Goal: Information Seeking & Learning: Learn about a topic

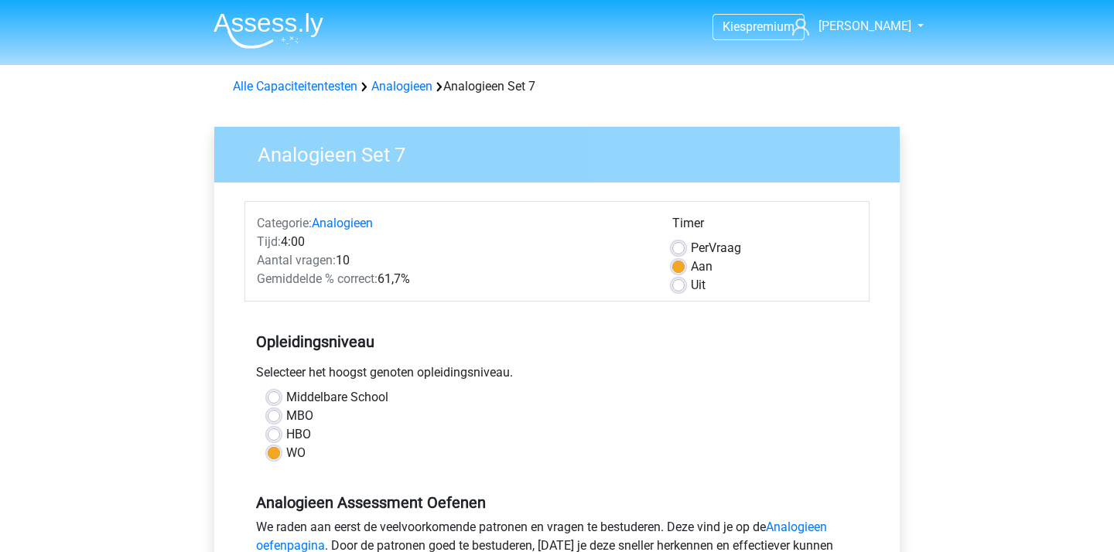
click at [281, 29] on img at bounding box center [268, 30] width 110 height 36
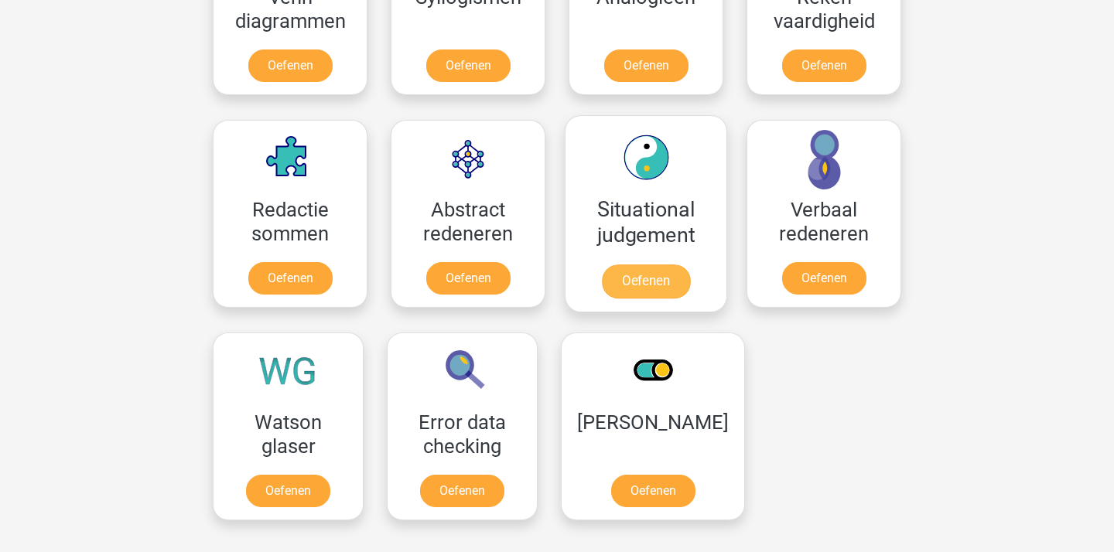
scroll to position [954, 0]
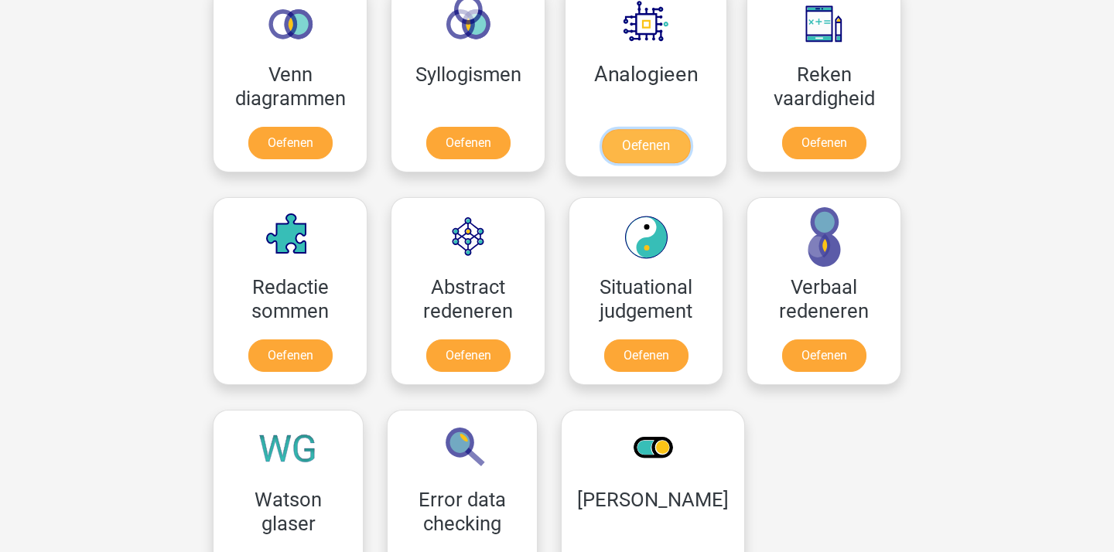
click at [655, 129] on link "Oefenen" at bounding box center [646, 146] width 88 height 34
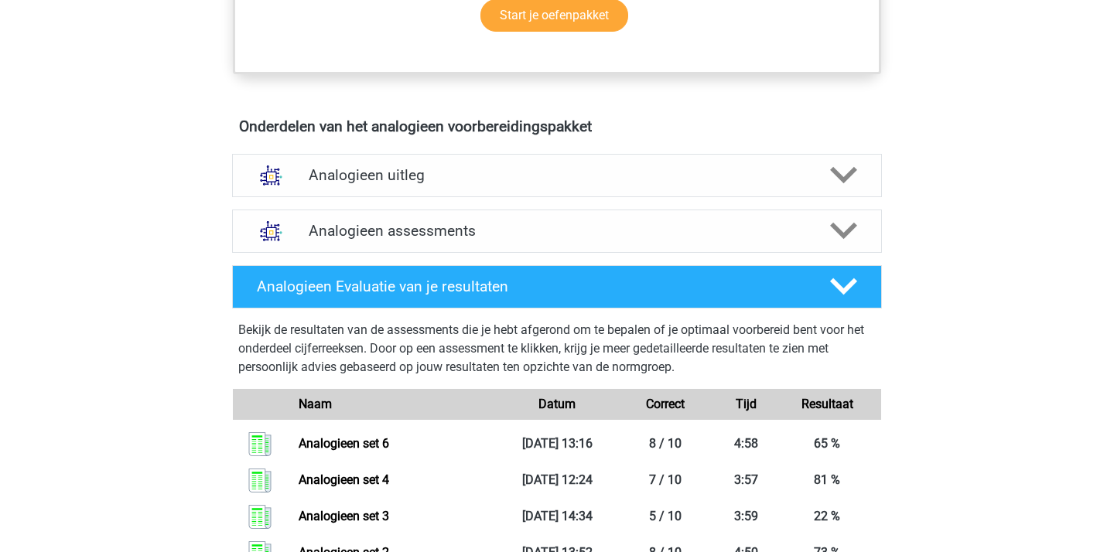
scroll to position [664, 0]
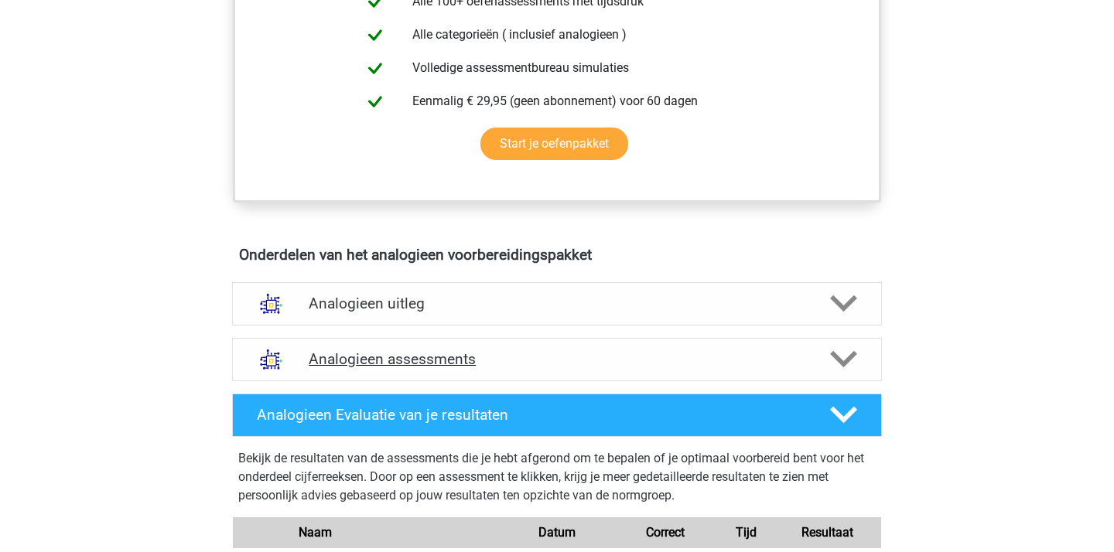
click at [584, 369] on div "Analogieen assessments" at bounding box center [557, 359] width 650 height 43
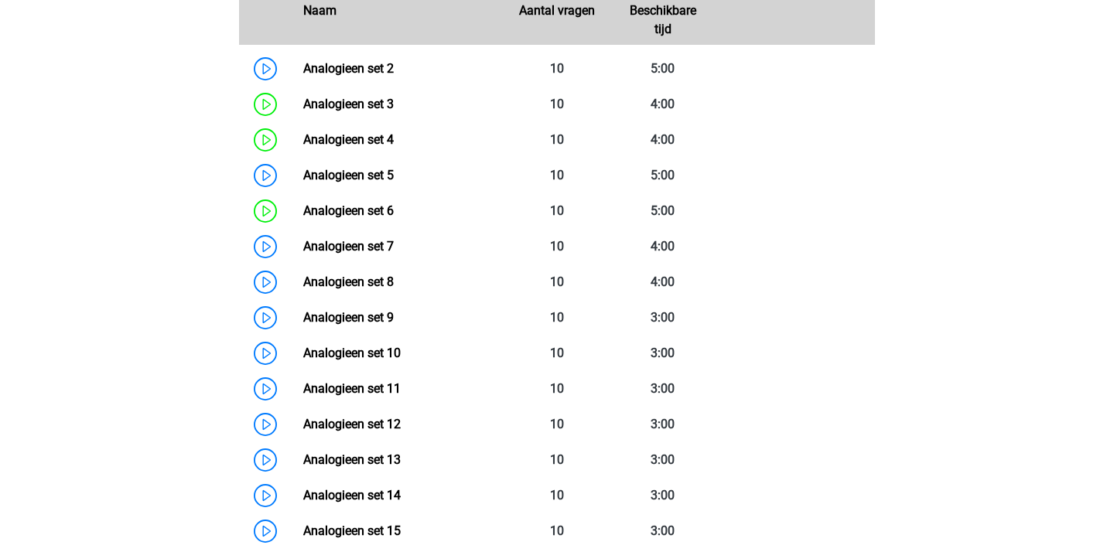
scroll to position [1226, 0]
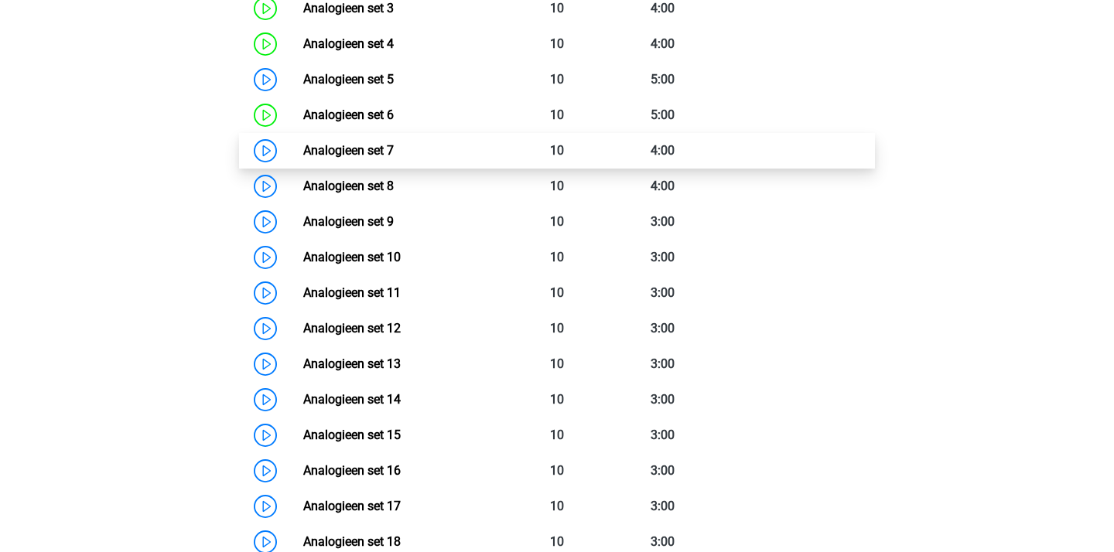
click at [394, 147] on link "Analogieen set 7" at bounding box center [348, 150] width 90 height 15
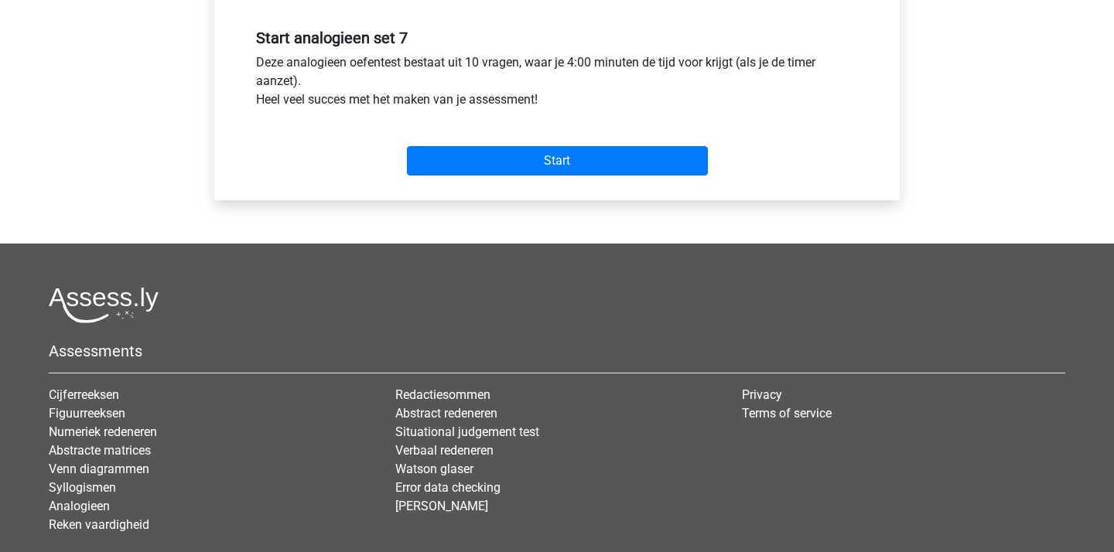
scroll to position [579, 0]
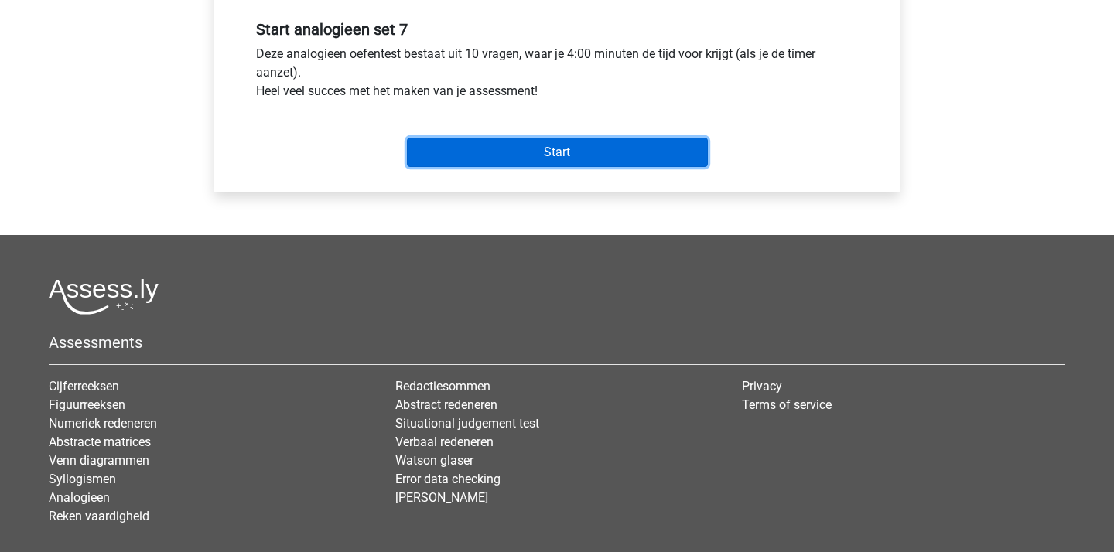
click at [480, 155] on input "Start" at bounding box center [557, 152] width 301 height 29
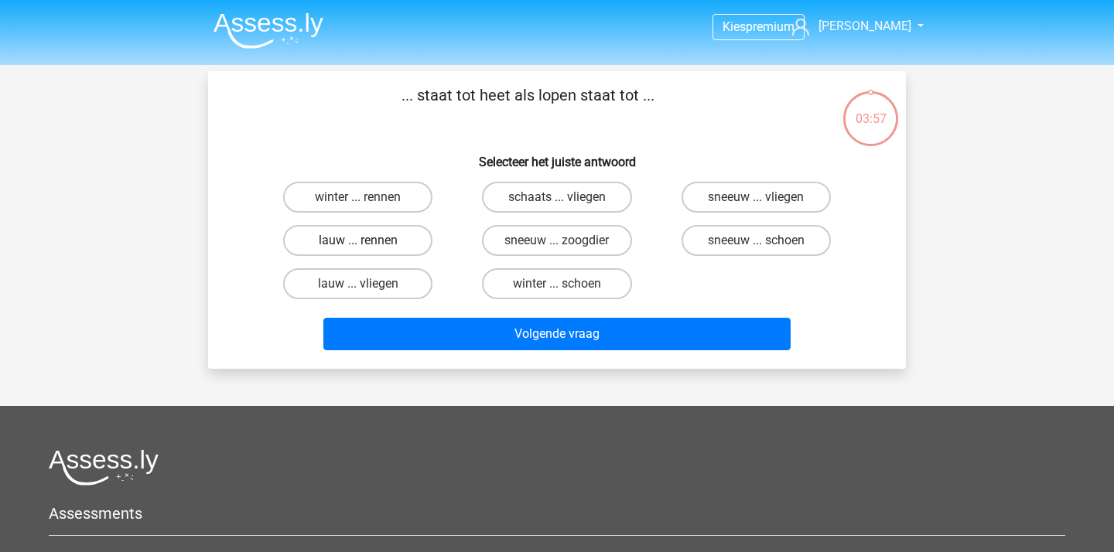
click at [390, 237] on label "lauw ... rennen" at bounding box center [357, 240] width 149 height 31
click at [368, 241] on input "lauw ... rennen" at bounding box center [363, 246] width 10 height 10
radio input "true"
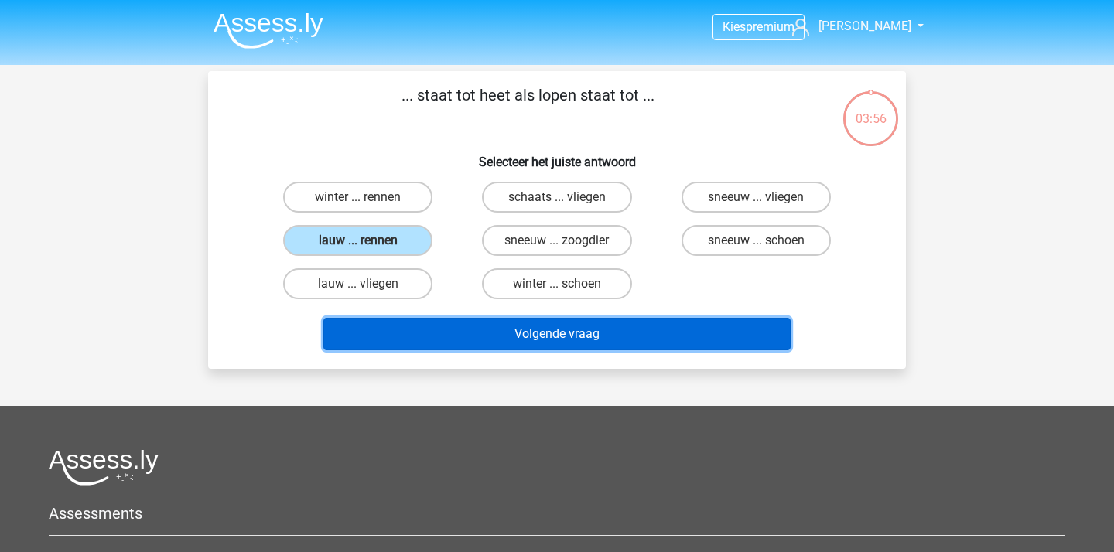
click at [509, 340] on button "Volgende vraag" at bounding box center [557, 334] width 468 height 32
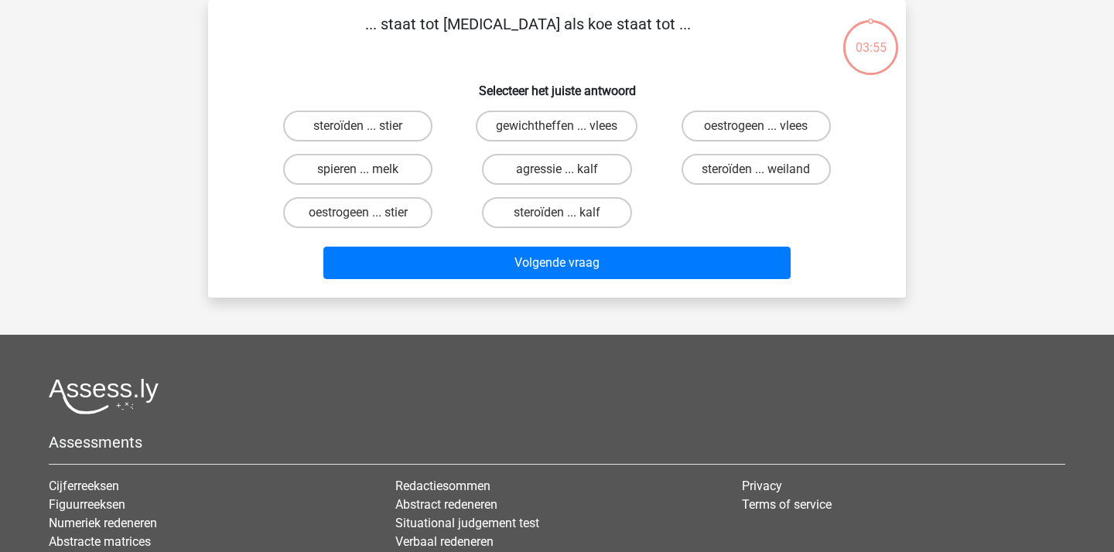
scroll to position [19, 0]
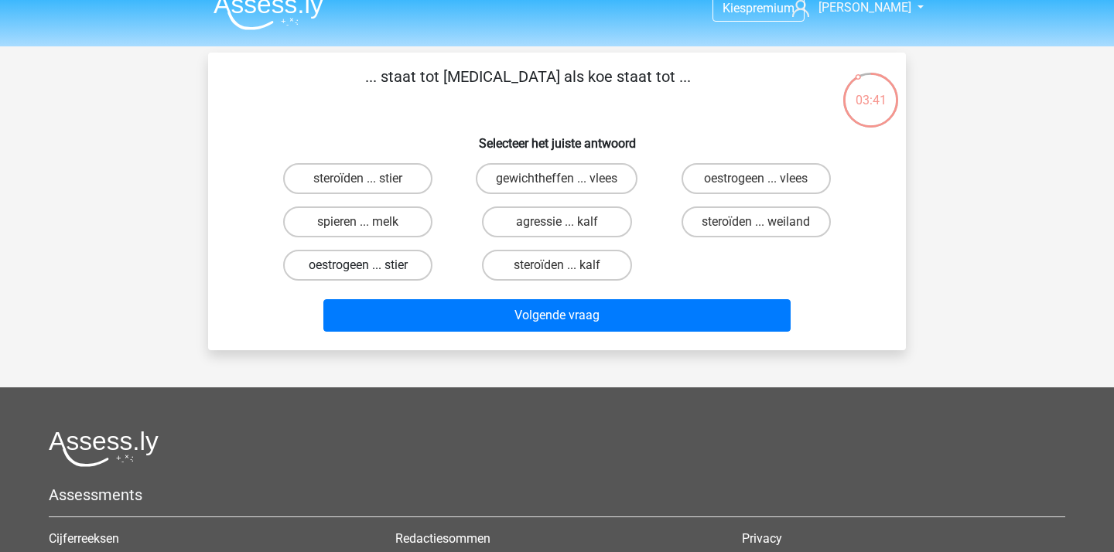
click at [381, 266] on label "oestrogeen ... stier" at bounding box center [357, 265] width 149 height 31
click at [368, 266] on input "oestrogeen ... stier" at bounding box center [363, 270] width 10 height 10
radio input "true"
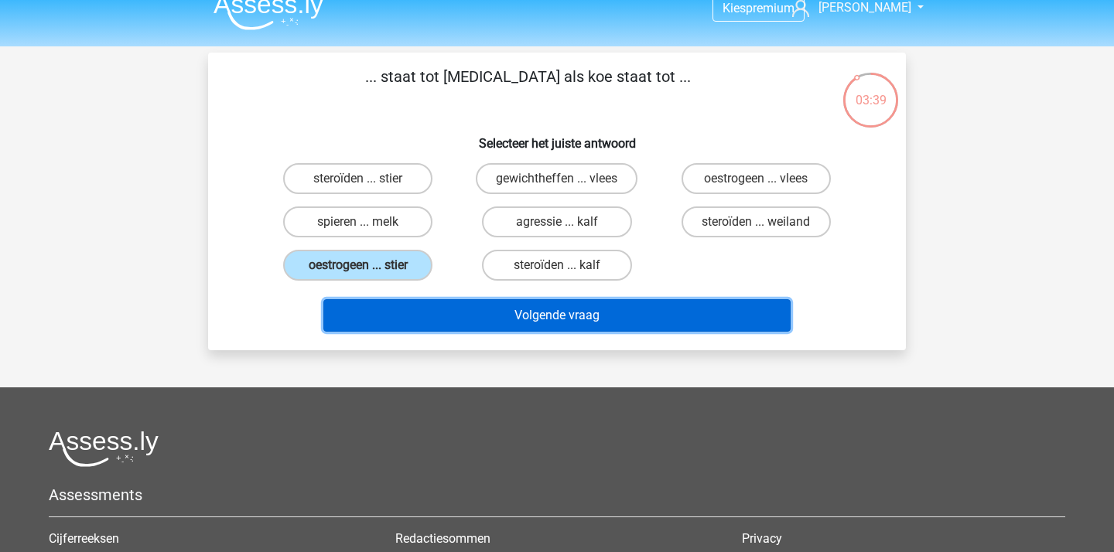
click at [465, 308] on button "Volgende vraag" at bounding box center [557, 315] width 468 height 32
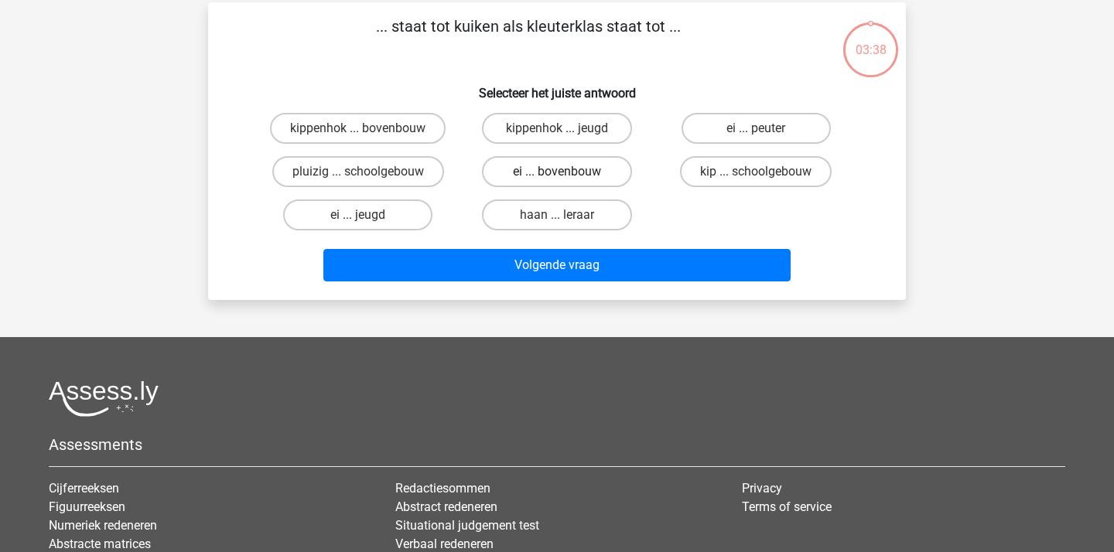
scroll to position [71, 0]
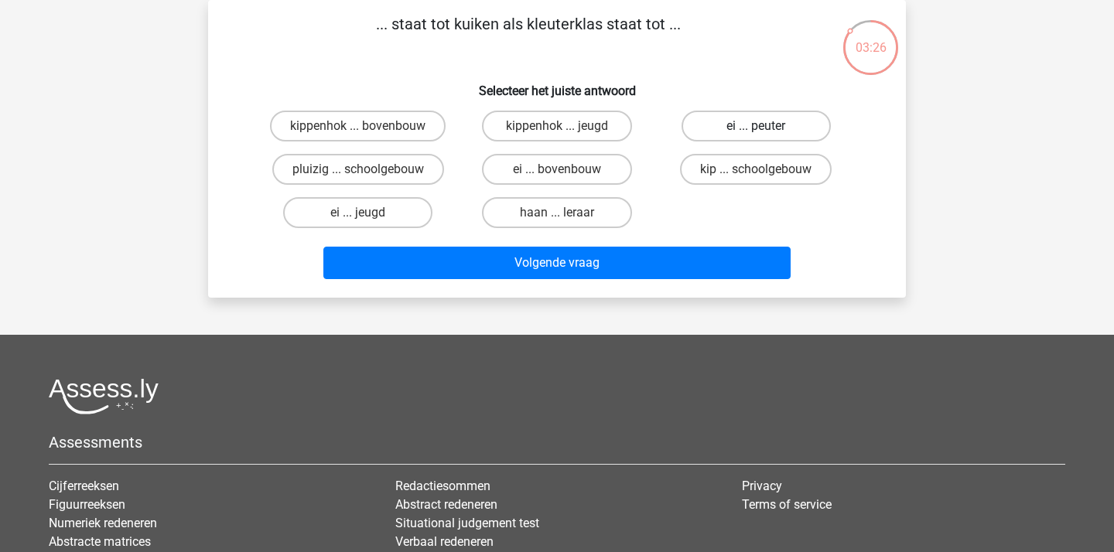
click at [716, 126] on label "ei ... peuter" at bounding box center [755, 126] width 149 height 31
click at [756, 126] on input "ei ... peuter" at bounding box center [761, 131] width 10 height 10
radio input "true"
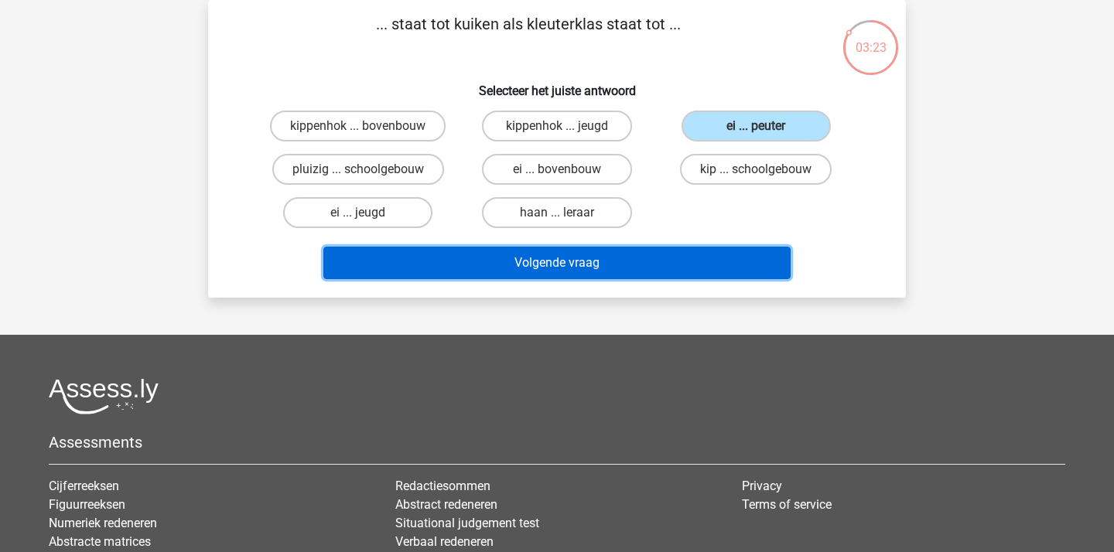
click at [416, 259] on button "Volgende vraag" at bounding box center [557, 263] width 468 height 32
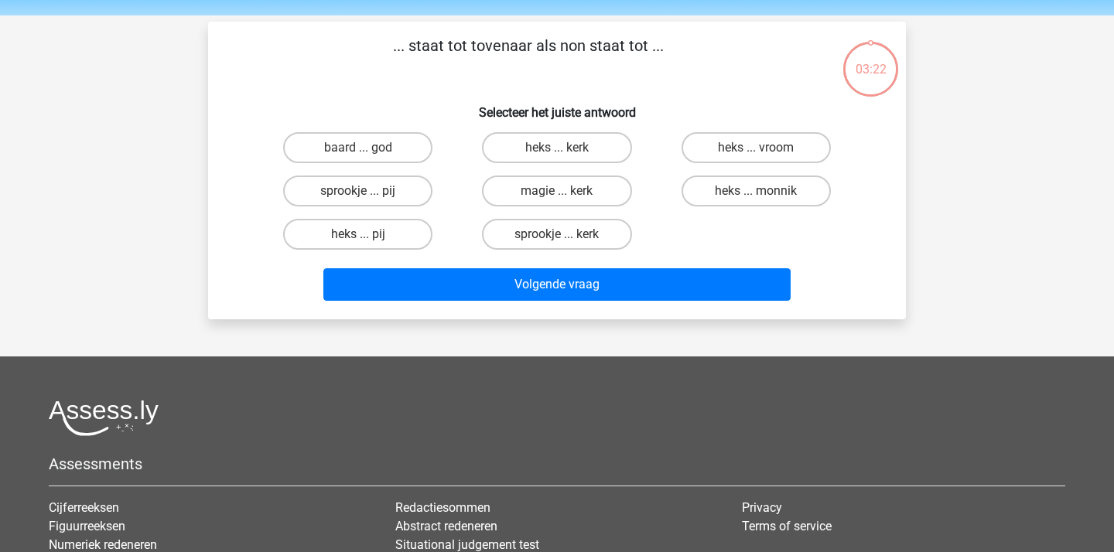
scroll to position [45, 0]
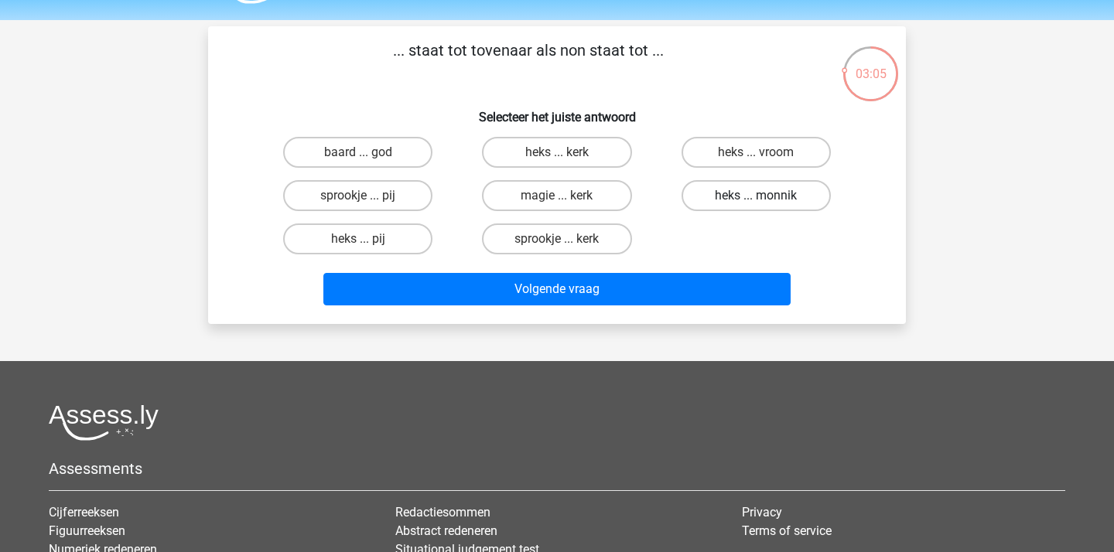
click at [740, 196] on label "heks ... monnik" at bounding box center [755, 195] width 149 height 31
click at [756, 196] on input "heks ... monnik" at bounding box center [761, 201] width 10 height 10
radio input "true"
click at [369, 240] on label "heks ... pij" at bounding box center [357, 239] width 149 height 31
click at [368, 240] on input "heks ... pij" at bounding box center [363, 244] width 10 height 10
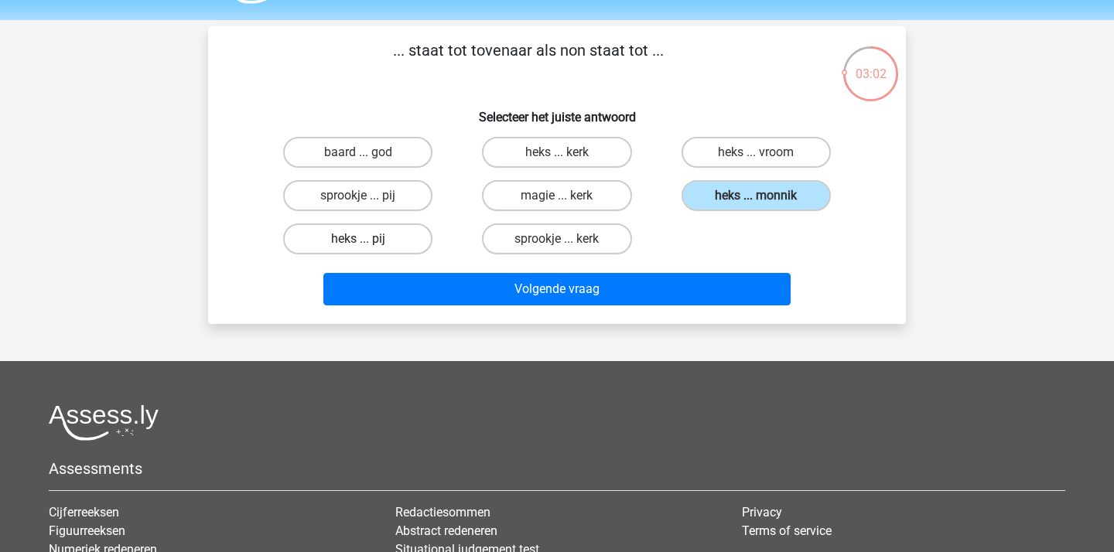
radio input "true"
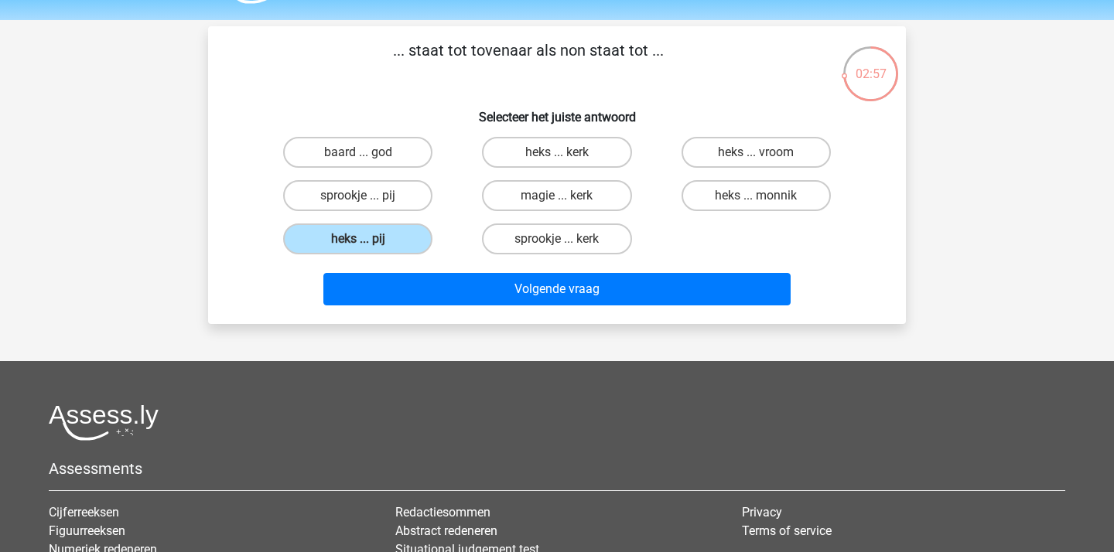
click at [760, 200] on input "heks ... monnik" at bounding box center [761, 201] width 10 height 10
radio input "true"
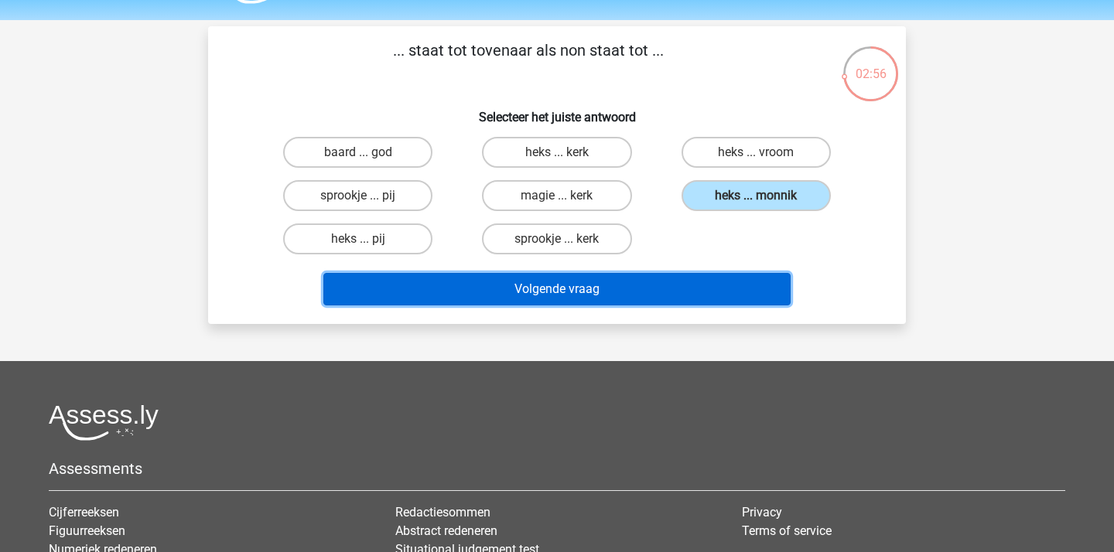
click at [657, 300] on button "Volgende vraag" at bounding box center [557, 289] width 468 height 32
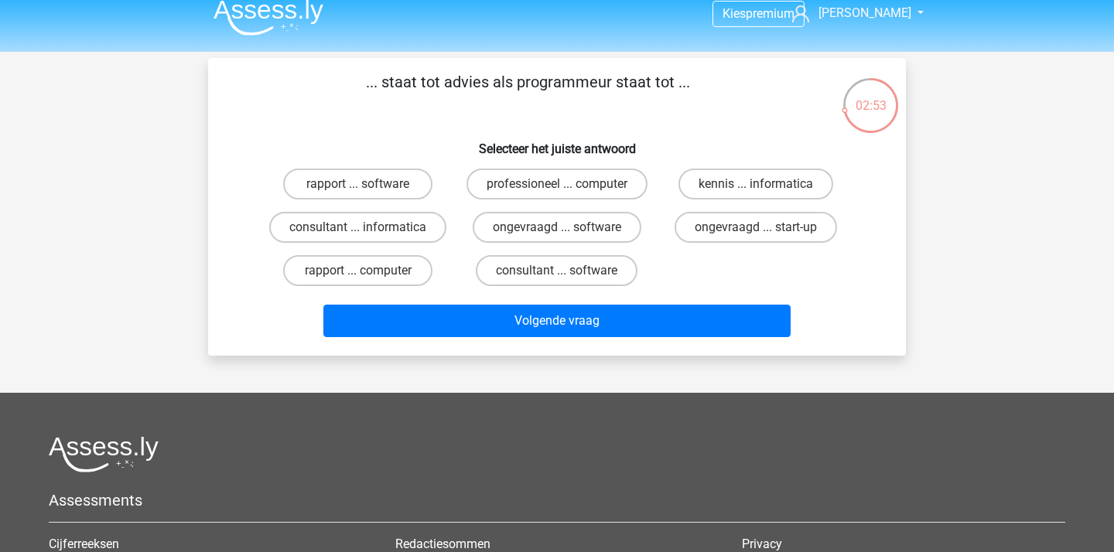
scroll to position [14, 0]
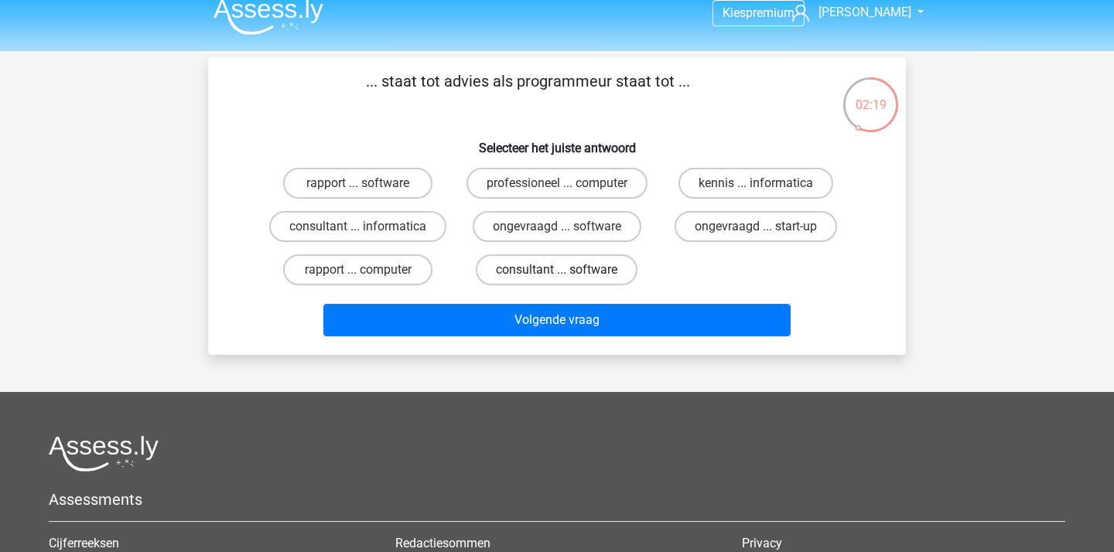
click at [536, 269] on label "consultant ... software" at bounding box center [557, 269] width 162 height 31
click at [557, 270] on input "consultant ... software" at bounding box center [562, 275] width 10 height 10
radio input "true"
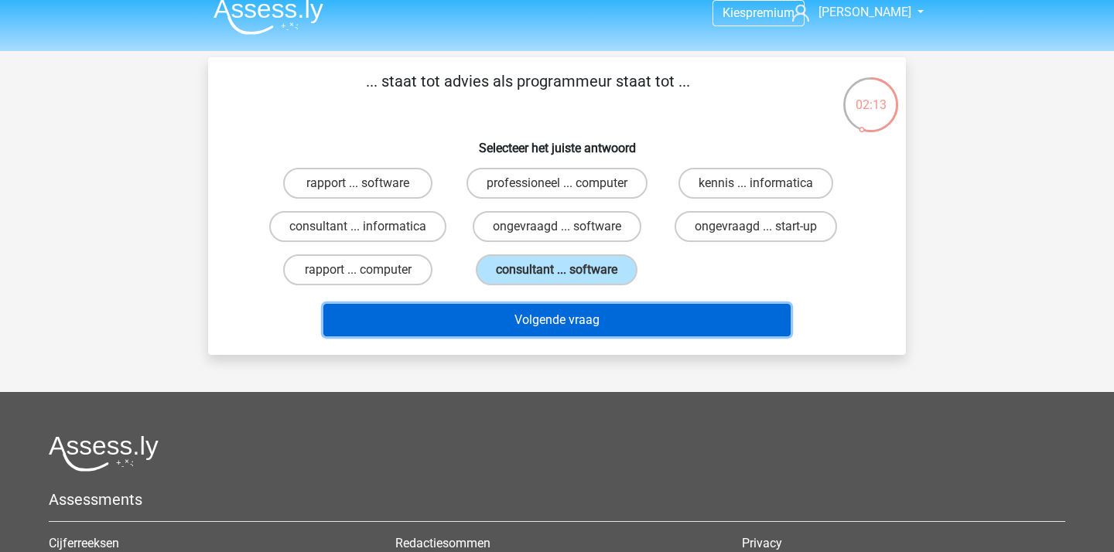
click at [468, 323] on button "Volgende vraag" at bounding box center [557, 320] width 468 height 32
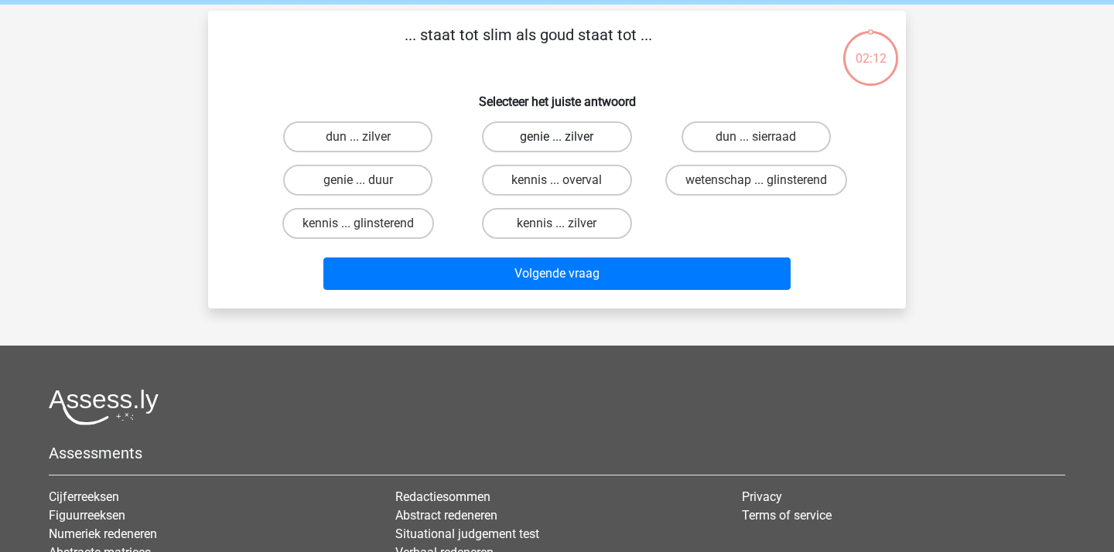
scroll to position [71, 0]
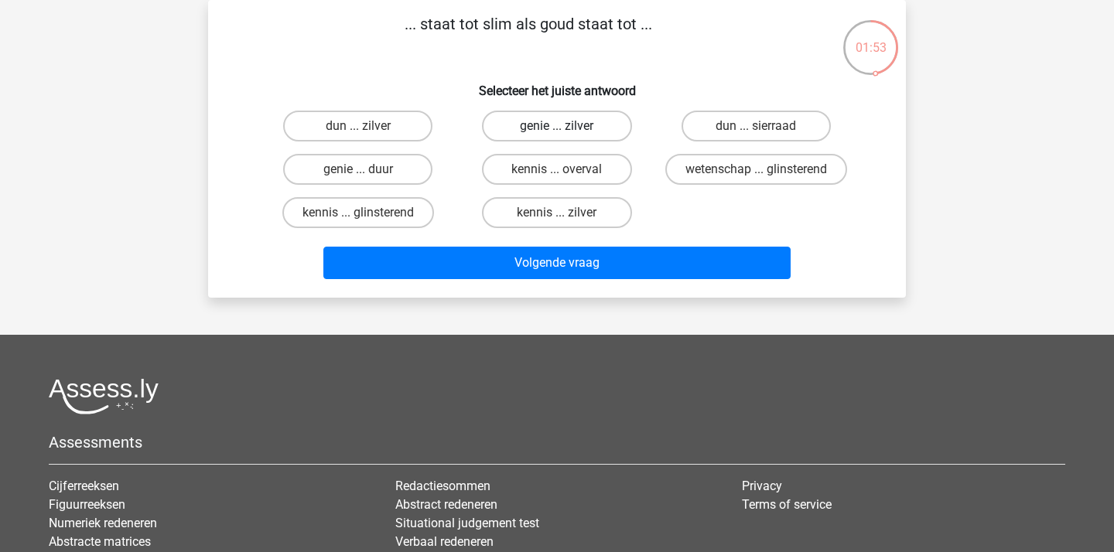
click at [570, 127] on label "genie ... zilver" at bounding box center [556, 126] width 149 height 31
click at [567, 127] on input "genie ... zilver" at bounding box center [562, 131] width 10 height 10
radio input "true"
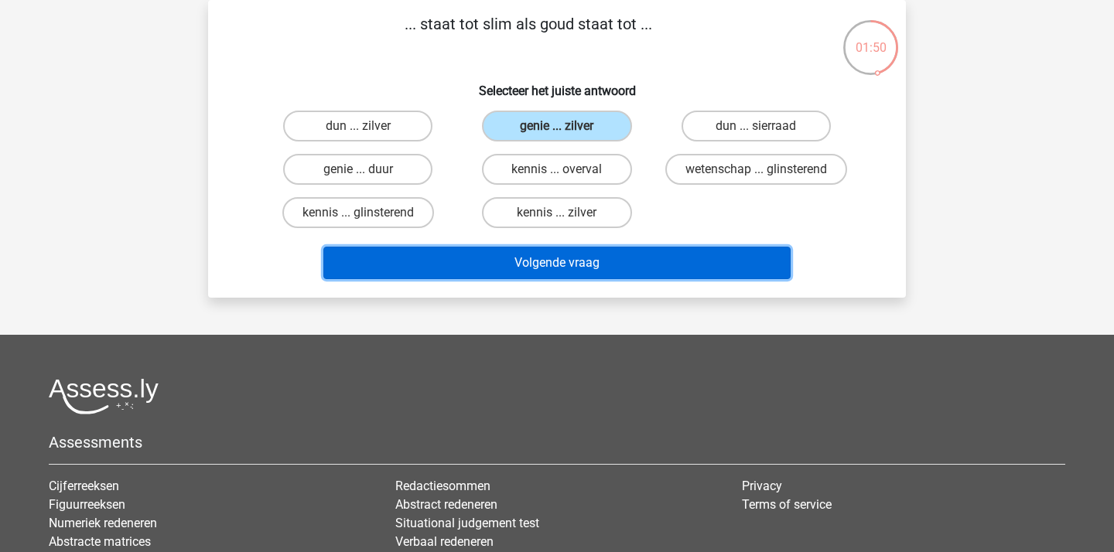
click at [525, 255] on button "Volgende vraag" at bounding box center [557, 263] width 468 height 32
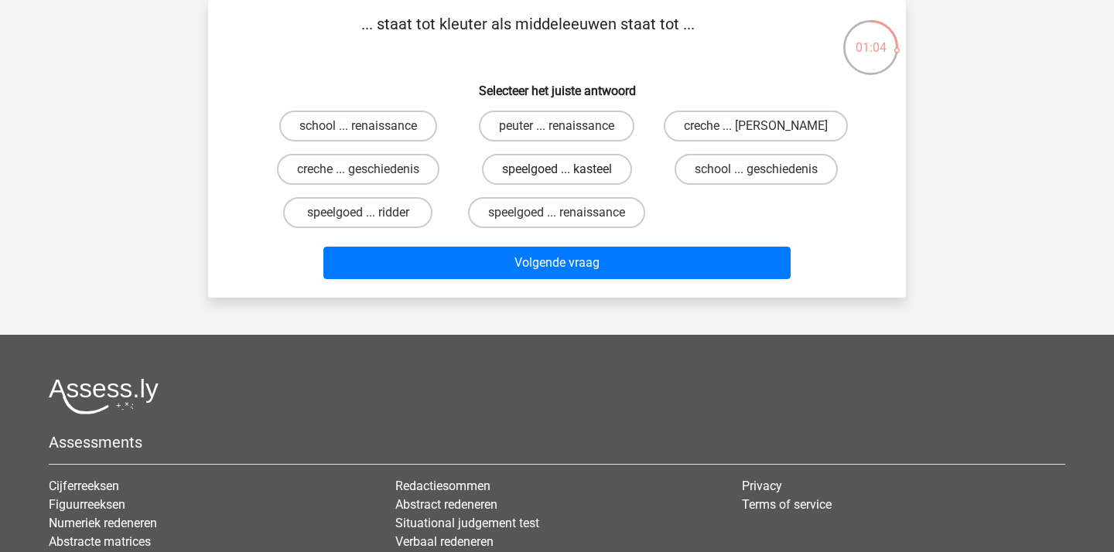
click at [562, 163] on label "speelgoed ... kasteel" at bounding box center [557, 169] width 150 height 31
click at [562, 169] on input "speelgoed ... kasteel" at bounding box center [562, 174] width 10 height 10
radio input "true"
click at [552, 199] on label "speelgoed ... renaissance" at bounding box center [556, 212] width 177 height 31
click at [557, 213] on input "speelgoed ... renaissance" at bounding box center [562, 218] width 10 height 10
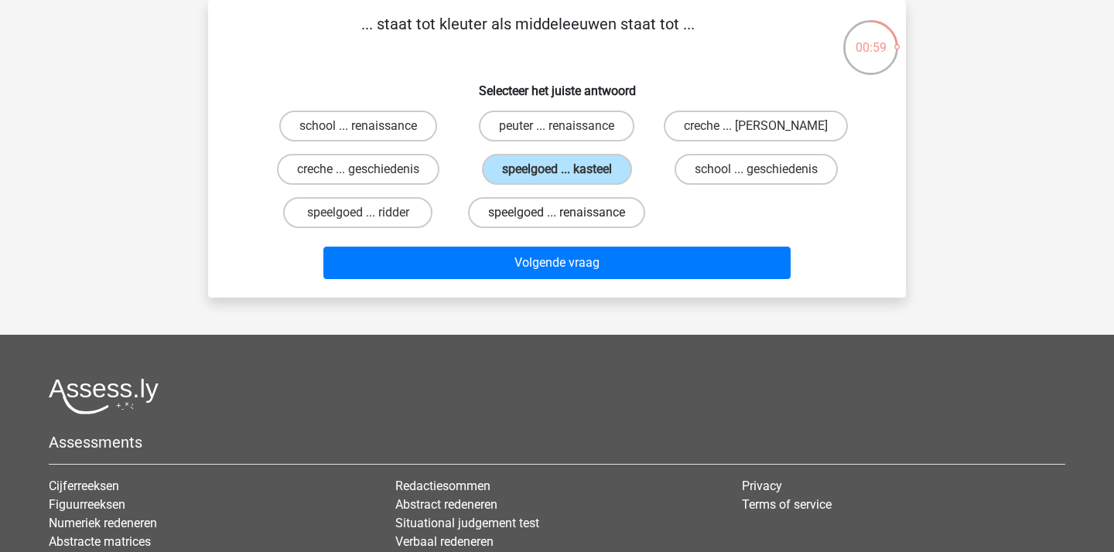
radio input "true"
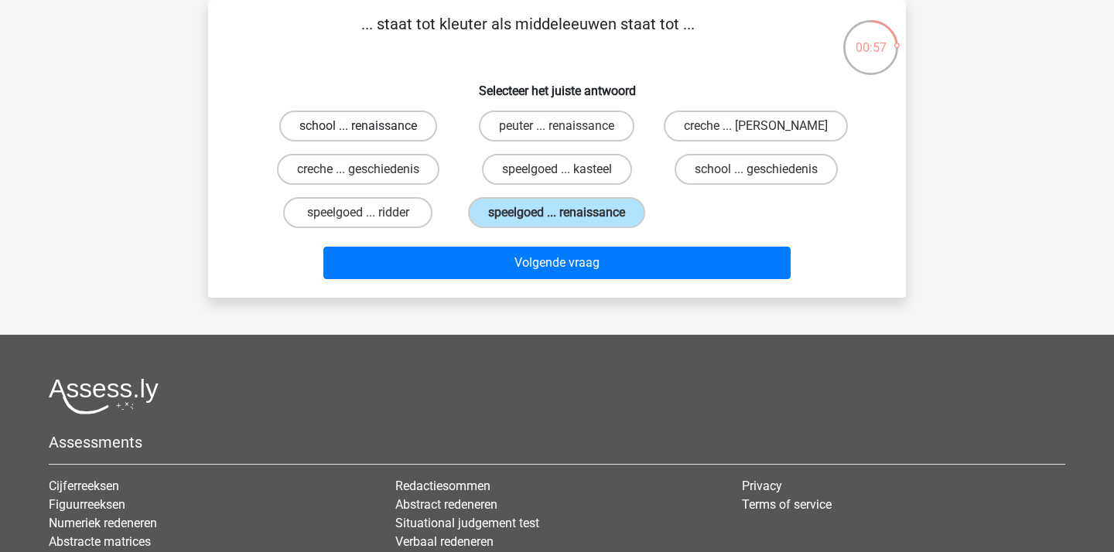
click at [368, 128] on label "school ... renaissance" at bounding box center [358, 126] width 158 height 31
click at [368, 128] on input "school ... renaissance" at bounding box center [363, 131] width 10 height 10
radio input "true"
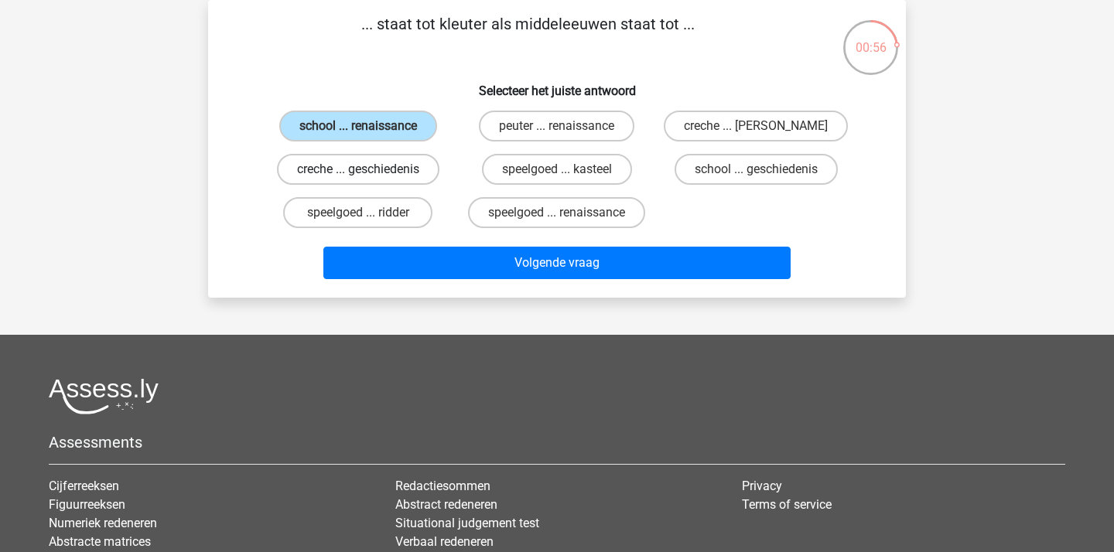
click at [370, 168] on label "creche ... geschiedenis" at bounding box center [358, 169] width 162 height 31
click at [368, 169] on input "creche ... geschiedenis" at bounding box center [363, 174] width 10 height 10
radio input "true"
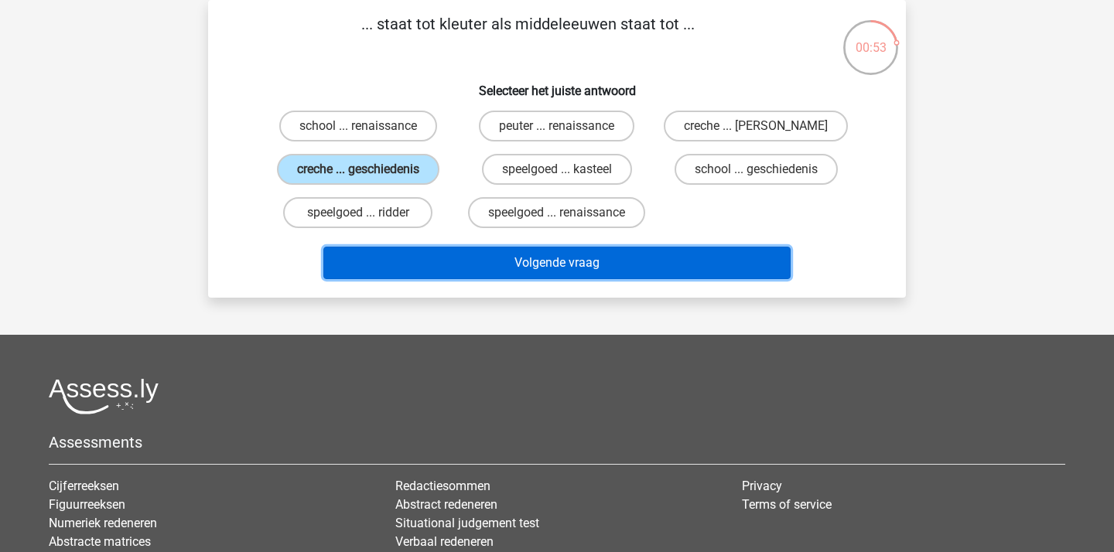
click at [548, 252] on button "Volgende vraag" at bounding box center [557, 263] width 468 height 32
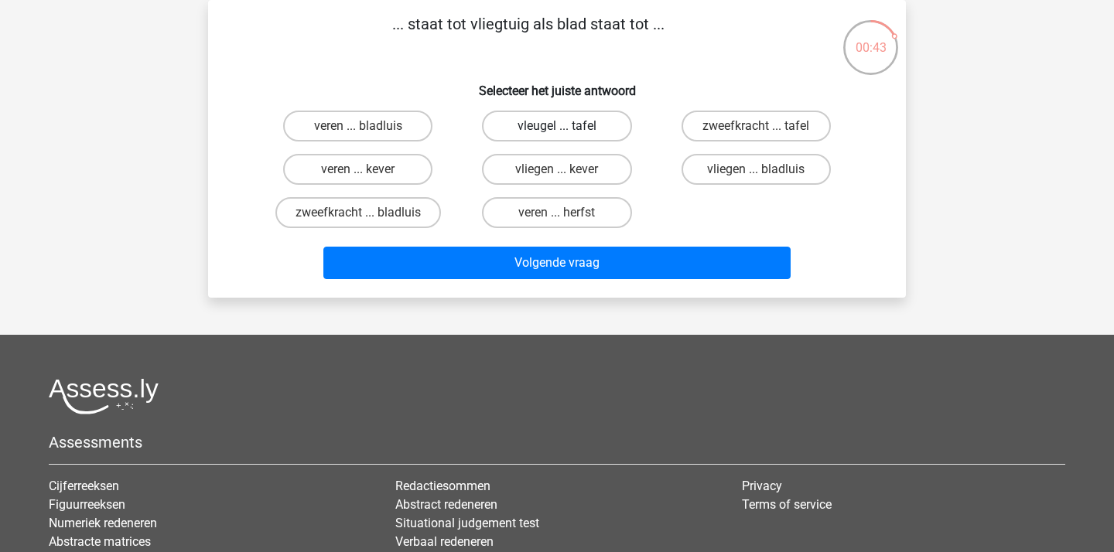
click at [591, 134] on label "vleugel ... tafel" at bounding box center [556, 126] width 149 height 31
click at [567, 134] on input "vleugel ... tafel" at bounding box center [562, 131] width 10 height 10
radio input "true"
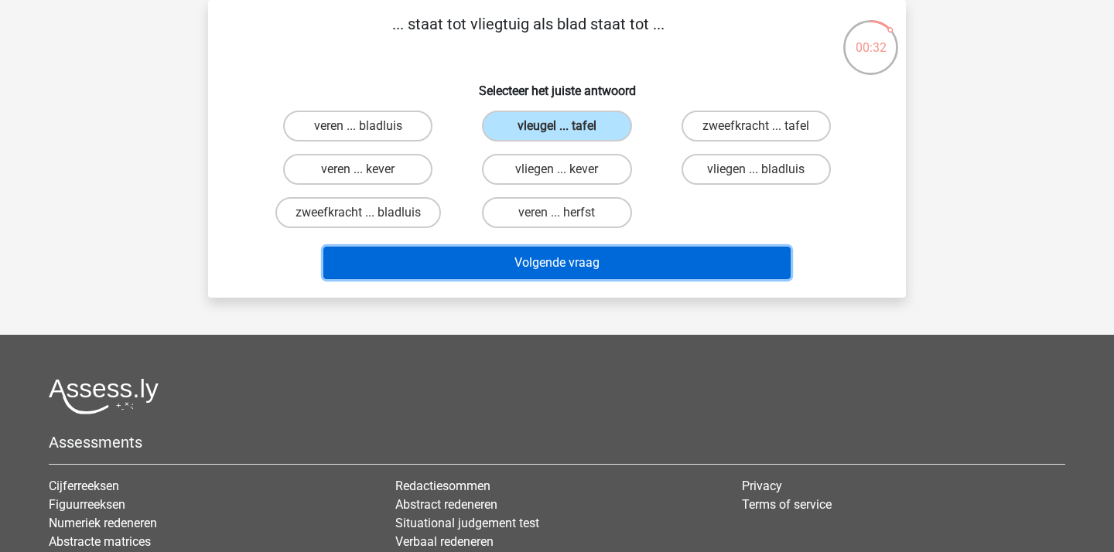
click at [552, 252] on button "Volgende vraag" at bounding box center [557, 263] width 468 height 32
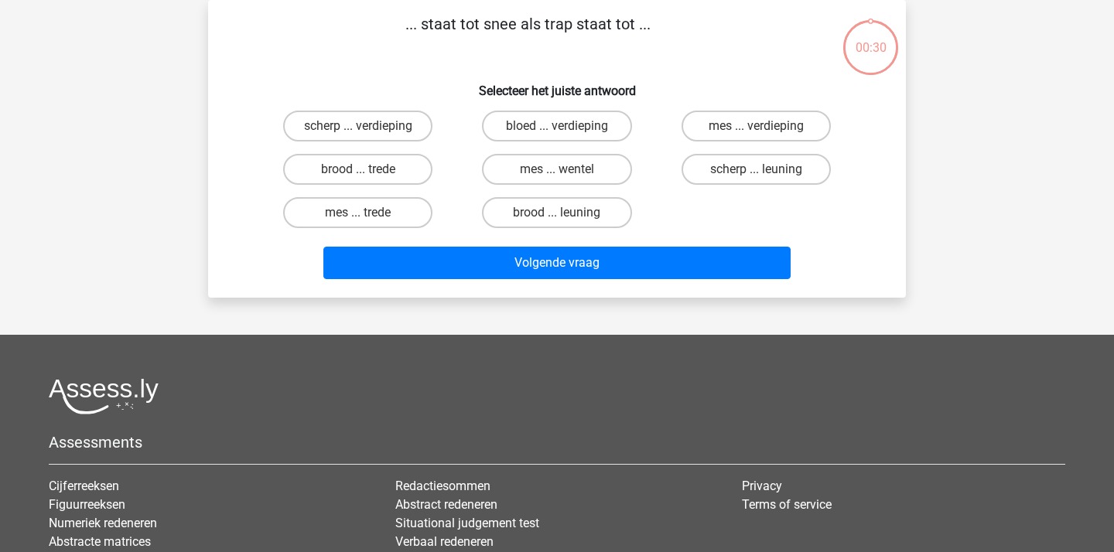
scroll to position [53, 0]
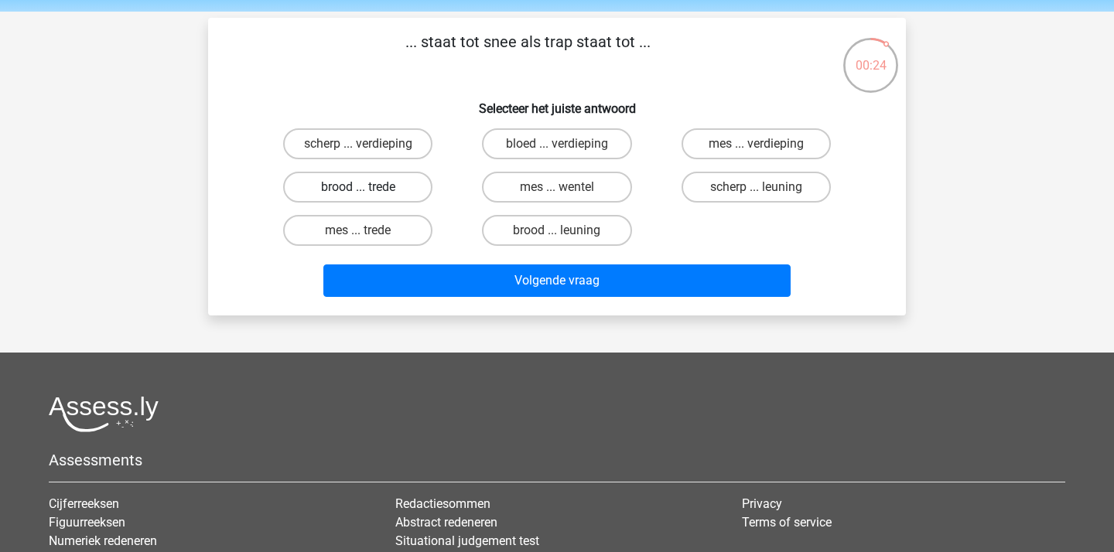
click at [373, 189] on label "brood ... trede" at bounding box center [357, 187] width 149 height 31
click at [368, 189] on input "brood ... trede" at bounding box center [363, 192] width 10 height 10
radio input "true"
click at [565, 297] on div "Volgende vraag" at bounding box center [556, 284] width 597 height 39
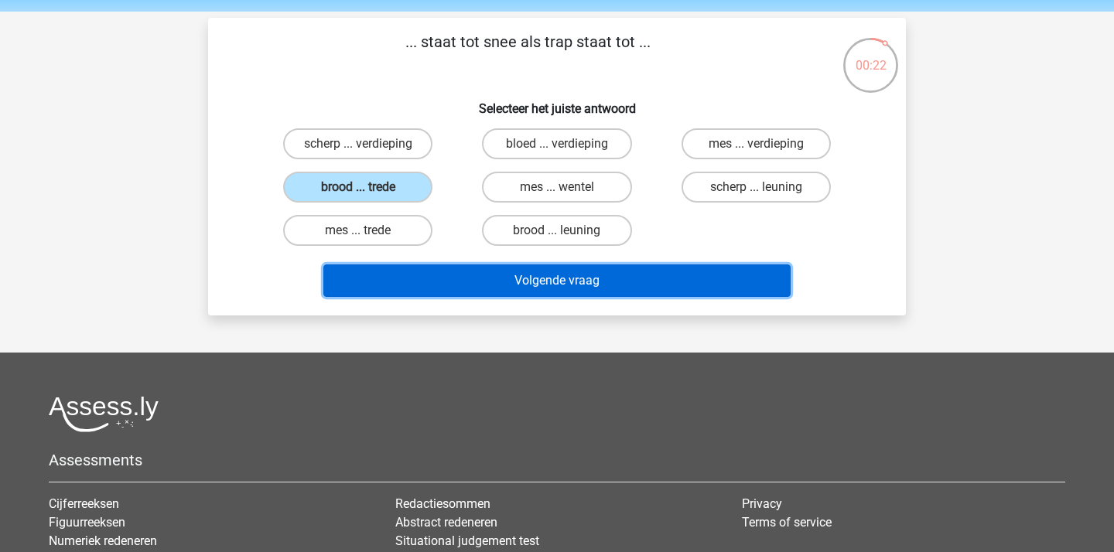
click at [583, 280] on button "Volgende vraag" at bounding box center [557, 281] width 468 height 32
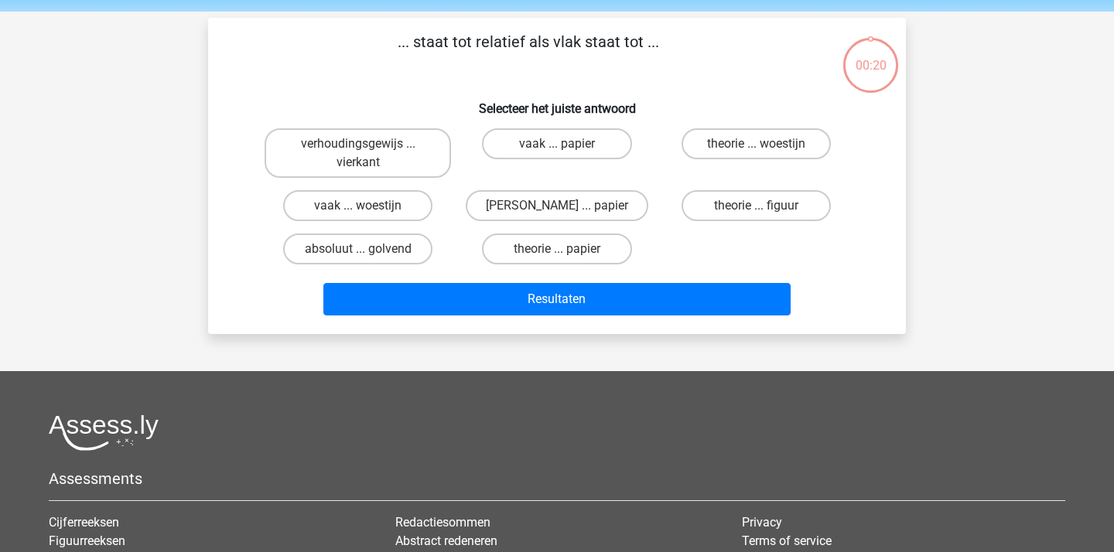
scroll to position [71, 0]
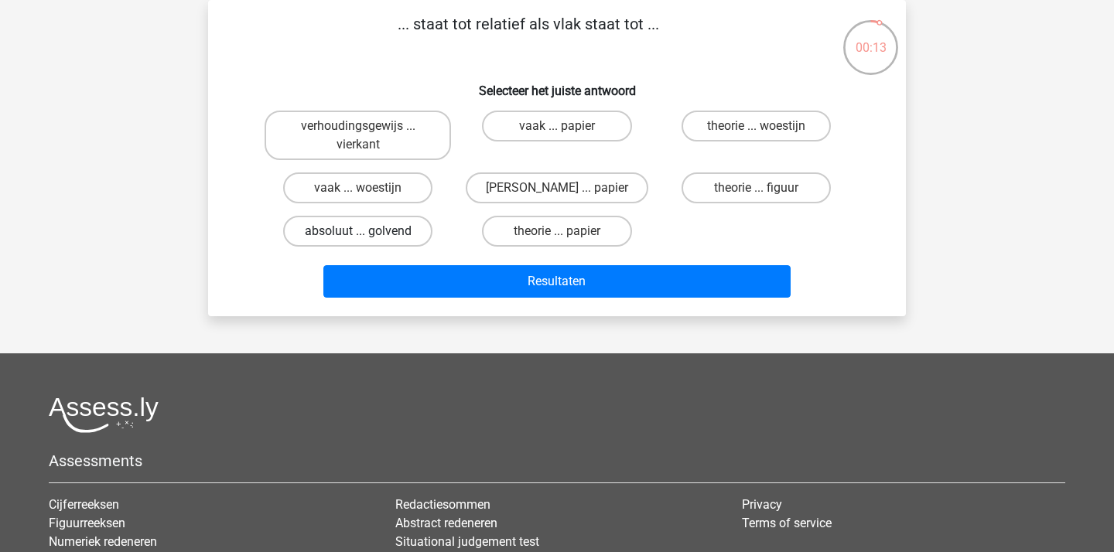
click at [385, 233] on label "absoluut ... golvend" at bounding box center [357, 231] width 149 height 31
click at [368, 233] on input "absoluut ... golvend" at bounding box center [363, 236] width 10 height 10
radio input "true"
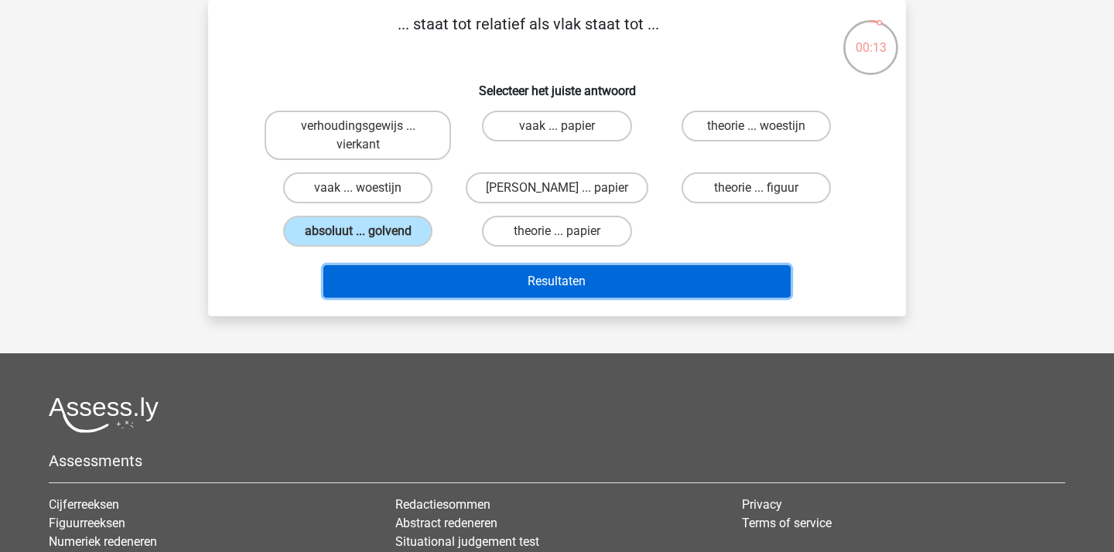
click at [486, 278] on button "Resultaten" at bounding box center [557, 281] width 468 height 32
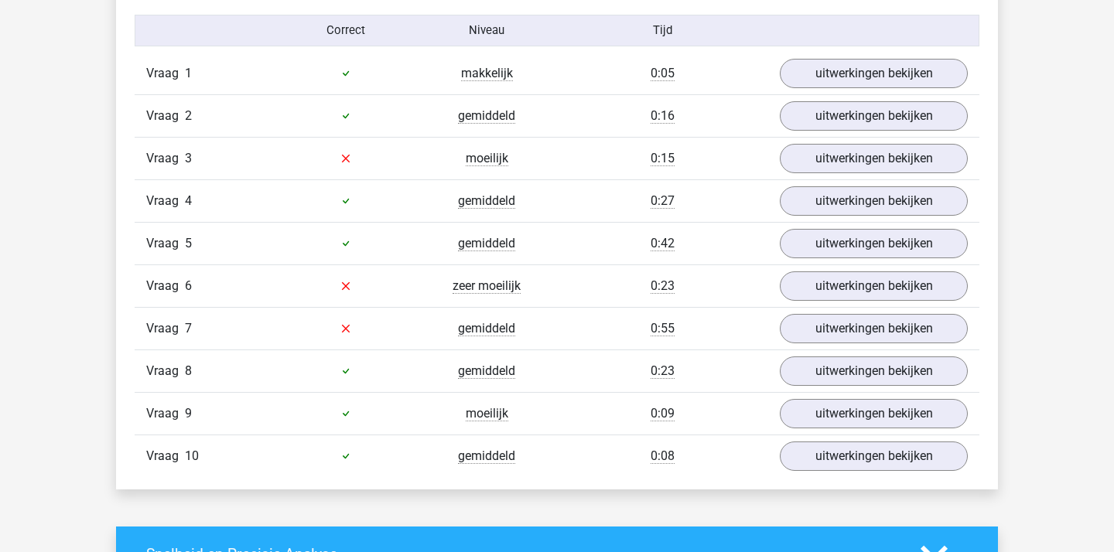
scroll to position [1278, 0]
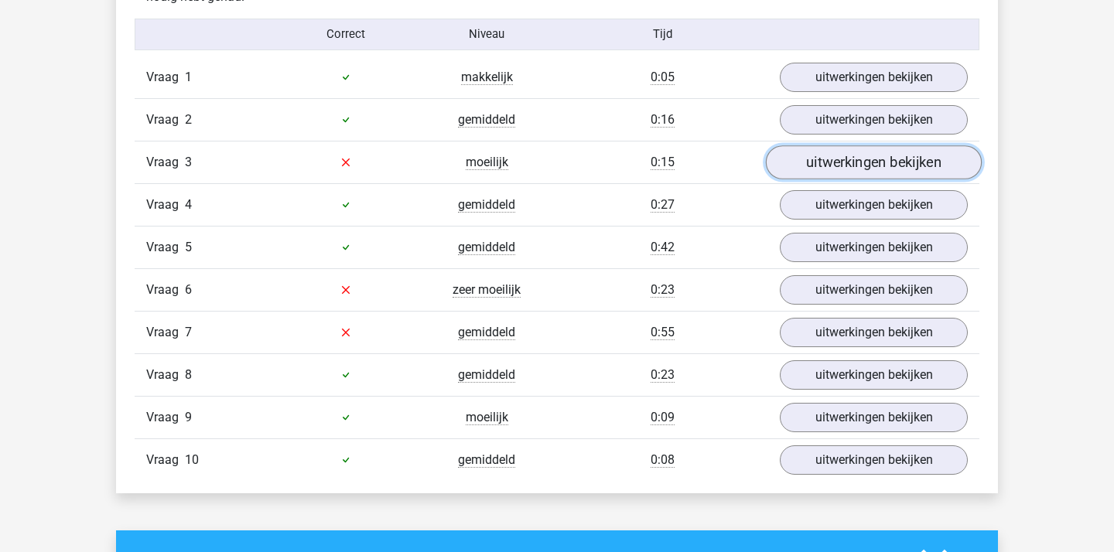
click at [894, 162] on link "uitwerkingen bekijken" at bounding box center [874, 162] width 216 height 34
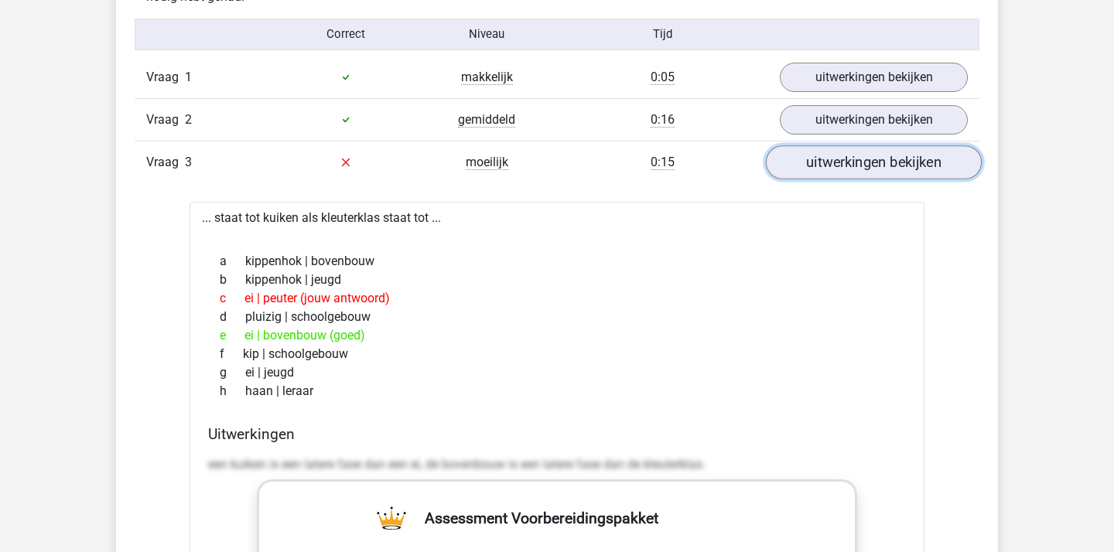
click at [851, 157] on link "uitwerkingen bekijken" at bounding box center [874, 162] width 216 height 34
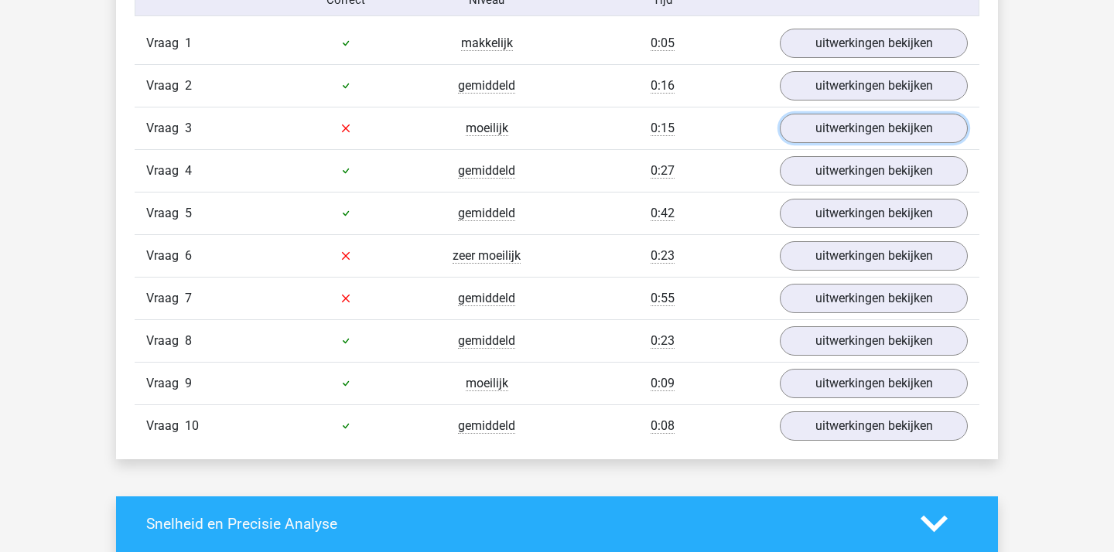
scroll to position [1326, 0]
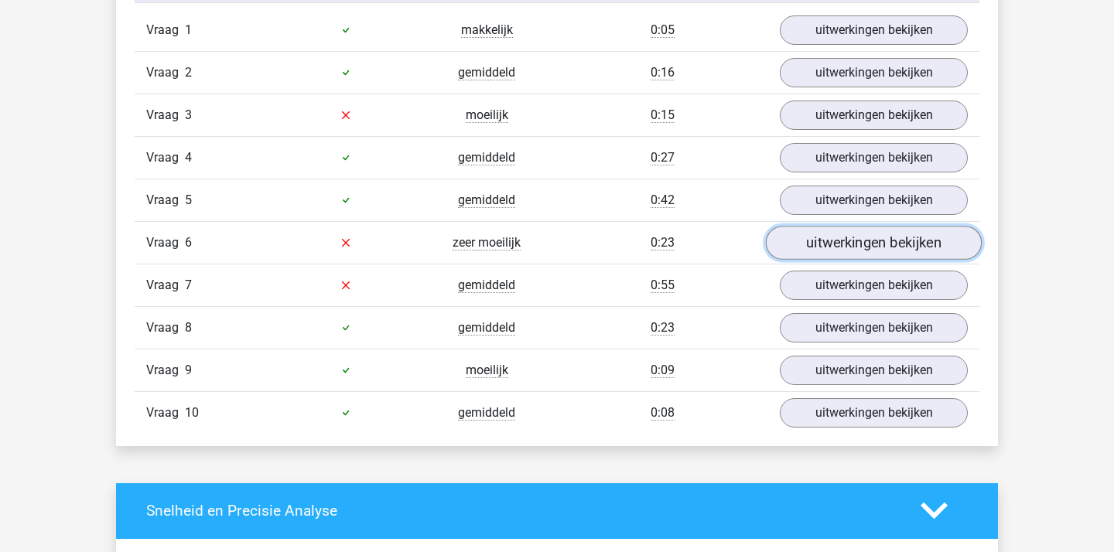
click at [829, 239] on link "uitwerkingen bekijken" at bounding box center [874, 243] width 216 height 34
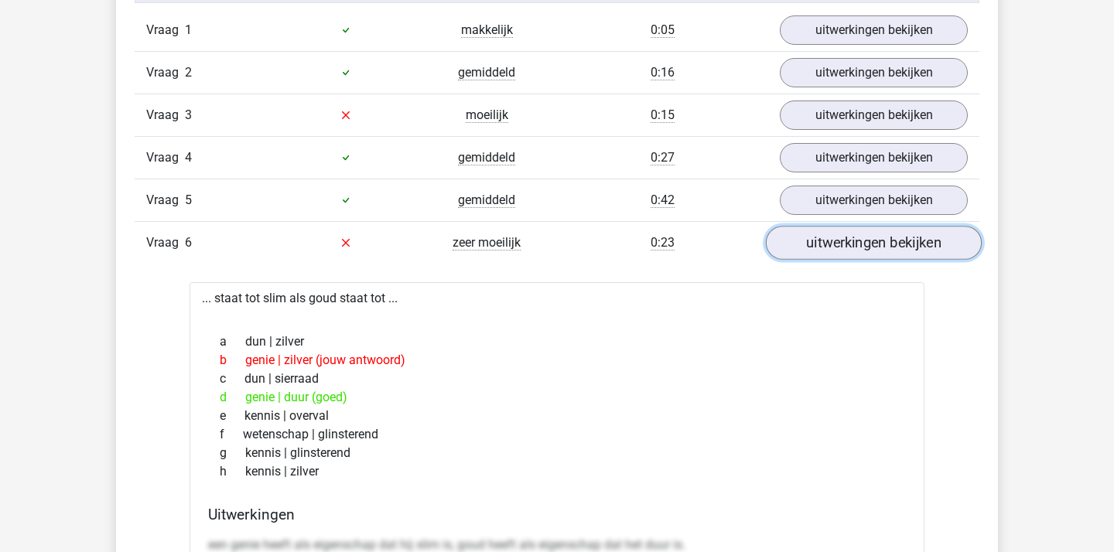
click at [830, 250] on link "uitwerkingen bekijken" at bounding box center [874, 243] width 216 height 34
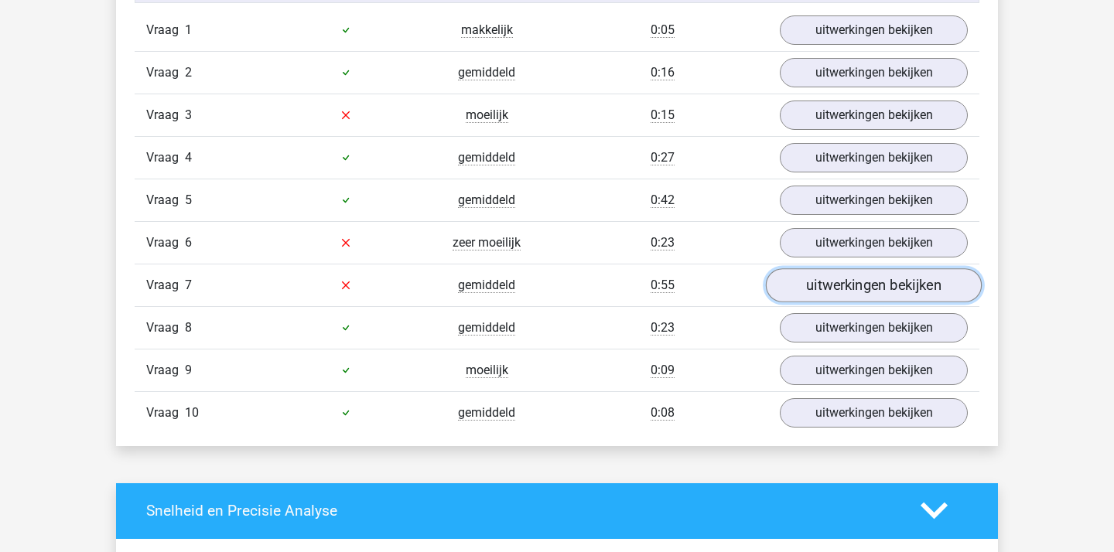
click at [844, 291] on link "uitwerkingen bekijken" at bounding box center [874, 285] width 216 height 34
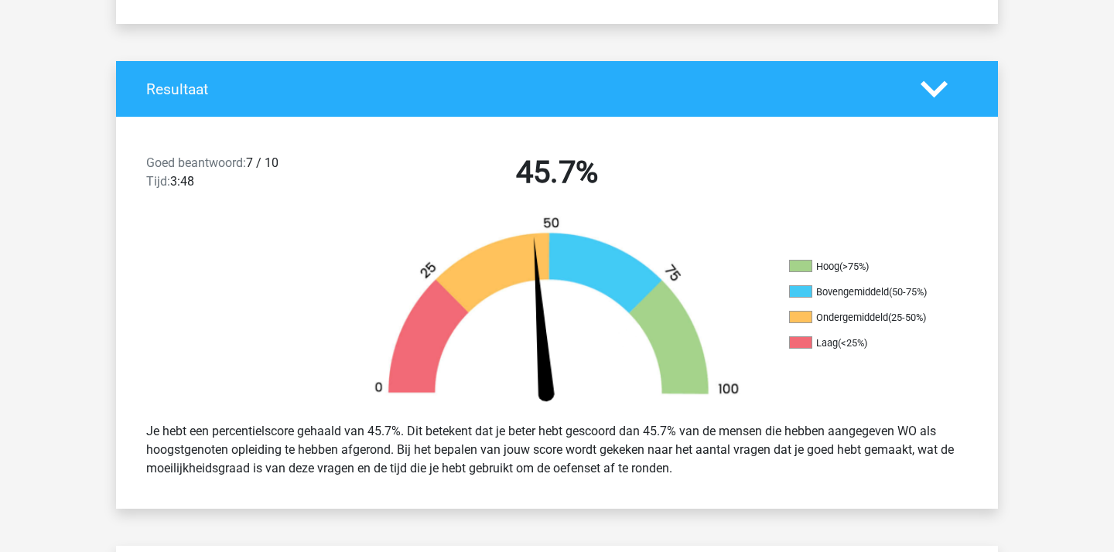
scroll to position [0, 0]
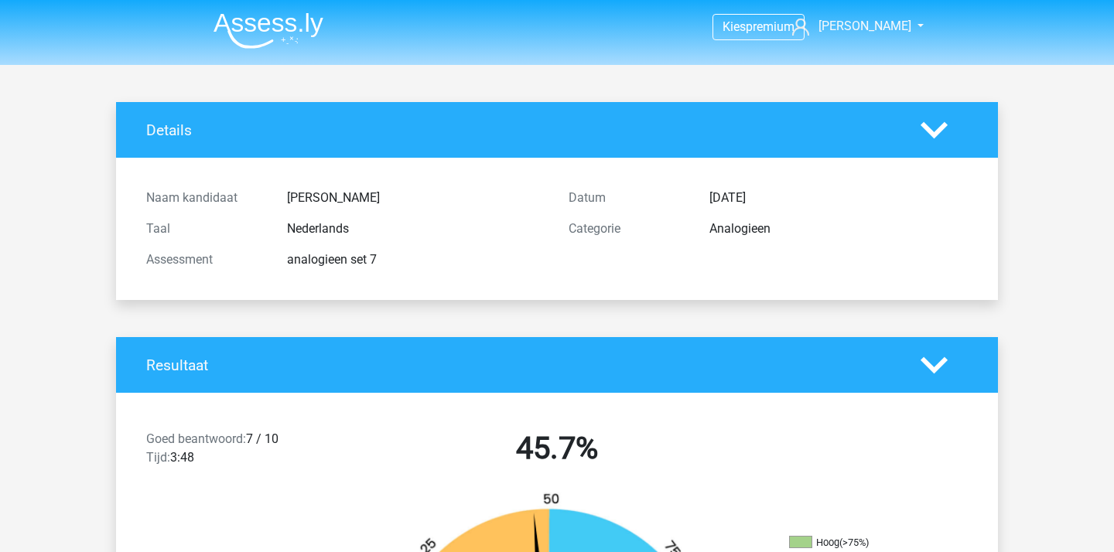
click at [284, 39] on img at bounding box center [268, 30] width 110 height 36
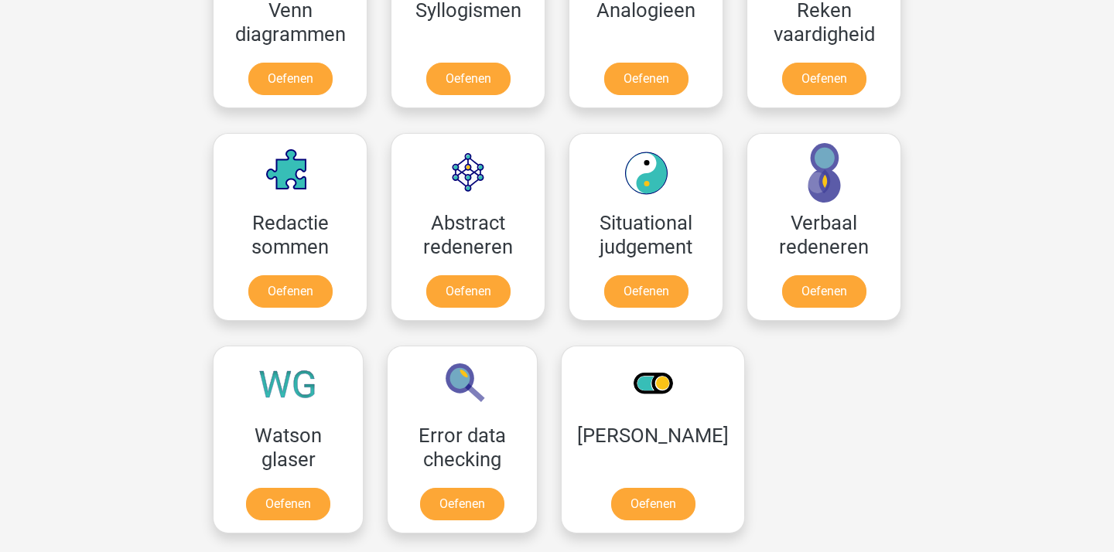
scroll to position [1020, 0]
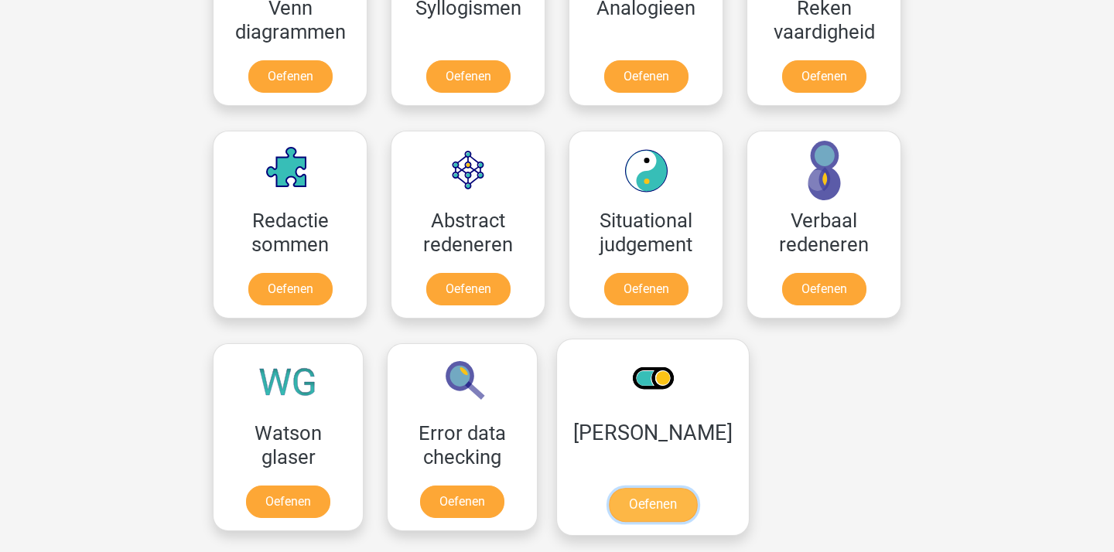
click at [697, 488] on link "Oefenen" at bounding box center [653, 505] width 88 height 34
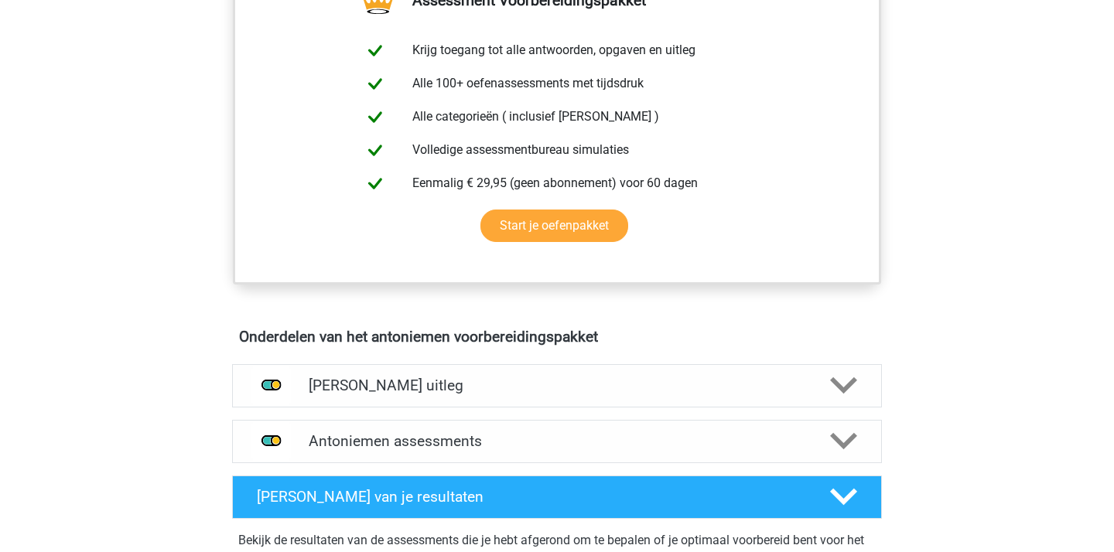
scroll to position [636, 0]
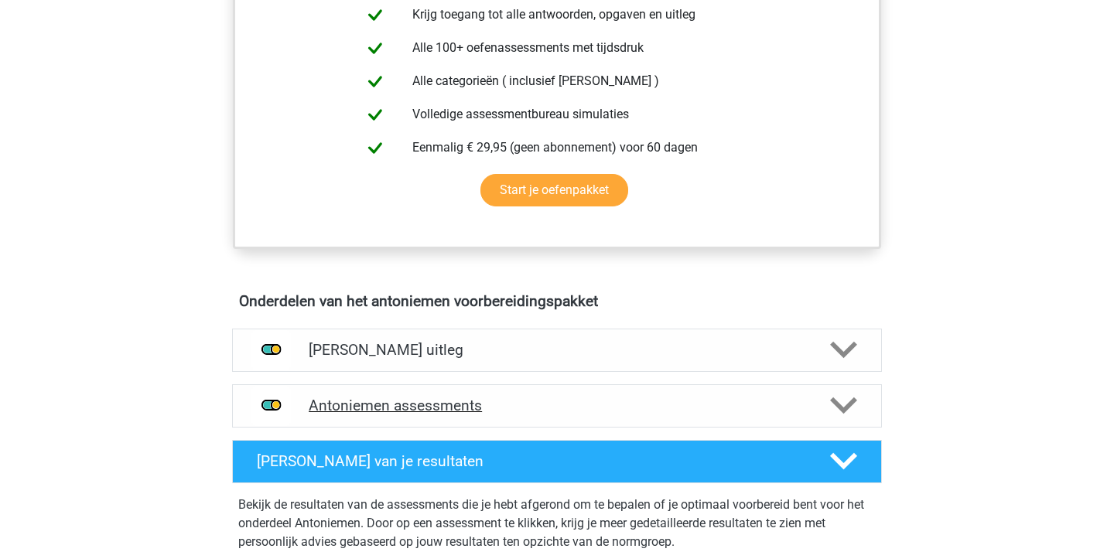
click at [725, 414] on h4 "Antoniemen assessments" at bounding box center [557, 406] width 497 height 18
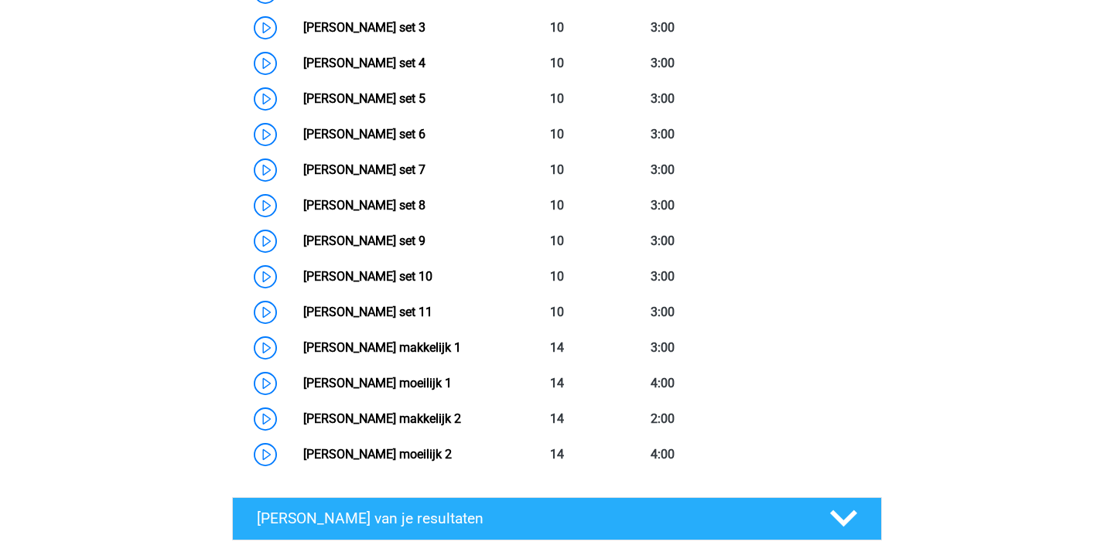
scroll to position [1220, 0]
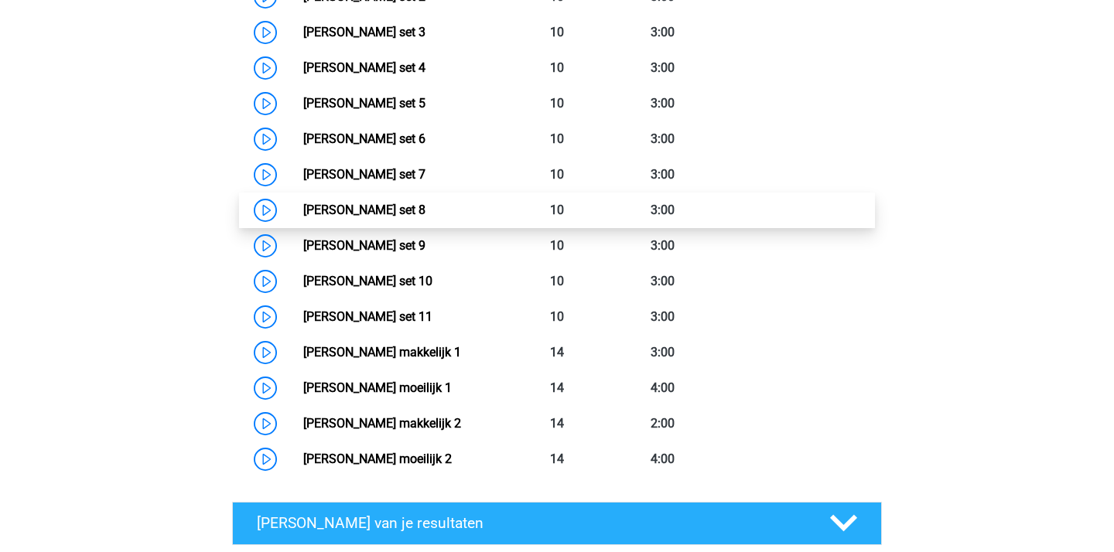
click at [405, 216] on link "[PERSON_NAME] set 8" at bounding box center [364, 210] width 122 height 15
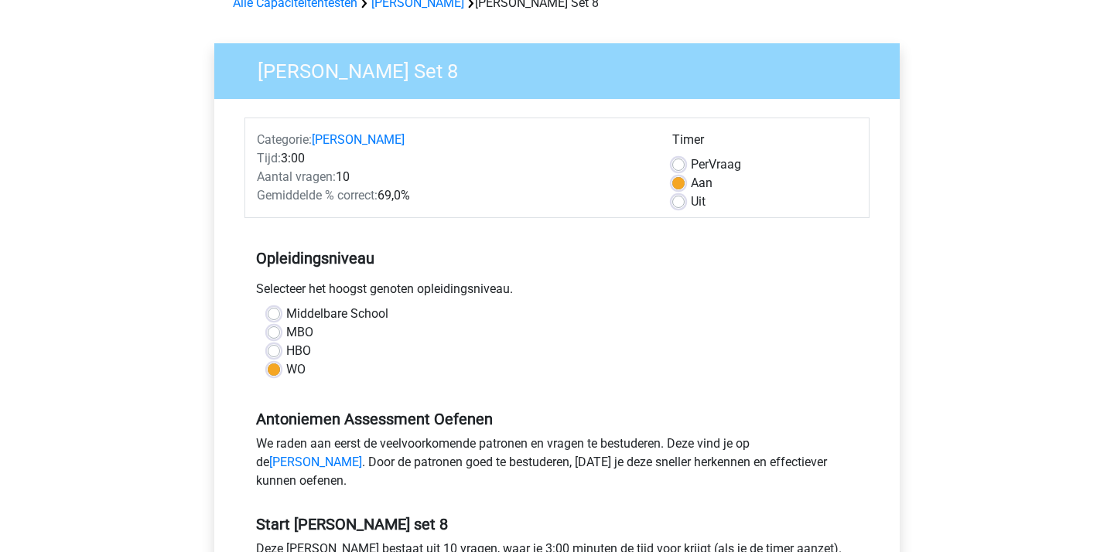
scroll to position [291, 0]
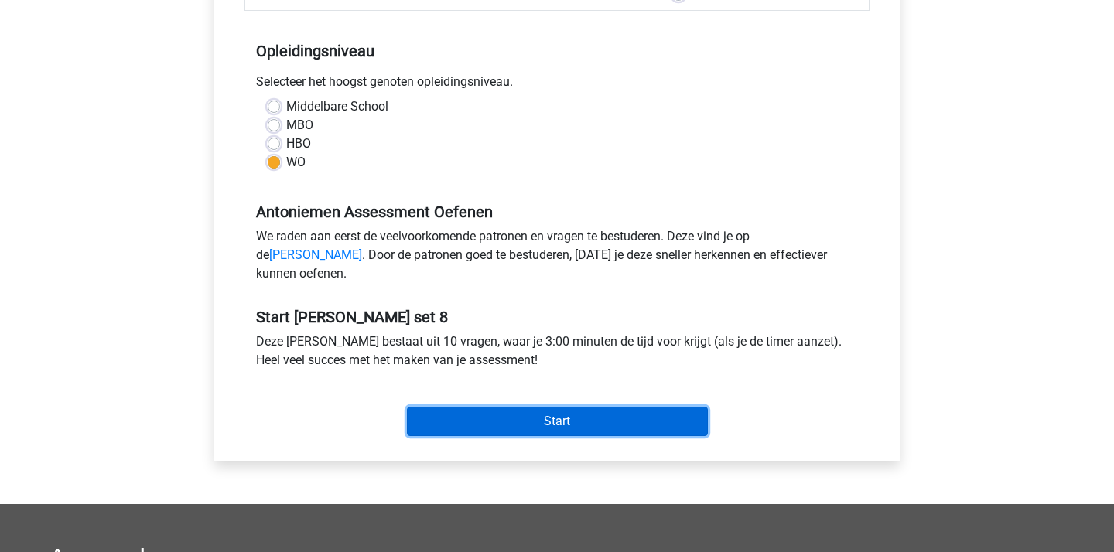
click at [555, 433] on input "Start" at bounding box center [557, 421] width 301 height 29
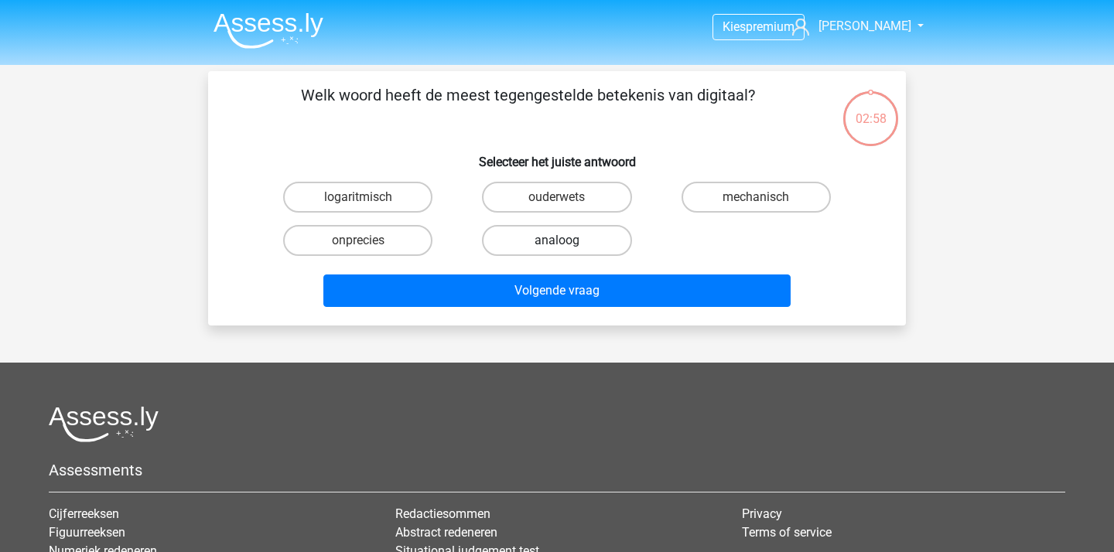
click at [573, 241] on label "analoog" at bounding box center [556, 240] width 149 height 31
click at [567, 241] on input "analoog" at bounding box center [562, 246] width 10 height 10
radio input "true"
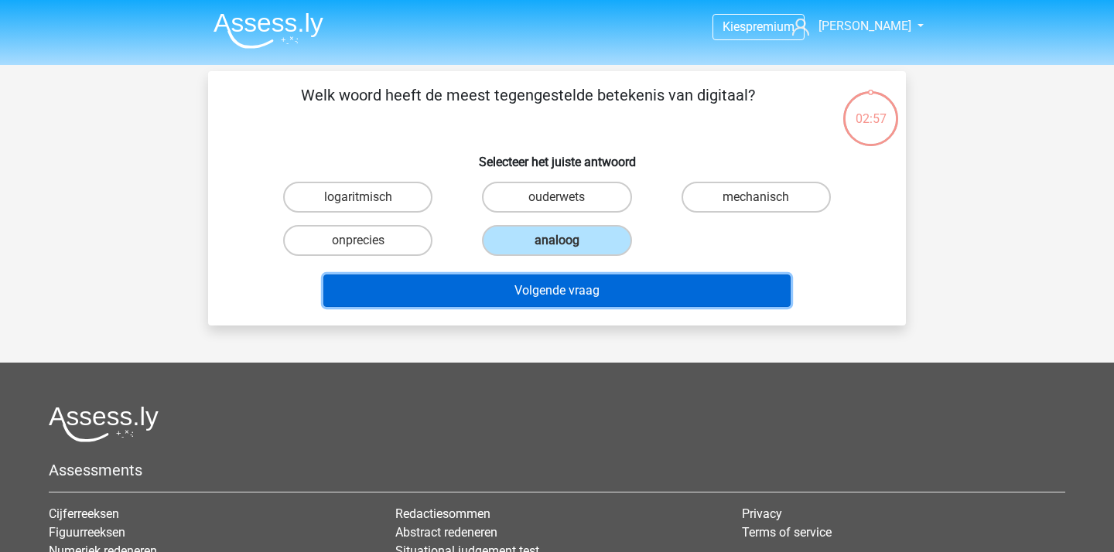
click at [579, 299] on button "Volgende vraag" at bounding box center [557, 291] width 468 height 32
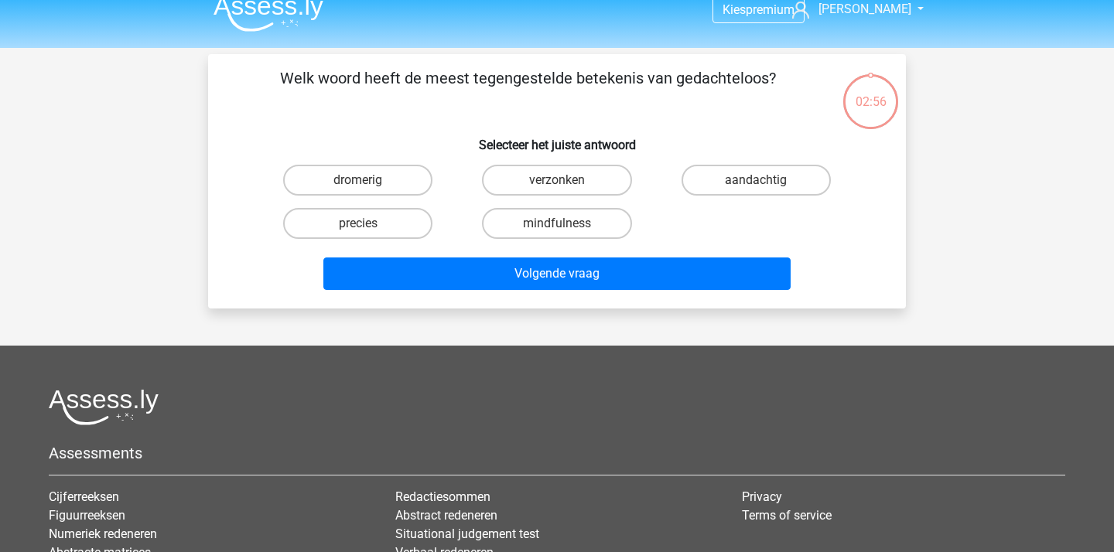
scroll to position [16, 0]
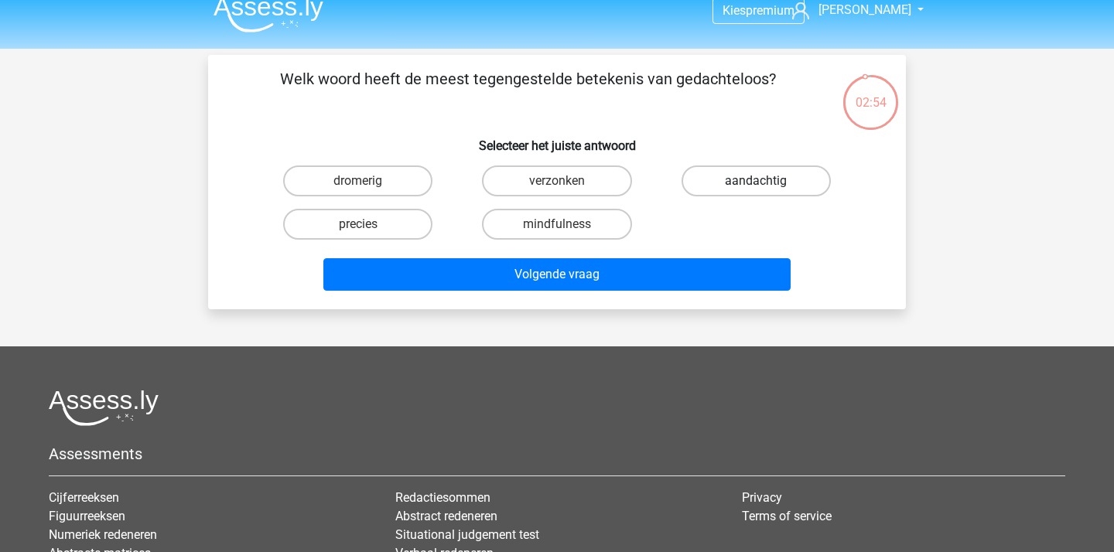
click at [782, 185] on label "aandachtig" at bounding box center [755, 181] width 149 height 31
click at [766, 185] on input "aandachtig" at bounding box center [761, 186] width 10 height 10
radio input "true"
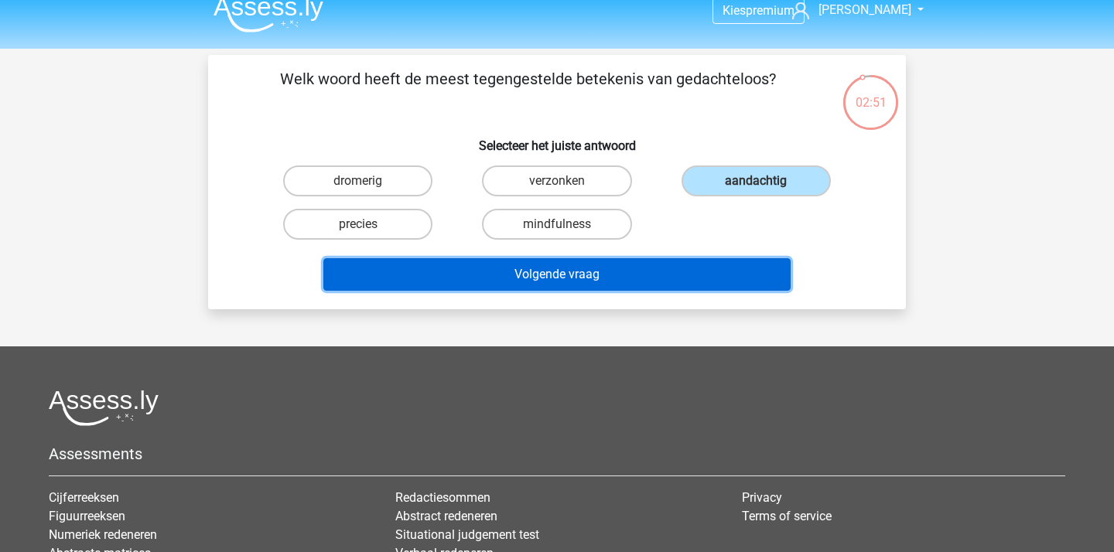
click at [491, 271] on button "Volgende vraag" at bounding box center [557, 274] width 468 height 32
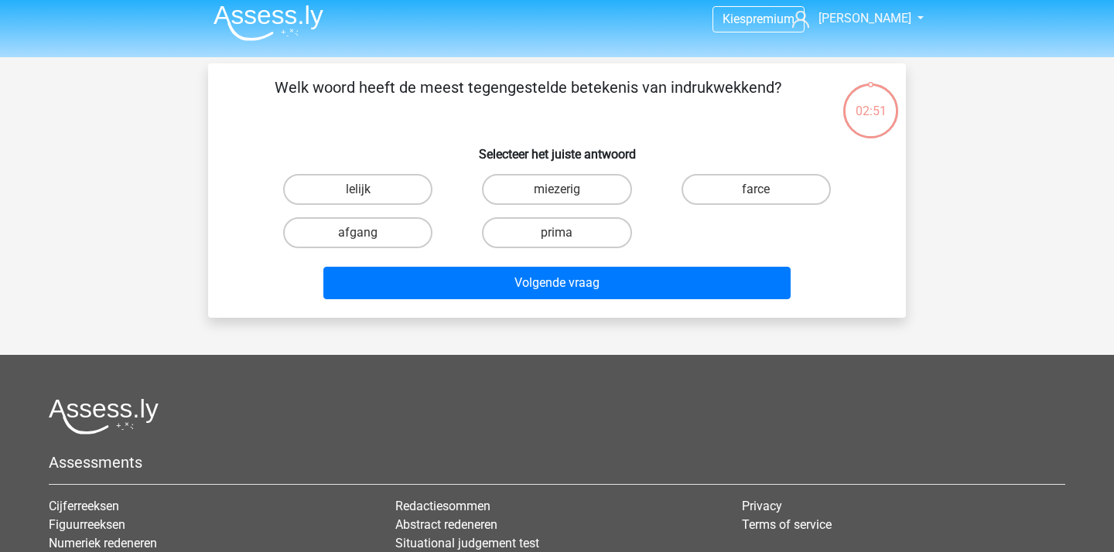
scroll to position [0, 0]
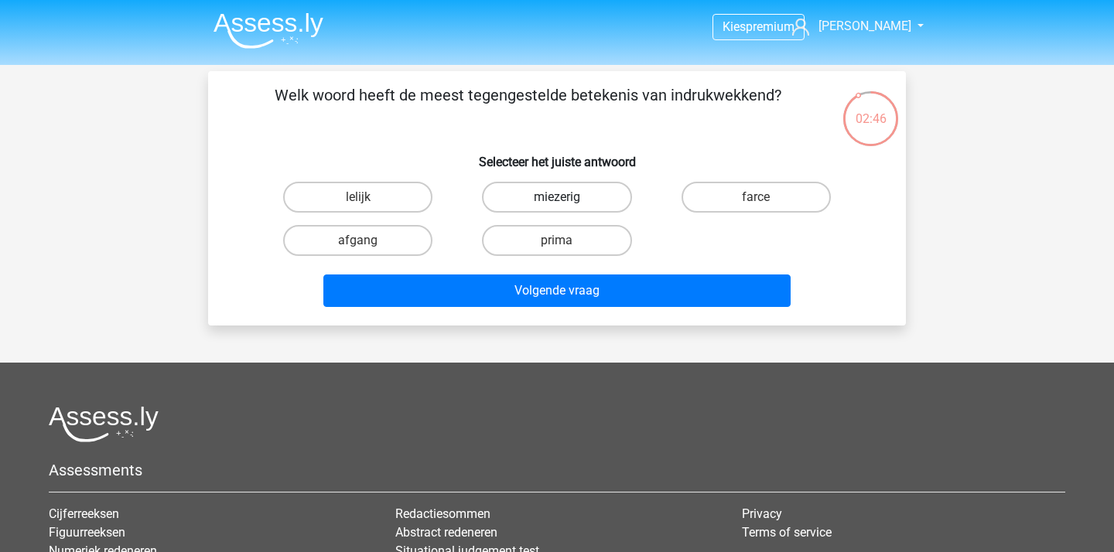
click at [576, 206] on label "miezerig" at bounding box center [556, 197] width 149 height 31
click at [567, 206] on input "miezerig" at bounding box center [562, 202] width 10 height 10
radio input "true"
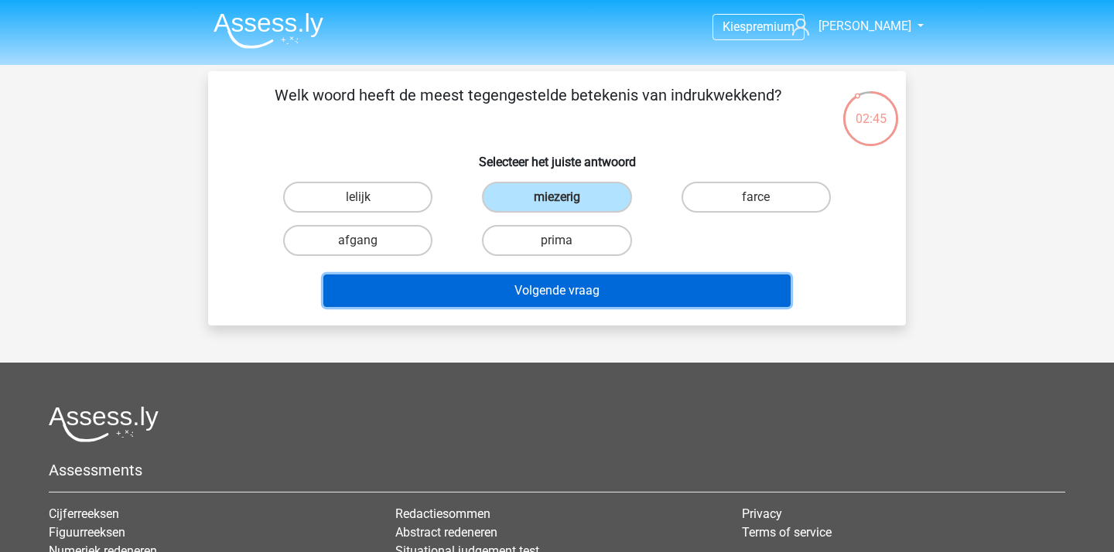
click at [480, 297] on button "Volgende vraag" at bounding box center [557, 291] width 468 height 32
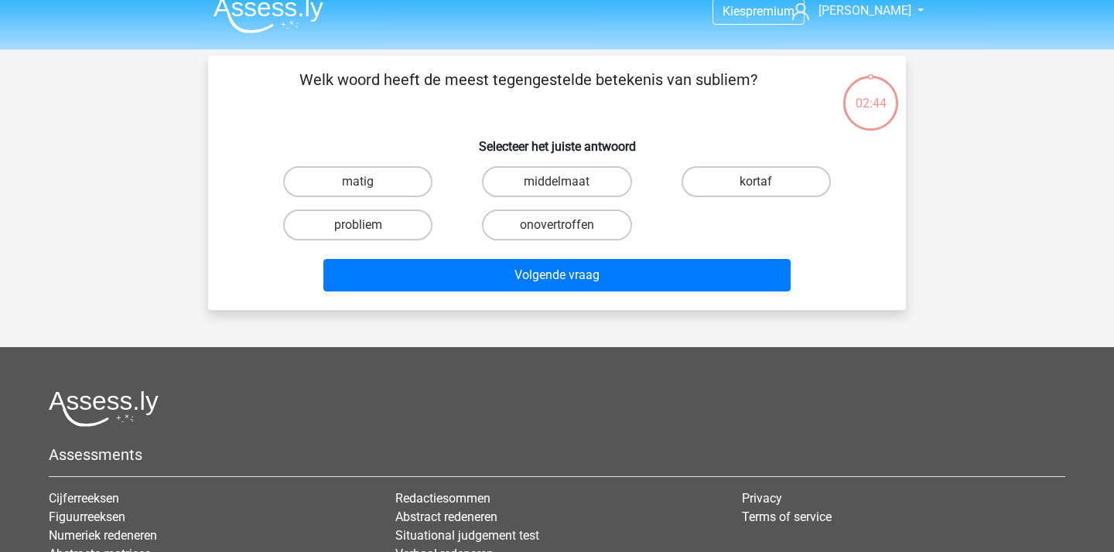
scroll to position [3, 0]
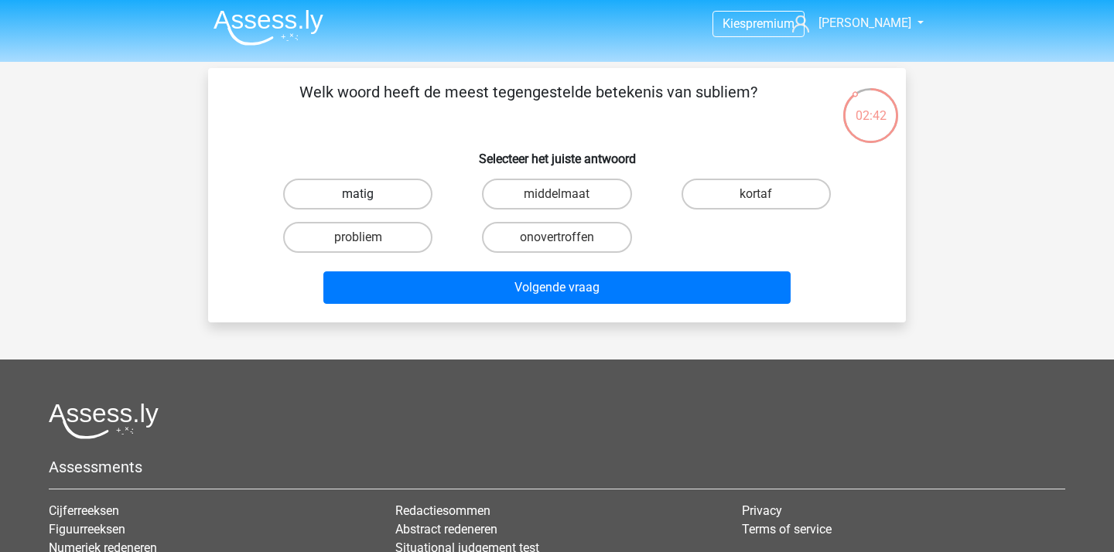
click at [381, 193] on label "matig" at bounding box center [357, 194] width 149 height 31
click at [368, 194] on input "matig" at bounding box center [363, 199] width 10 height 10
radio input "true"
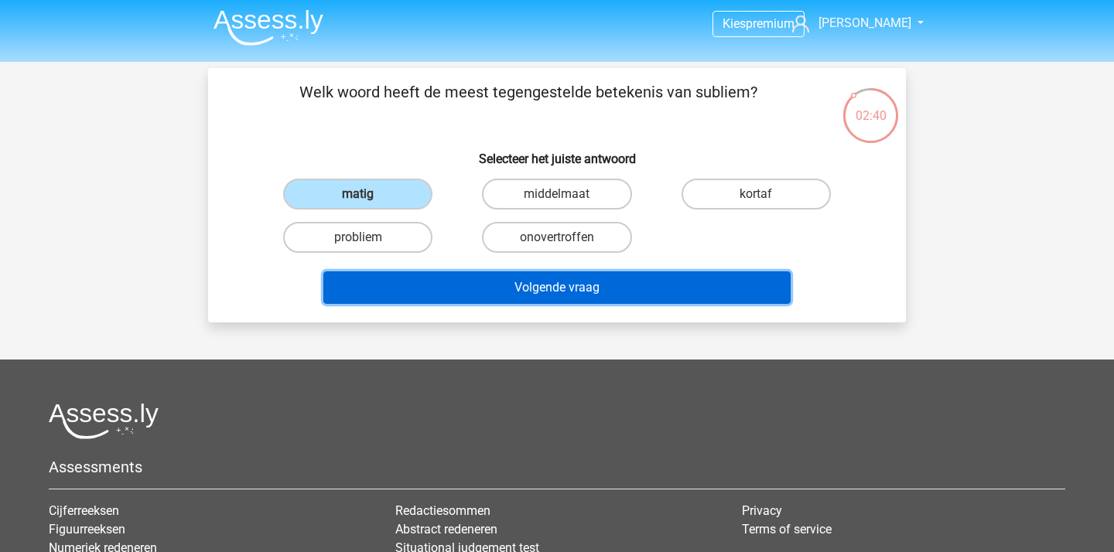
click at [578, 288] on button "Volgende vraag" at bounding box center [557, 287] width 468 height 32
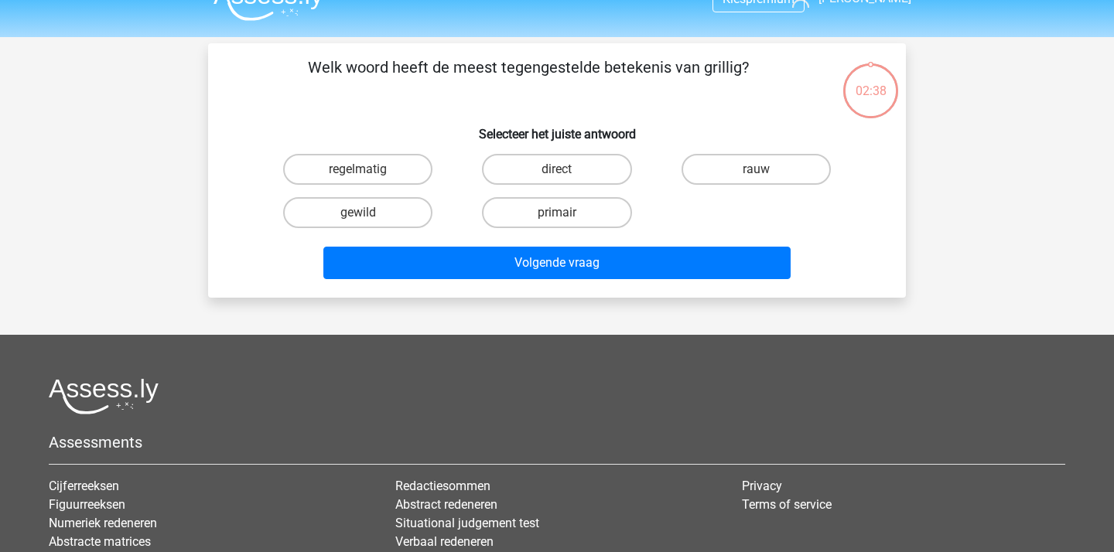
scroll to position [21, 0]
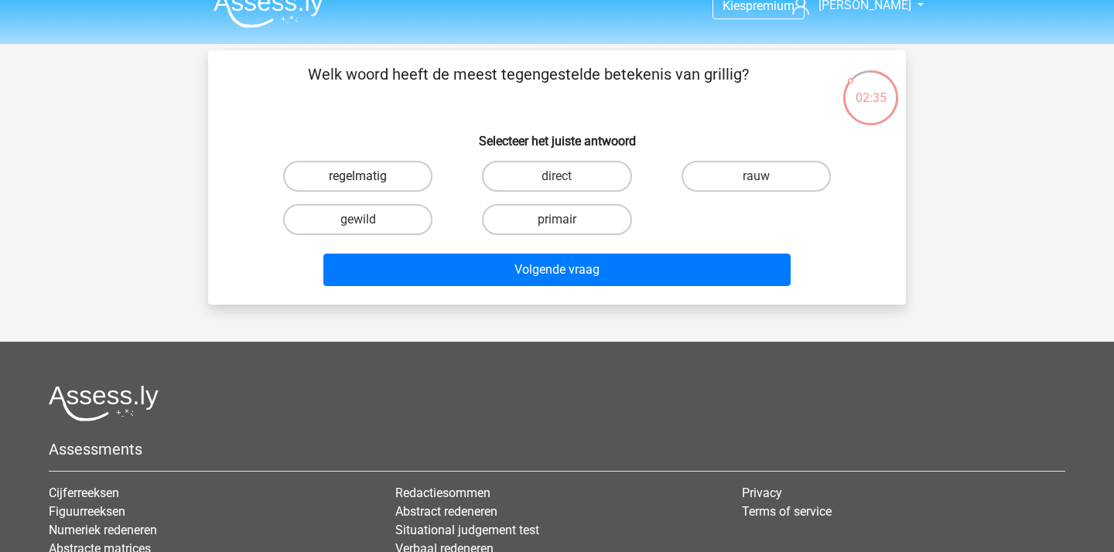
click at [385, 175] on label "regelmatig" at bounding box center [357, 176] width 149 height 31
click at [368, 176] on input "regelmatig" at bounding box center [363, 181] width 10 height 10
radio input "true"
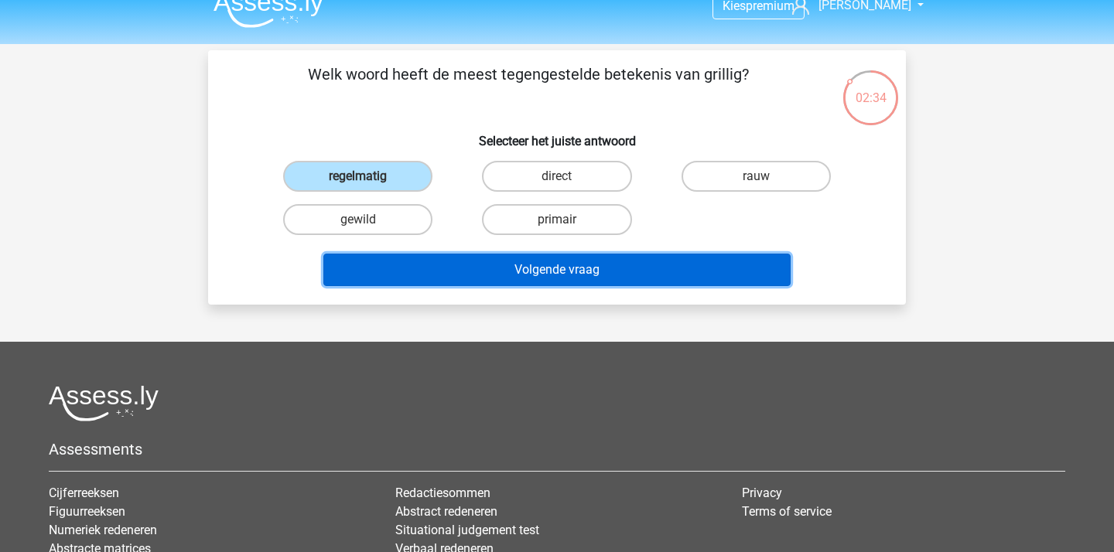
click at [463, 265] on button "Volgende vraag" at bounding box center [557, 270] width 468 height 32
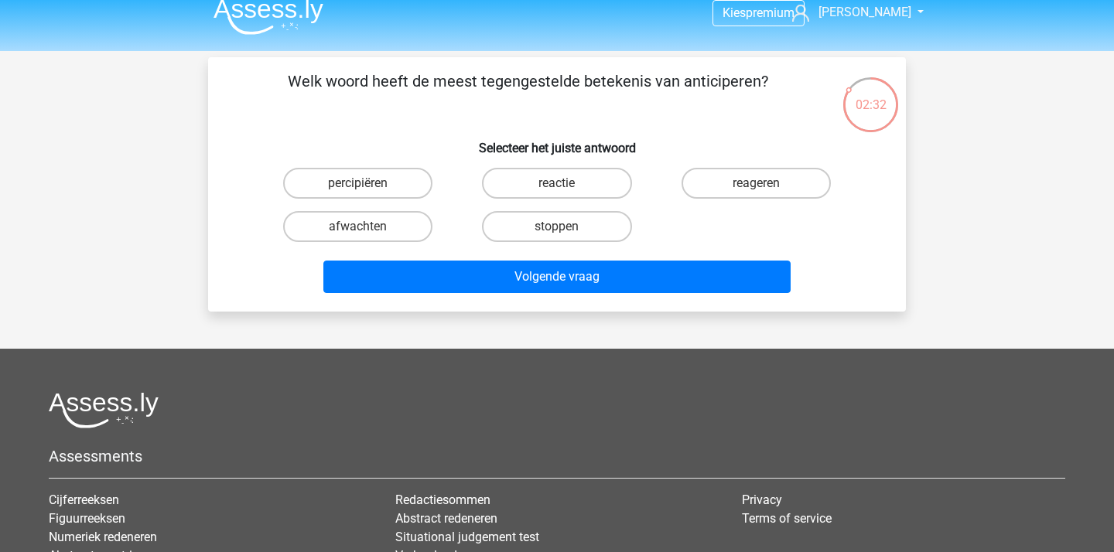
scroll to position [17, 0]
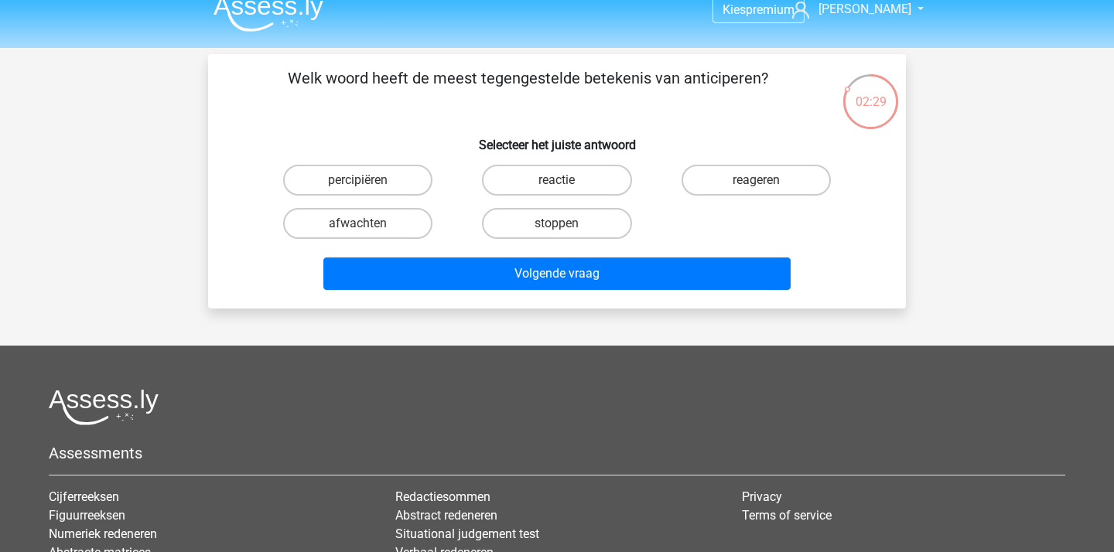
click at [684, 191] on div "reageren" at bounding box center [756, 180] width 186 height 31
click at [715, 180] on label "reageren" at bounding box center [755, 180] width 149 height 31
click at [756, 180] on input "reageren" at bounding box center [761, 185] width 10 height 10
radio input "true"
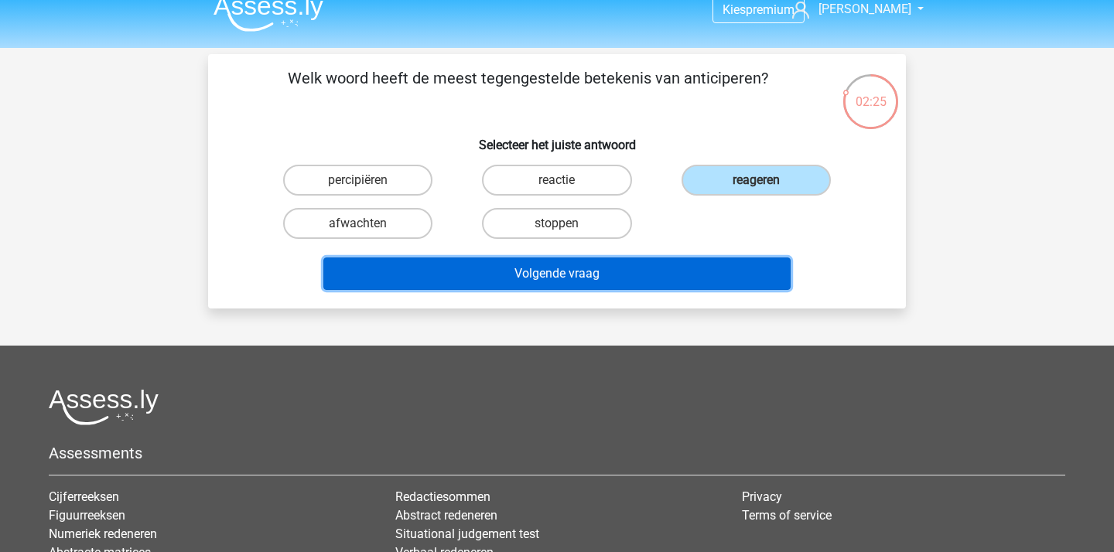
click at [445, 273] on button "Volgende vraag" at bounding box center [557, 274] width 468 height 32
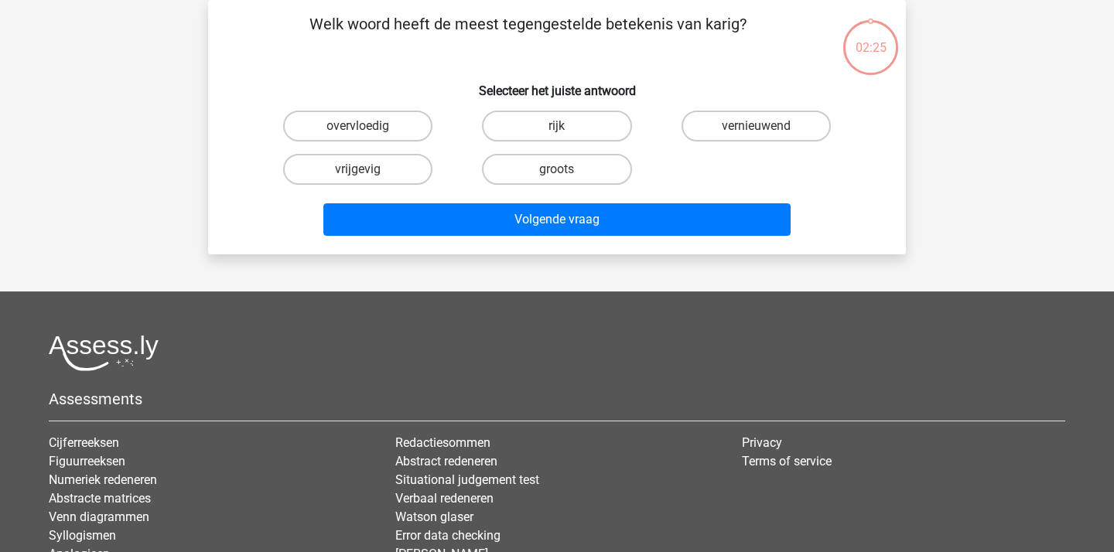
scroll to position [0, 0]
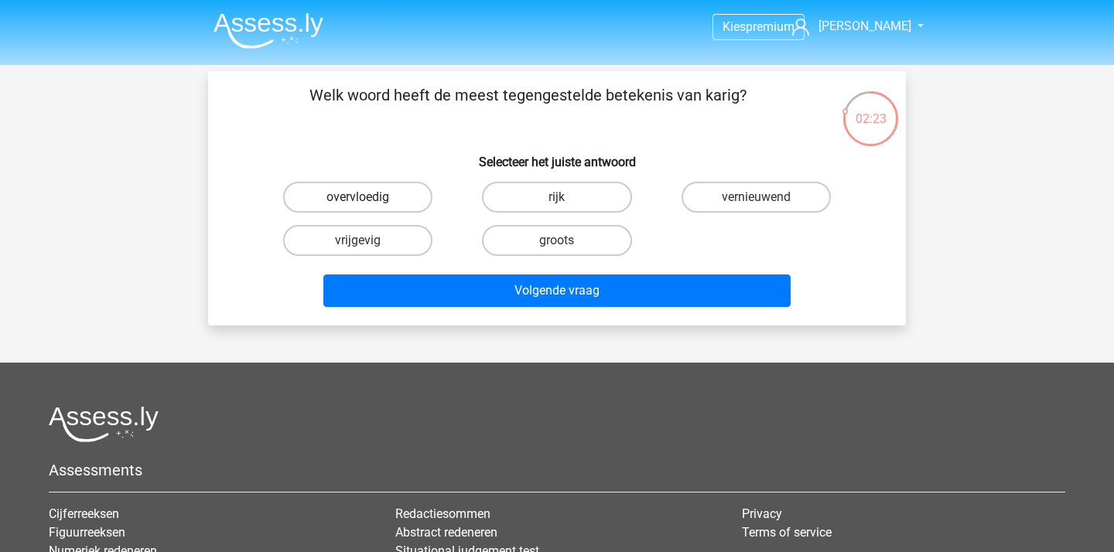
click at [382, 201] on label "overvloedig" at bounding box center [357, 197] width 149 height 31
click at [368, 201] on input "overvloedig" at bounding box center [363, 202] width 10 height 10
radio input "true"
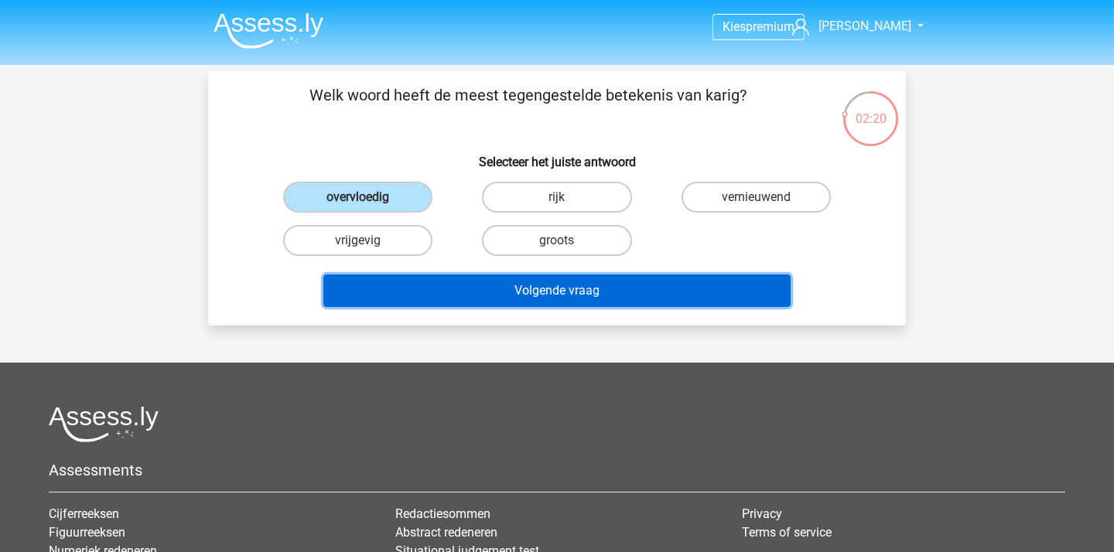
click at [555, 278] on button "Volgende vraag" at bounding box center [557, 291] width 468 height 32
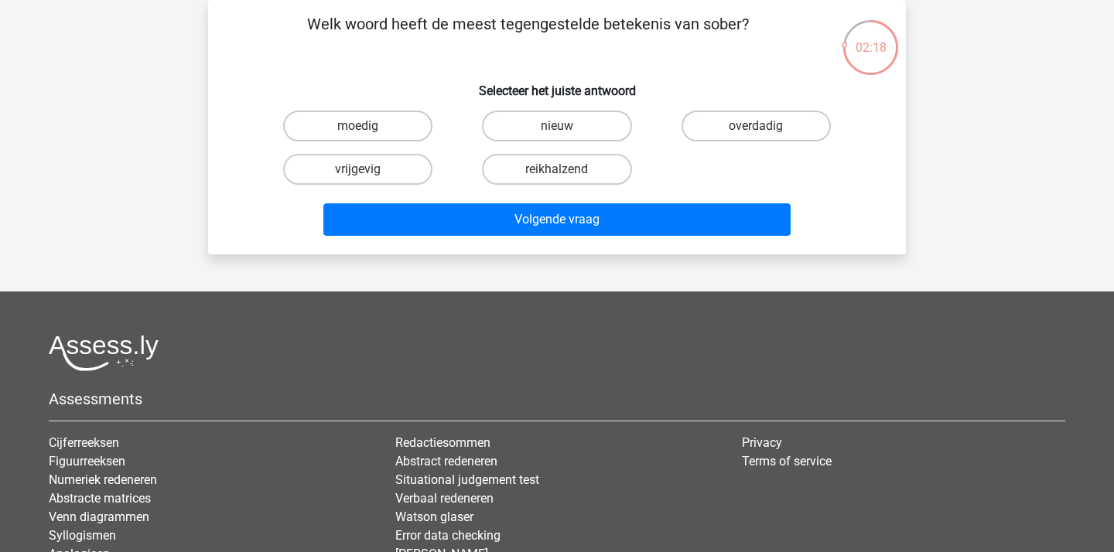
scroll to position [28, 0]
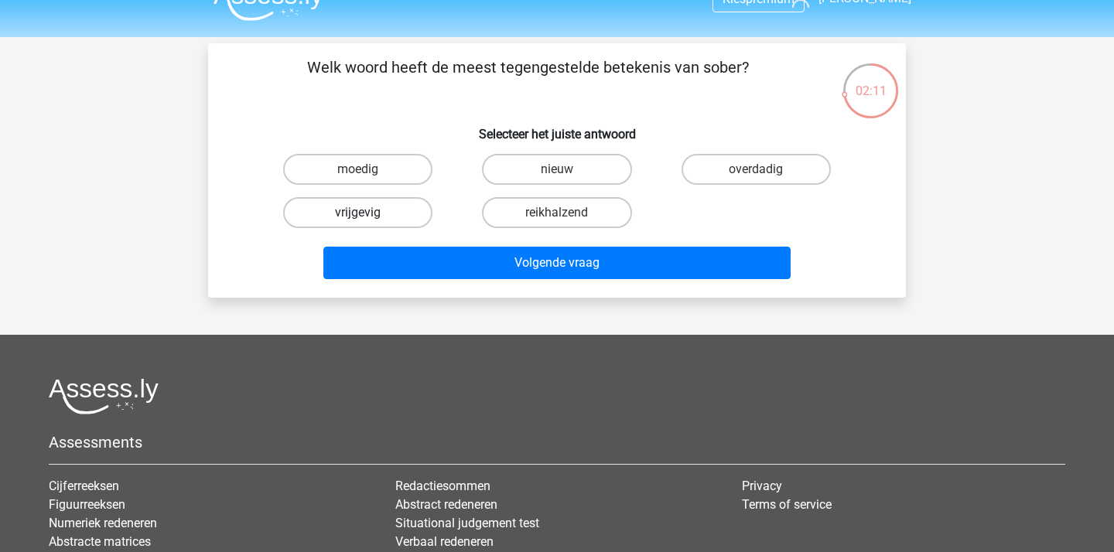
click at [382, 209] on label "vrijgevig" at bounding box center [357, 212] width 149 height 31
click at [368, 213] on input "vrijgevig" at bounding box center [363, 218] width 10 height 10
radio input "true"
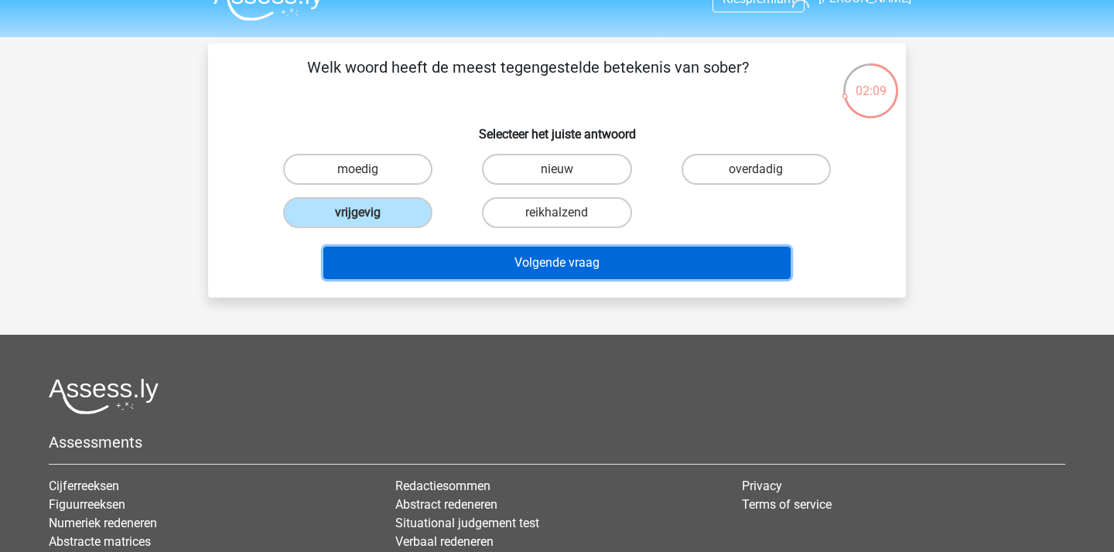
click at [534, 269] on button "Volgende vraag" at bounding box center [557, 263] width 468 height 32
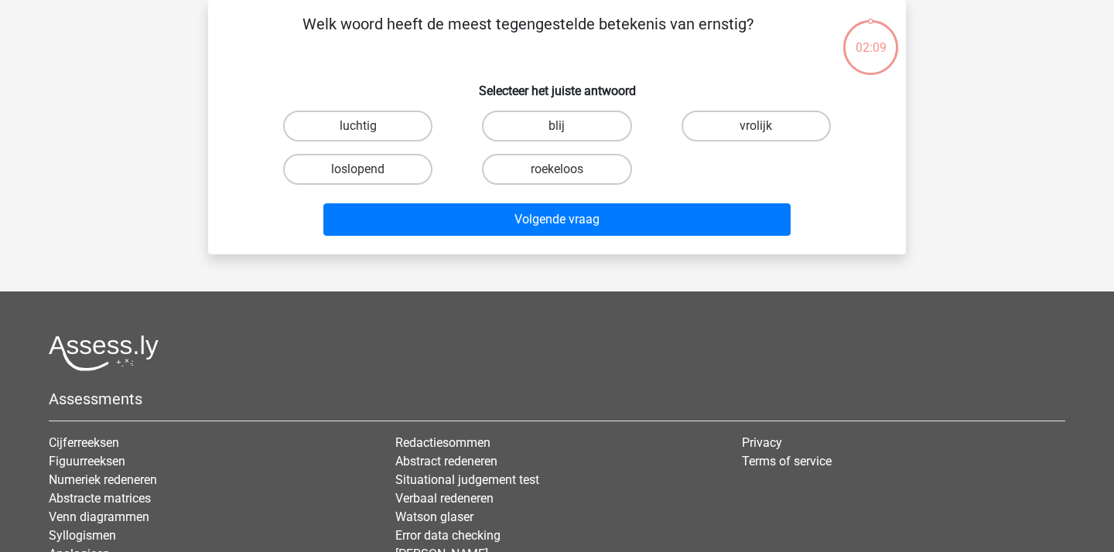
scroll to position [17, 0]
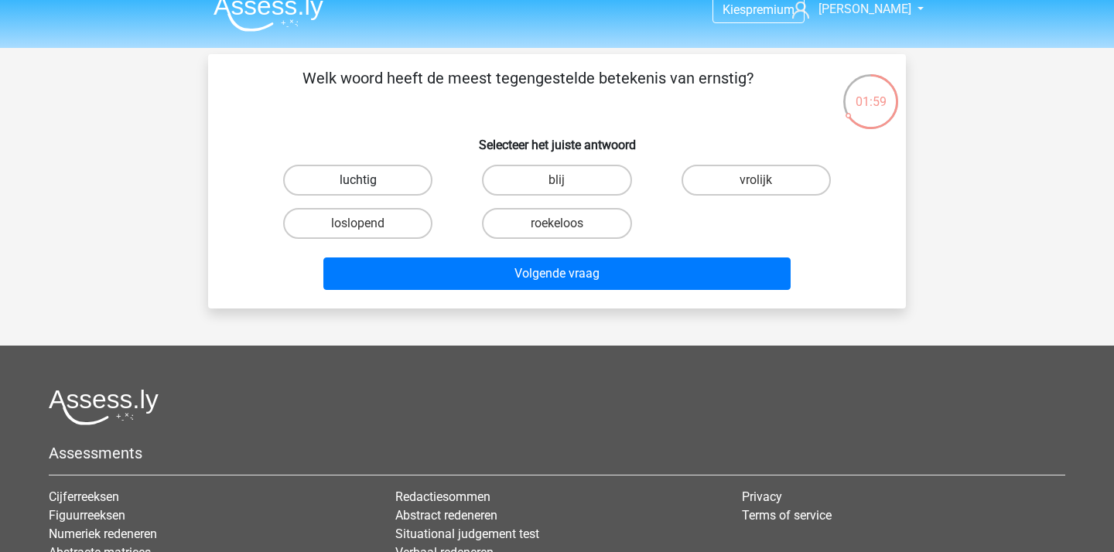
click at [415, 180] on label "luchtig" at bounding box center [357, 180] width 149 height 31
click at [368, 180] on input "luchtig" at bounding box center [363, 185] width 10 height 10
radio input "true"
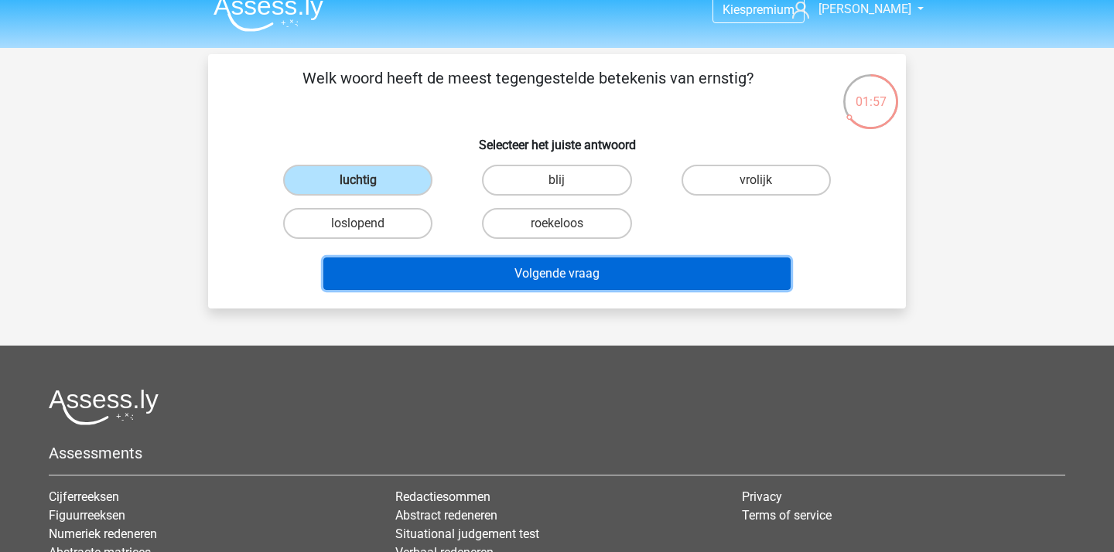
click at [480, 272] on button "Volgende vraag" at bounding box center [557, 274] width 468 height 32
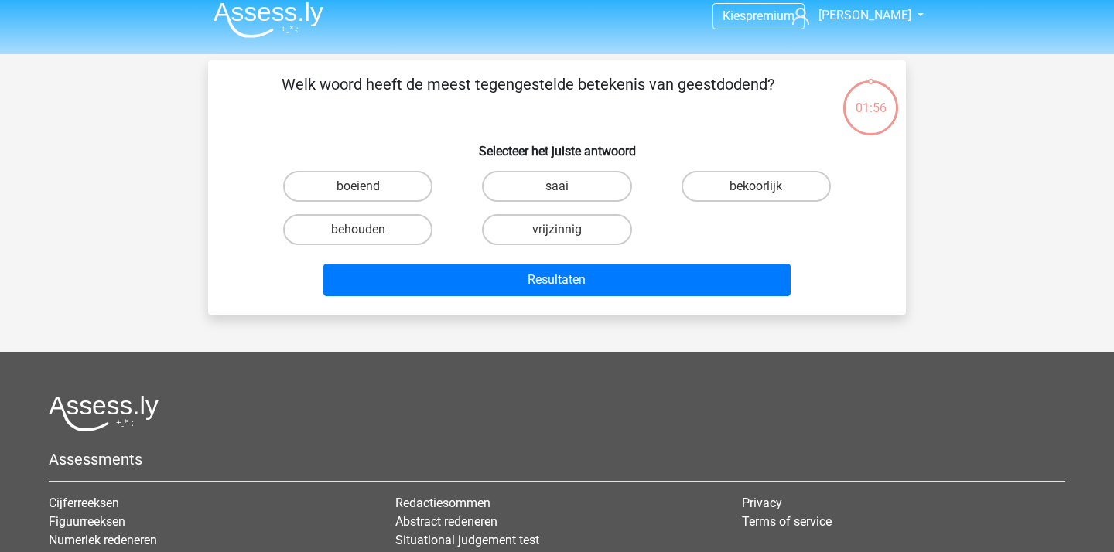
scroll to position [0, 0]
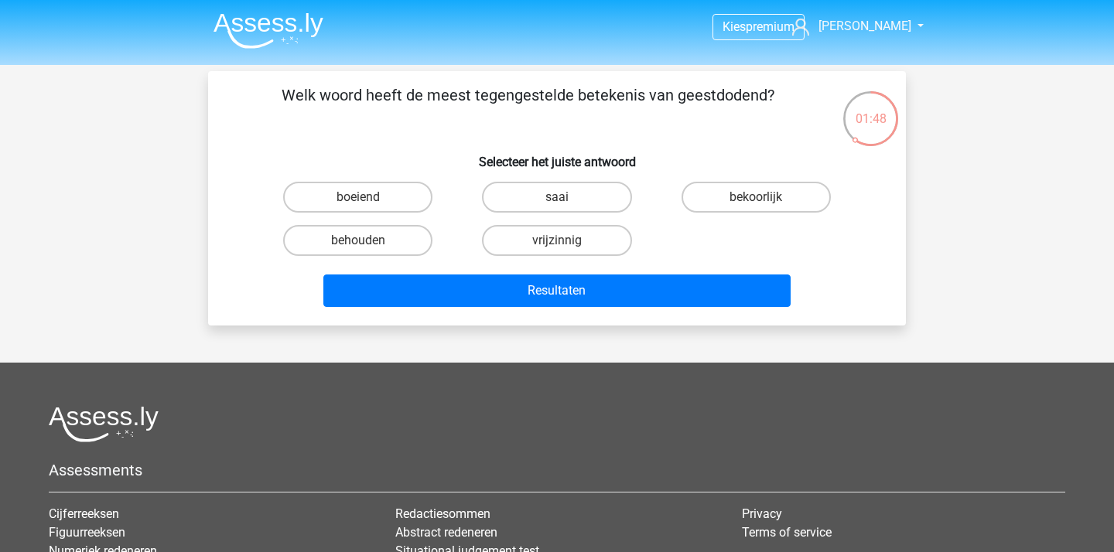
click at [366, 200] on input "boeiend" at bounding box center [363, 202] width 10 height 10
radio input "true"
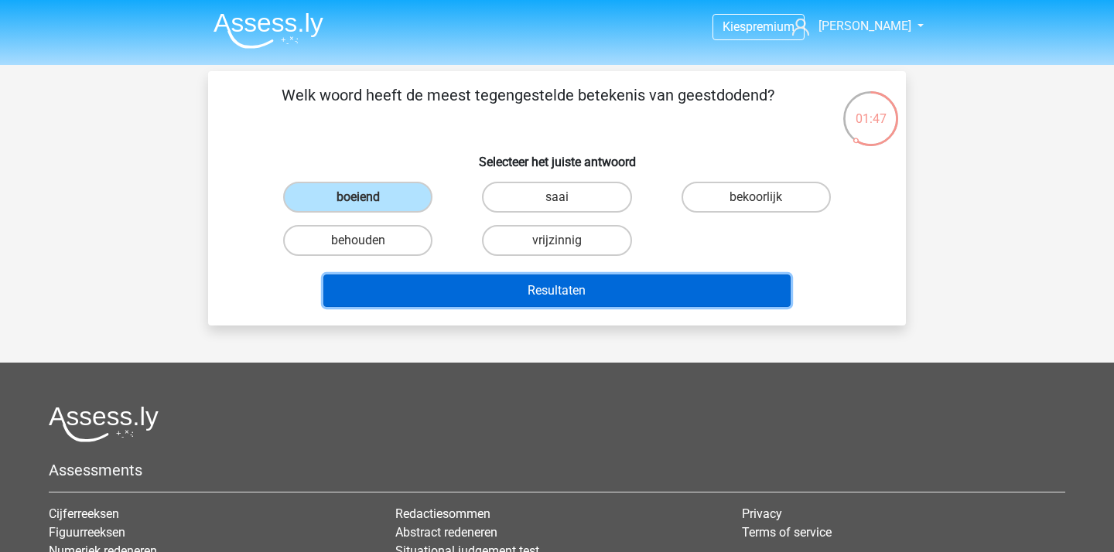
click at [507, 285] on button "Resultaten" at bounding box center [557, 291] width 468 height 32
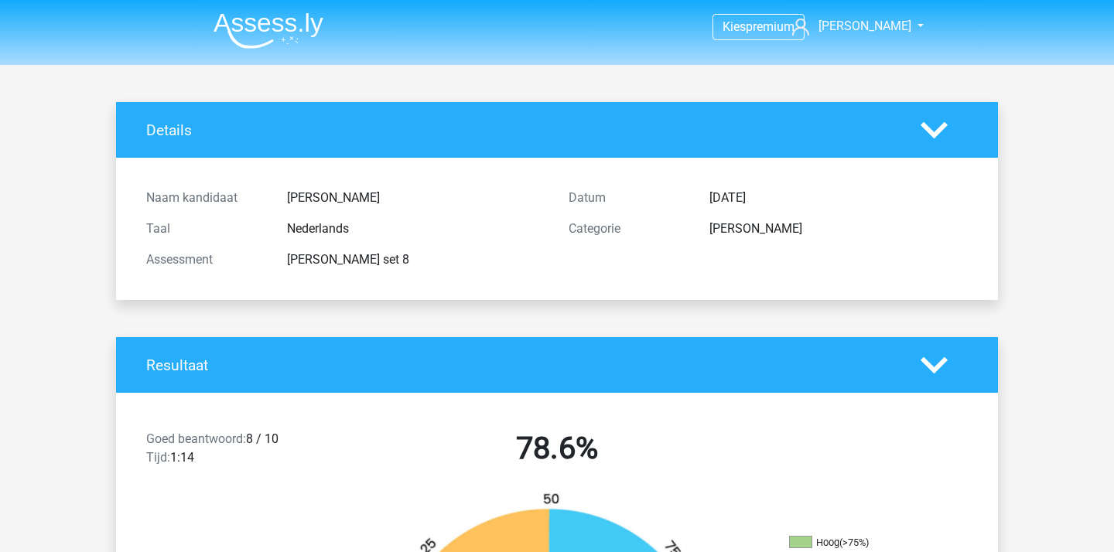
click at [272, 12] on li at bounding box center [262, 27] width 122 height 43
click at [288, 23] on img at bounding box center [268, 30] width 110 height 36
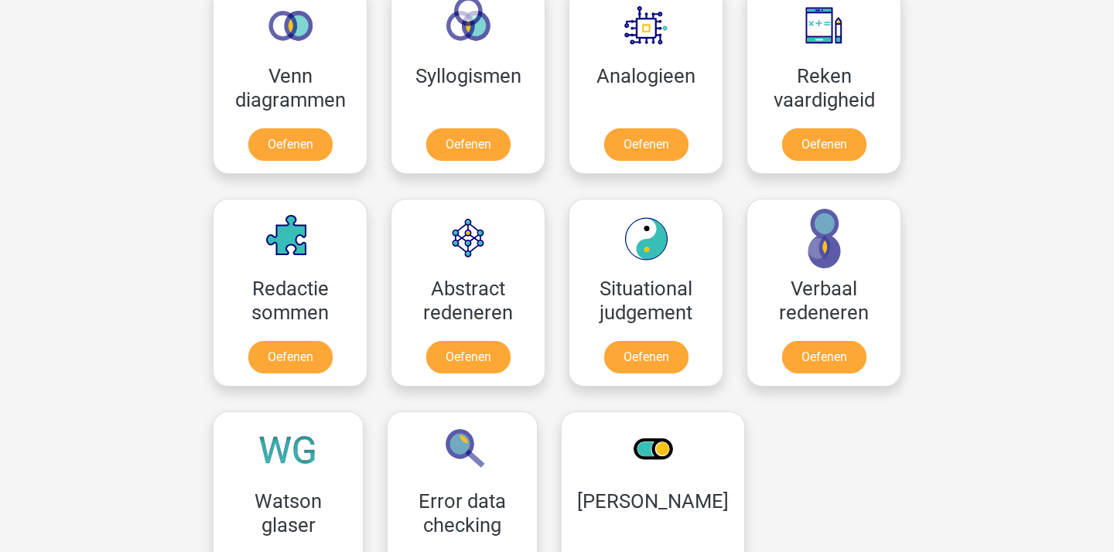
scroll to position [969, 0]
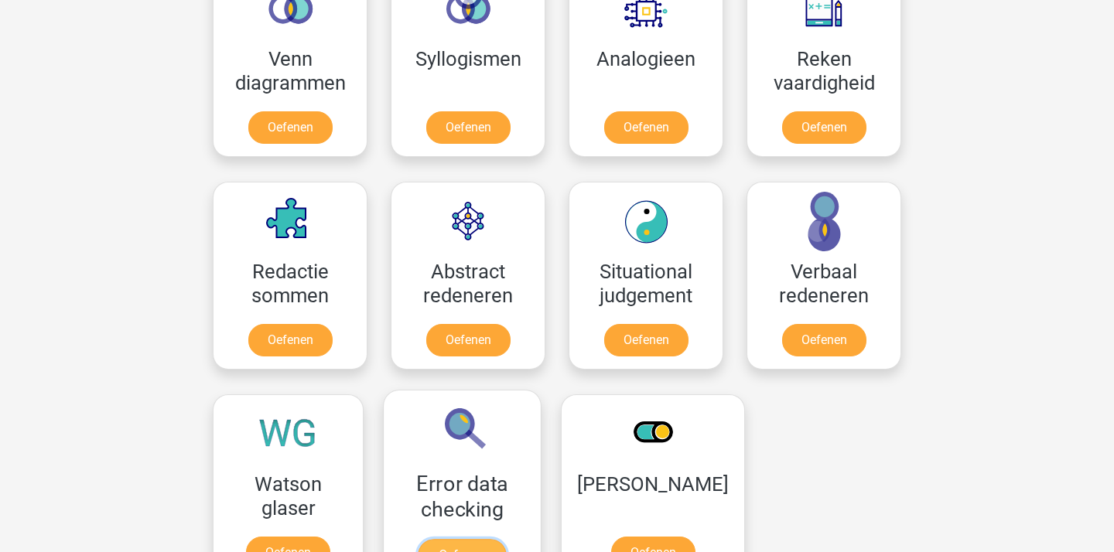
click at [506, 539] on link "Oefenen" at bounding box center [462, 556] width 88 height 34
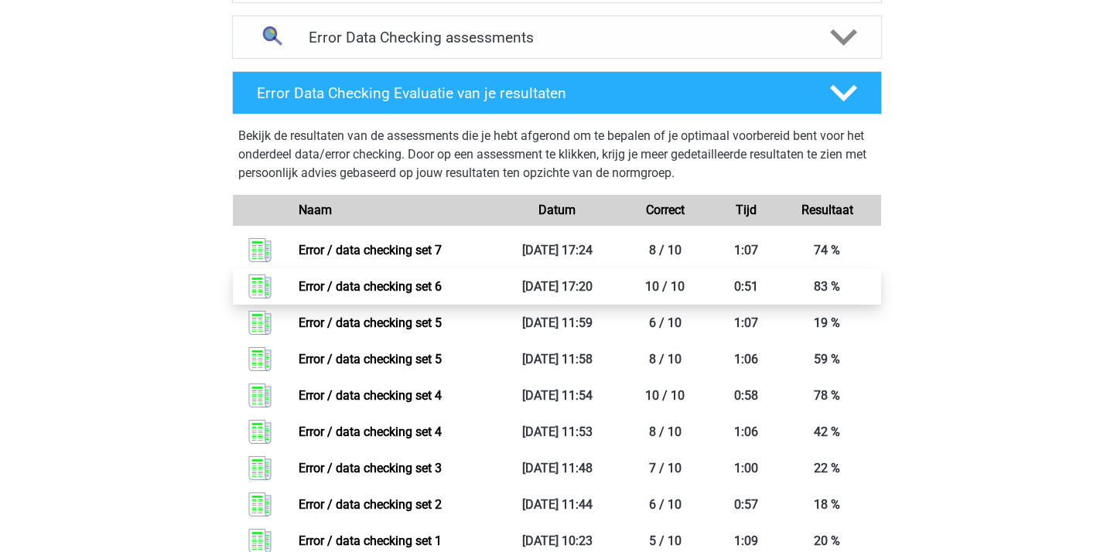
scroll to position [867, 0]
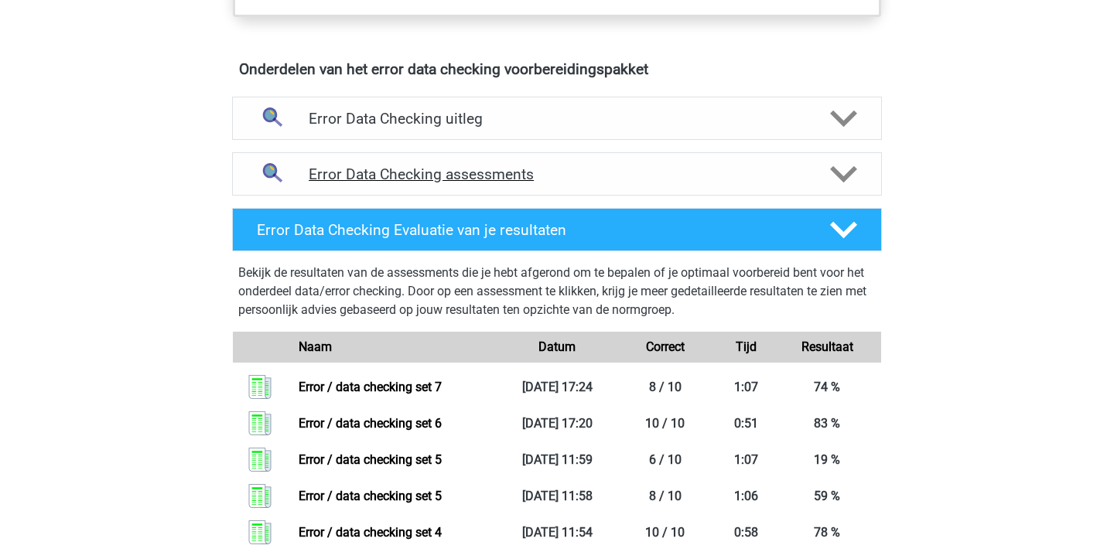
click at [546, 177] on h4 "Error Data Checking assessments" at bounding box center [557, 175] width 497 height 18
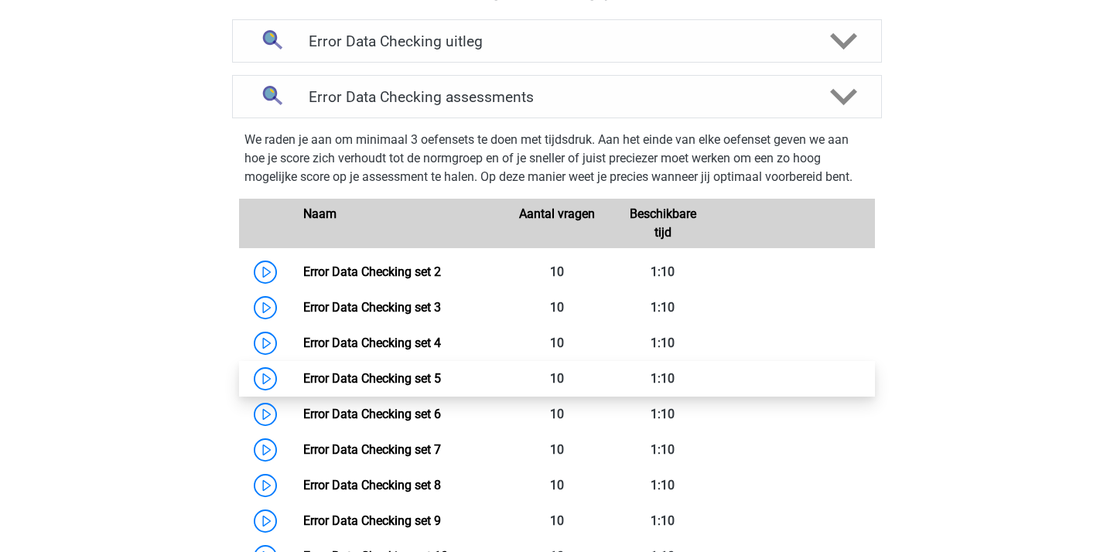
scroll to position [946, 0]
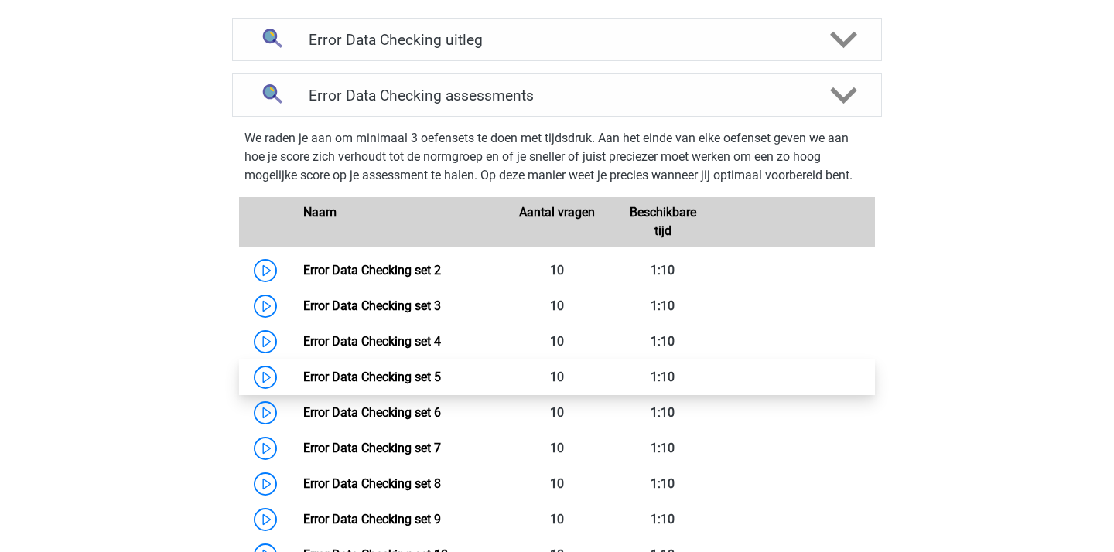
click at [441, 476] on link "Error Data Checking set 8" at bounding box center [372, 483] width 138 height 15
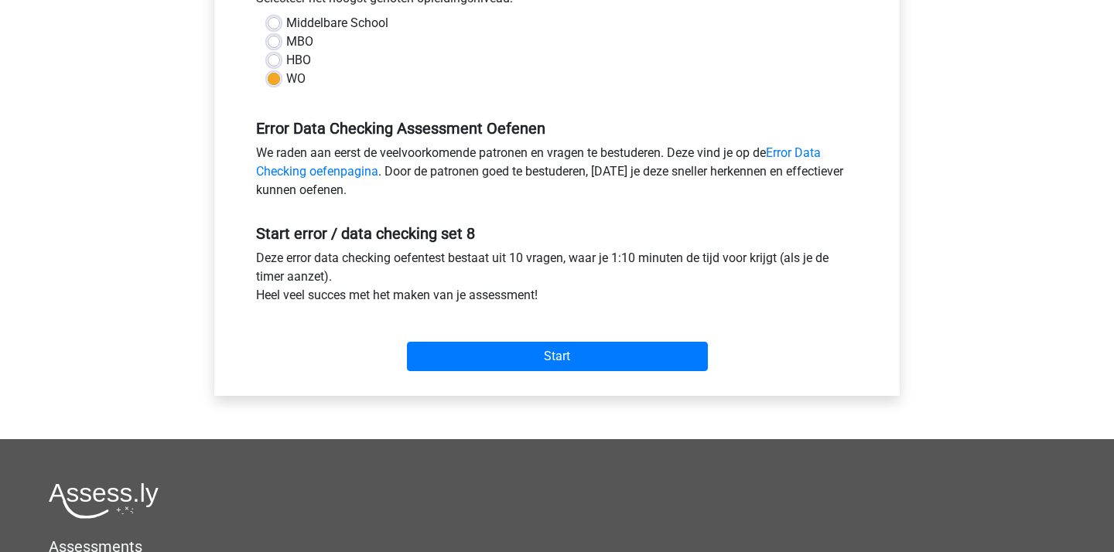
scroll to position [356, 0]
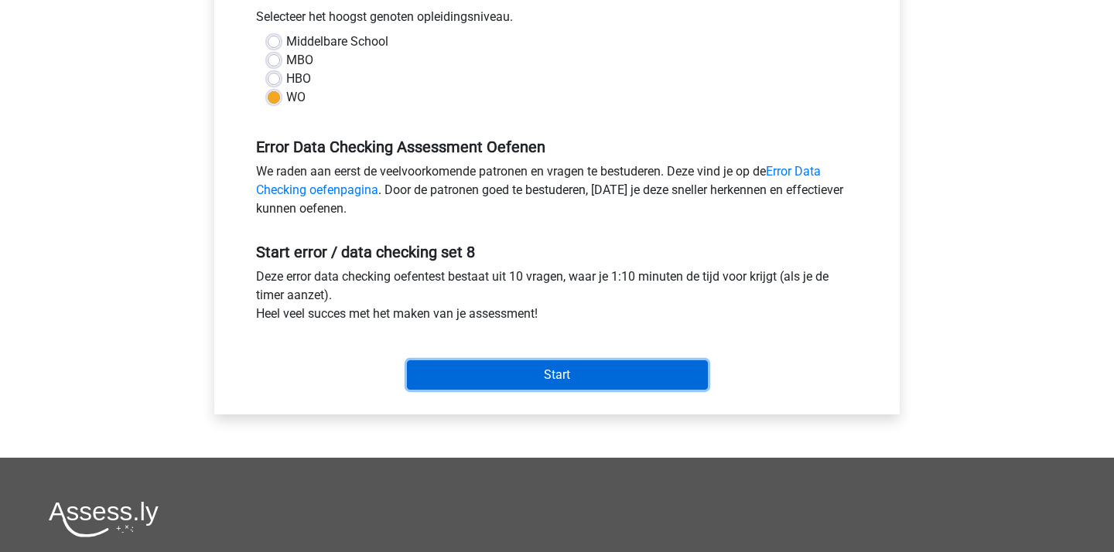
click at [556, 374] on input "Start" at bounding box center [557, 374] width 301 height 29
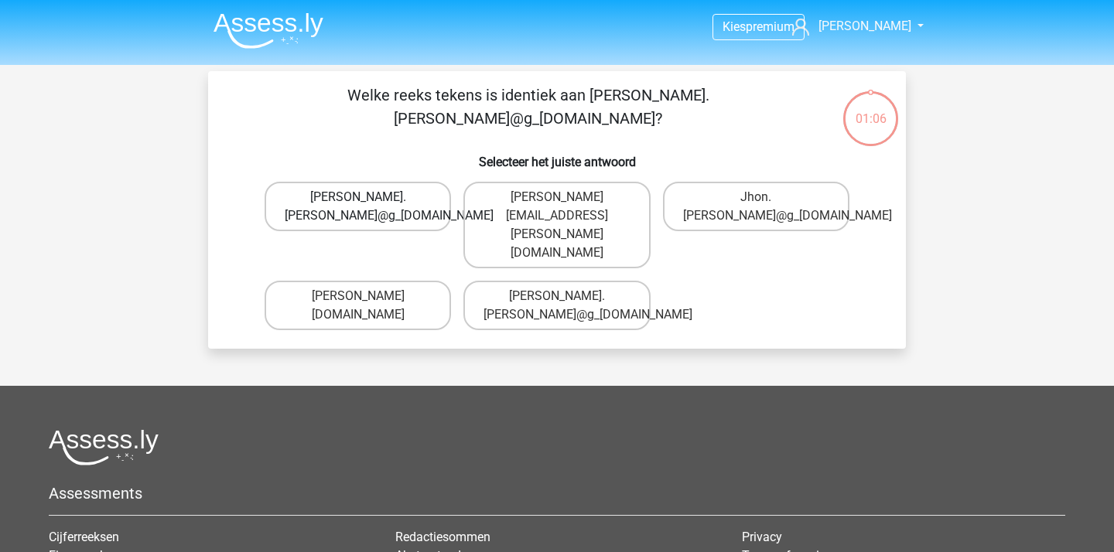
click at [375, 203] on label "[PERSON_NAME].[PERSON_NAME]@g_[DOMAIN_NAME]" at bounding box center [358, 207] width 186 height 50
click at [368, 203] on input "[PERSON_NAME].[PERSON_NAME]@g_[DOMAIN_NAME]" at bounding box center [363, 202] width 10 height 10
radio input "true"
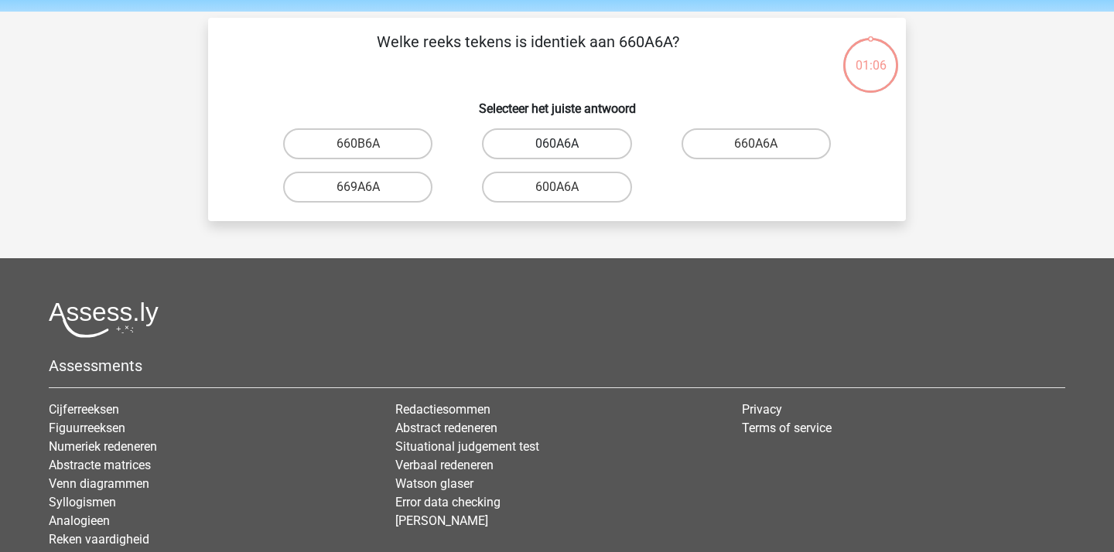
scroll to position [50, 0]
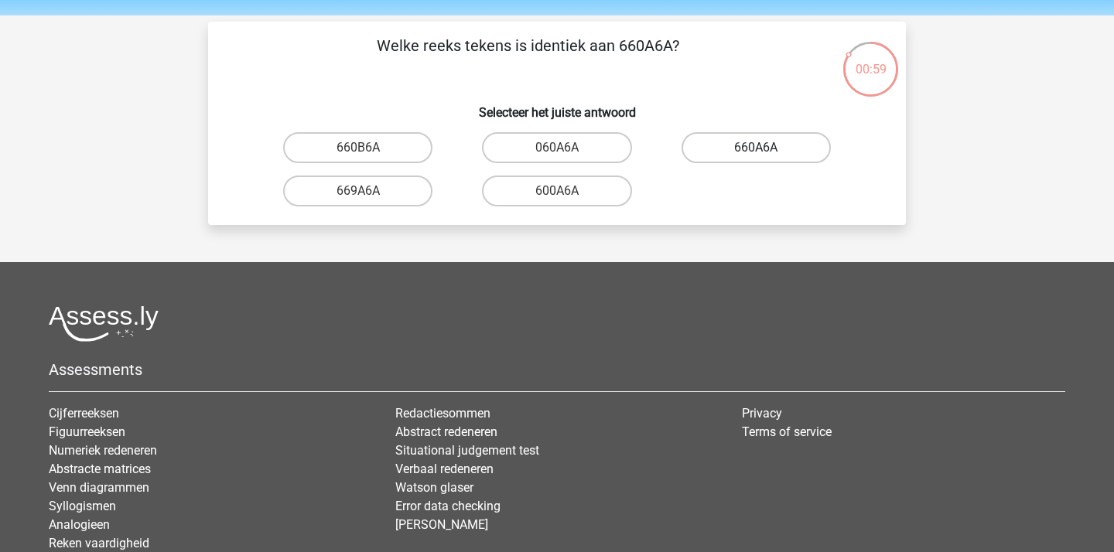
click at [702, 151] on label "660A6A" at bounding box center [755, 147] width 149 height 31
click at [756, 151] on input "660A6A" at bounding box center [761, 153] width 10 height 10
radio input "true"
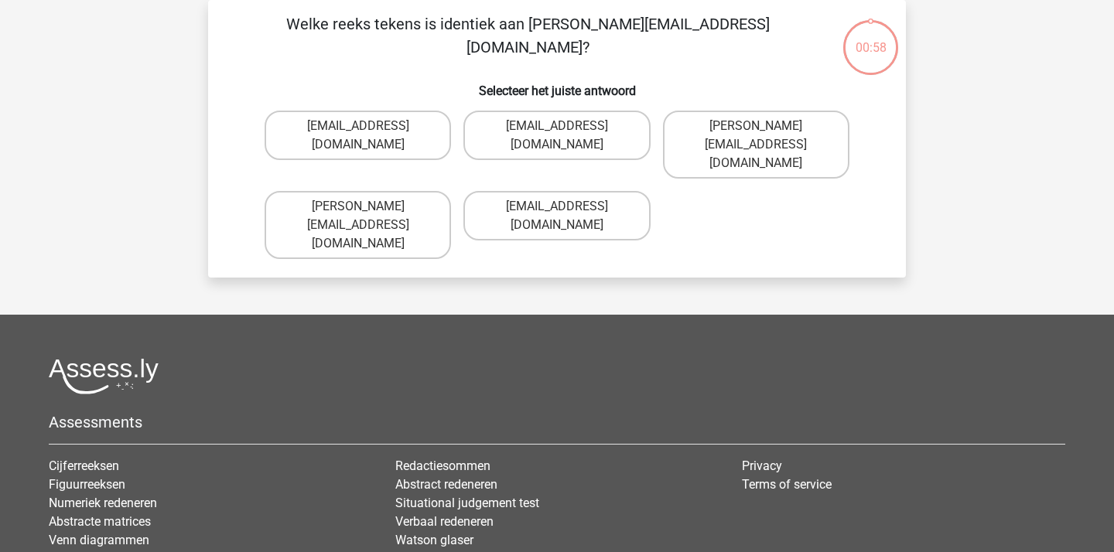
scroll to position [43, 0]
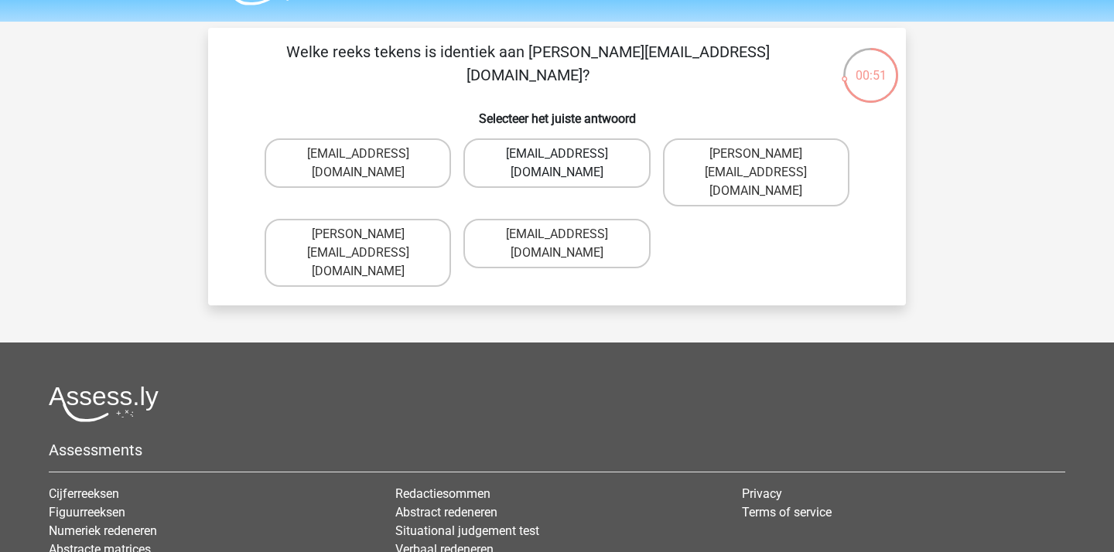
click at [621, 159] on label "Noah-Dern@Gmail.co.uk" at bounding box center [556, 163] width 186 height 50
click at [567, 159] on input "Noah-Dern@Gmail.co.uk" at bounding box center [562, 159] width 10 height 10
radio input "true"
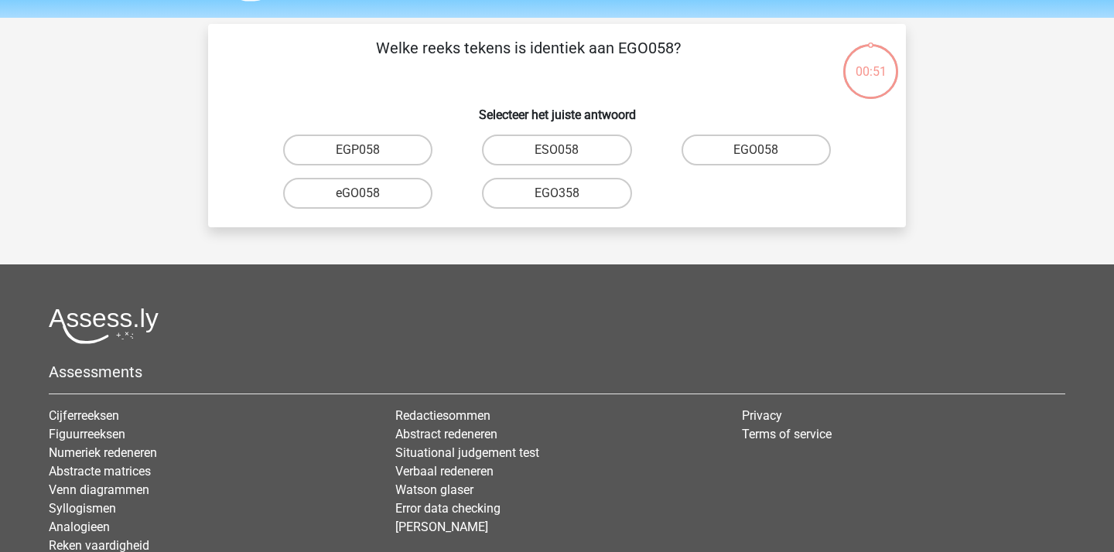
scroll to position [48, 0]
click at [768, 158] on label "EGO058" at bounding box center [755, 149] width 149 height 31
click at [766, 158] on input "EGO058" at bounding box center [761, 154] width 10 height 10
radio input "true"
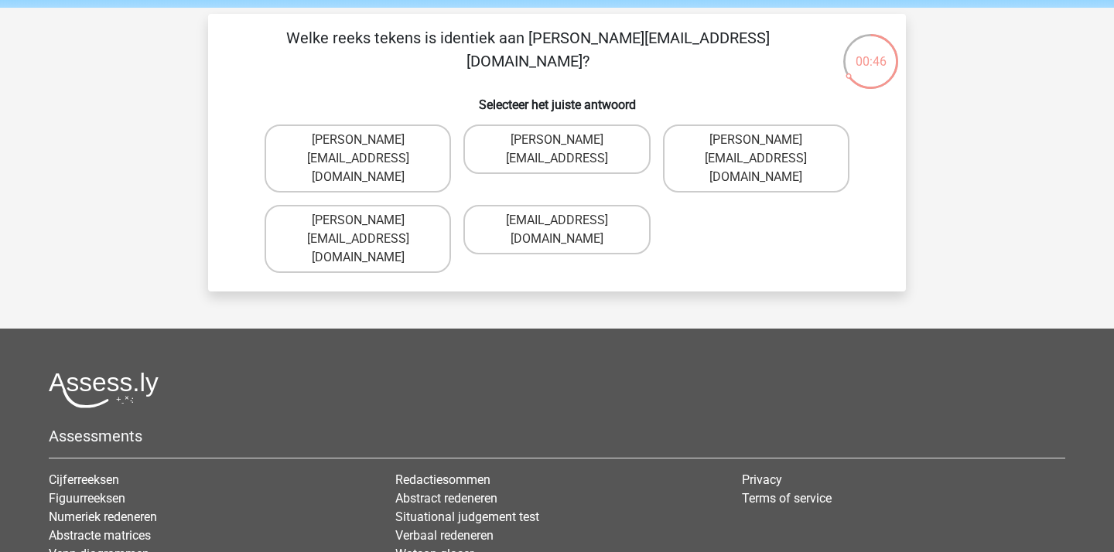
scroll to position [52, 0]
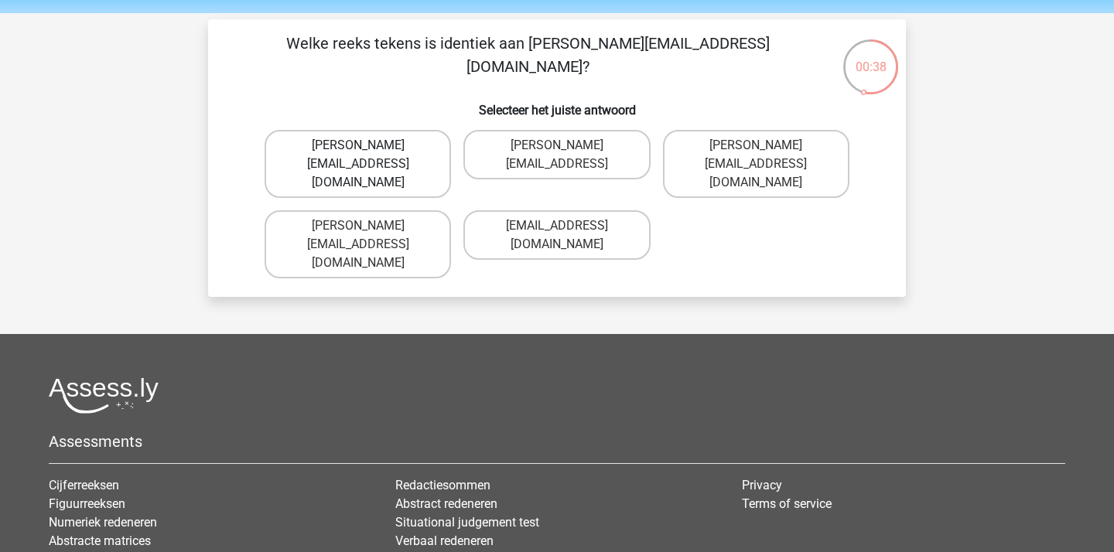
click at [402, 161] on label "Freya.Chamberlain@e-mail.com" at bounding box center [358, 164] width 186 height 68
click at [368, 155] on input "Freya.Chamberlain@e-mail.com" at bounding box center [363, 150] width 10 height 10
radio input "true"
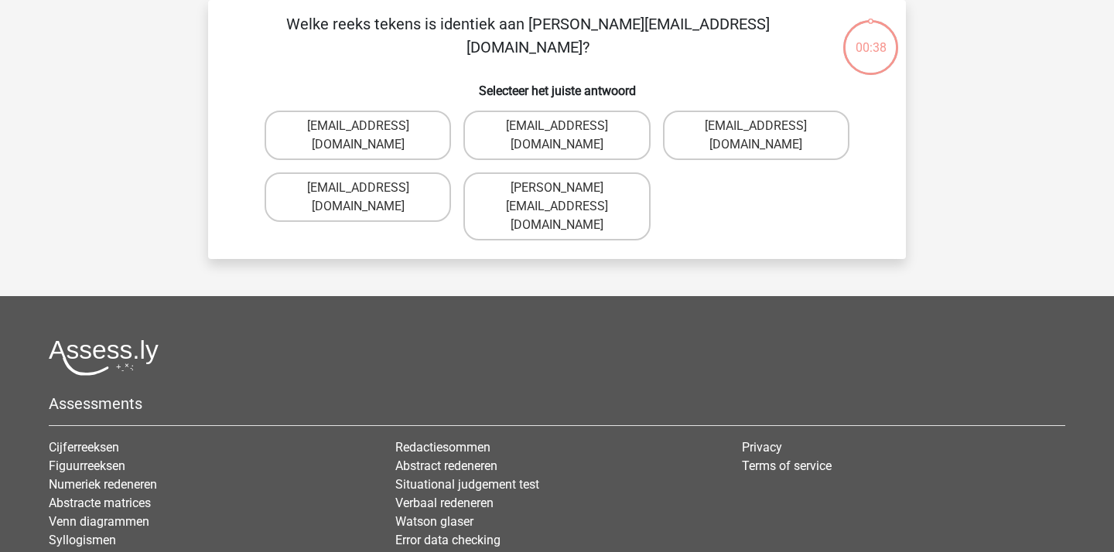
scroll to position [46, 0]
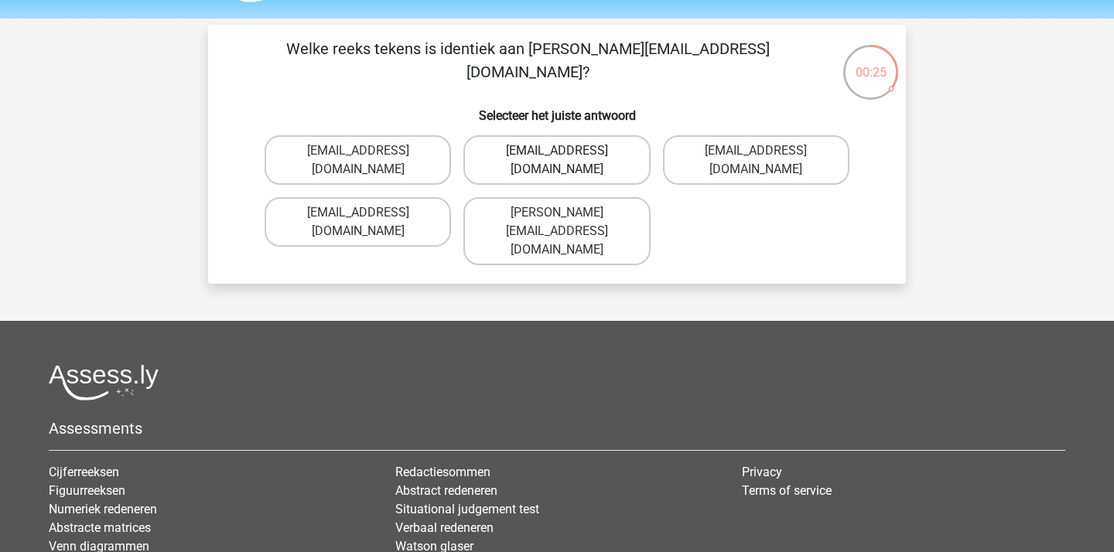
click at [570, 155] on label "Elsie-Land@joinedmail.co.com" at bounding box center [556, 160] width 186 height 50
click at [567, 155] on input "Elsie-Land@joinedmail.co.com" at bounding box center [562, 156] width 10 height 10
radio input "true"
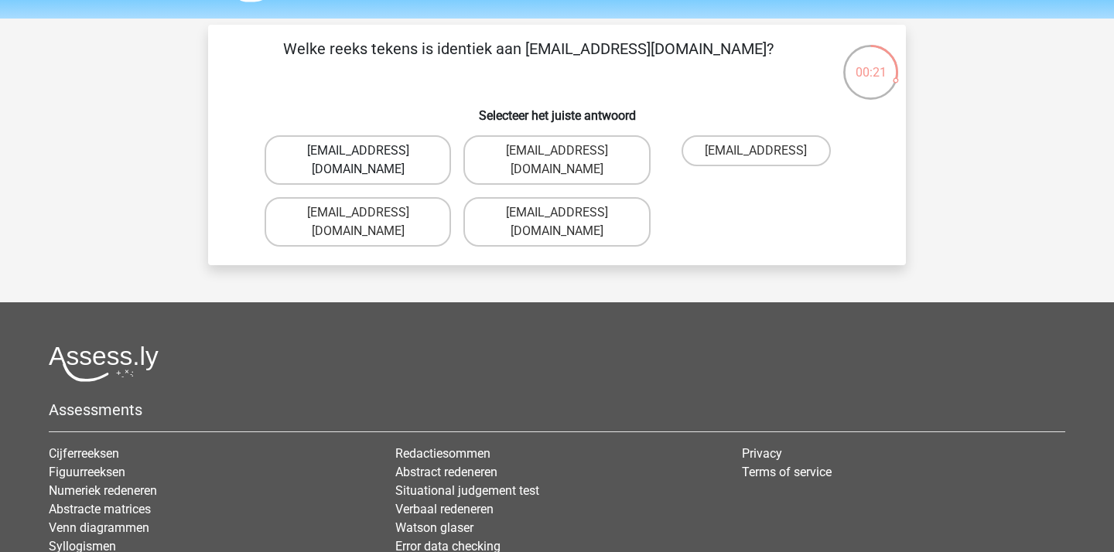
click at [386, 152] on label "Oscar.King@hotmail.com" at bounding box center [358, 160] width 186 height 50
click at [368, 152] on input "Oscar.King@hotmail.com" at bounding box center [363, 156] width 10 height 10
radio input "true"
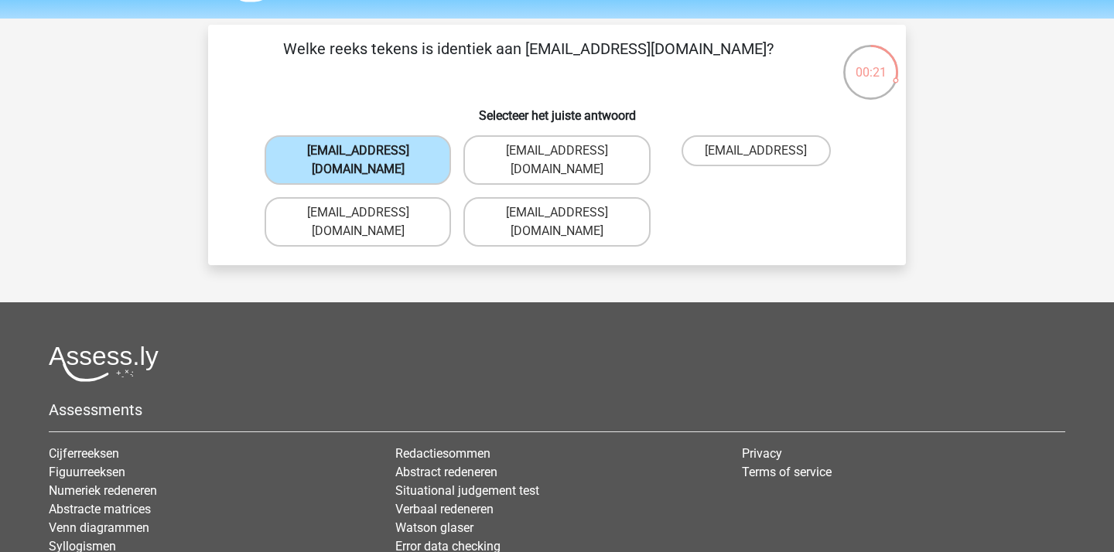
scroll to position [71, 0]
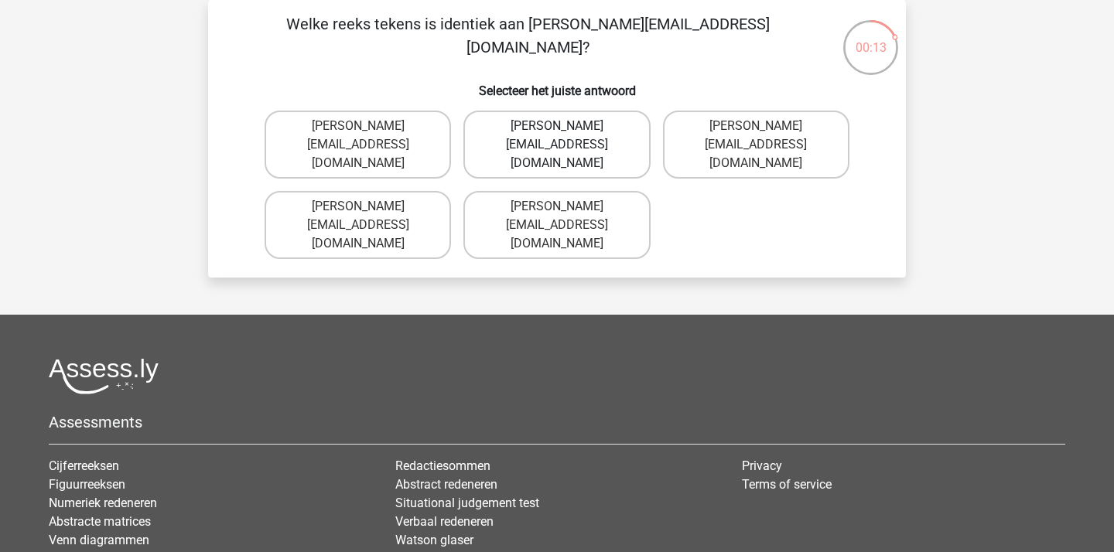
click at [551, 125] on label "Jake.Jackson@hotmail.uk.com" at bounding box center [556, 145] width 186 height 68
click at [557, 126] on input "Jake.Jackson@hotmail.uk.com" at bounding box center [562, 131] width 10 height 10
radio input "true"
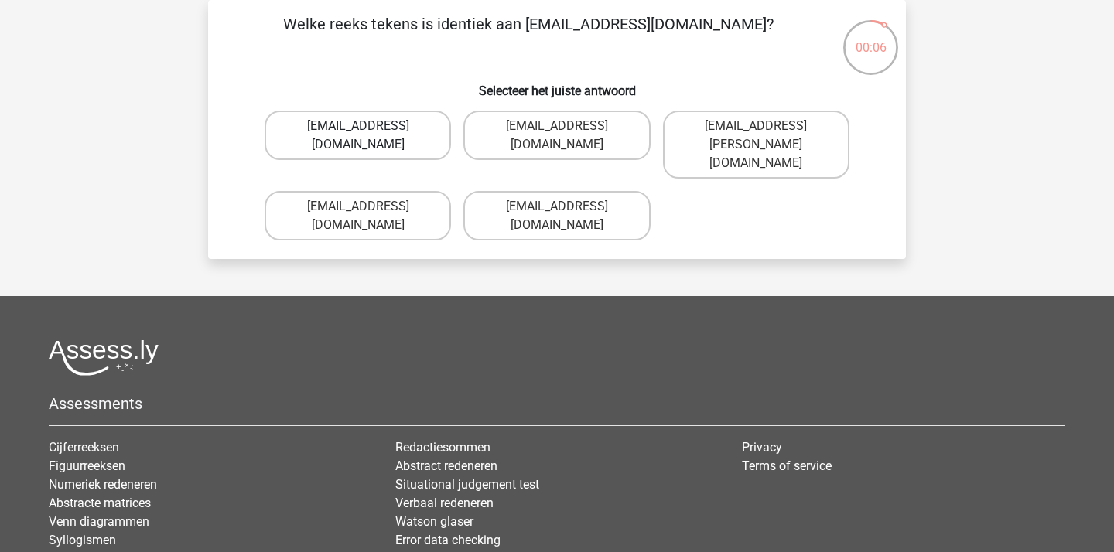
click at [391, 125] on label "Grace-Roberts@e-mail.gr" at bounding box center [358, 136] width 186 height 50
click at [368, 126] on input "Grace-Roberts@e-mail.gr" at bounding box center [363, 131] width 10 height 10
radio input "true"
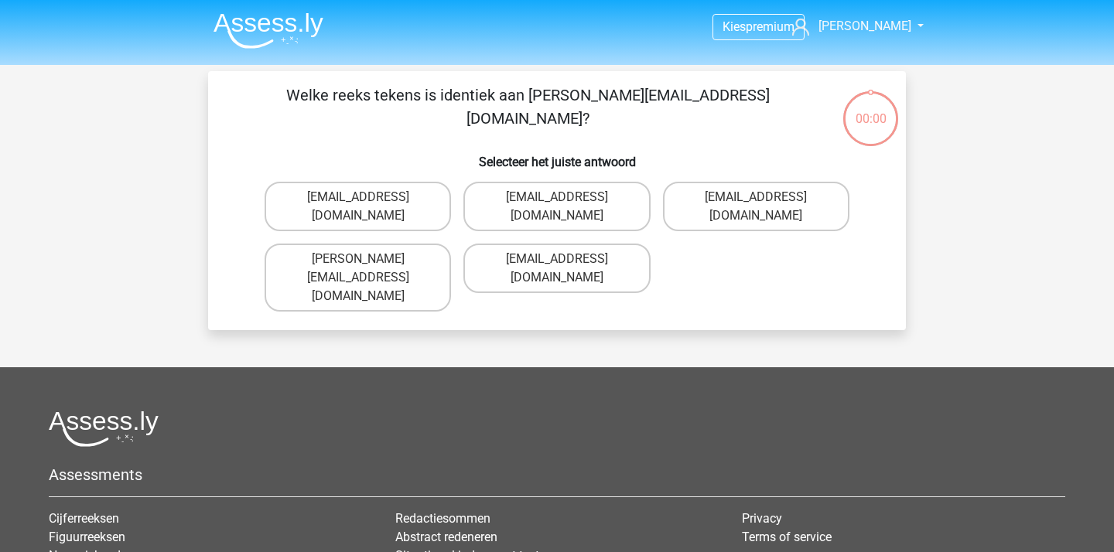
scroll to position [71, 0]
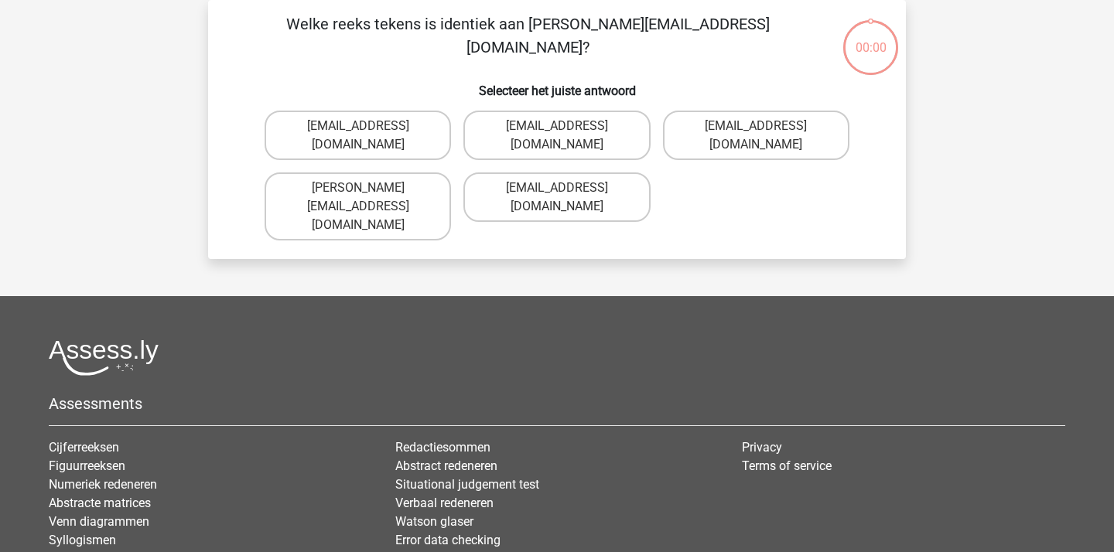
click at [618, 179] on label "[EMAIL_ADDRESS][DOMAIN_NAME]" at bounding box center [556, 197] width 186 height 50
click at [567, 188] on input "[EMAIL_ADDRESS][DOMAIN_NAME]" at bounding box center [562, 193] width 10 height 10
radio input "true"
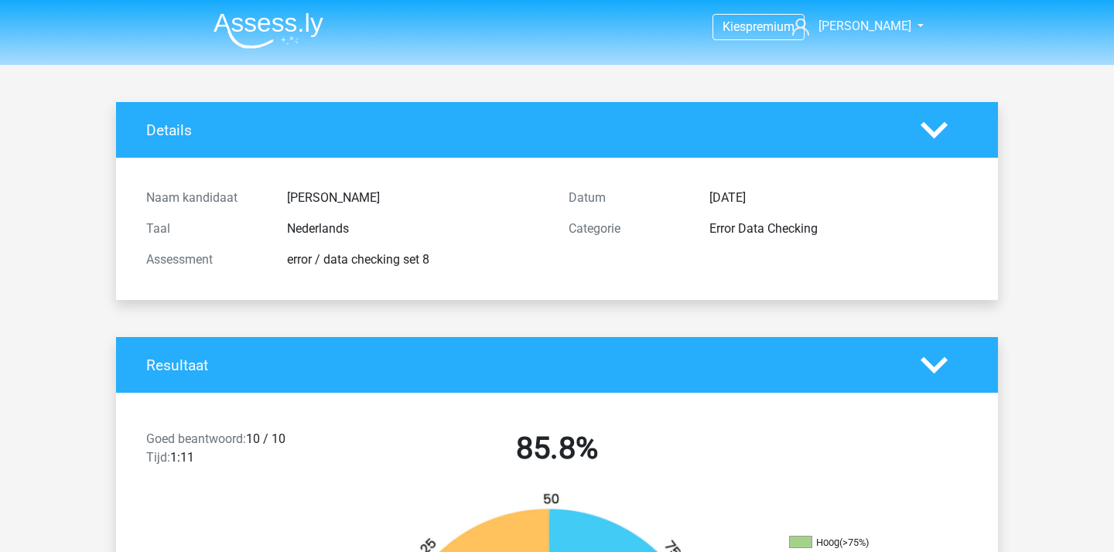
click at [309, 29] on img at bounding box center [268, 30] width 110 height 36
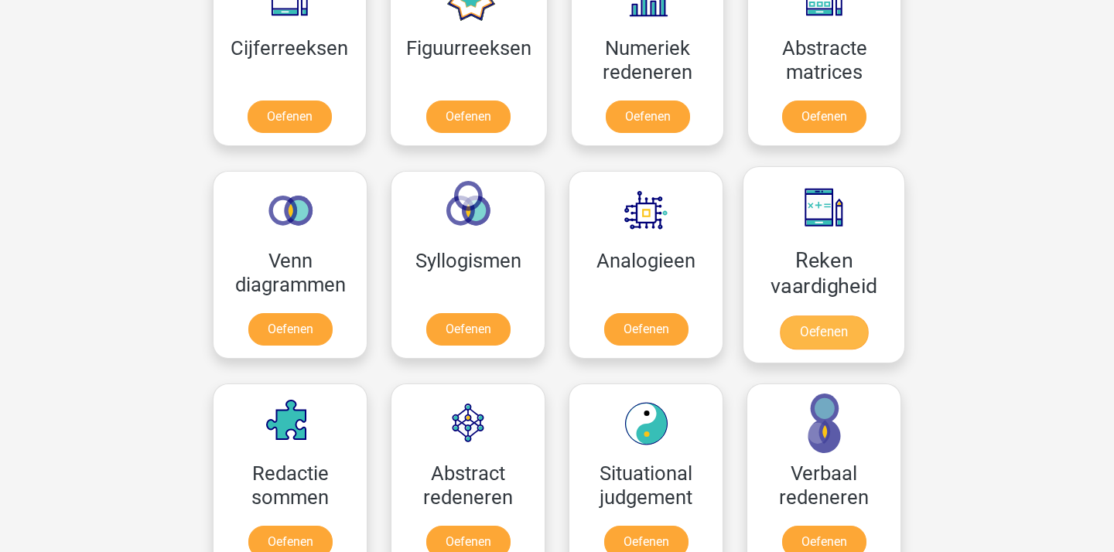
scroll to position [774, 0]
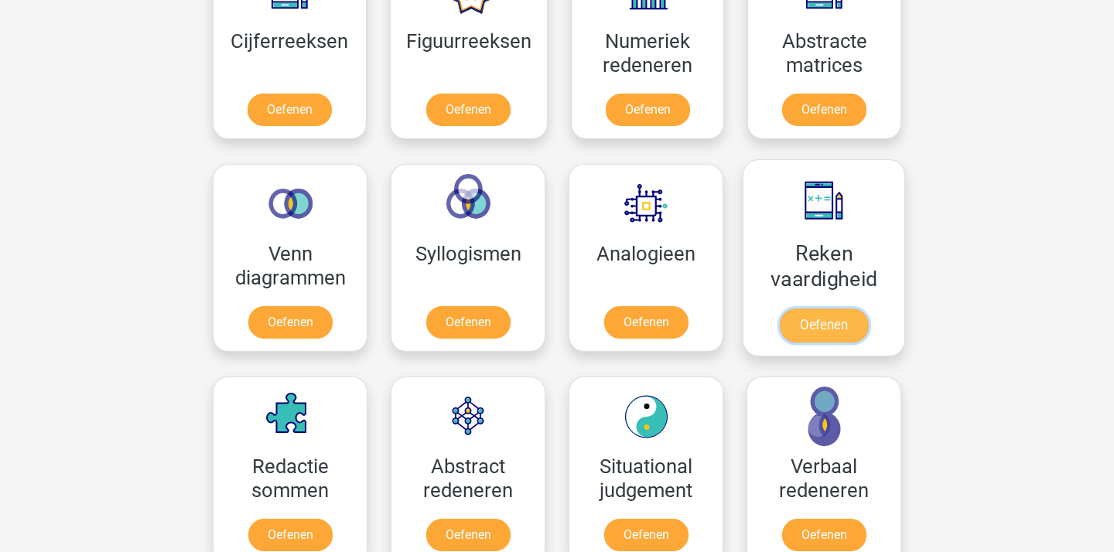
click at [788, 309] on link "Oefenen" at bounding box center [824, 326] width 88 height 34
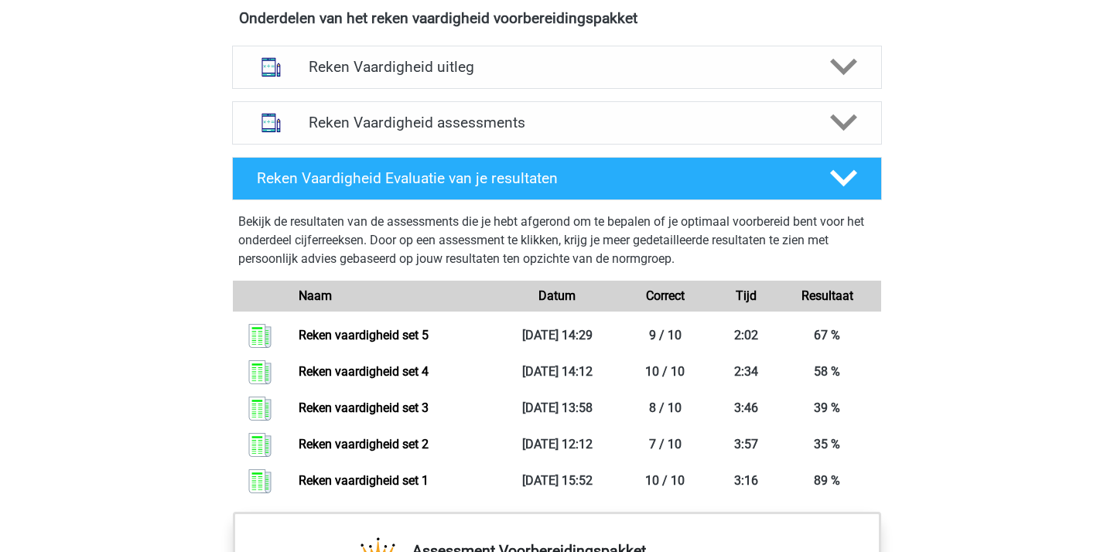
scroll to position [912, 0]
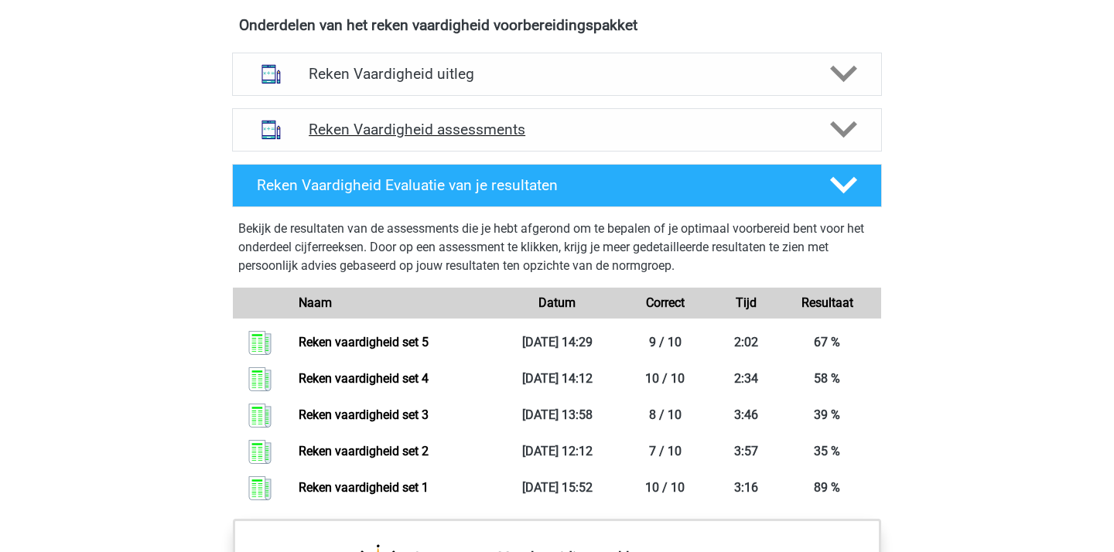
click at [800, 143] on div "Reken Vaardigheid assessments" at bounding box center [557, 129] width 650 height 43
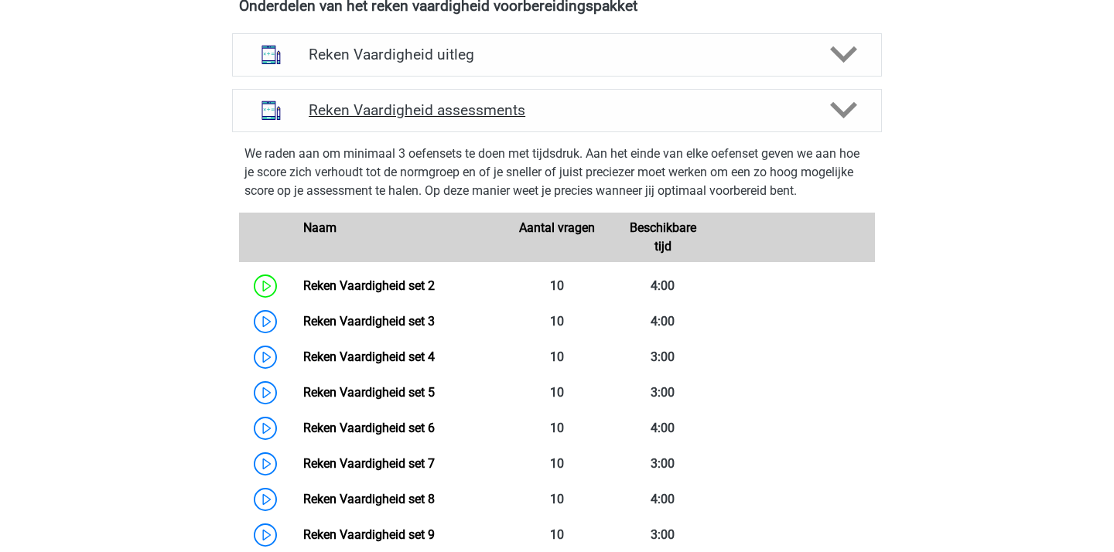
scroll to position [941, 0]
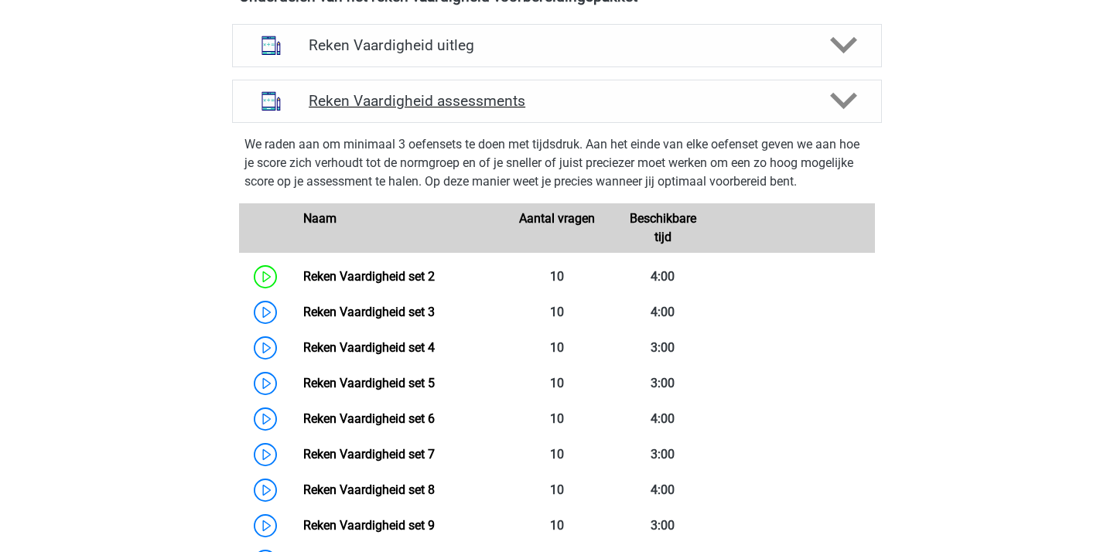
click at [824, 90] on div at bounding box center [843, 100] width 52 height 27
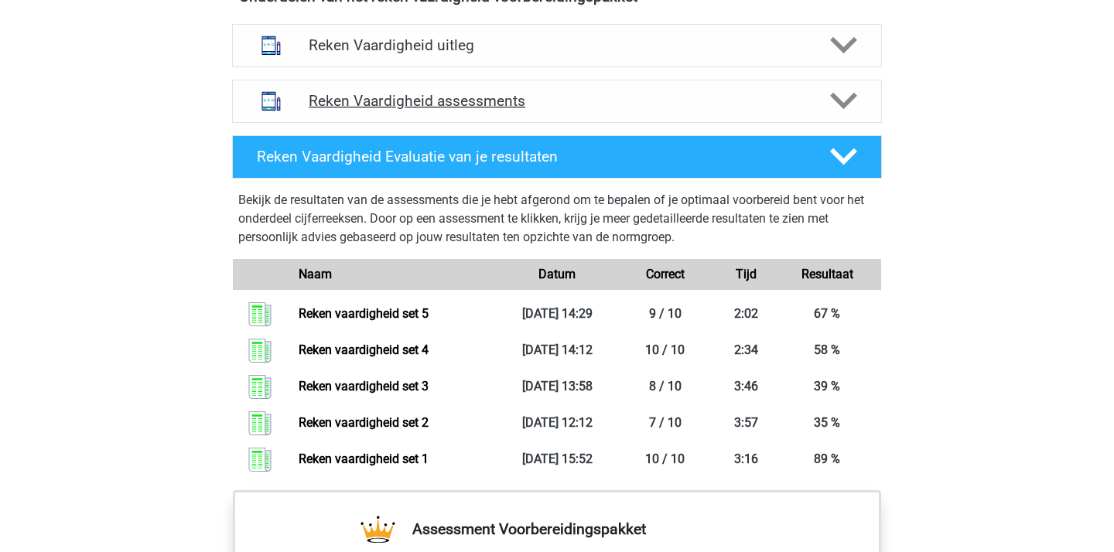
click at [824, 90] on div at bounding box center [843, 100] width 52 height 27
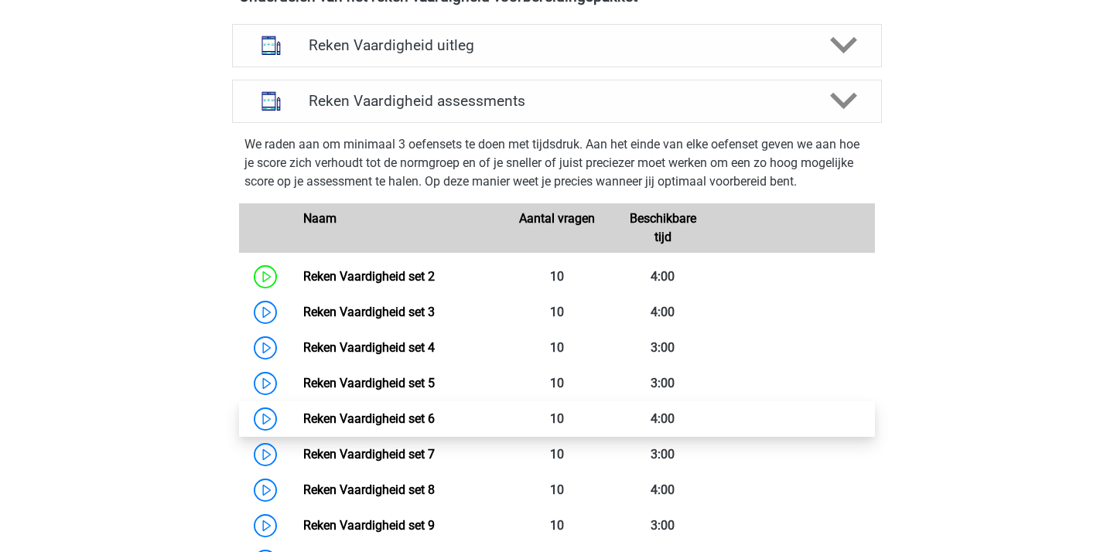
click at [435, 414] on link "Reken Vaardigheid set 6" at bounding box center [368, 418] width 131 height 15
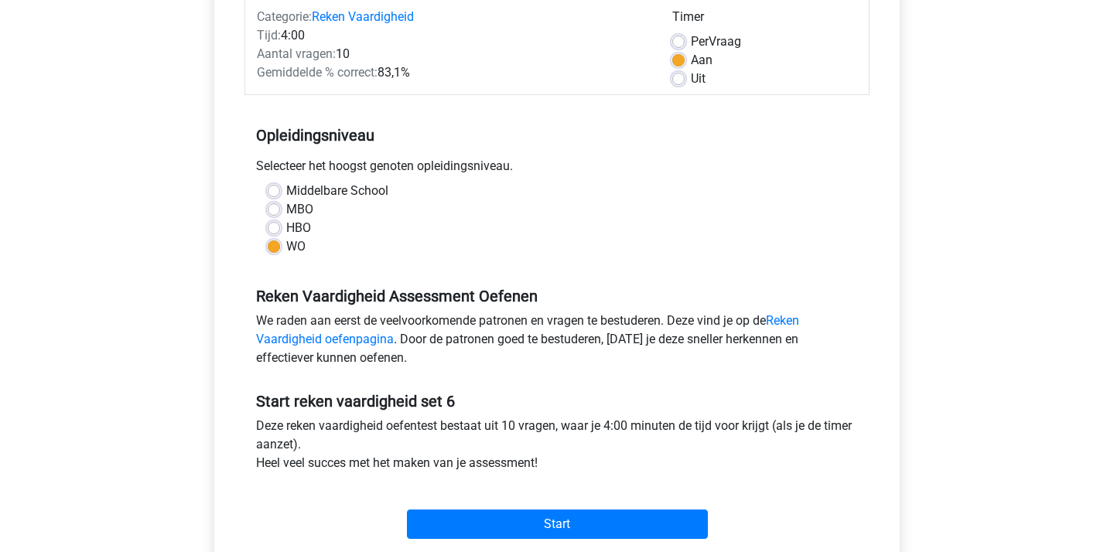
scroll to position [210, 0]
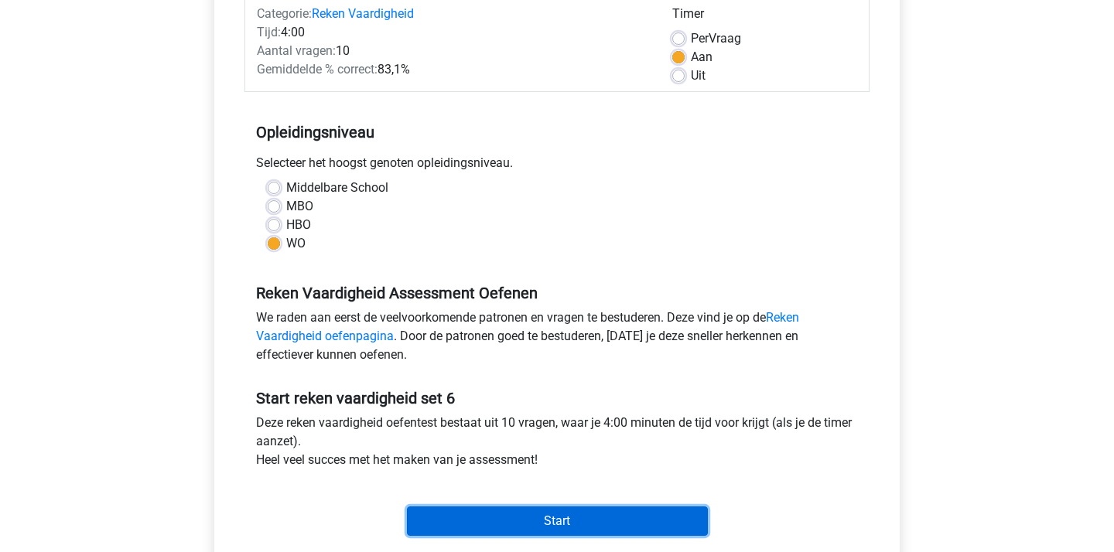
click at [568, 512] on input "Start" at bounding box center [557, 521] width 301 height 29
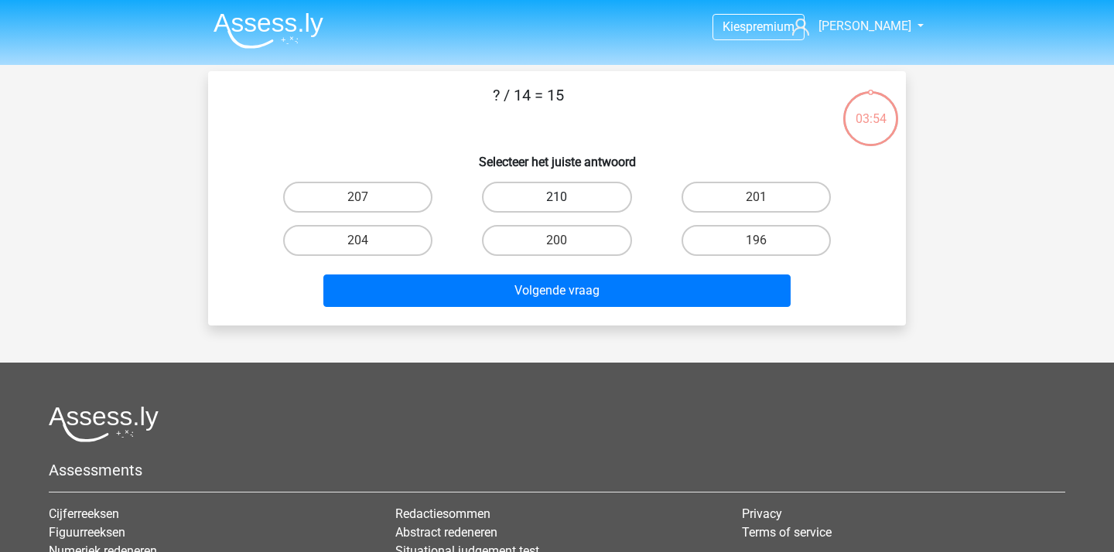
click at [503, 198] on label "210" at bounding box center [556, 197] width 149 height 31
click at [557, 198] on input "210" at bounding box center [562, 202] width 10 height 10
radio input "true"
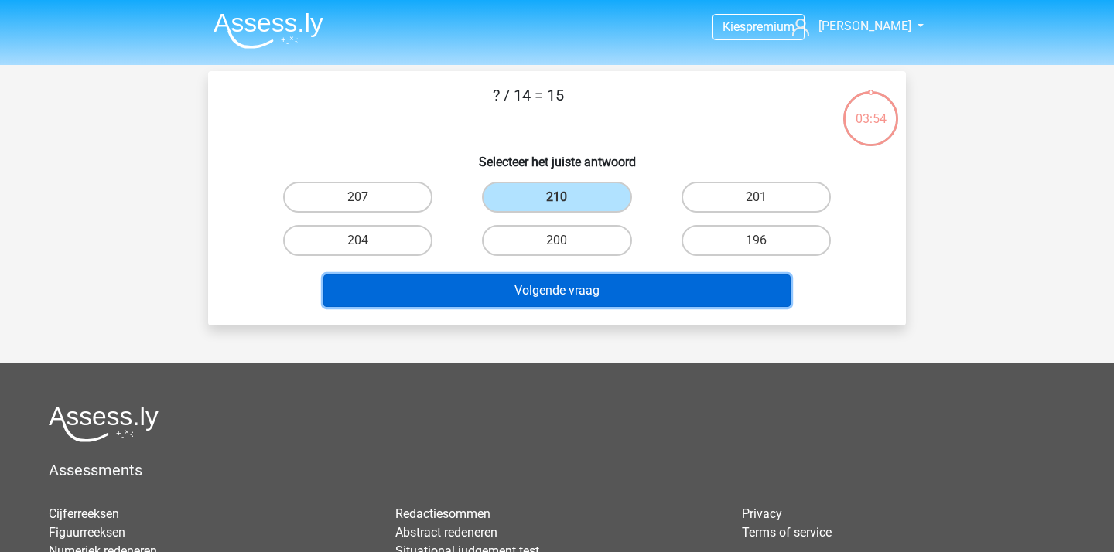
click at [492, 287] on button "Volgende vraag" at bounding box center [557, 291] width 468 height 32
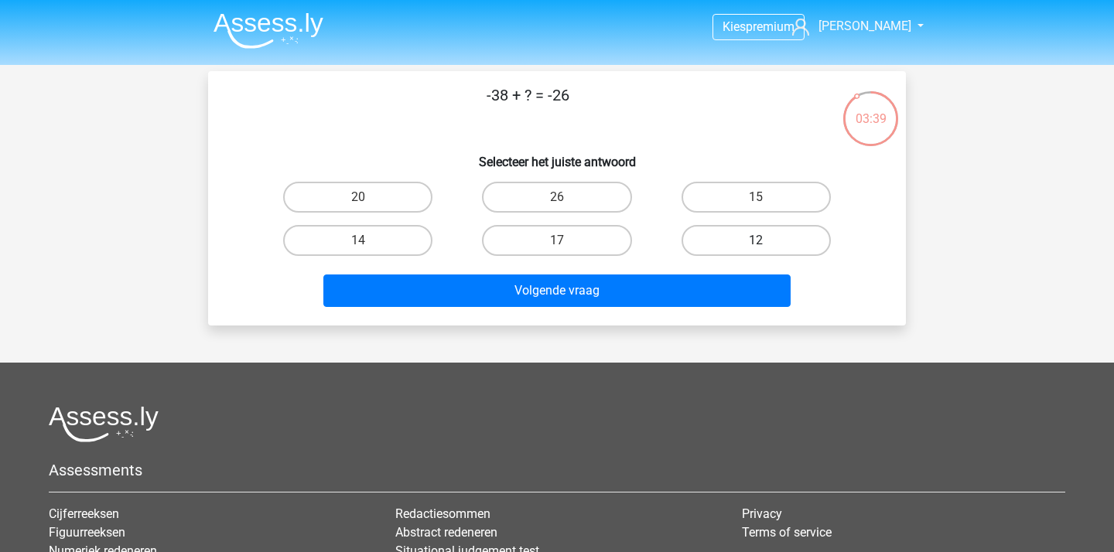
click at [770, 246] on label "12" at bounding box center [755, 240] width 149 height 31
click at [766, 246] on input "12" at bounding box center [761, 246] width 10 height 10
radio input "true"
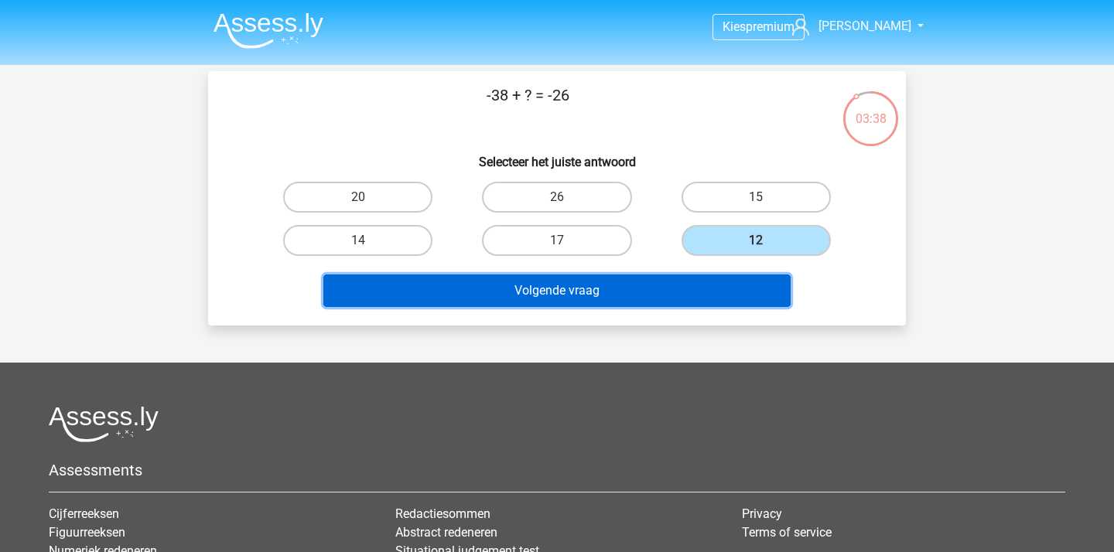
click at [613, 288] on button "Volgende vraag" at bounding box center [557, 291] width 468 height 32
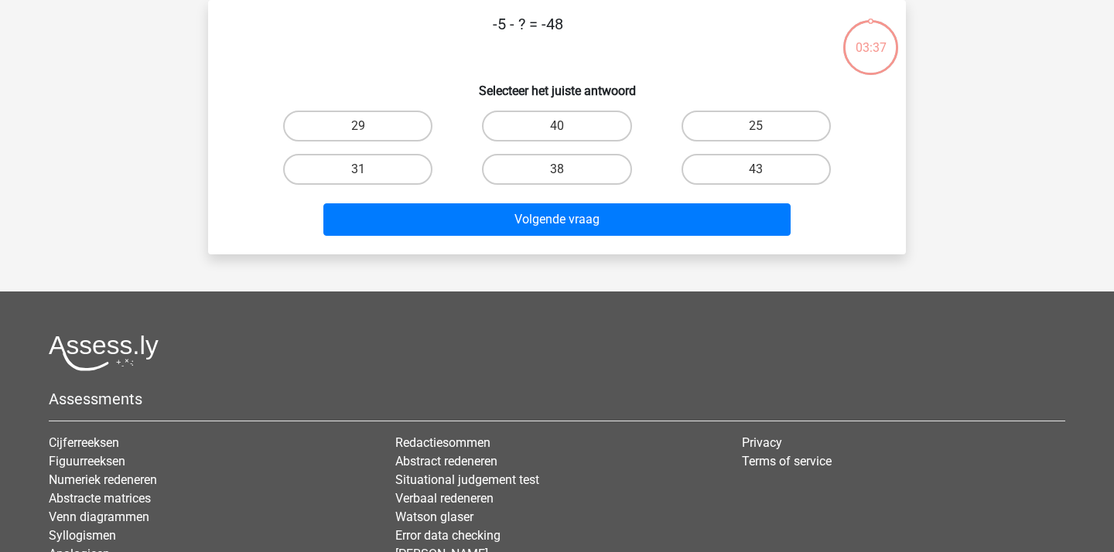
scroll to position [10, 0]
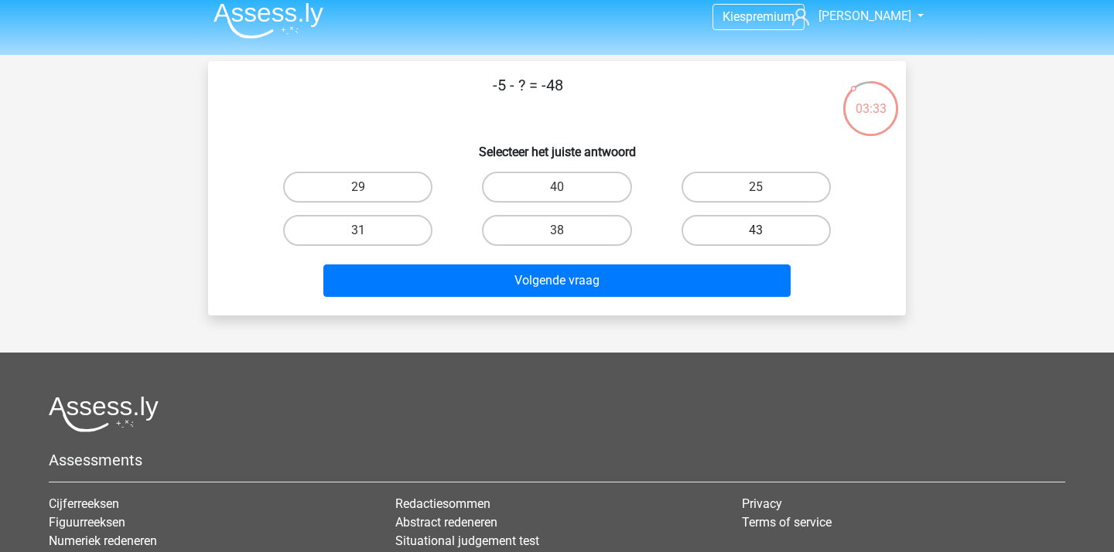
click at [739, 224] on label "43" at bounding box center [755, 230] width 149 height 31
click at [756, 230] on input "43" at bounding box center [761, 235] width 10 height 10
radio input "true"
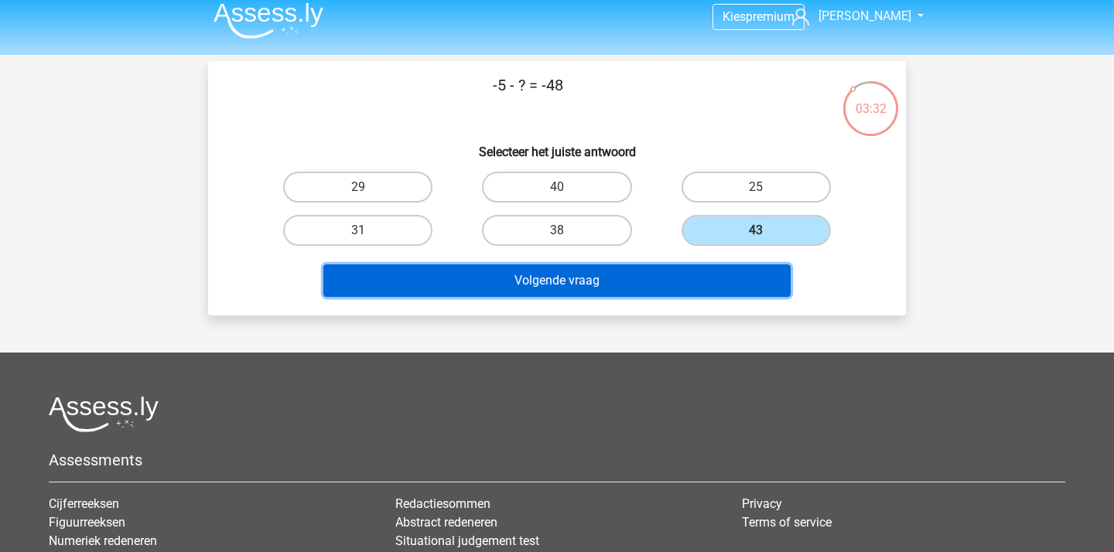
click at [540, 293] on button "Volgende vraag" at bounding box center [557, 281] width 468 height 32
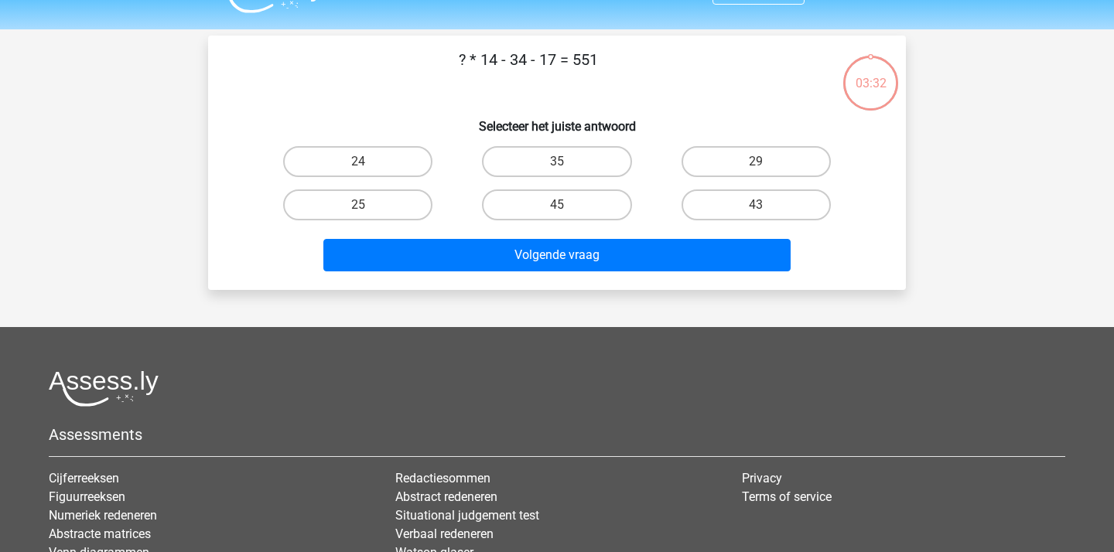
scroll to position [26, 0]
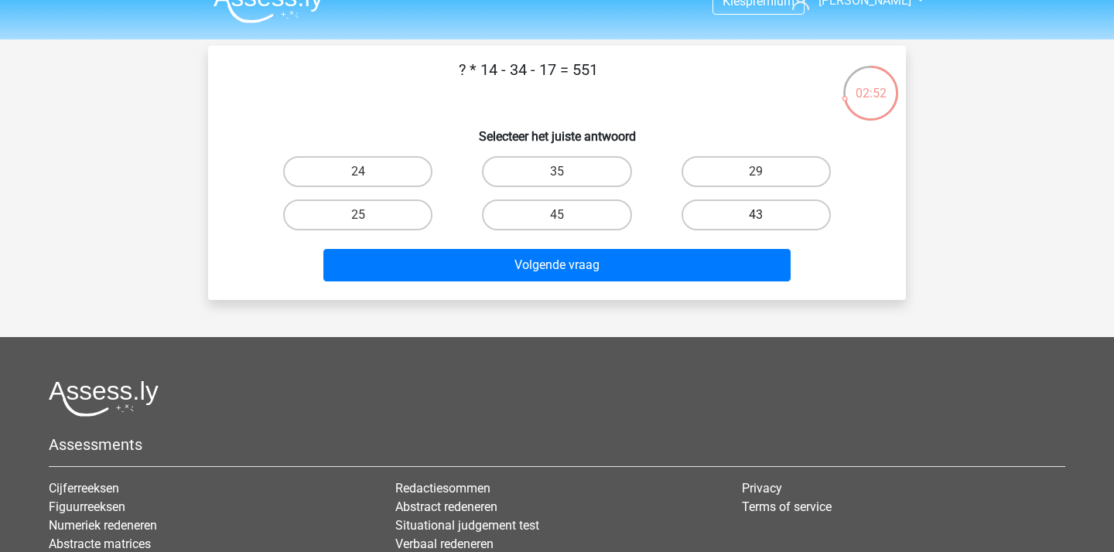
click at [752, 208] on label "43" at bounding box center [755, 215] width 149 height 31
click at [756, 215] on input "43" at bounding box center [761, 220] width 10 height 10
radio input "true"
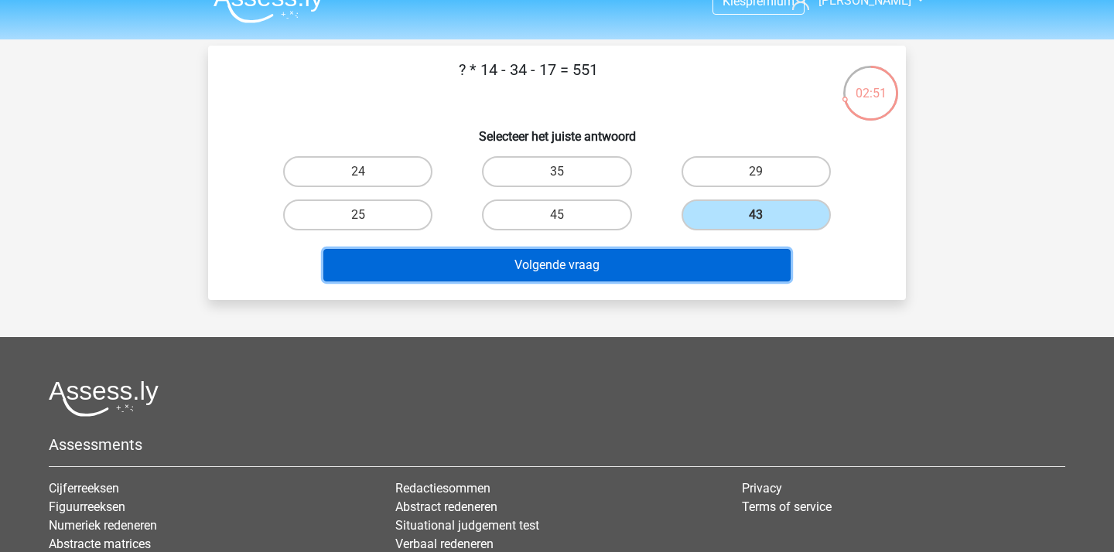
click at [616, 272] on button "Volgende vraag" at bounding box center [557, 265] width 468 height 32
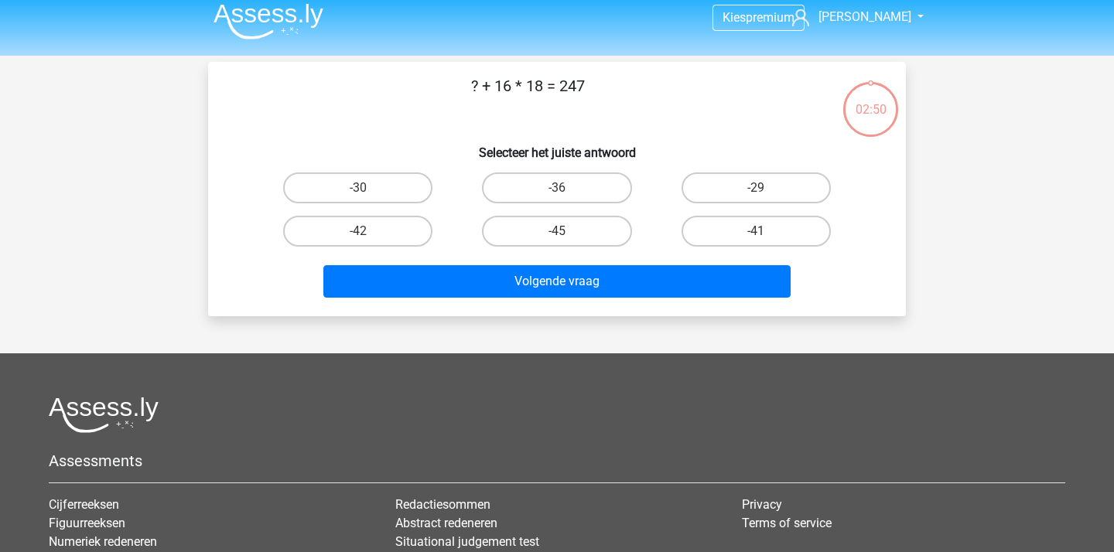
scroll to position [7, 0]
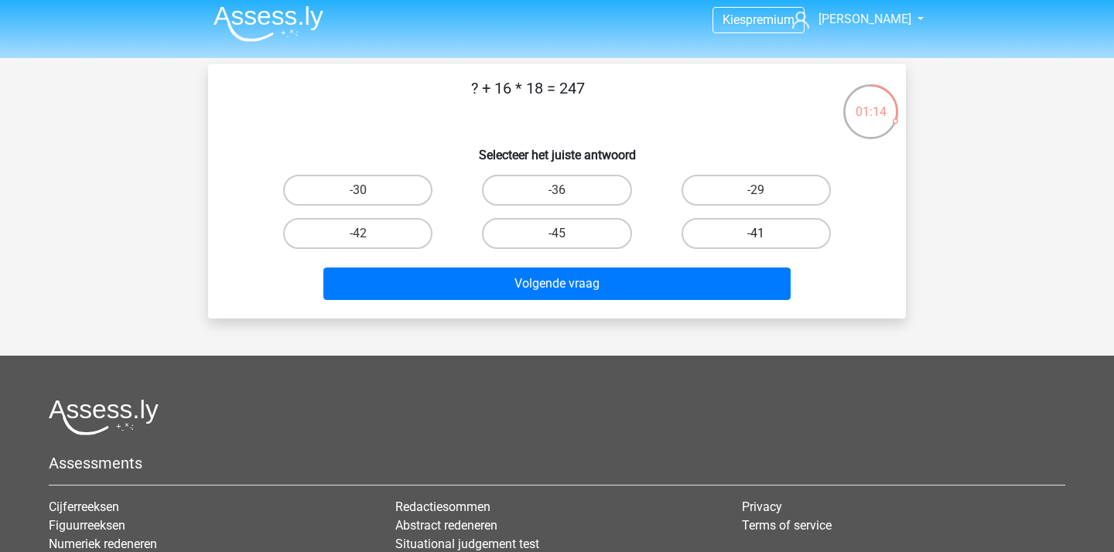
click at [735, 231] on label "-41" at bounding box center [755, 233] width 149 height 31
click at [756, 234] on input "-41" at bounding box center [761, 239] width 10 height 10
radio input "true"
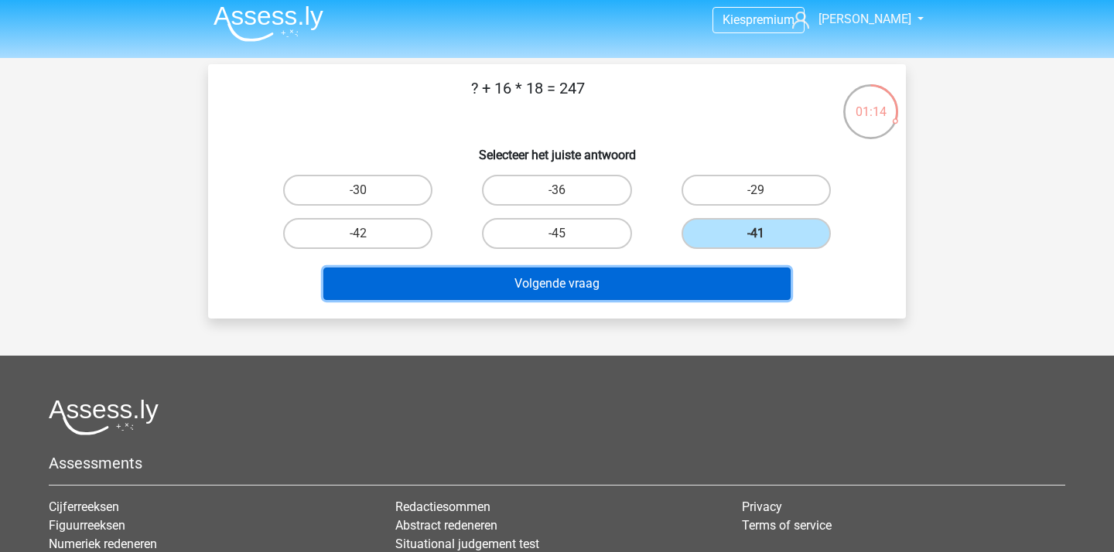
click at [692, 281] on button "Volgende vraag" at bounding box center [557, 284] width 468 height 32
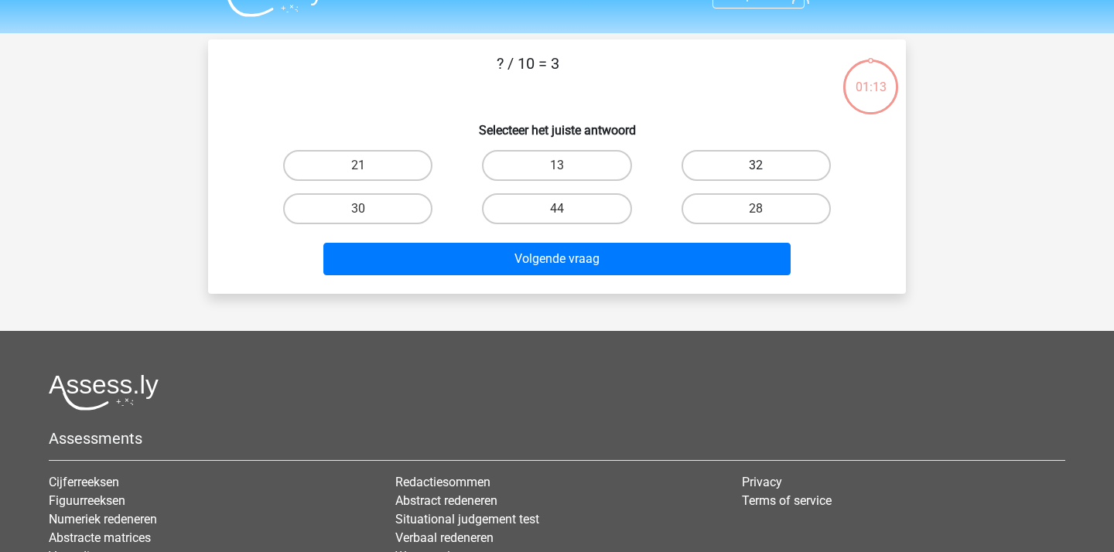
scroll to position [32, 0]
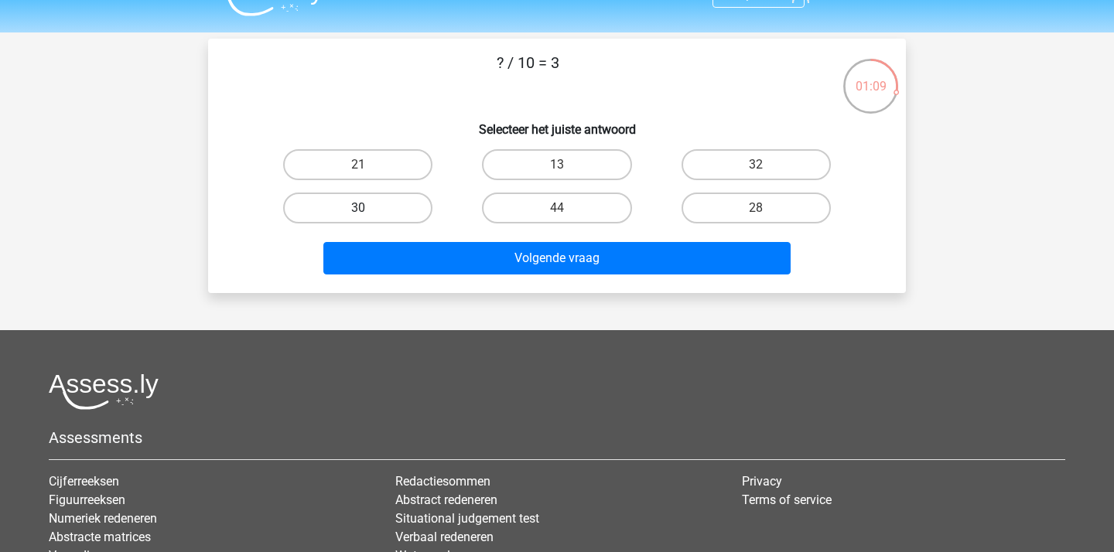
click at [409, 216] on label "30" at bounding box center [357, 208] width 149 height 31
click at [368, 216] on input "30" at bounding box center [363, 213] width 10 height 10
radio input "true"
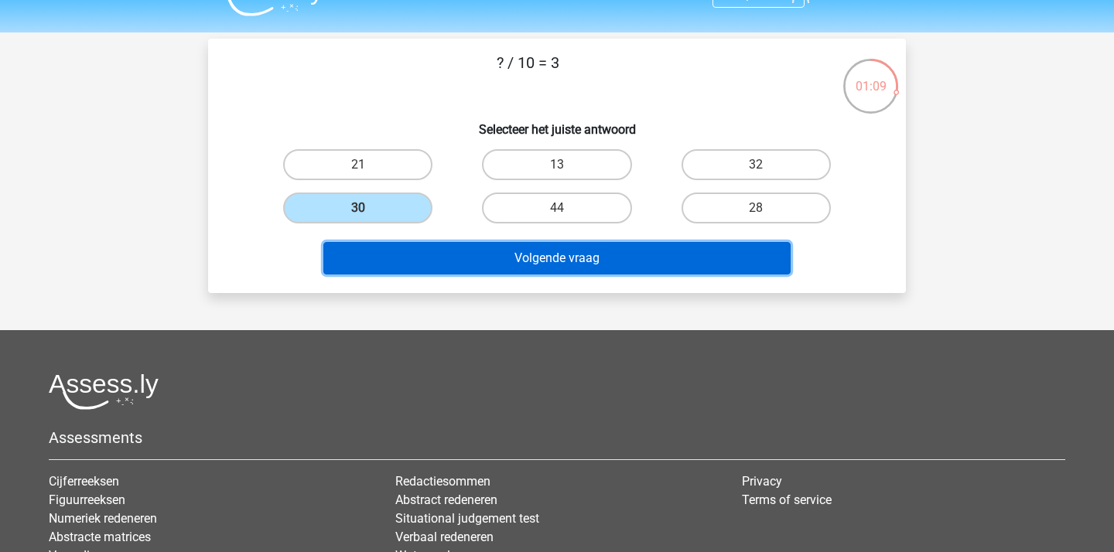
click at [429, 258] on button "Volgende vraag" at bounding box center [557, 258] width 468 height 32
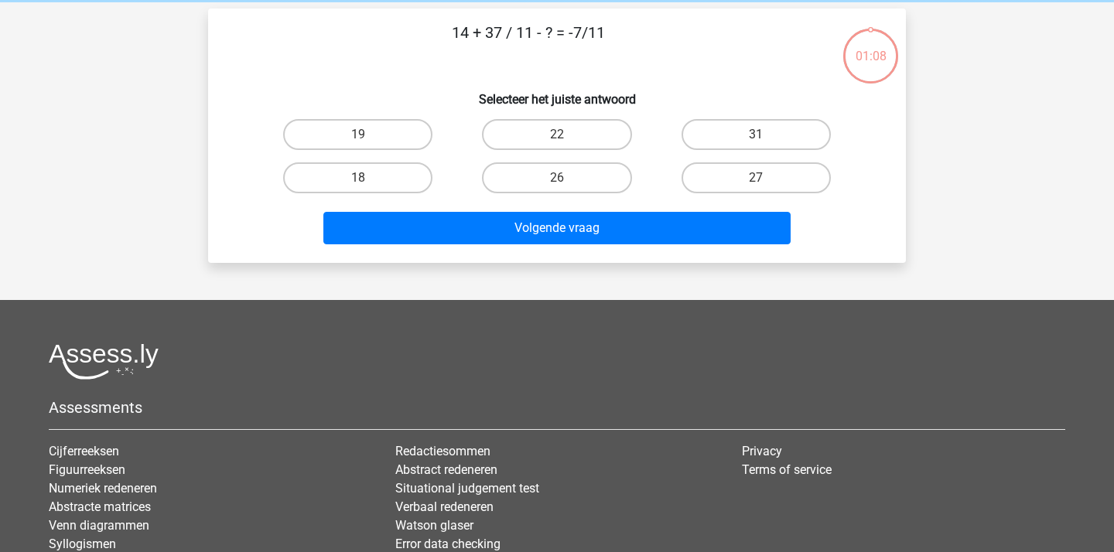
scroll to position [0, 0]
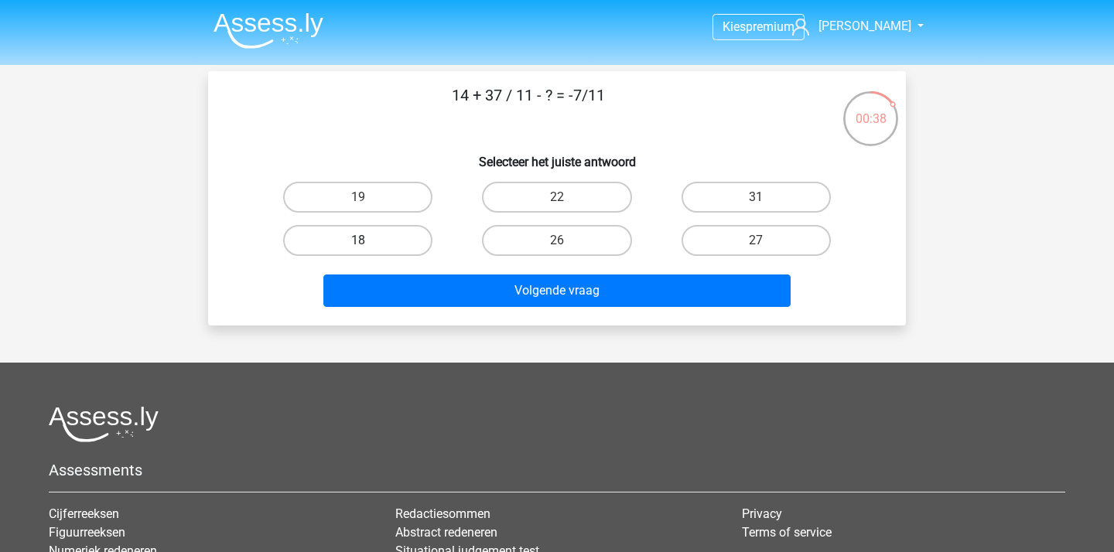
click at [405, 240] on label "18" at bounding box center [357, 240] width 149 height 31
click at [368, 241] on input "18" at bounding box center [363, 246] width 10 height 10
radio input "true"
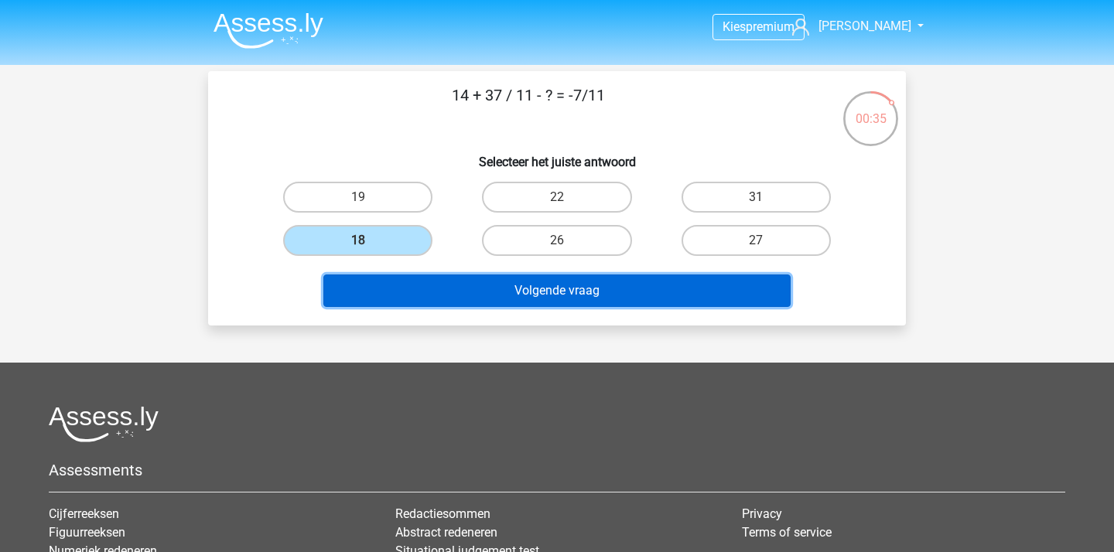
click at [499, 284] on button "Volgende vraag" at bounding box center [557, 291] width 468 height 32
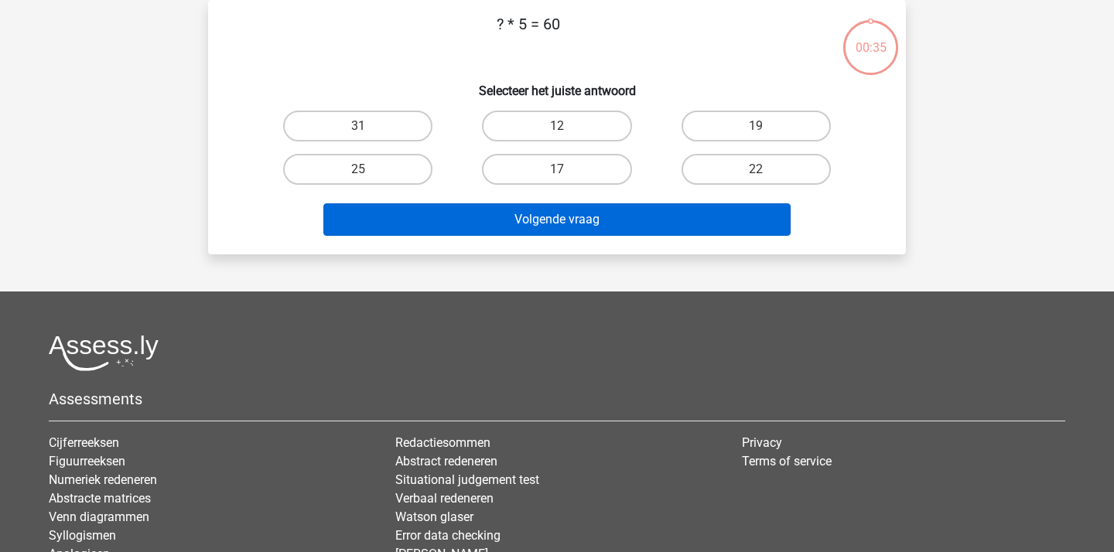
scroll to position [34, 0]
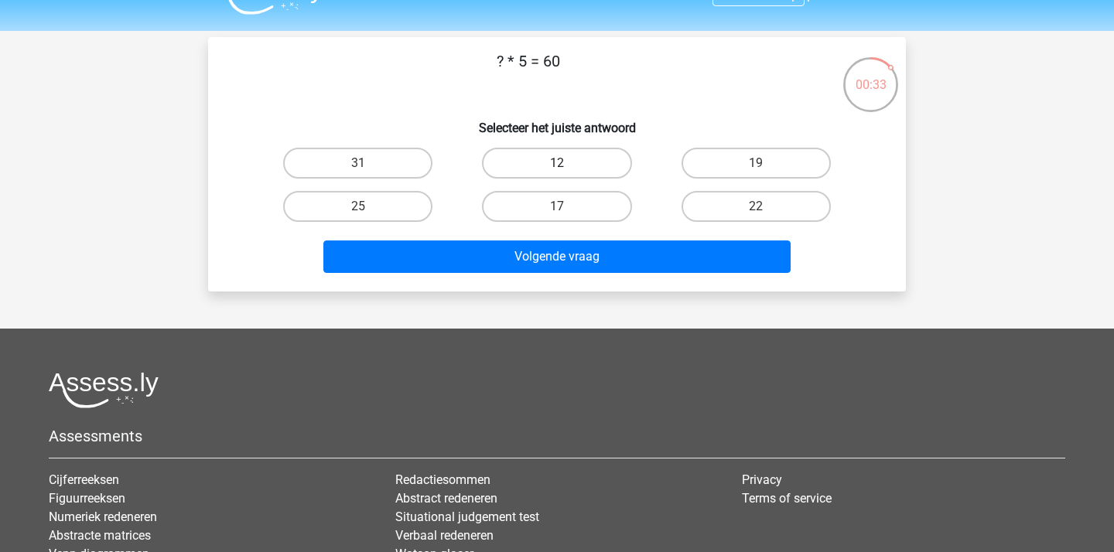
click at [544, 166] on label "12" at bounding box center [556, 163] width 149 height 31
click at [557, 166] on input "12" at bounding box center [562, 168] width 10 height 10
radio input "true"
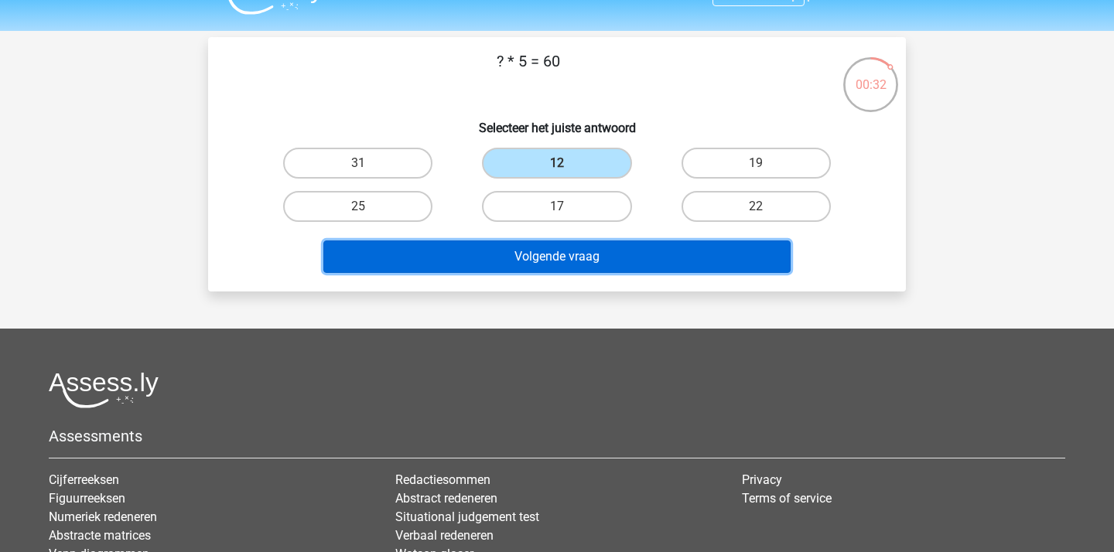
click at [551, 248] on button "Volgende vraag" at bounding box center [557, 257] width 468 height 32
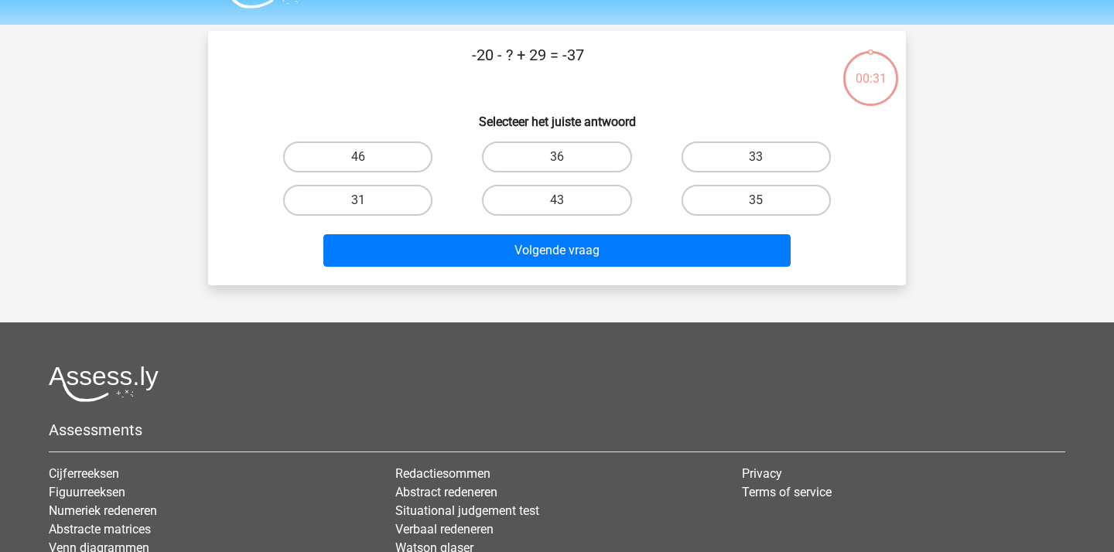
scroll to position [27, 0]
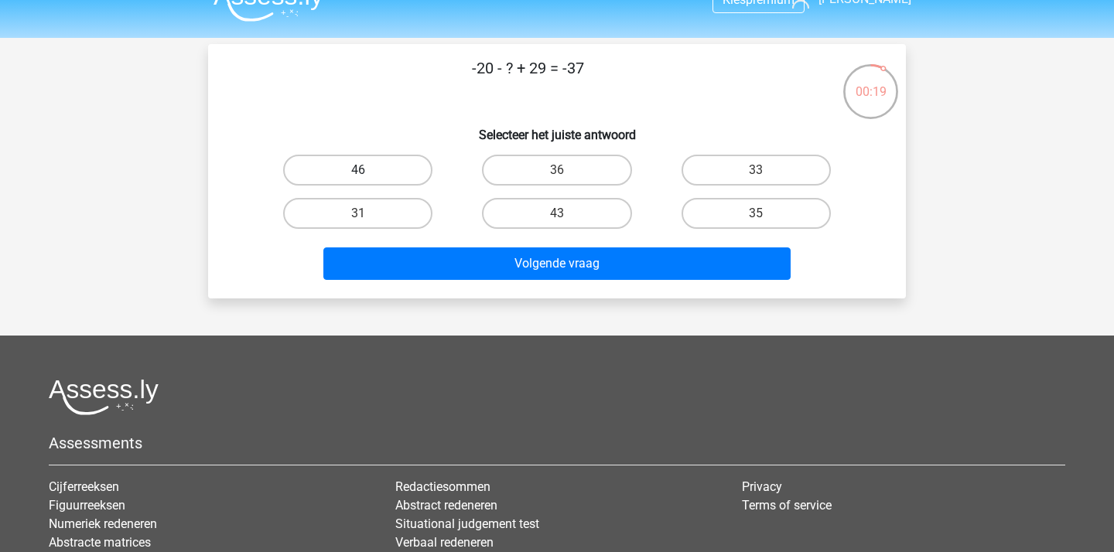
click at [398, 168] on label "46" at bounding box center [357, 170] width 149 height 31
click at [368, 170] on input "46" at bounding box center [363, 175] width 10 height 10
radio input "true"
click at [440, 281] on div "Volgende vraag" at bounding box center [556, 267] width 597 height 39
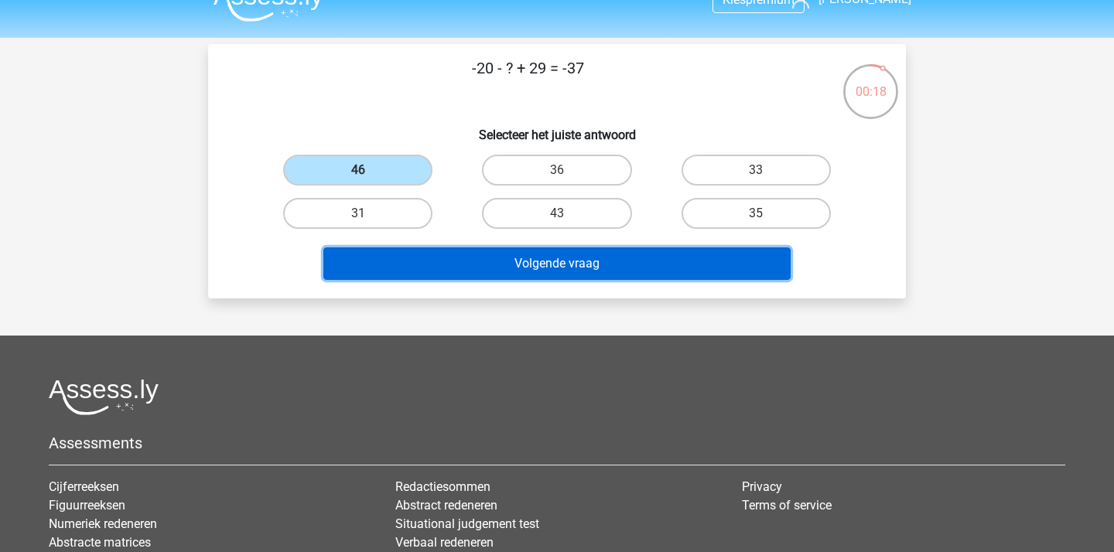
click at [461, 267] on button "Volgende vraag" at bounding box center [557, 264] width 468 height 32
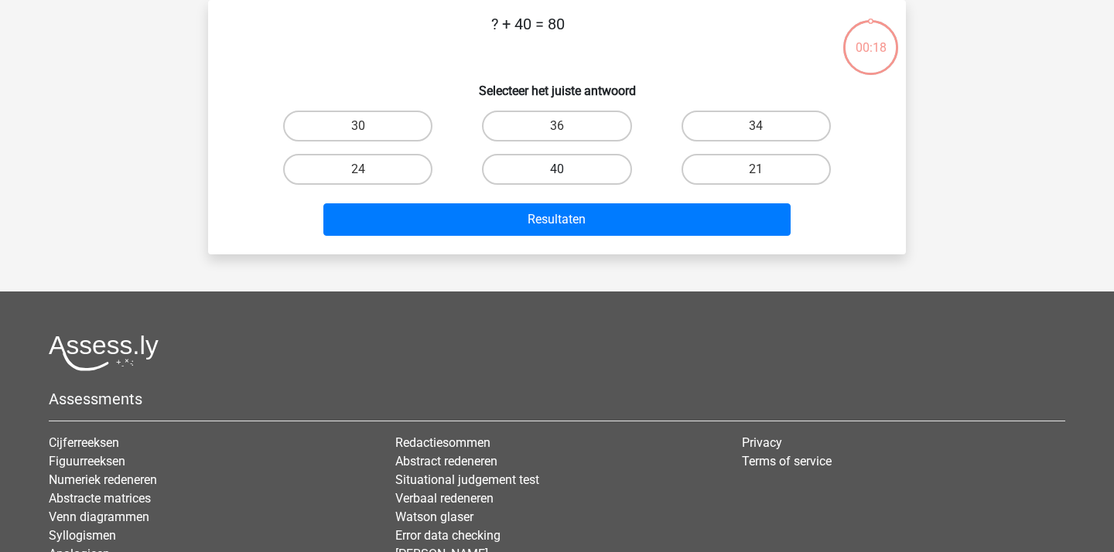
scroll to position [0, 0]
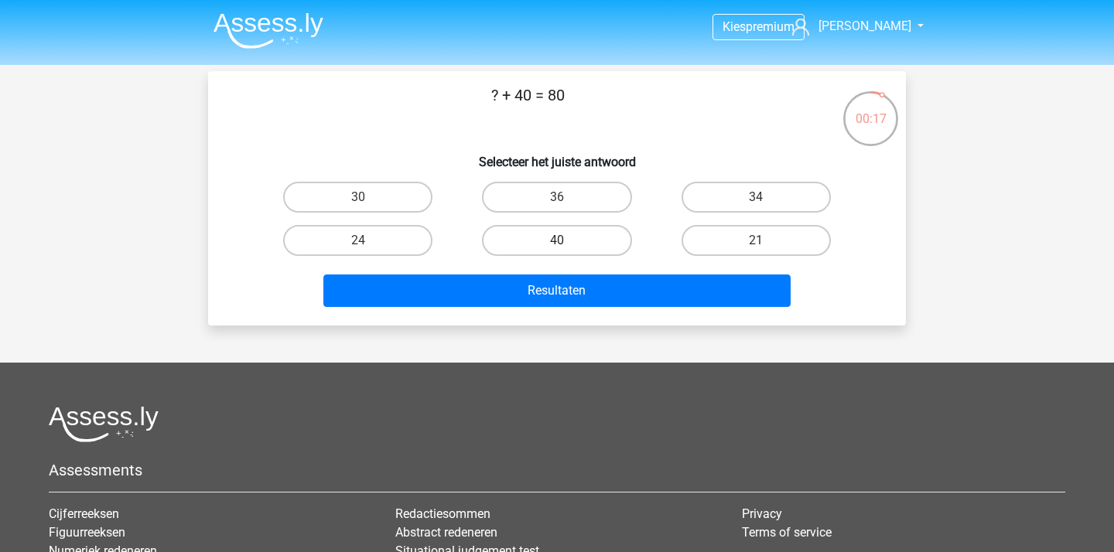
click at [539, 241] on label "40" at bounding box center [556, 240] width 149 height 31
click at [557, 241] on input "40" at bounding box center [562, 246] width 10 height 10
radio input "true"
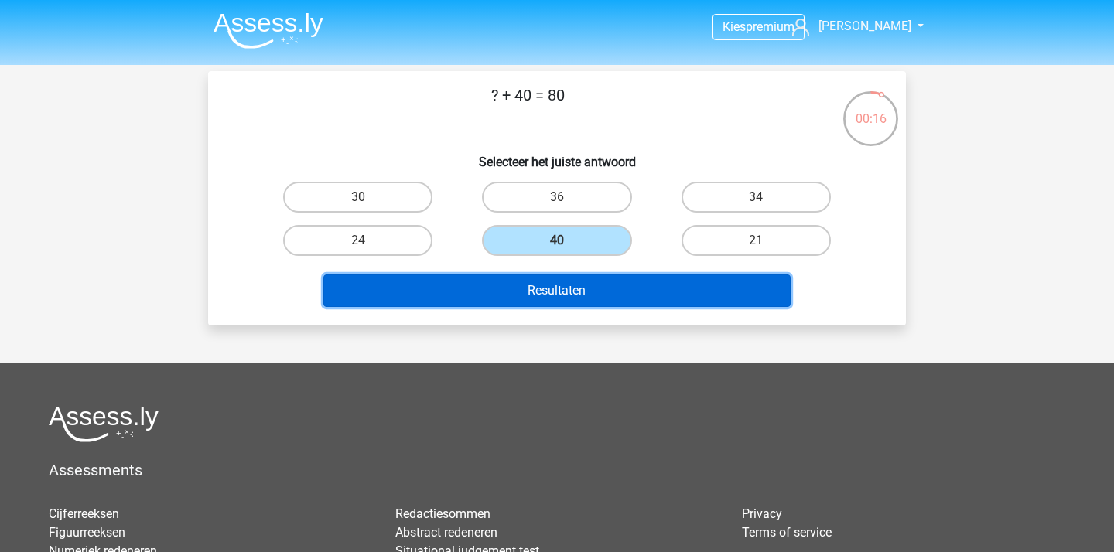
click at [534, 293] on button "Resultaten" at bounding box center [557, 291] width 468 height 32
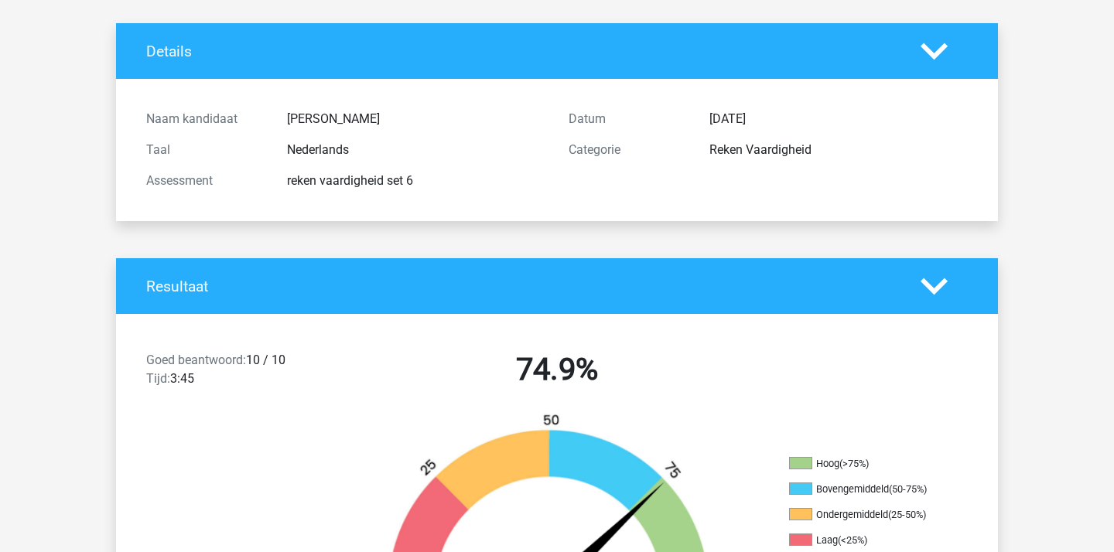
scroll to position [1, 0]
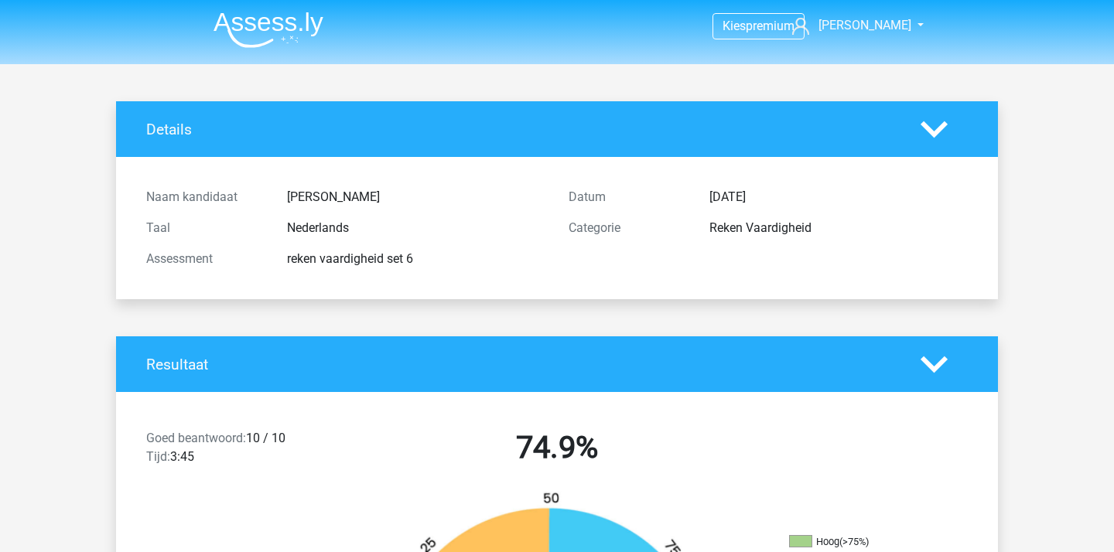
click at [277, 29] on img at bounding box center [268, 30] width 110 height 36
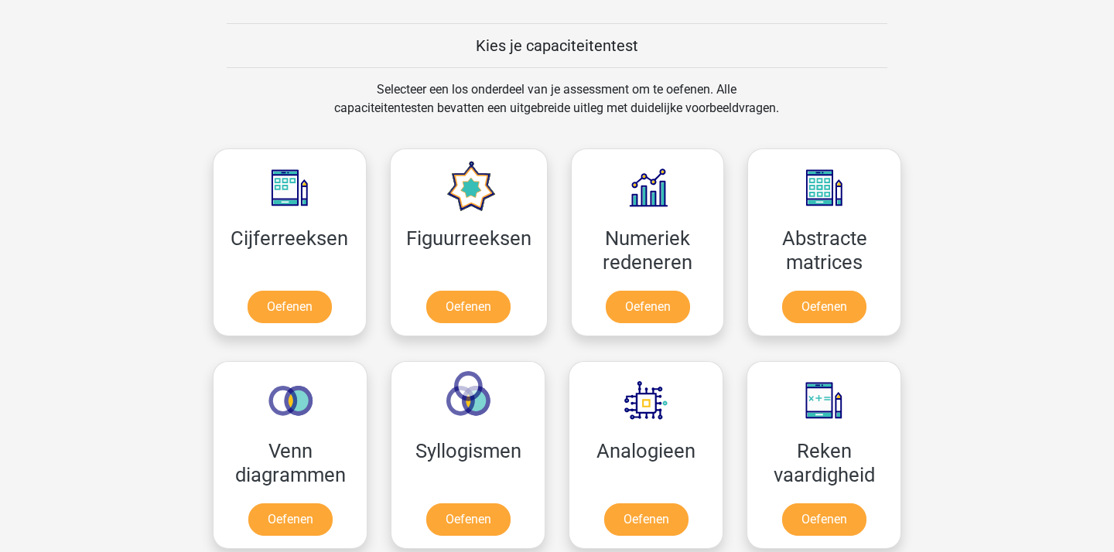
scroll to position [685, 0]
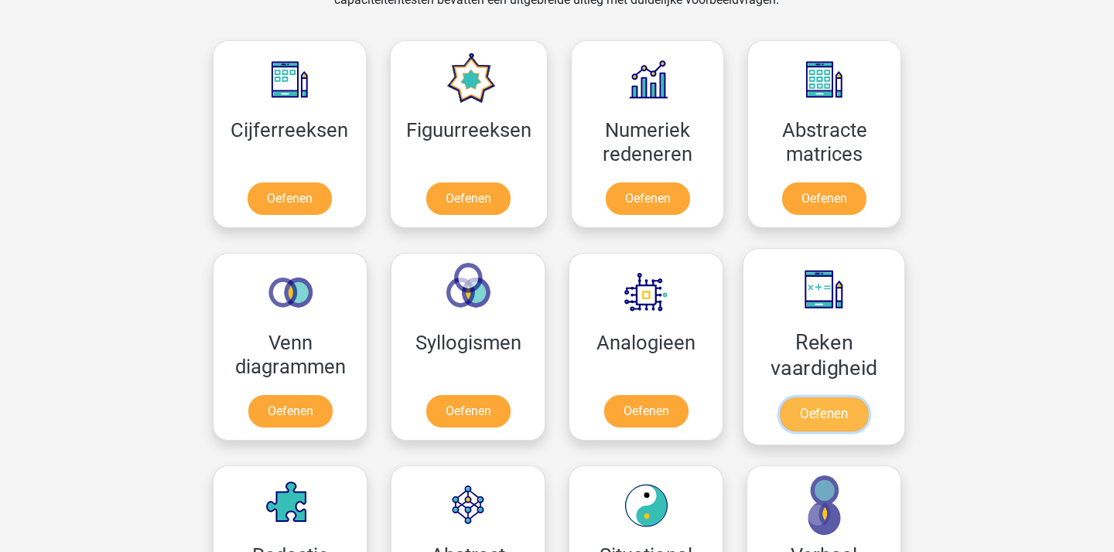
click at [868, 398] on link "Oefenen" at bounding box center [824, 415] width 88 height 34
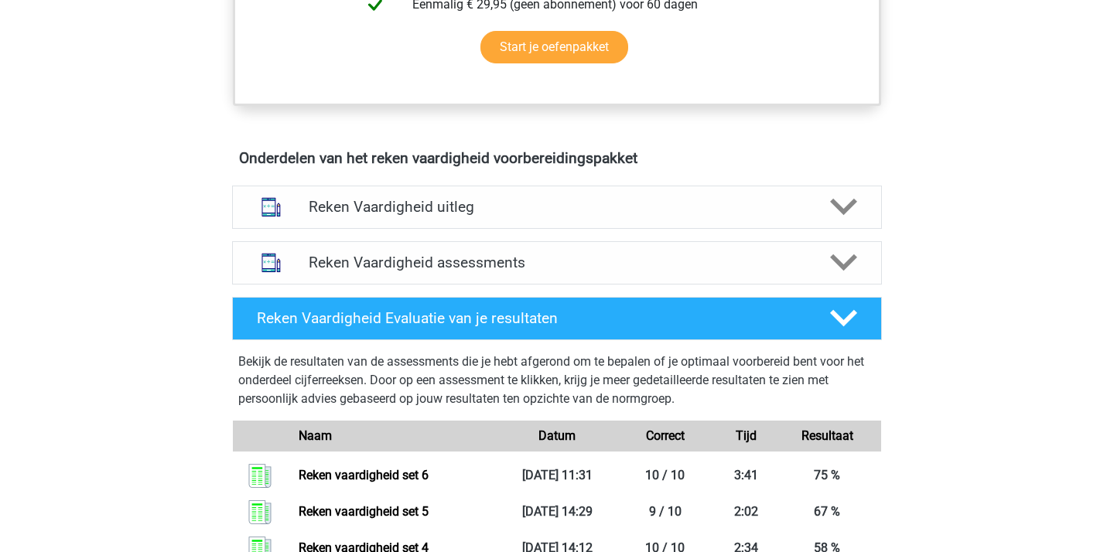
scroll to position [783, 0]
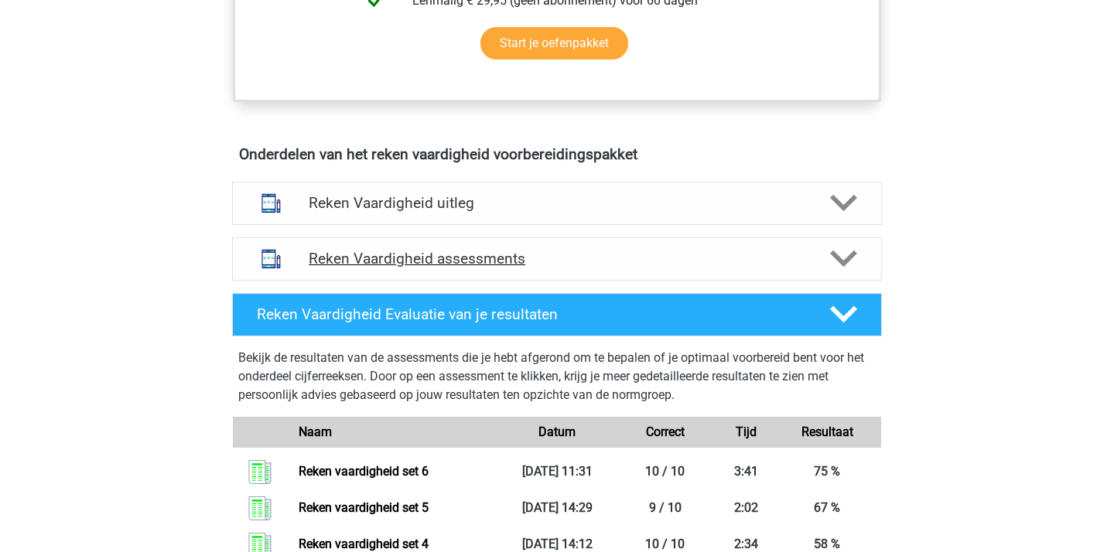
click at [671, 271] on div "Reken Vaardigheid assessments" at bounding box center [557, 258] width 650 height 43
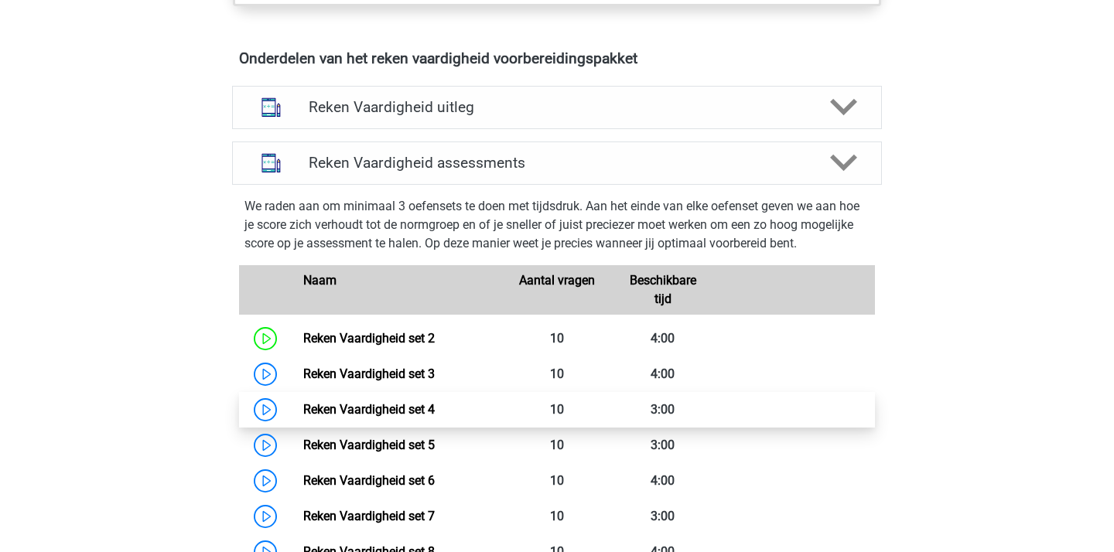
scroll to position [893, 0]
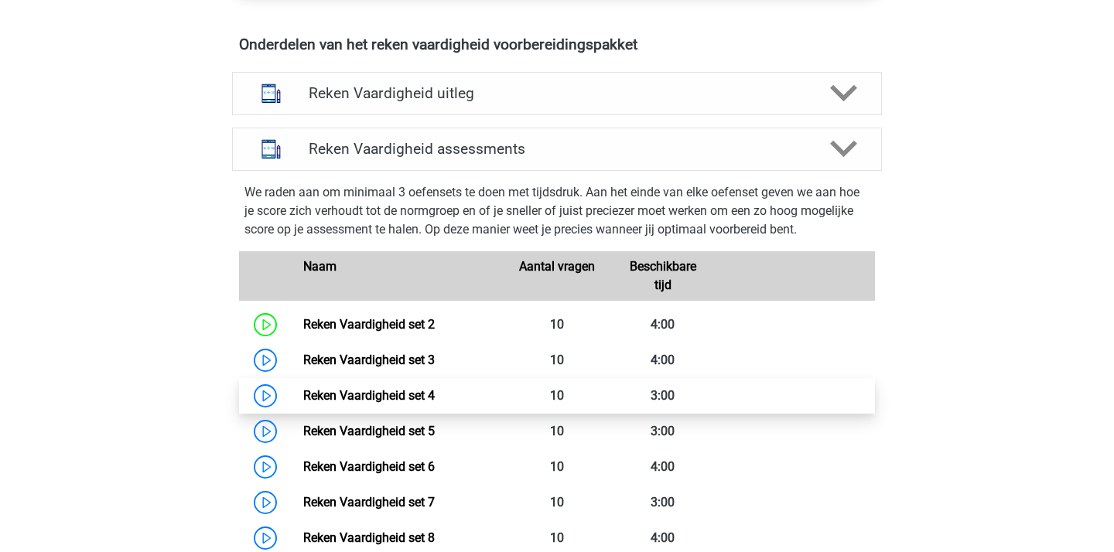
click at [435, 510] on link "Reken Vaardigheid set 7" at bounding box center [368, 502] width 131 height 15
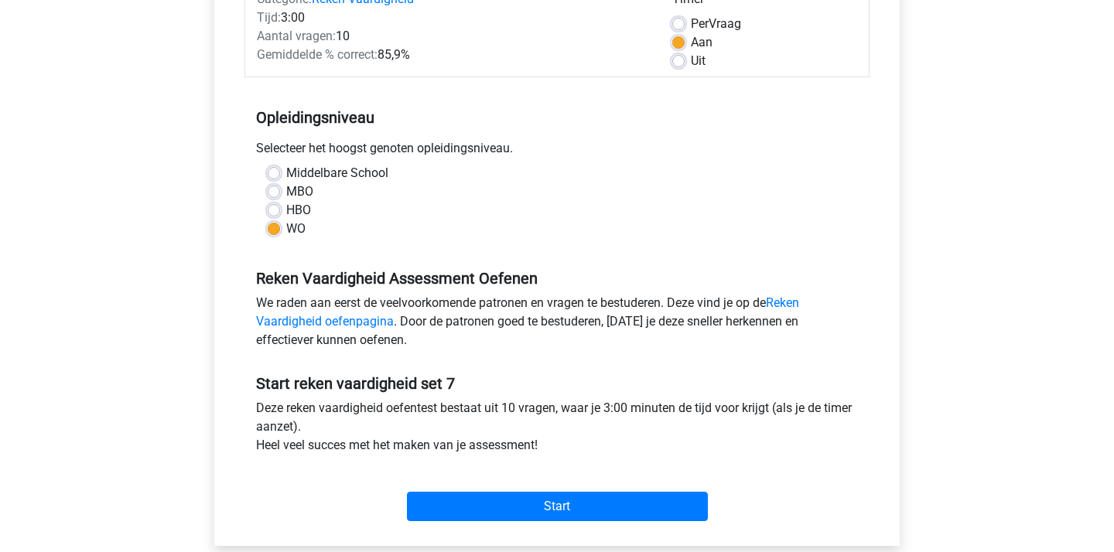
scroll to position [251, 0]
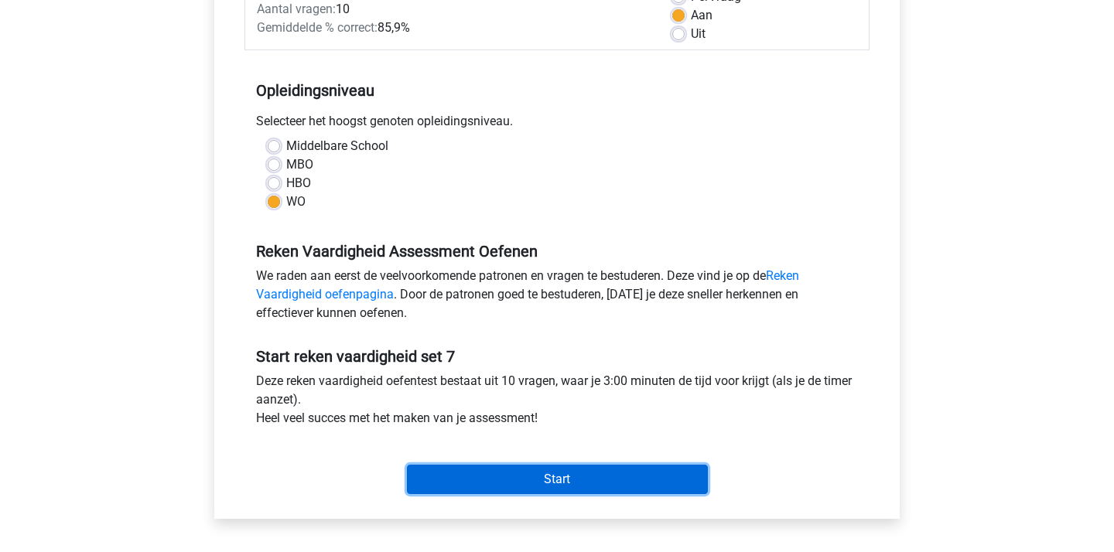
click at [549, 482] on input "Start" at bounding box center [557, 479] width 301 height 29
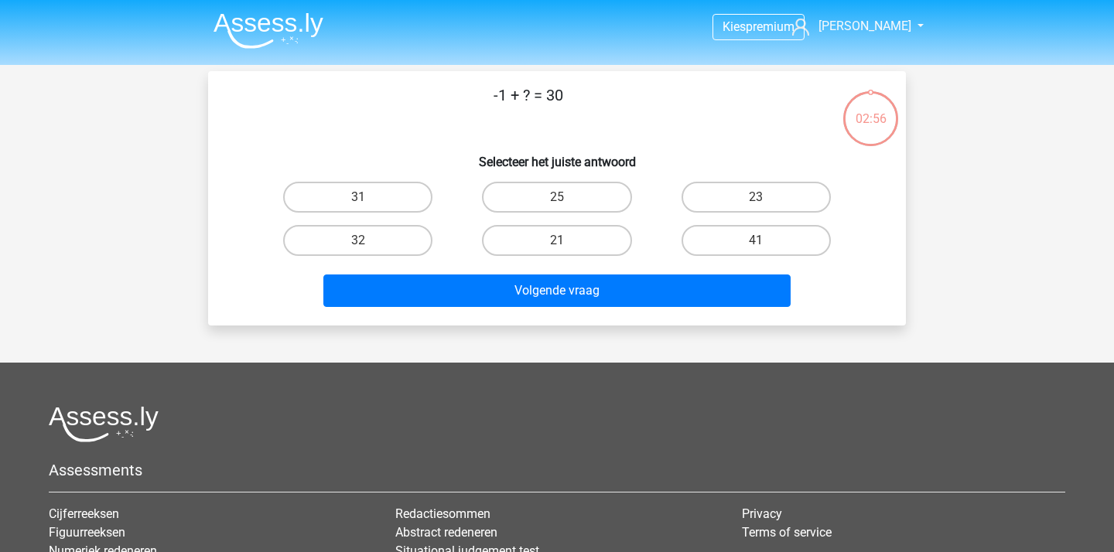
click at [364, 199] on input "31" at bounding box center [363, 202] width 10 height 10
radio input "true"
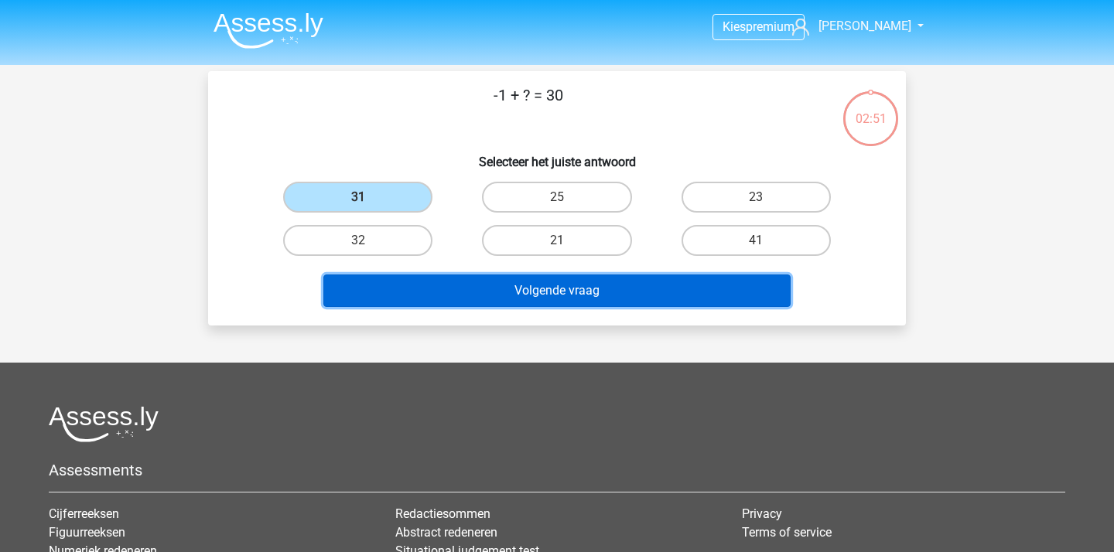
click at [558, 292] on button "Volgende vraag" at bounding box center [557, 291] width 468 height 32
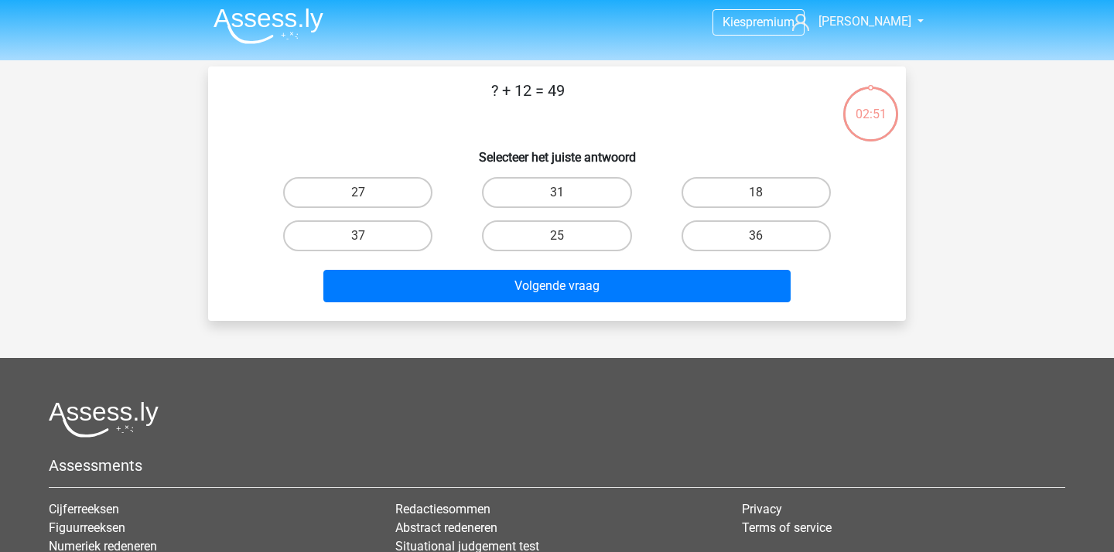
scroll to position [4, 0]
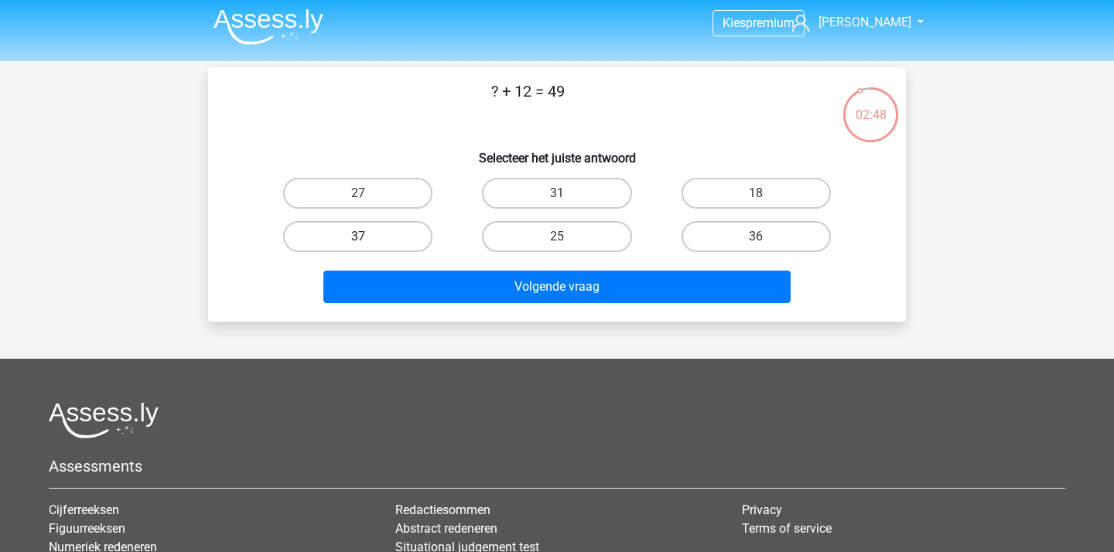
click at [389, 231] on label "37" at bounding box center [357, 236] width 149 height 31
click at [368, 237] on input "37" at bounding box center [363, 242] width 10 height 10
radio input "true"
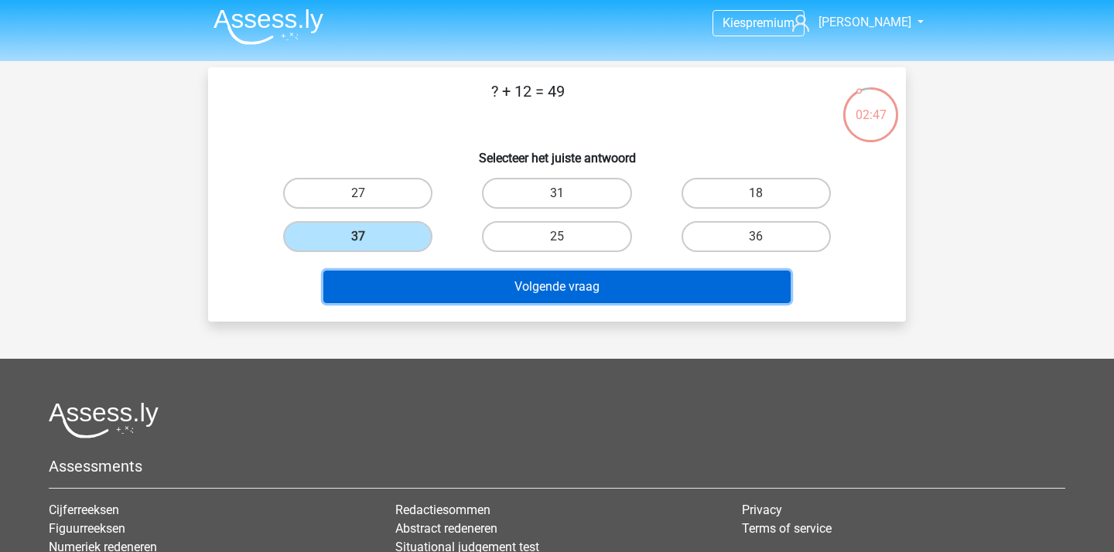
click at [547, 278] on button "Volgende vraag" at bounding box center [557, 287] width 468 height 32
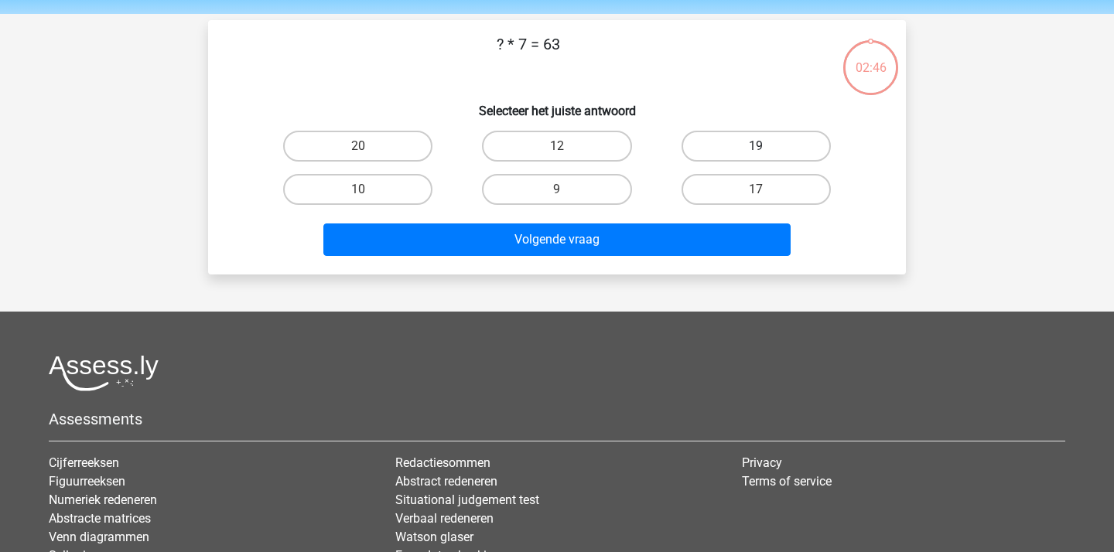
scroll to position [46, 0]
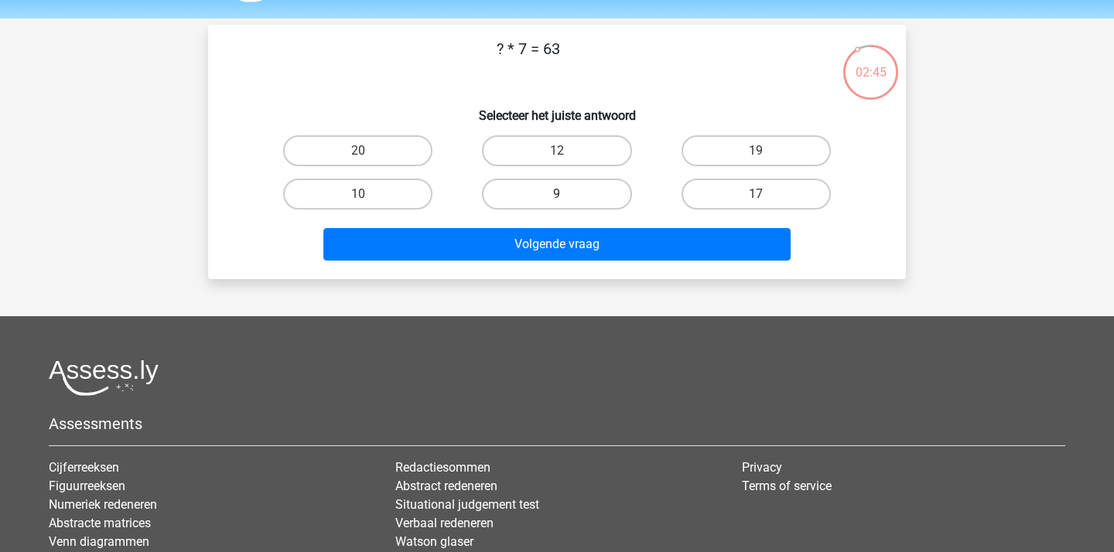
click at [554, 207] on label "9" at bounding box center [556, 194] width 149 height 31
click at [557, 204] on input "9" at bounding box center [562, 199] width 10 height 10
radio input "true"
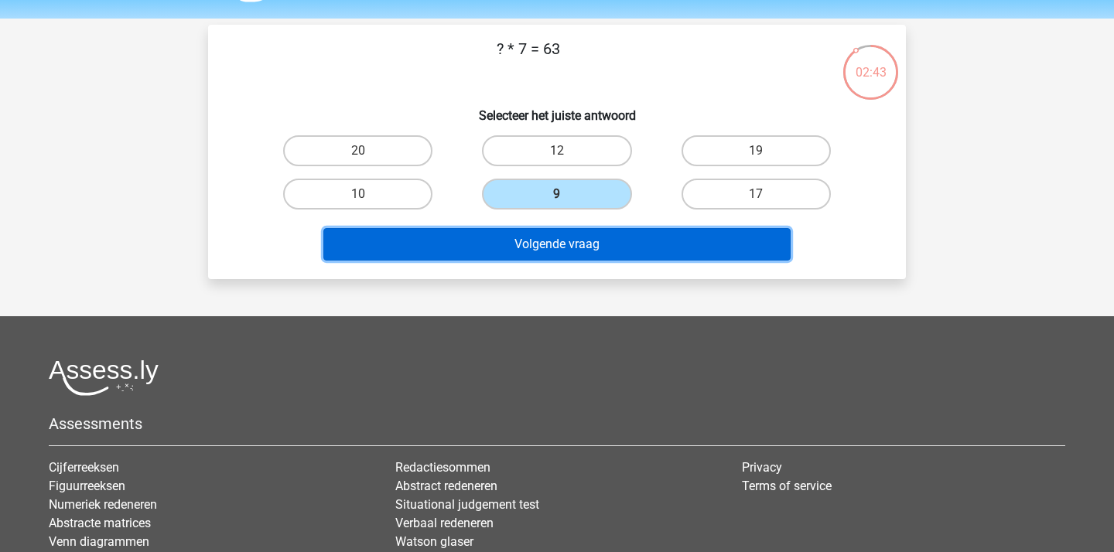
click at [579, 243] on button "Volgende vraag" at bounding box center [557, 244] width 468 height 32
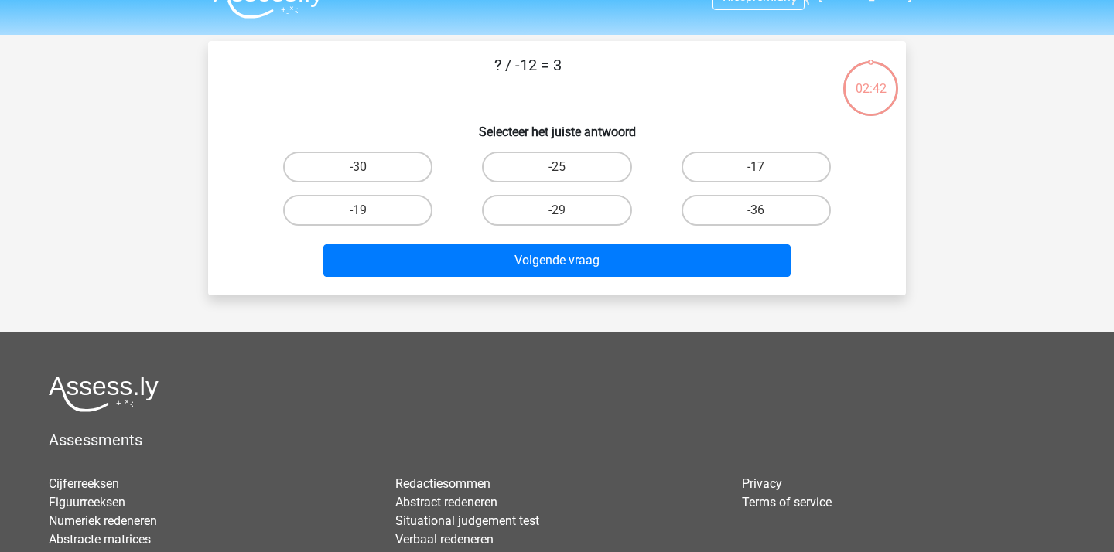
scroll to position [20, 0]
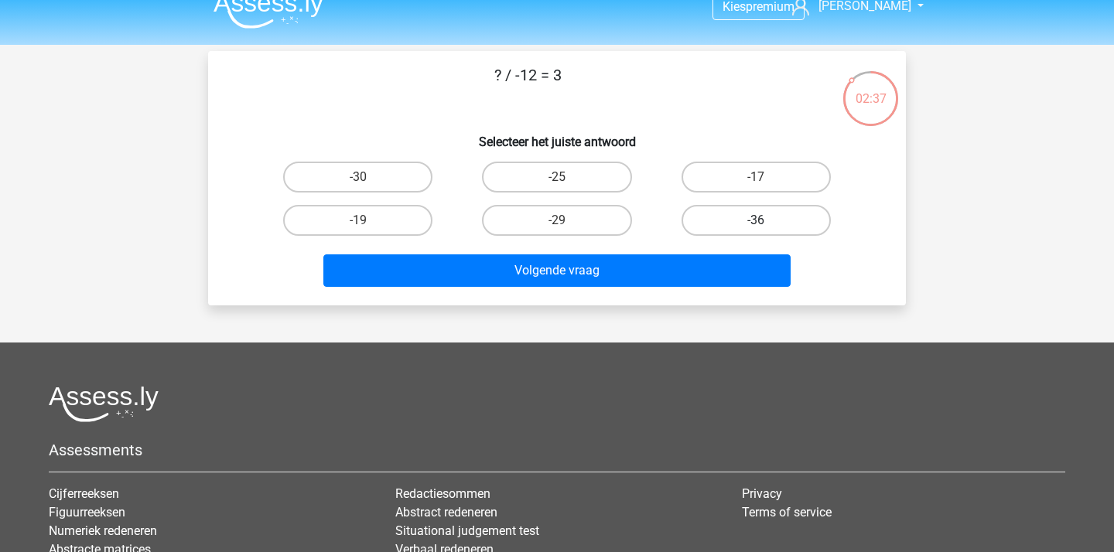
click at [736, 221] on label "-36" at bounding box center [755, 220] width 149 height 31
click at [756, 221] on input "-36" at bounding box center [761, 225] width 10 height 10
radio input "true"
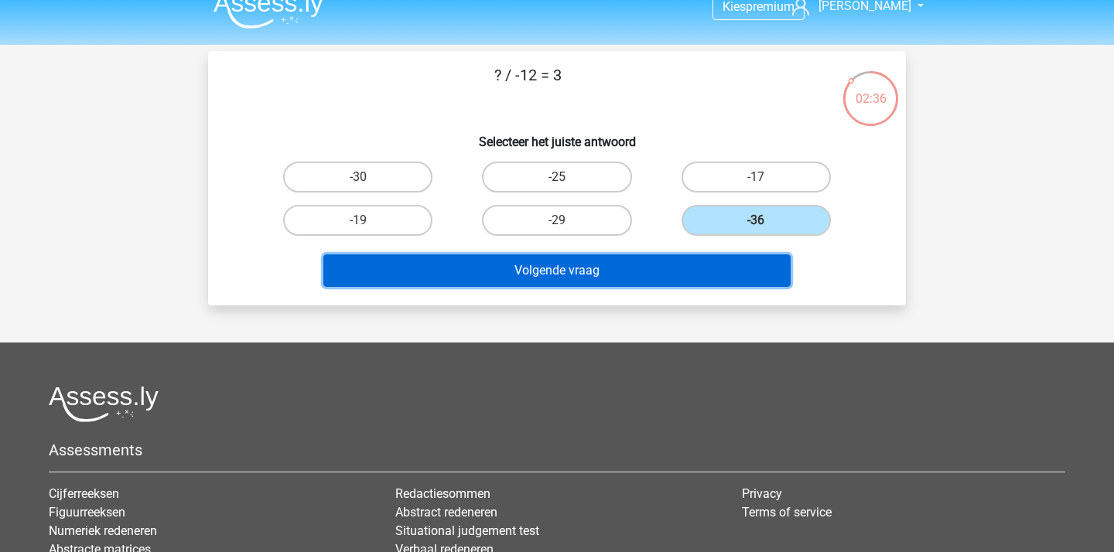
click at [575, 275] on button "Volgende vraag" at bounding box center [557, 270] width 468 height 32
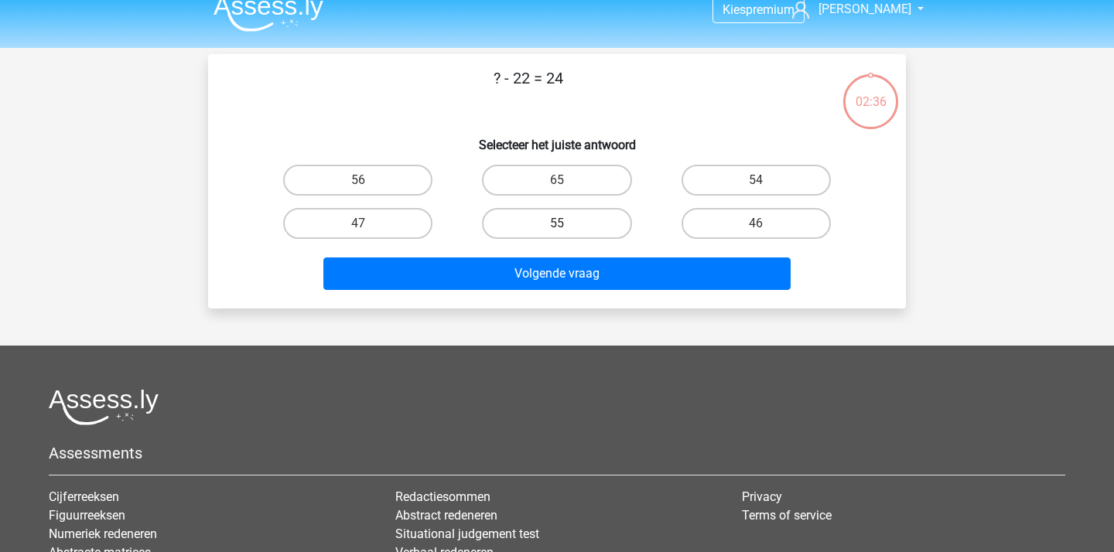
scroll to position [0, 0]
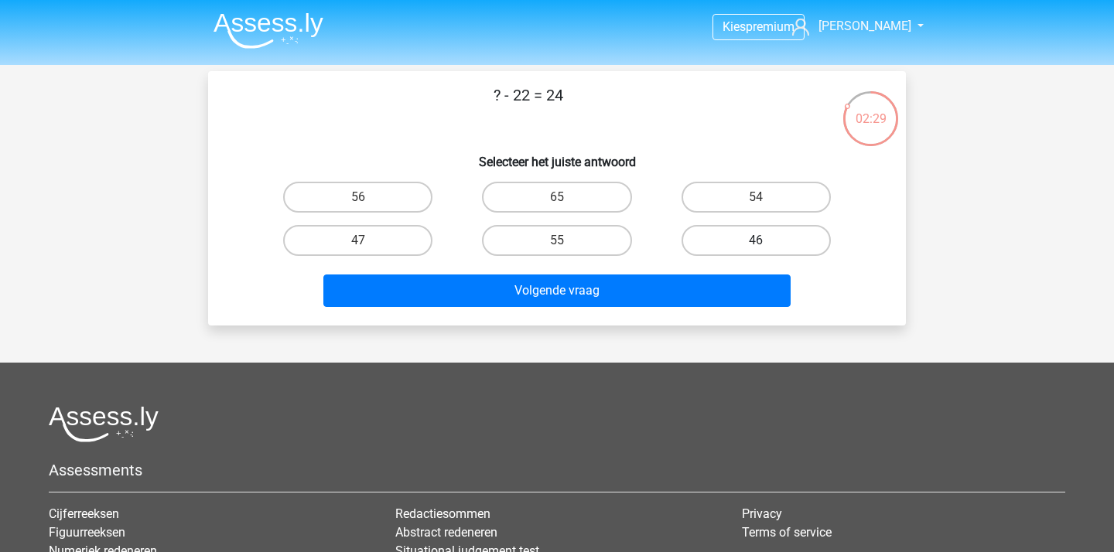
click at [766, 237] on label "46" at bounding box center [755, 240] width 149 height 31
click at [766, 241] on input "46" at bounding box center [761, 246] width 10 height 10
radio input "true"
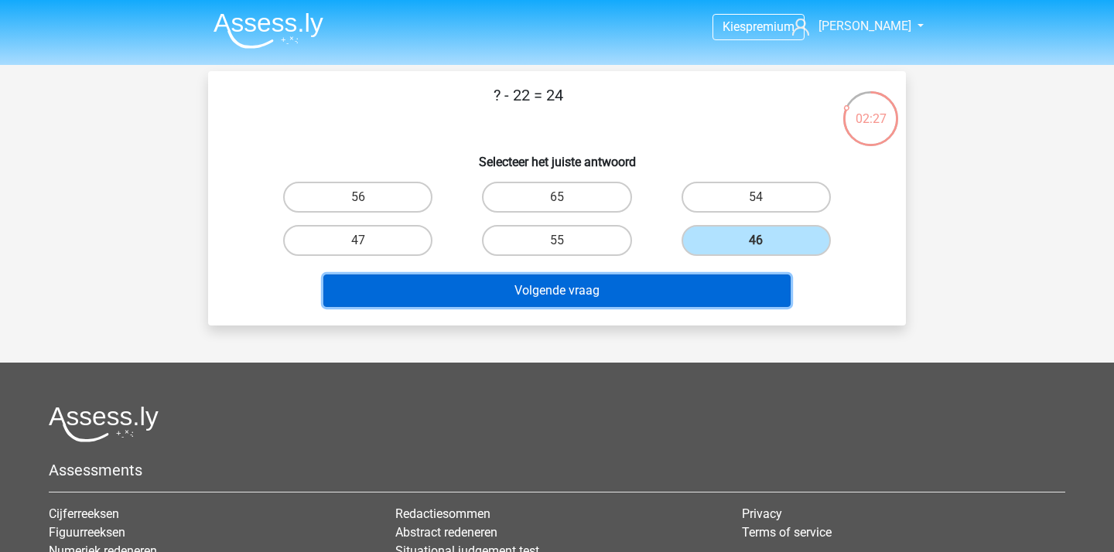
click at [562, 292] on button "Volgende vraag" at bounding box center [557, 291] width 468 height 32
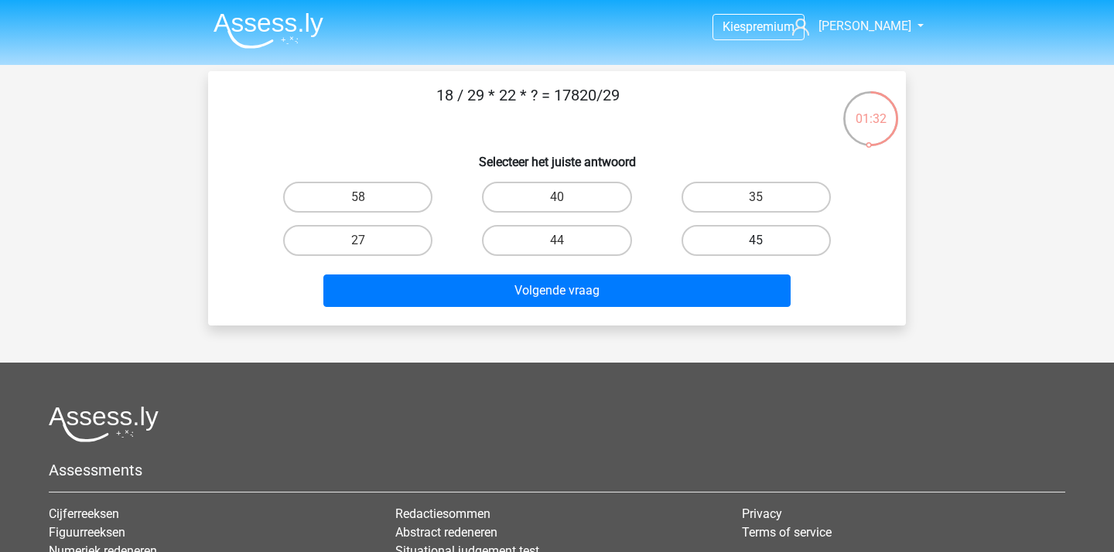
click at [720, 230] on label "45" at bounding box center [755, 240] width 149 height 31
click at [756, 241] on input "45" at bounding box center [761, 246] width 10 height 10
radio input "true"
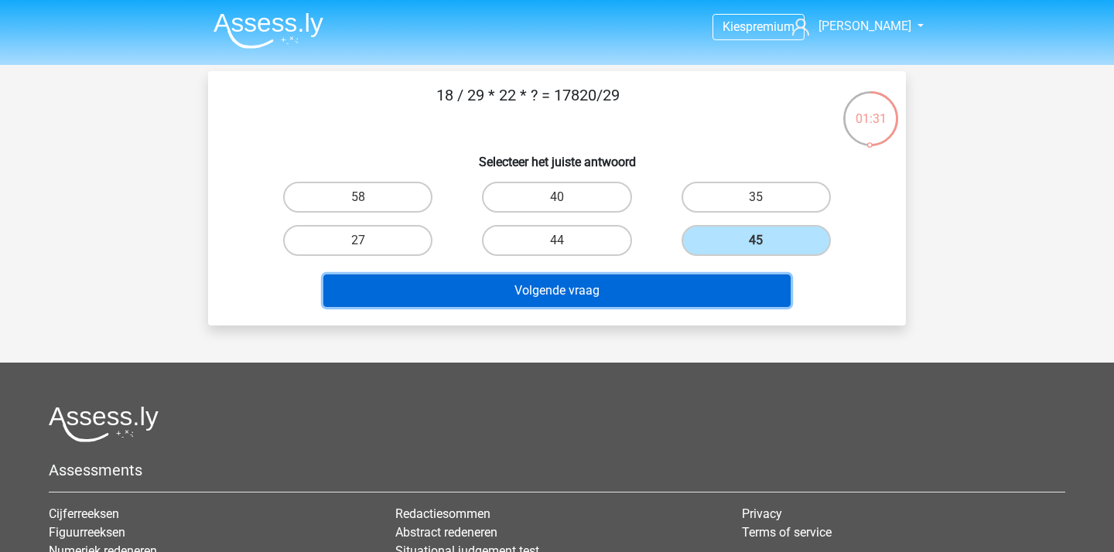
click at [640, 279] on button "Volgende vraag" at bounding box center [557, 291] width 468 height 32
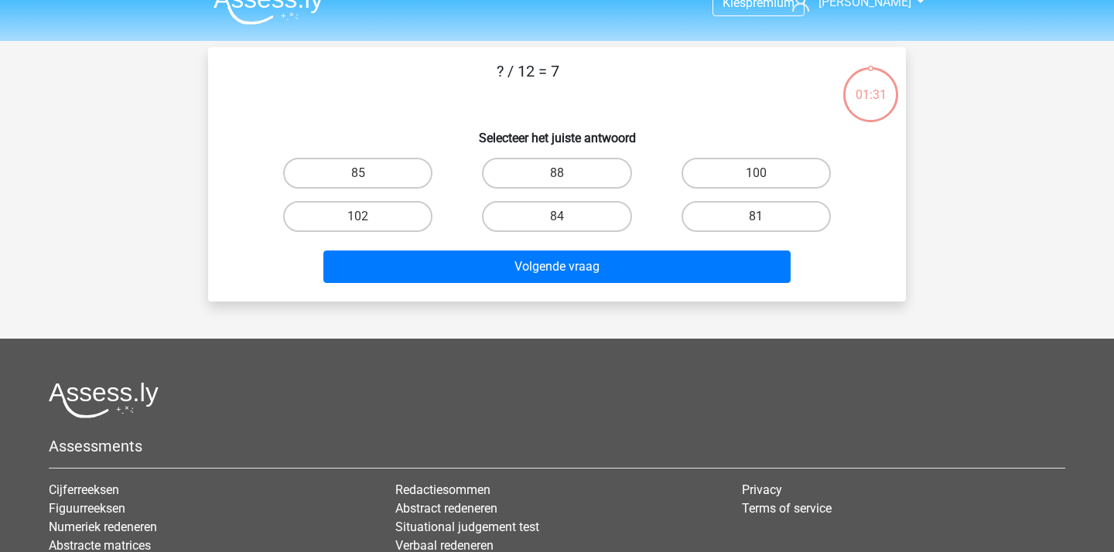
scroll to position [23, 0]
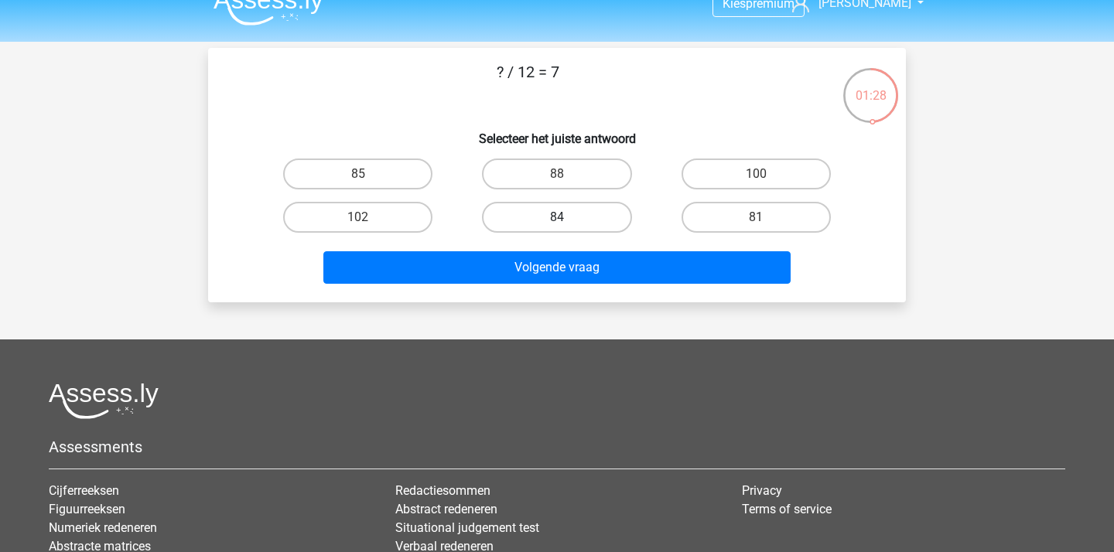
click at [568, 224] on label "84" at bounding box center [556, 217] width 149 height 31
click at [567, 224] on input "84" at bounding box center [562, 222] width 10 height 10
radio input "true"
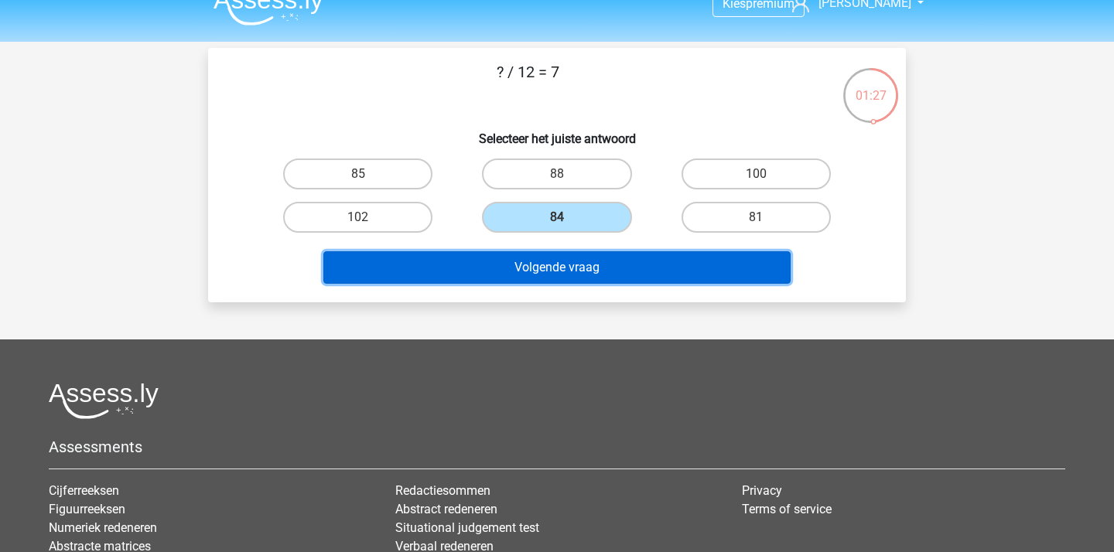
click at [571, 275] on button "Volgende vraag" at bounding box center [557, 267] width 468 height 32
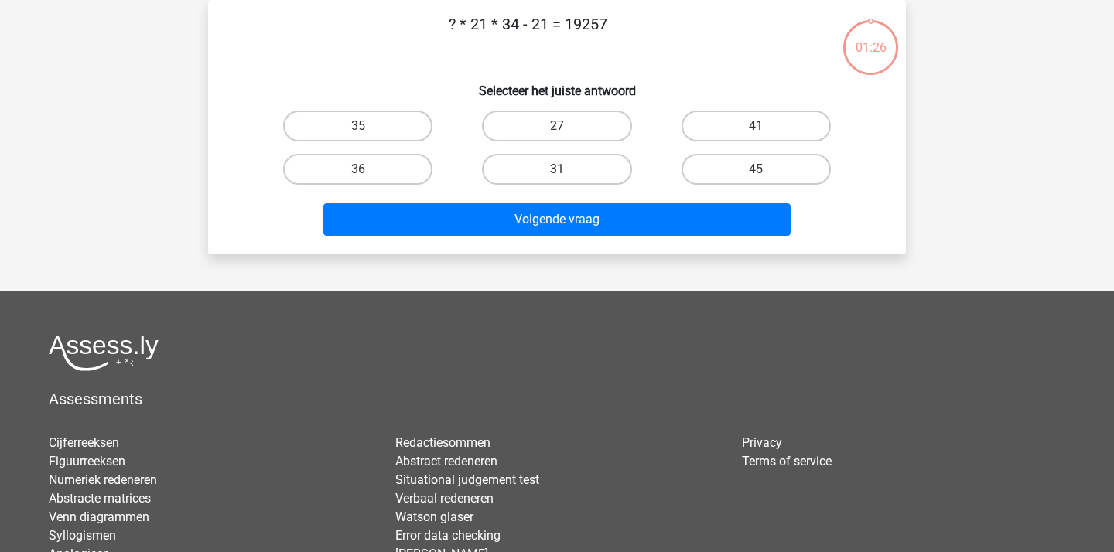
scroll to position [0, 0]
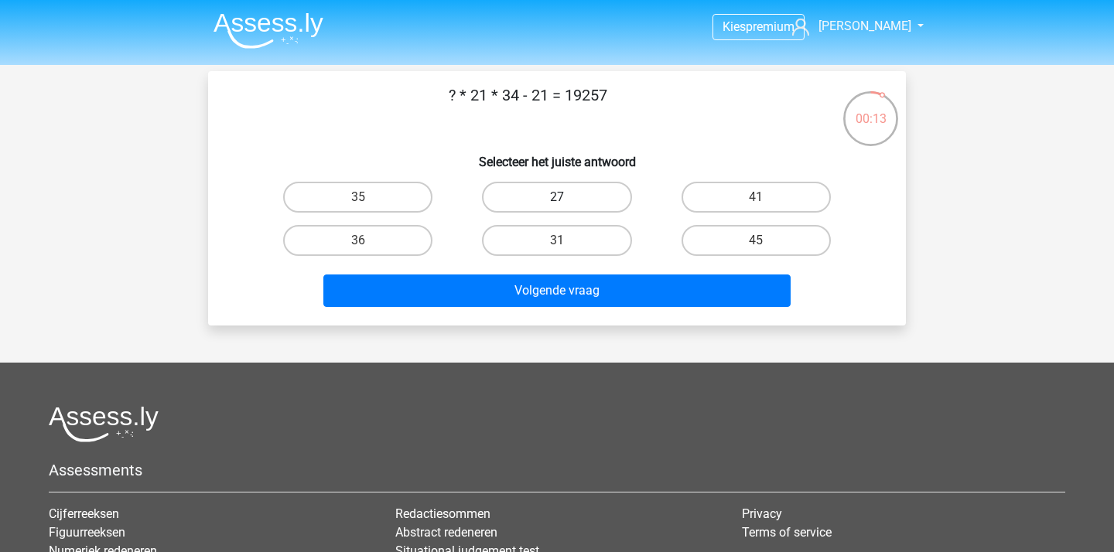
click at [615, 200] on label "27" at bounding box center [556, 197] width 149 height 31
click at [567, 200] on input "27" at bounding box center [562, 202] width 10 height 10
radio input "true"
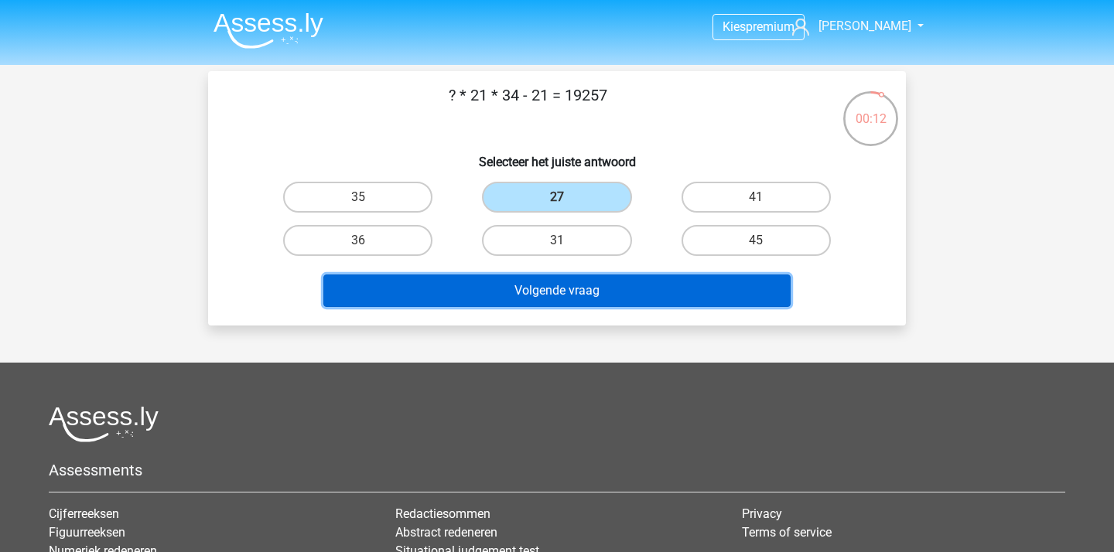
click at [585, 295] on button "Volgende vraag" at bounding box center [557, 291] width 468 height 32
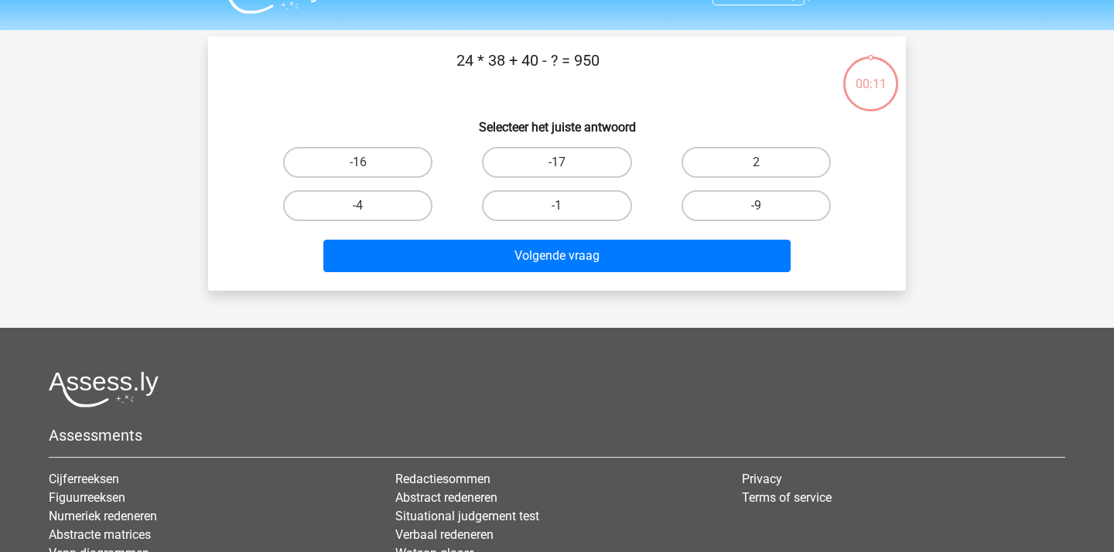
scroll to position [22, 0]
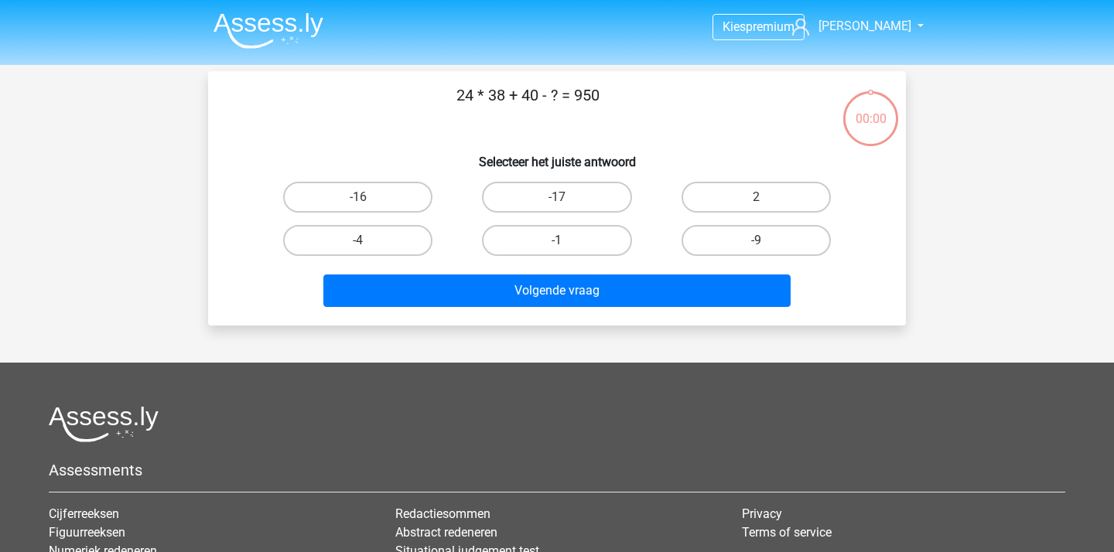
scroll to position [22, 0]
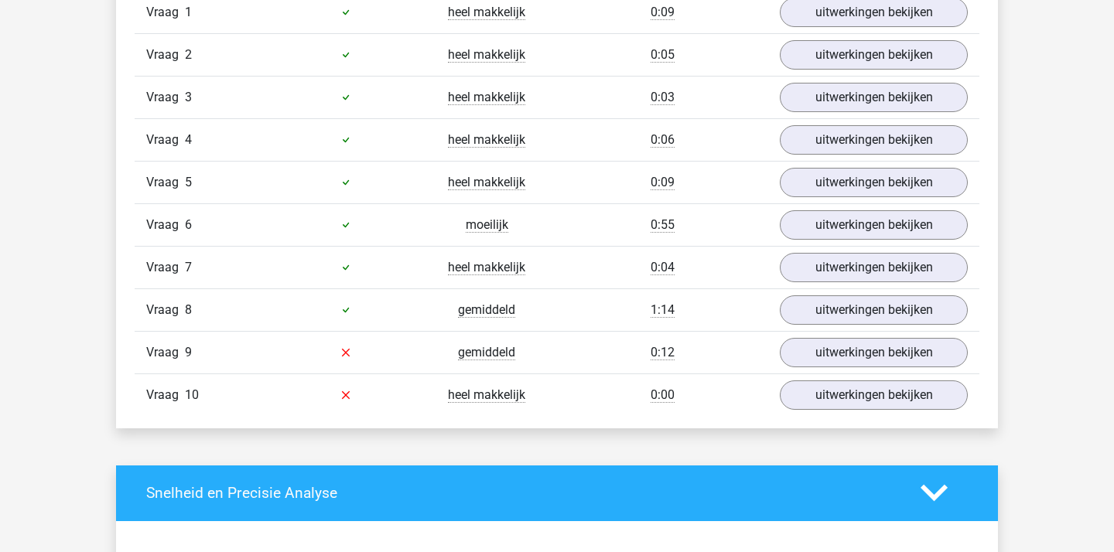
scroll to position [1495, 0]
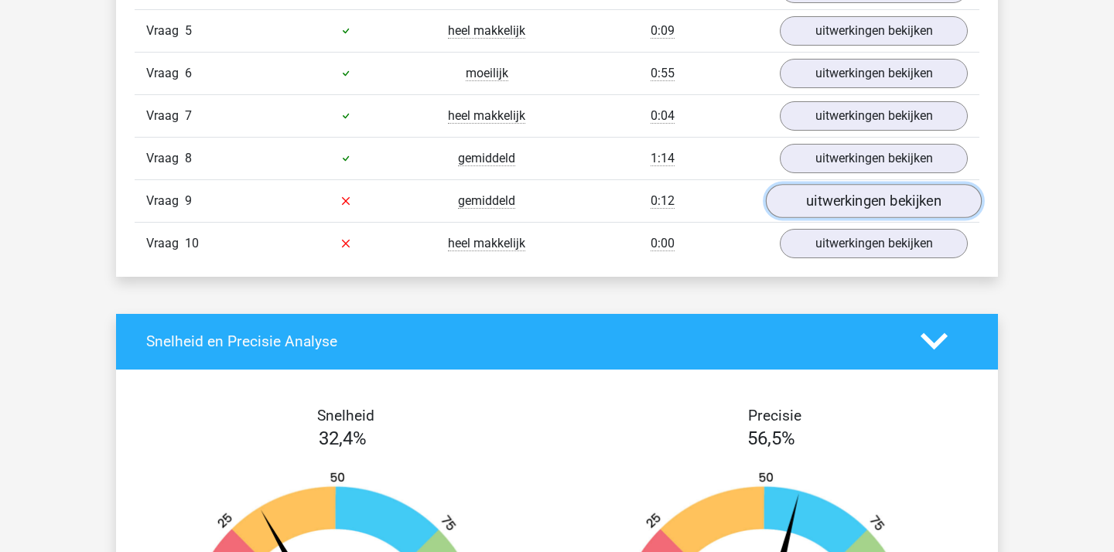
click at [839, 212] on link "uitwerkingen bekijken" at bounding box center [874, 201] width 216 height 34
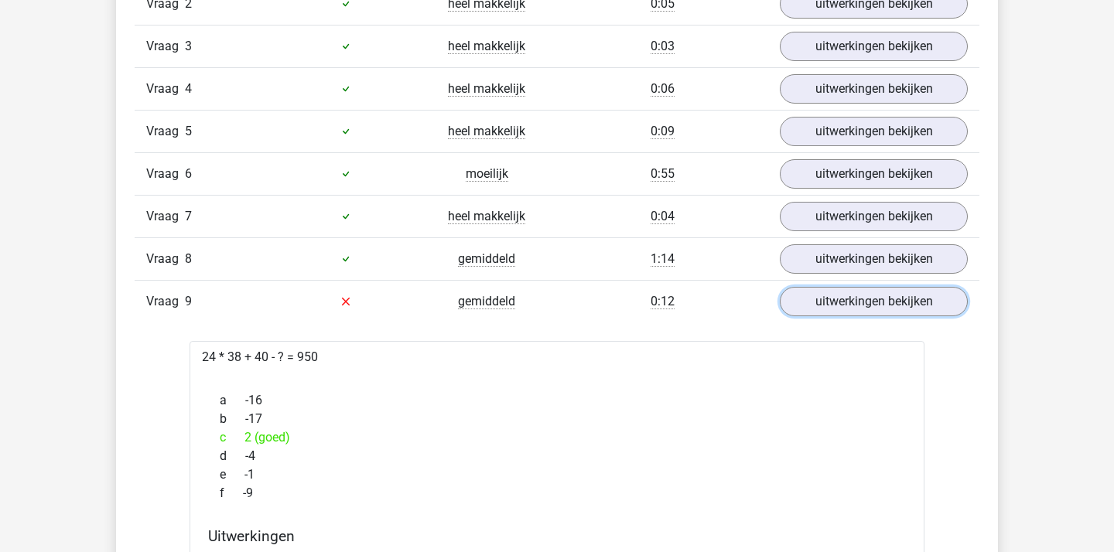
scroll to position [1409, 0]
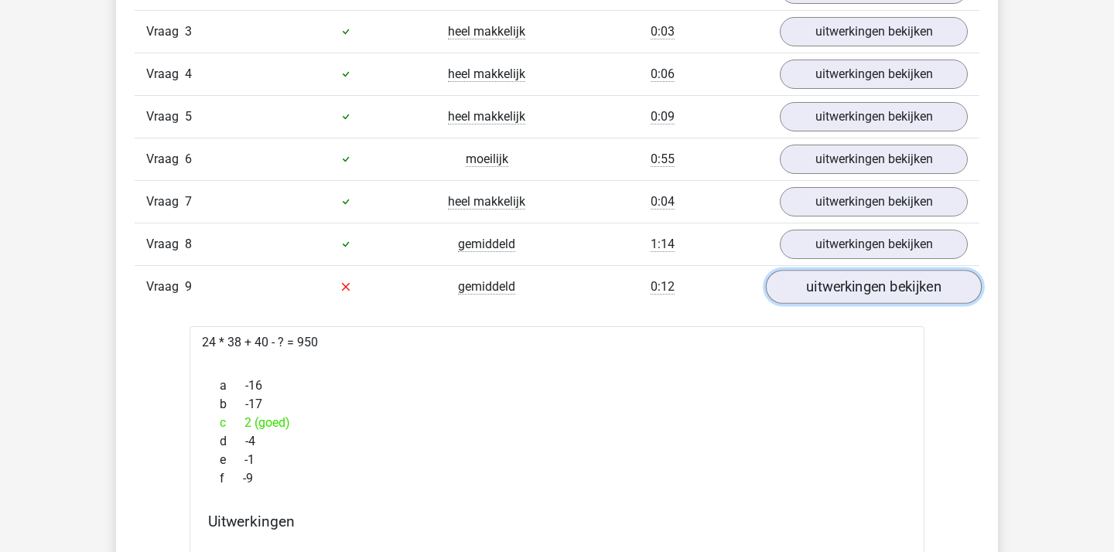
click at [819, 287] on link "uitwerkingen bekijken" at bounding box center [874, 287] width 216 height 34
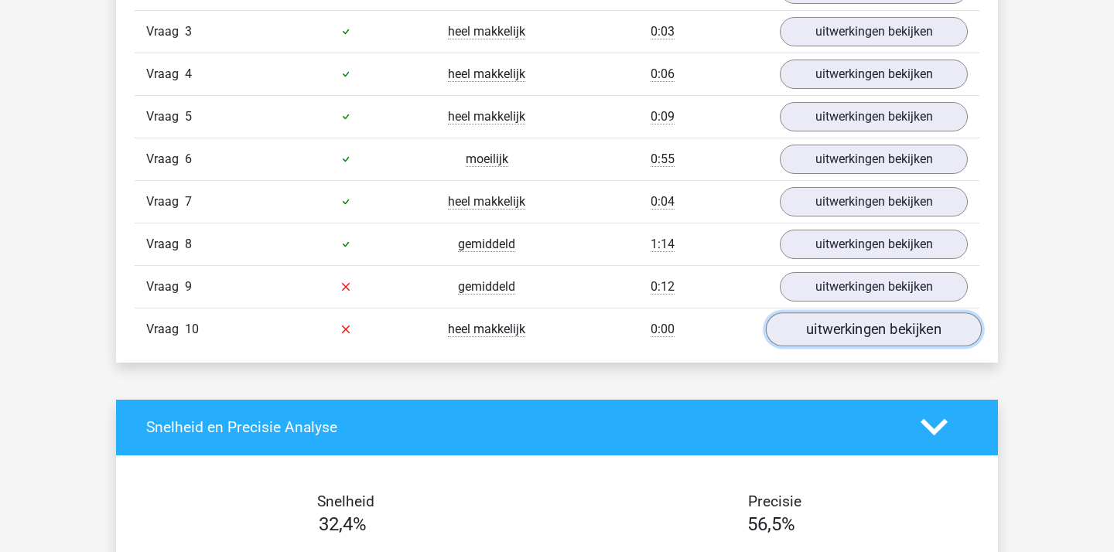
click at [814, 324] on link "uitwerkingen bekijken" at bounding box center [874, 329] width 216 height 34
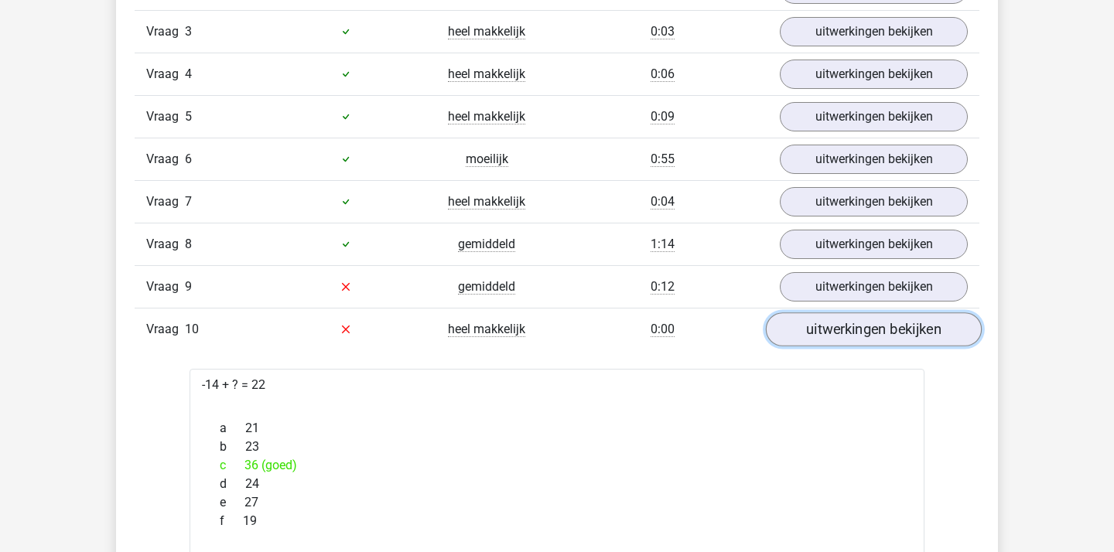
click at [814, 324] on link "uitwerkingen bekijken" at bounding box center [874, 329] width 216 height 34
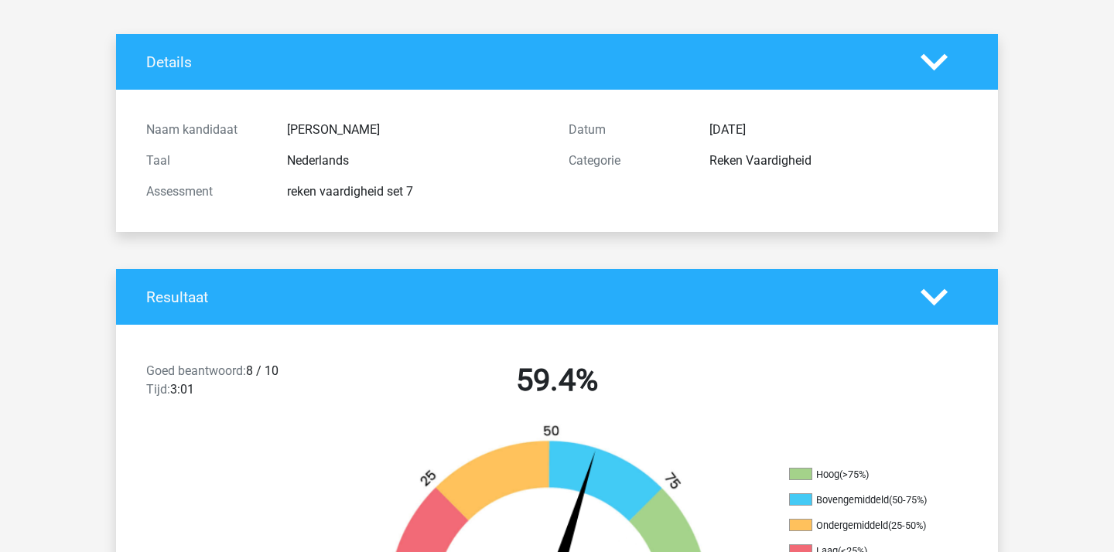
scroll to position [0, 0]
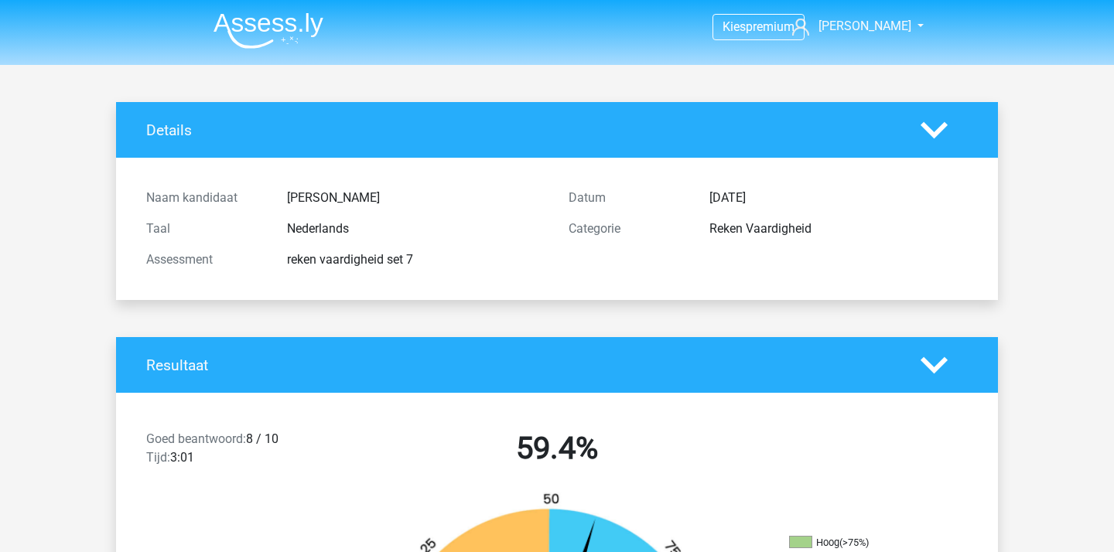
click at [278, 26] on img at bounding box center [268, 30] width 110 height 36
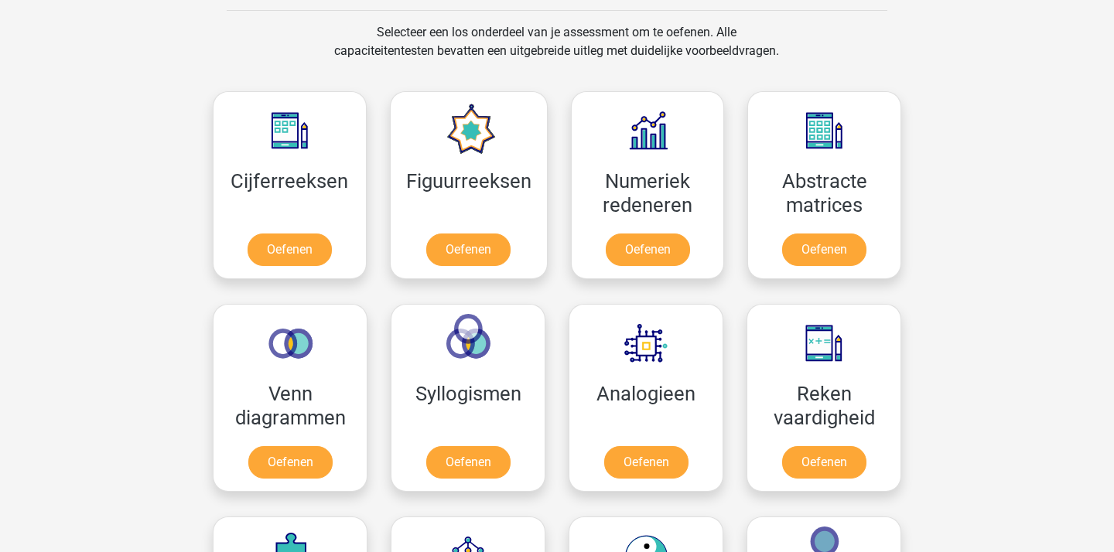
scroll to position [698, 0]
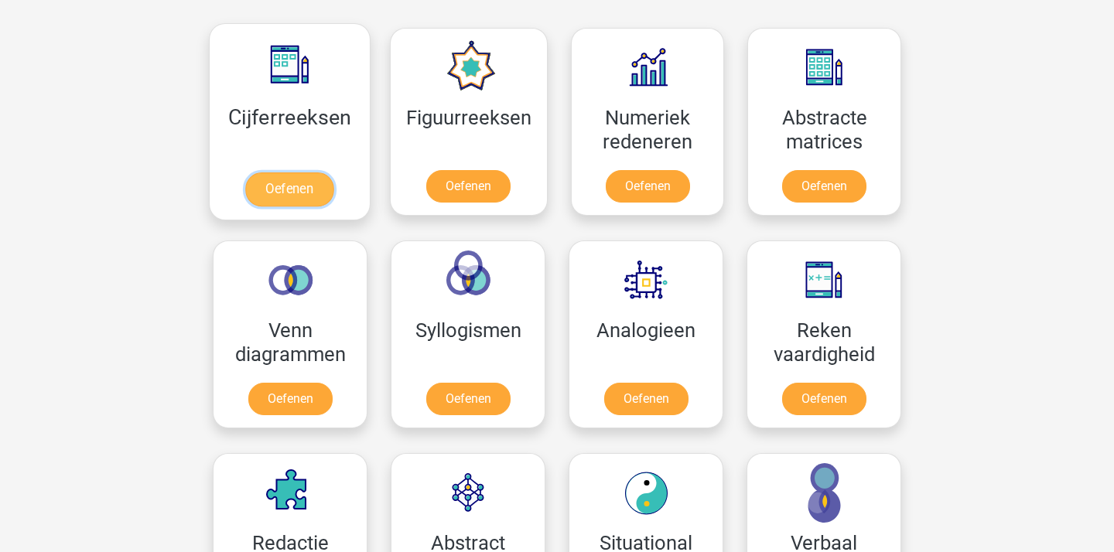
click at [283, 172] on link "Oefenen" at bounding box center [289, 189] width 88 height 34
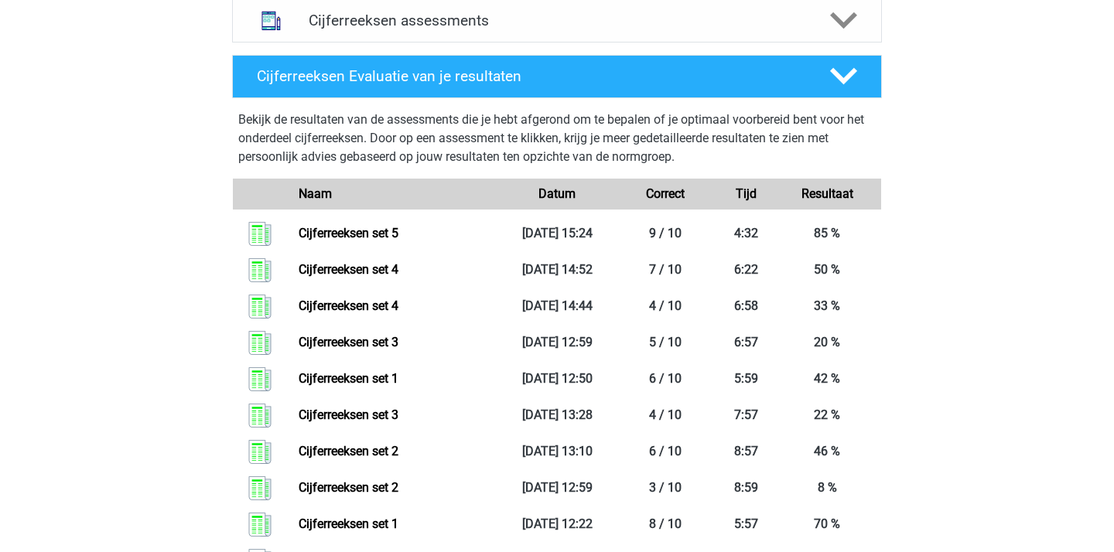
scroll to position [977, 0]
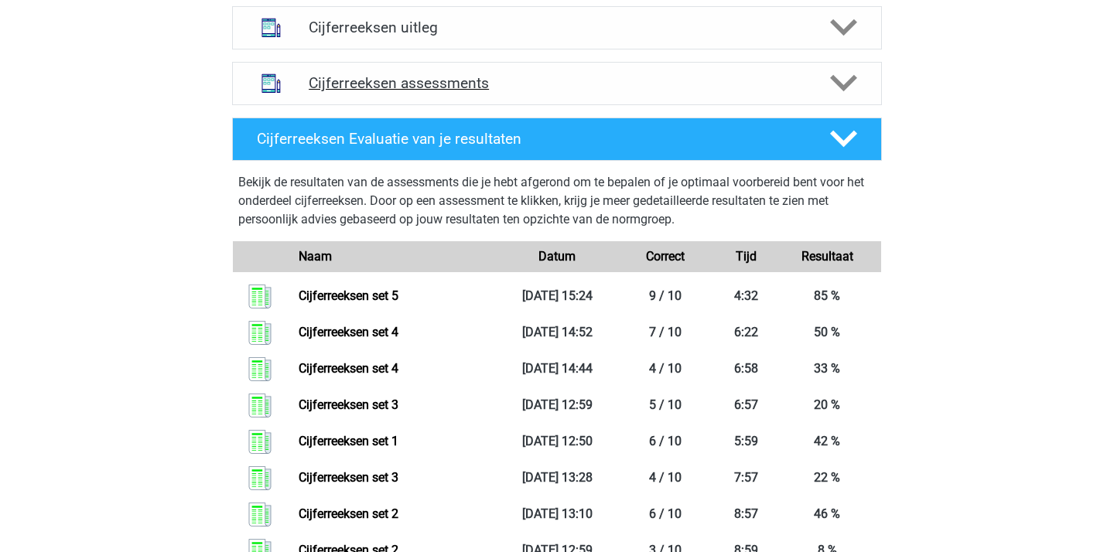
click at [573, 105] on div "Cijferreeksen assessments" at bounding box center [557, 83] width 650 height 43
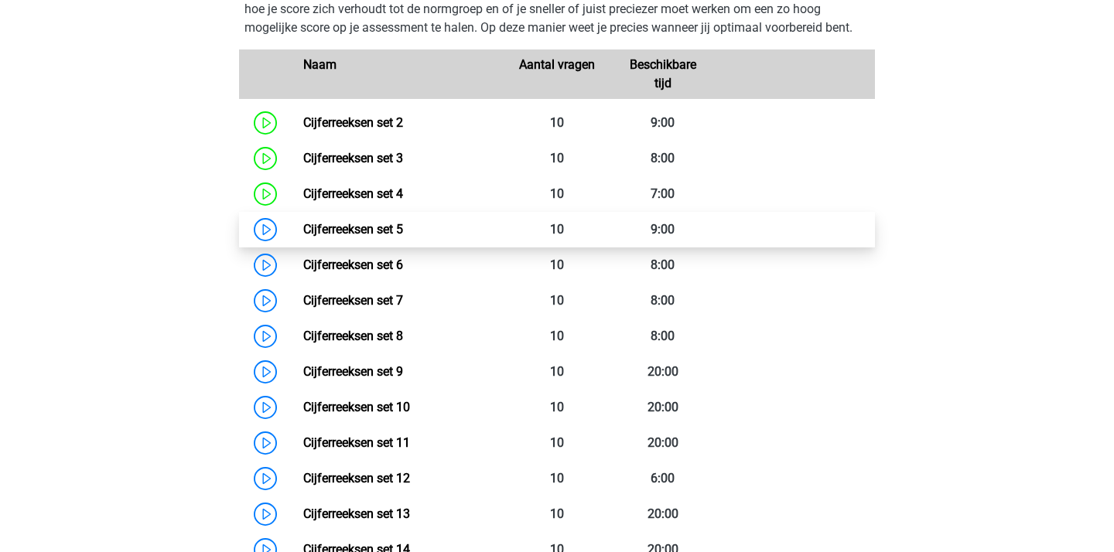
scroll to position [1120, 0]
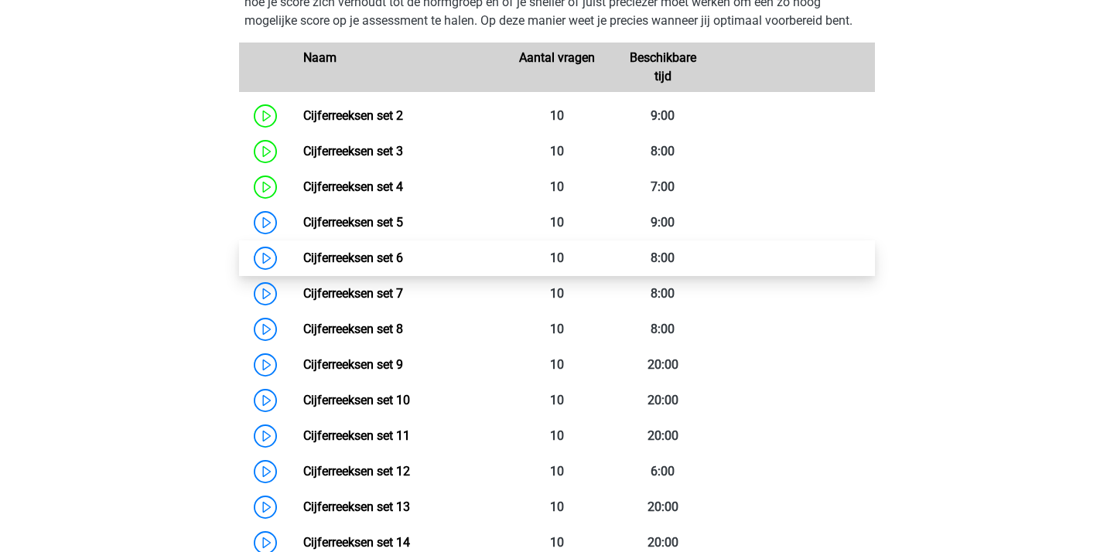
click at [403, 265] on link "Cijferreeksen set 6" at bounding box center [353, 258] width 100 height 15
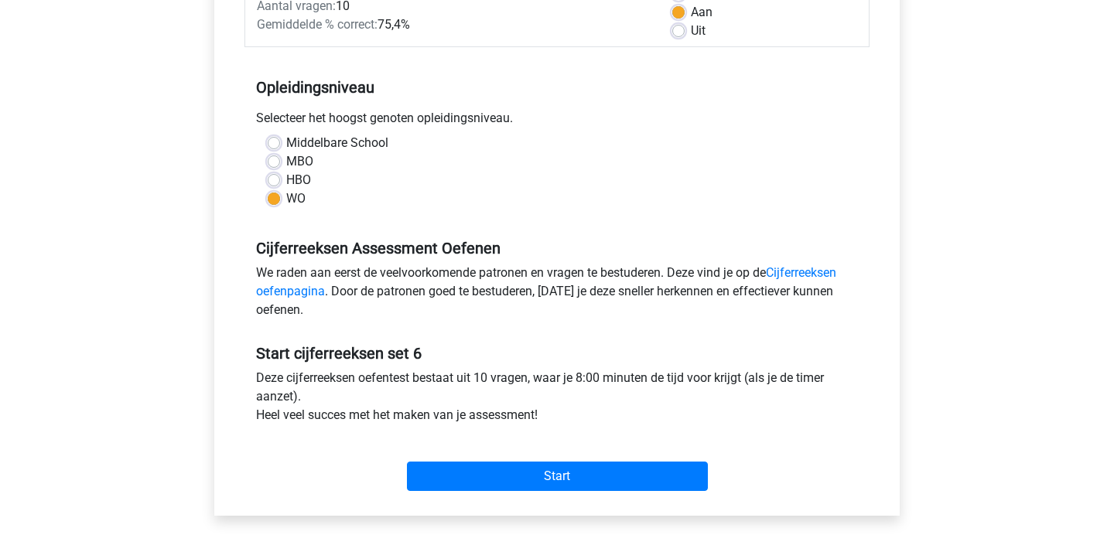
scroll to position [254, 0]
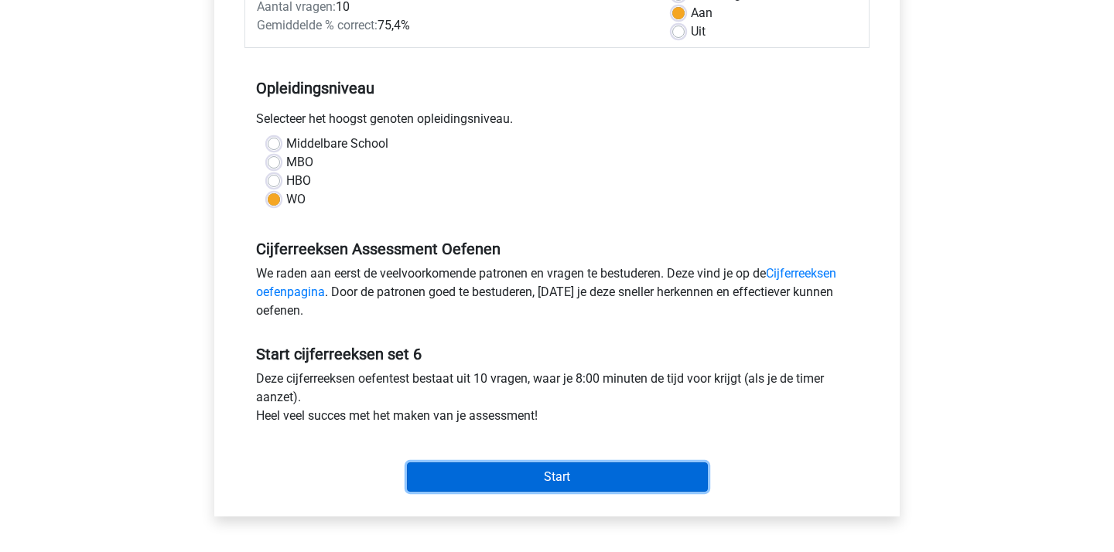
click at [497, 483] on input "Start" at bounding box center [557, 477] width 301 height 29
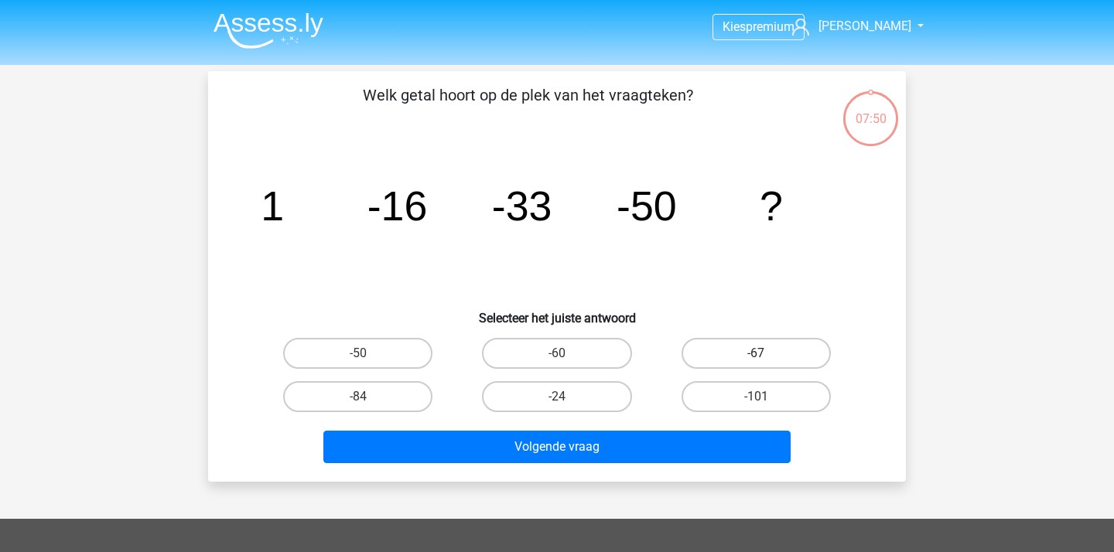
click at [767, 356] on label "-67" at bounding box center [755, 353] width 149 height 31
click at [766, 356] on input "-67" at bounding box center [761, 358] width 10 height 10
radio input "true"
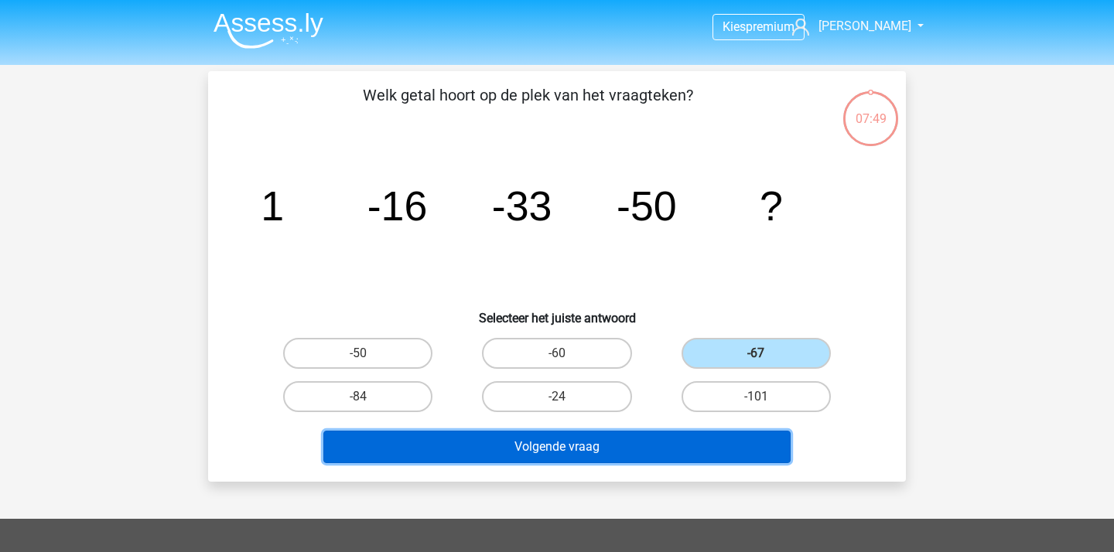
click at [629, 439] on button "Volgende vraag" at bounding box center [557, 447] width 468 height 32
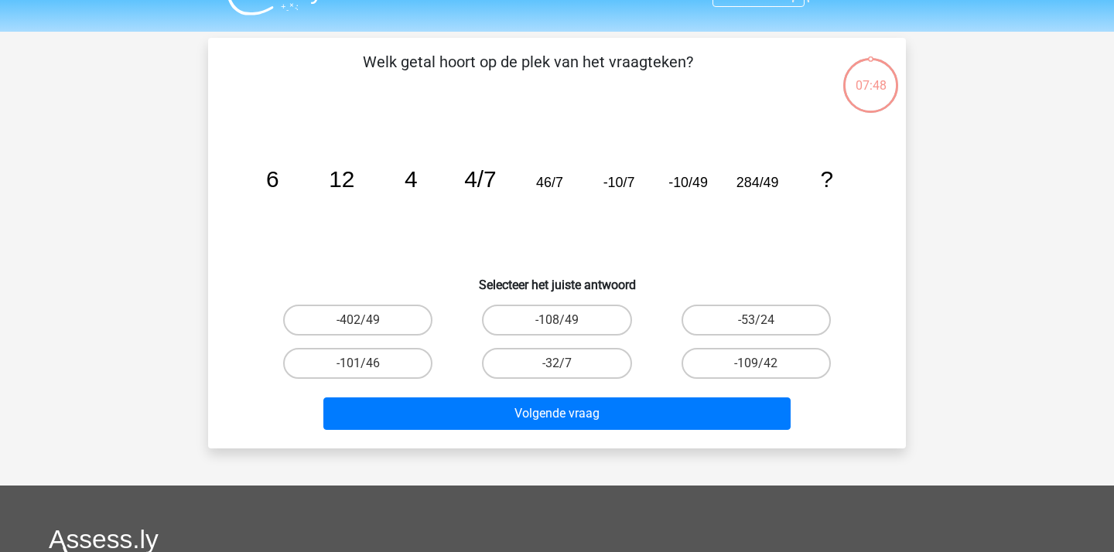
scroll to position [28, 0]
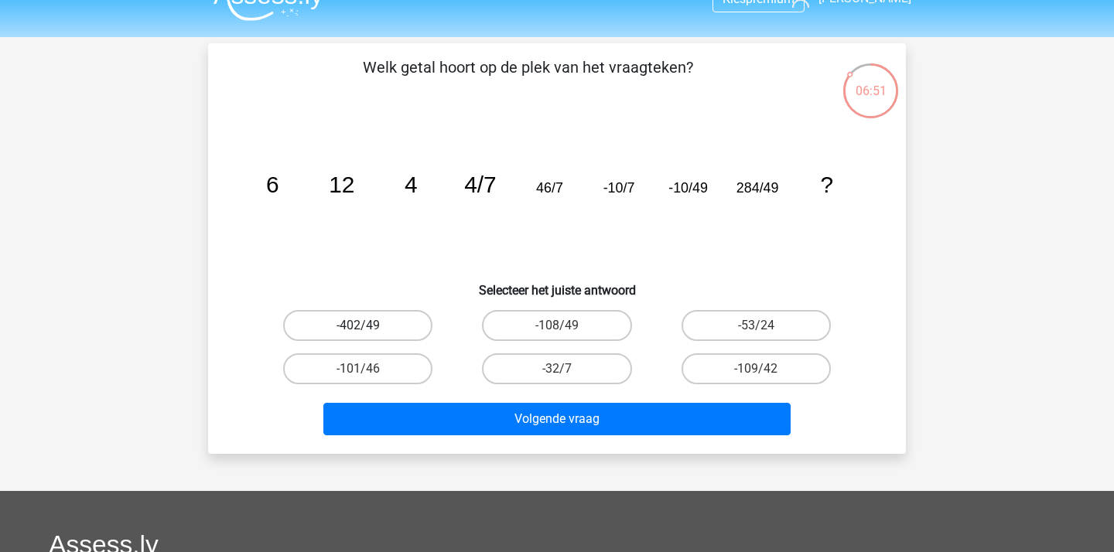
click at [375, 333] on label "-402/49" at bounding box center [357, 325] width 149 height 31
click at [368, 333] on input "-402/49" at bounding box center [363, 331] width 10 height 10
radio input "true"
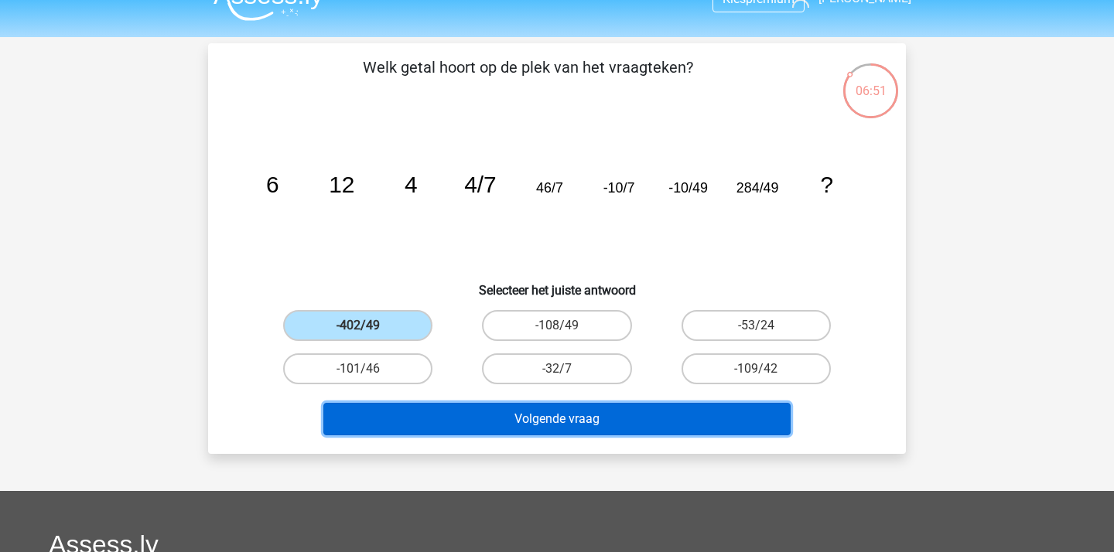
click at [512, 411] on button "Volgende vraag" at bounding box center [557, 419] width 468 height 32
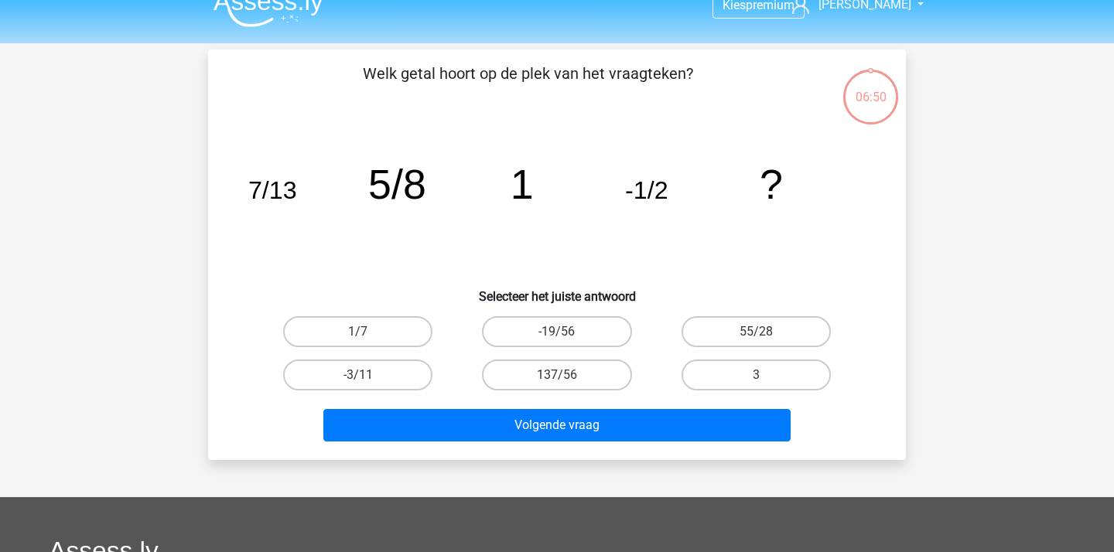
scroll to position [24, 0]
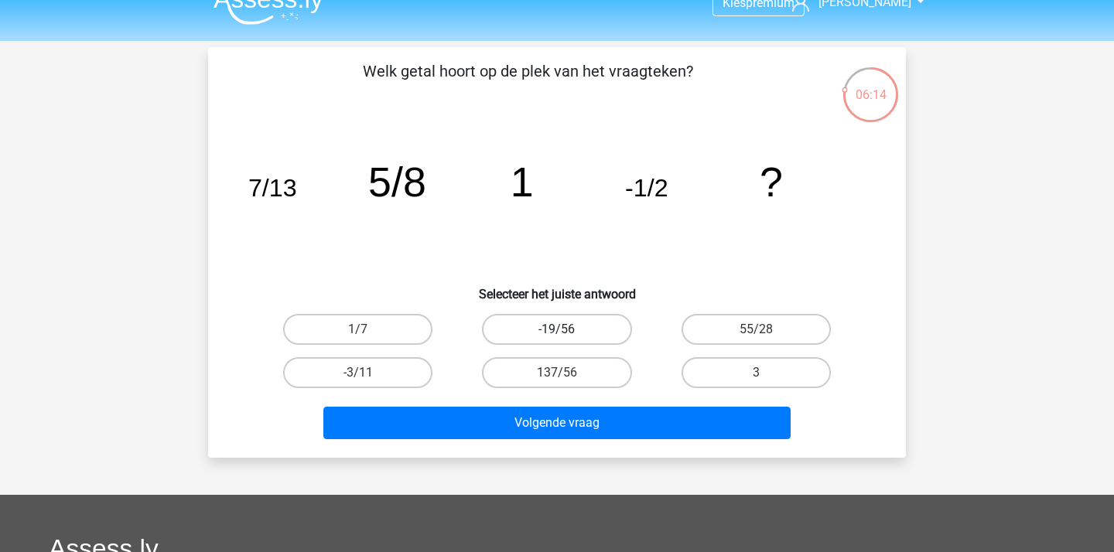
click at [601, 327] on label "-19/56" at bounding box center [556, 329] width 149 height 31
click at [567, 329] on input "-19/56" at bounding box center [562, 334] width 10 height 10
radio input "true"
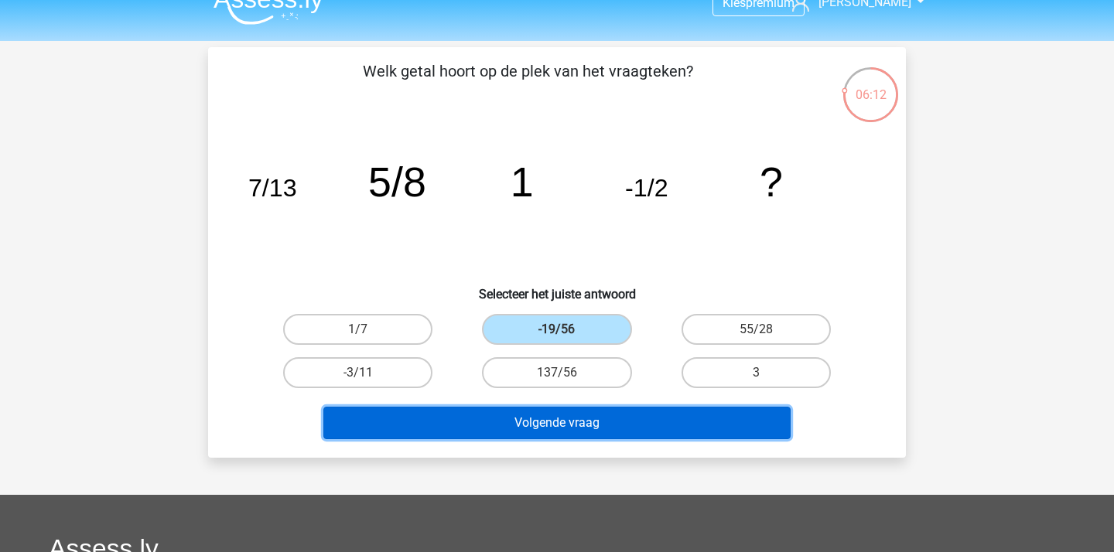
click at [558, 422] on button "Volgende vraag" at bounding box center [557, 423] width 468 height 32
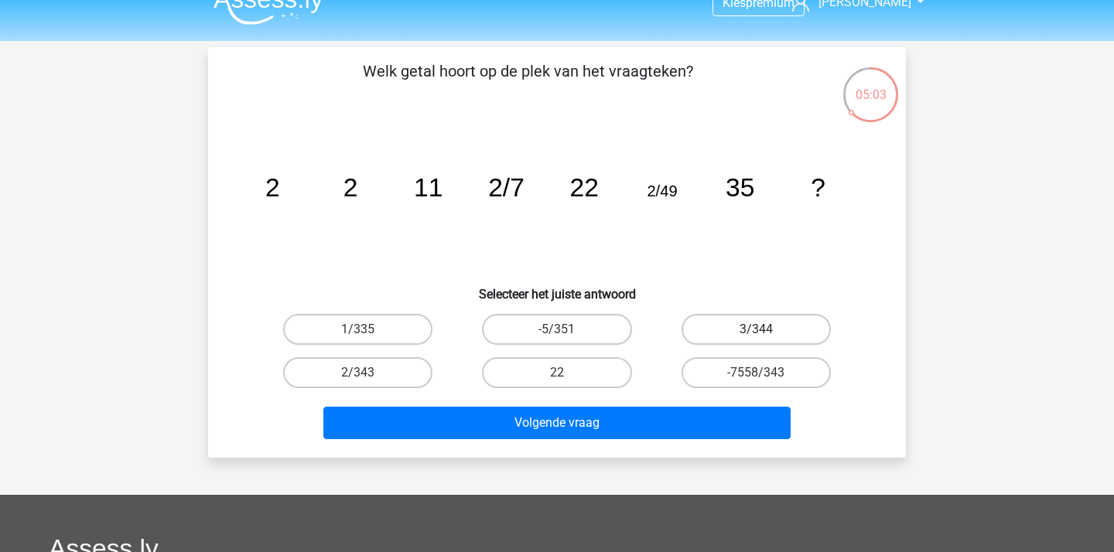
click at [748, 328] on label "3/344" at bounding box center [755, 329] width 149 height 31
click at [756, 329] on input "3/344" at bounding box center [761, 334] width 10 height 10
radio input "true"
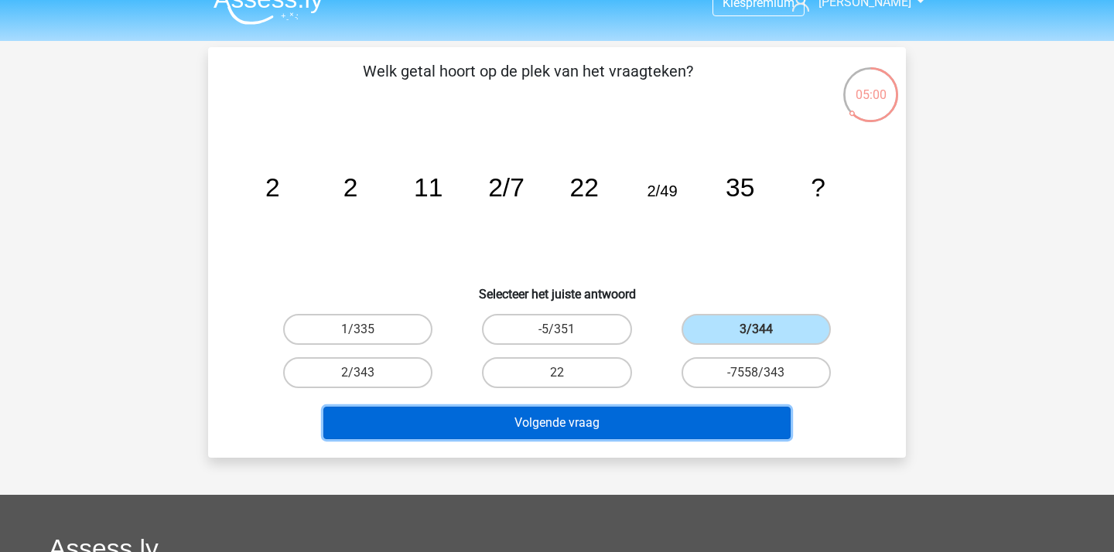
click at [590, 423] on button "Volgende vraag" at bounding box center [557, 423] width 468 height 32
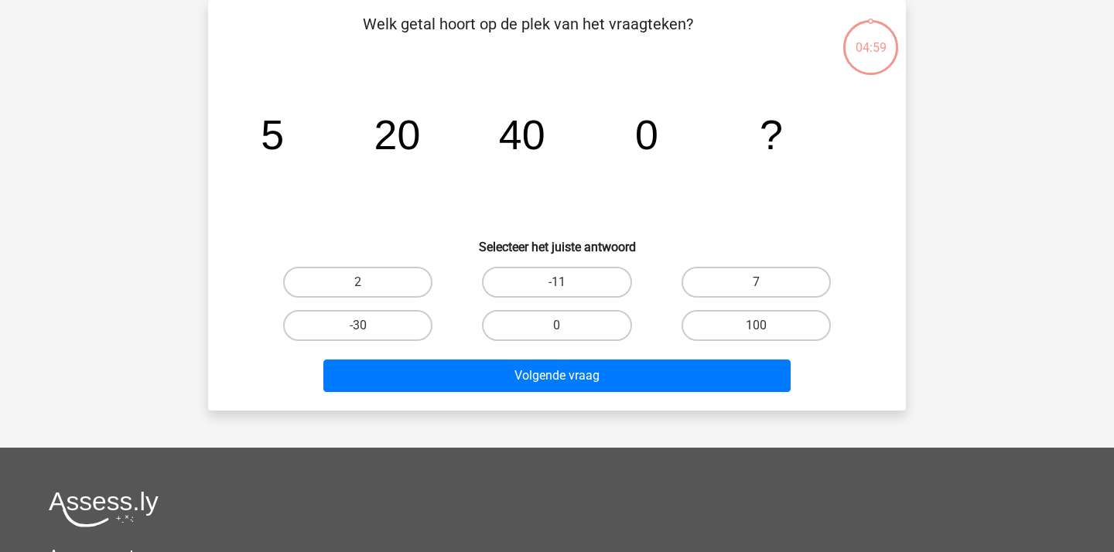
scroll to position [18, 0]
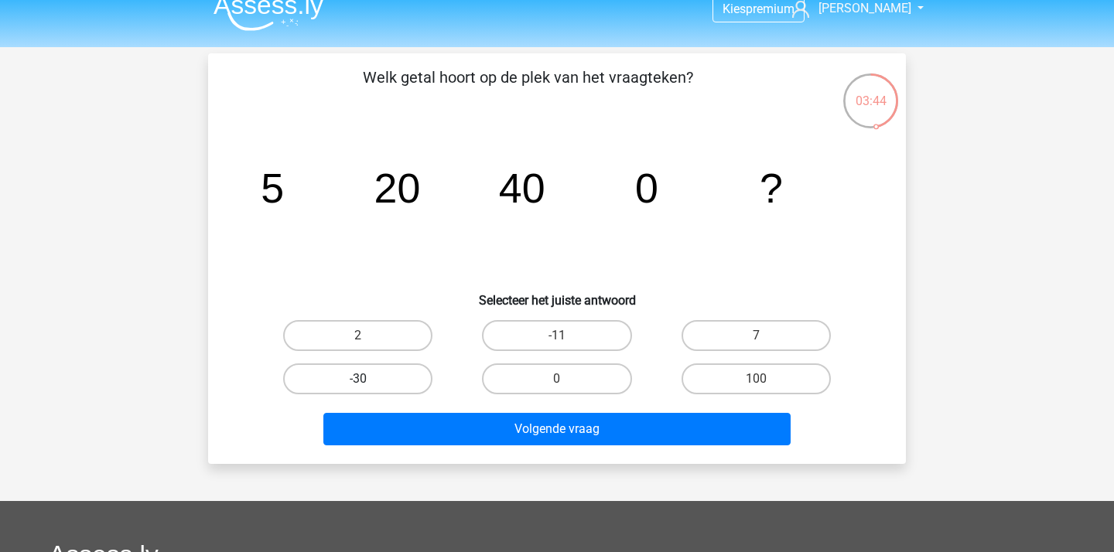
click at [398, 377] on label "-30" at bounding box center [357, 379] width 149 height 31
click at [368, 379] on input "-30" at bounding box center [363, 384] width 10 height 10
radio input "true"
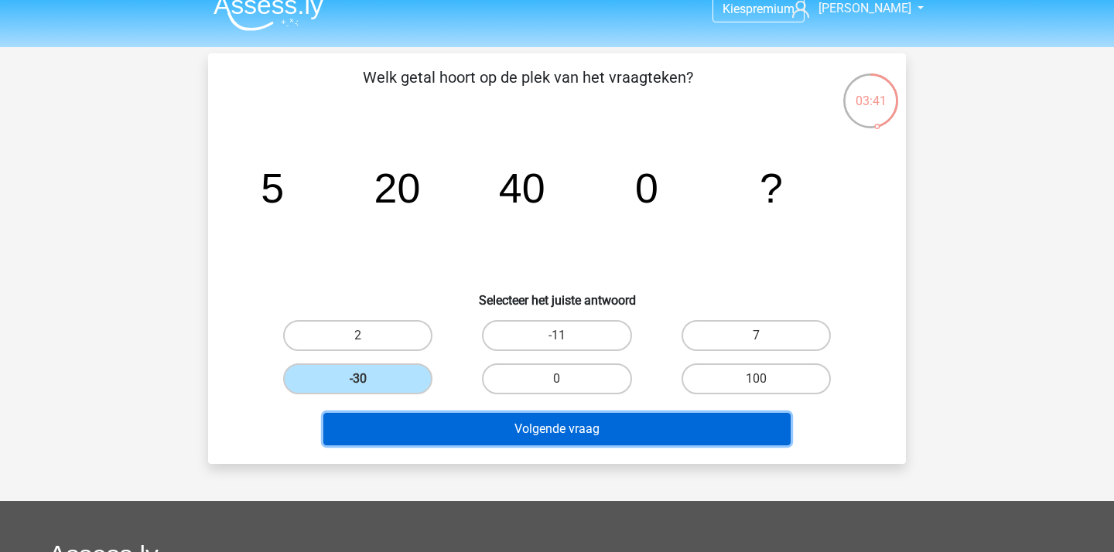
click at [551, 431] on button "Volgende vraag" at bounding box center [557, 429] width 468 height 32
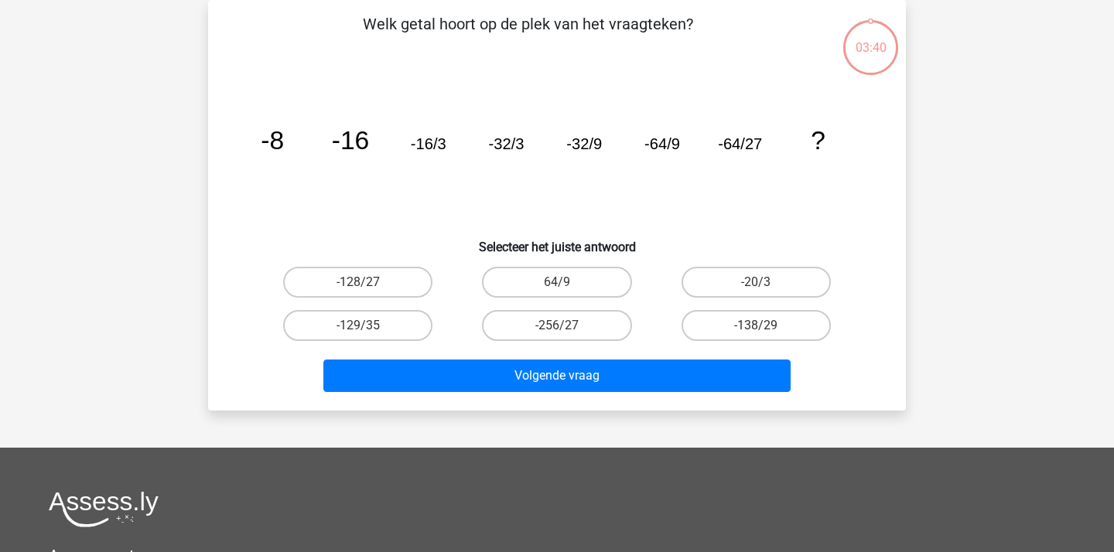
scroll to position [19, 0]
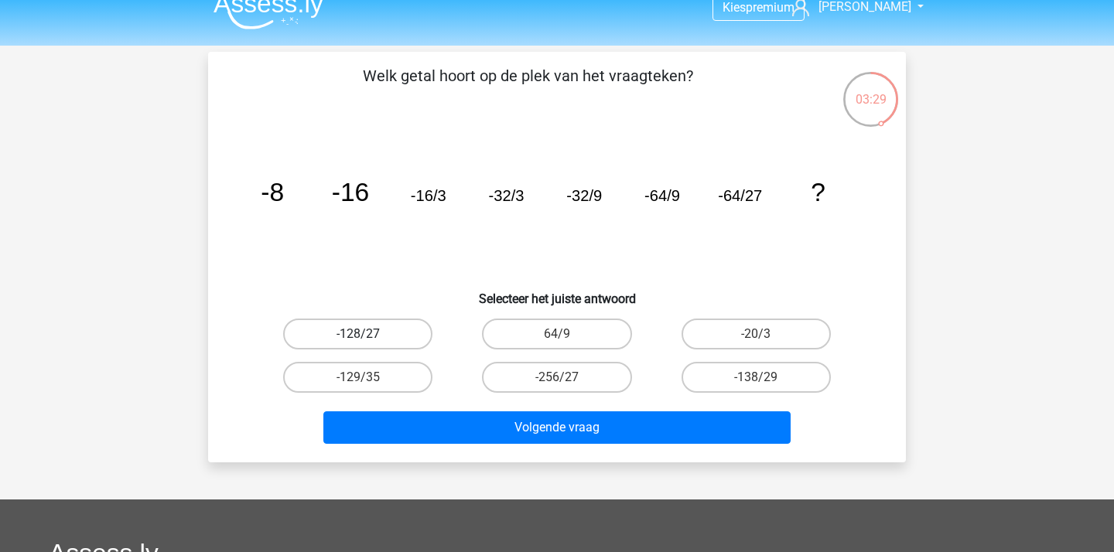
click at [379, 338] on label "-128/27" at bounding box center [357, 334] width 149 height 31
click at [368, 338] on input "-128/27" at bounding box center [363, 339] width 10 height 10
radio input "true"
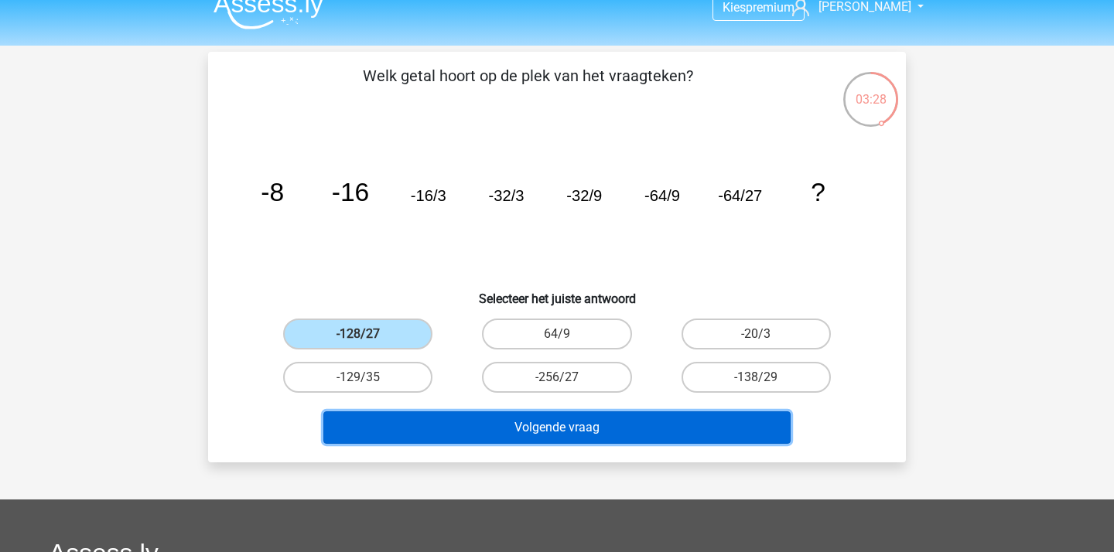
click at [483, 419] on button "Volgende vraag" at bounding box center [557, 427] width 468 height 32
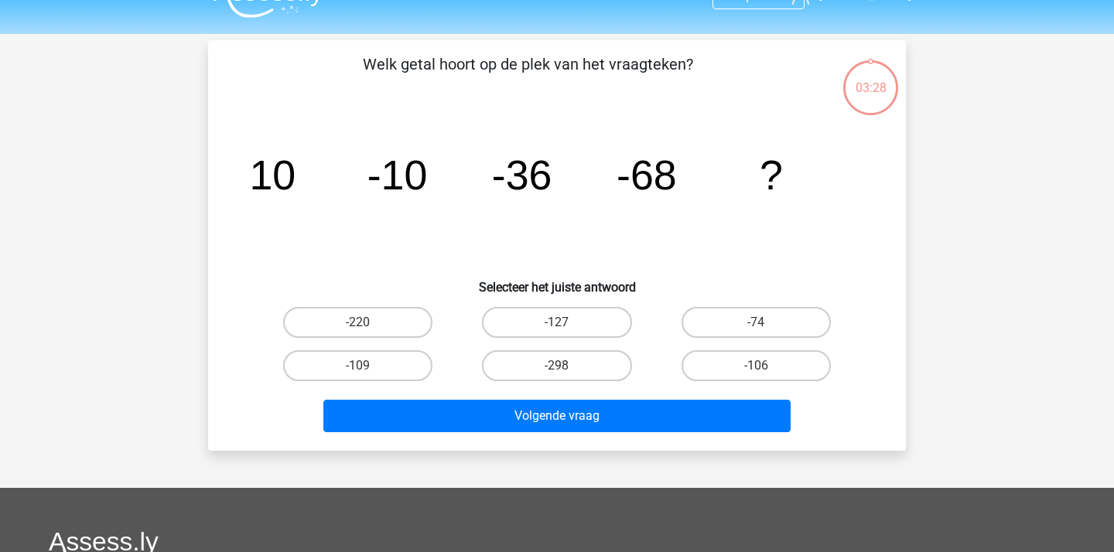
scroll to position [26, 0]
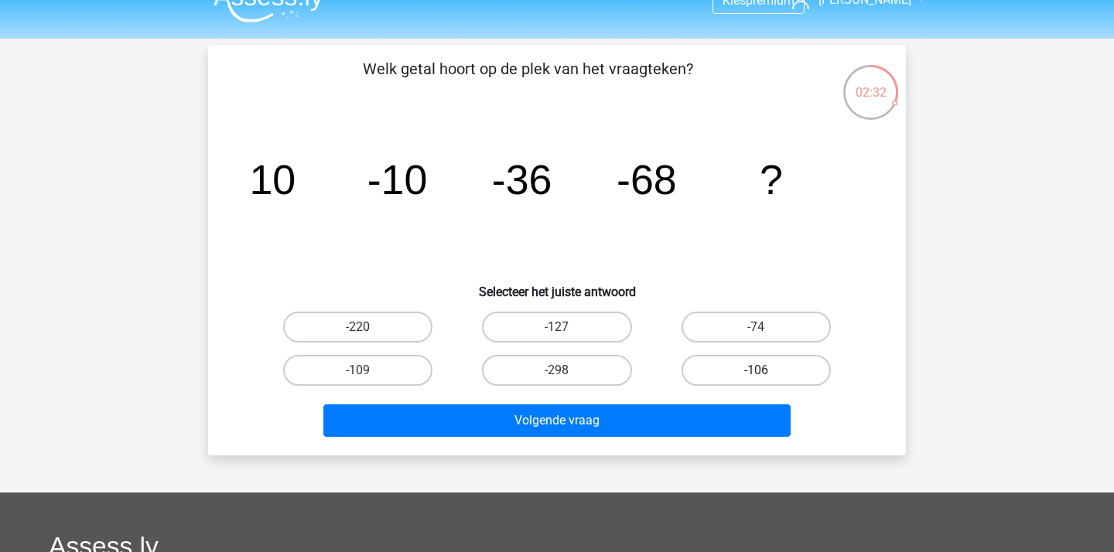
click at [800, 377] on label "-106" at bounding box center [755, 370] width 149 height 31
click at [766, 377] on input "-106" at bounding box center [761, 375] width 10 height 10
radio input "true"
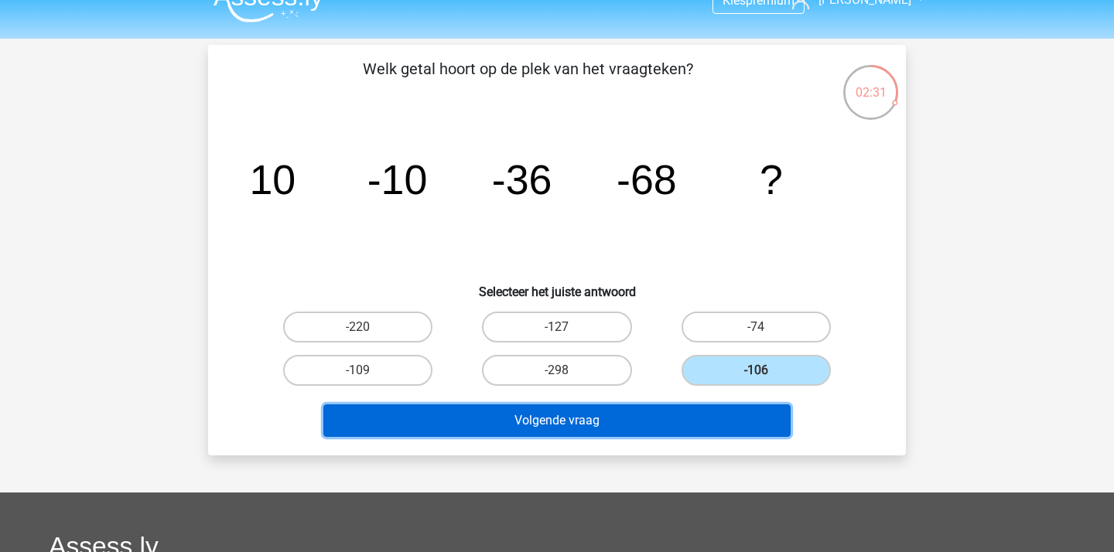
click at [685, 428] on button "Volgende vraag" at bounding box center [557, 421] width 468 height 32
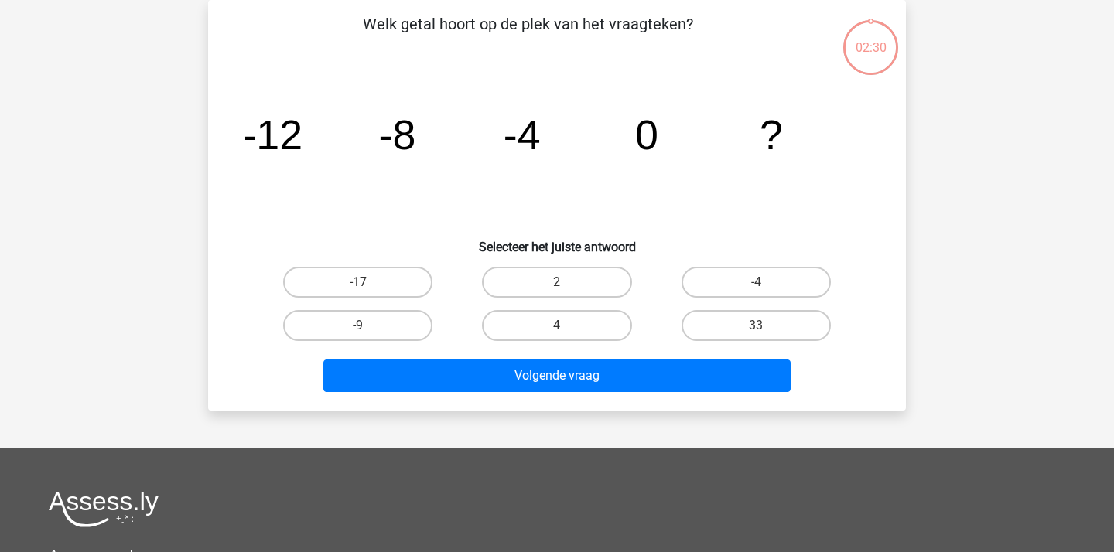
scroll to position [11, 0]
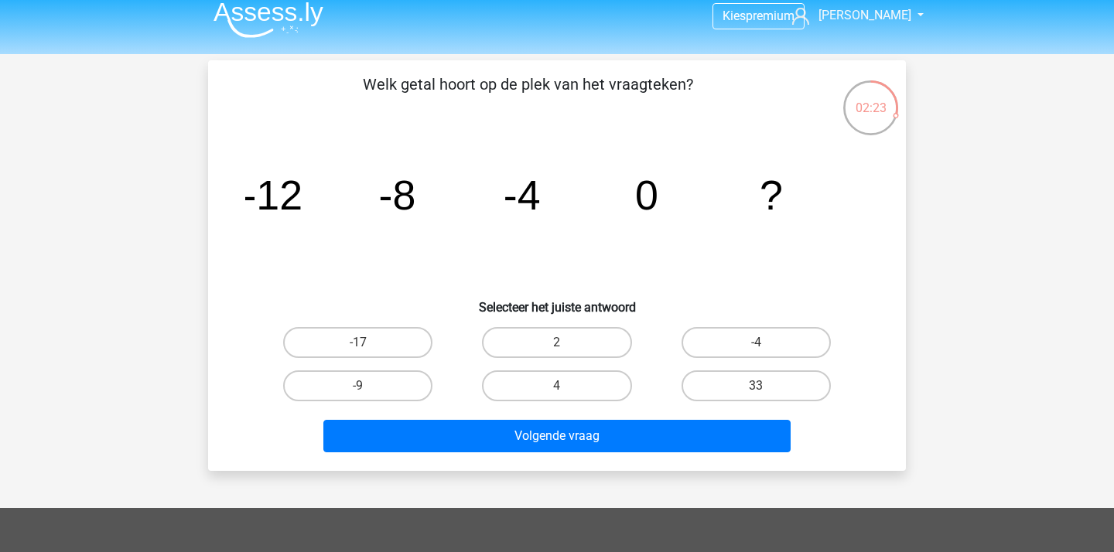
click at [545, 401] on div "4" at bounding box center [556, 385] width 199 height 43
click at [554, 388] on label "4" at bounding box center [556, 385] width 149 height 31
click at [557, 388] on input "4" at bounding box center [562, 391] width 10 height 10
radio input "true"
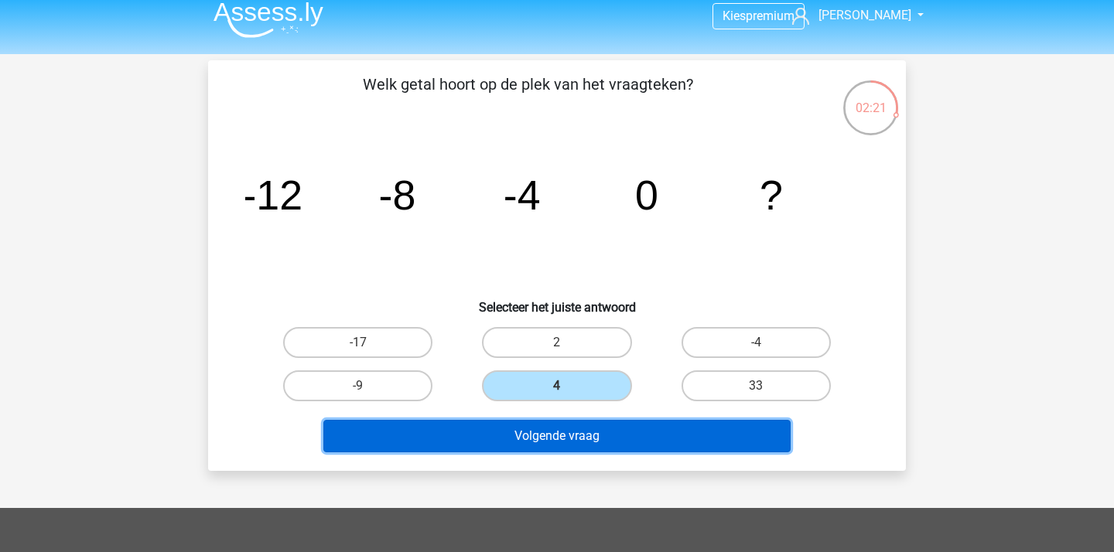
click at [546, 426] on button "Volgende vraag" at bounding box center [557, 436] width 468 height 32
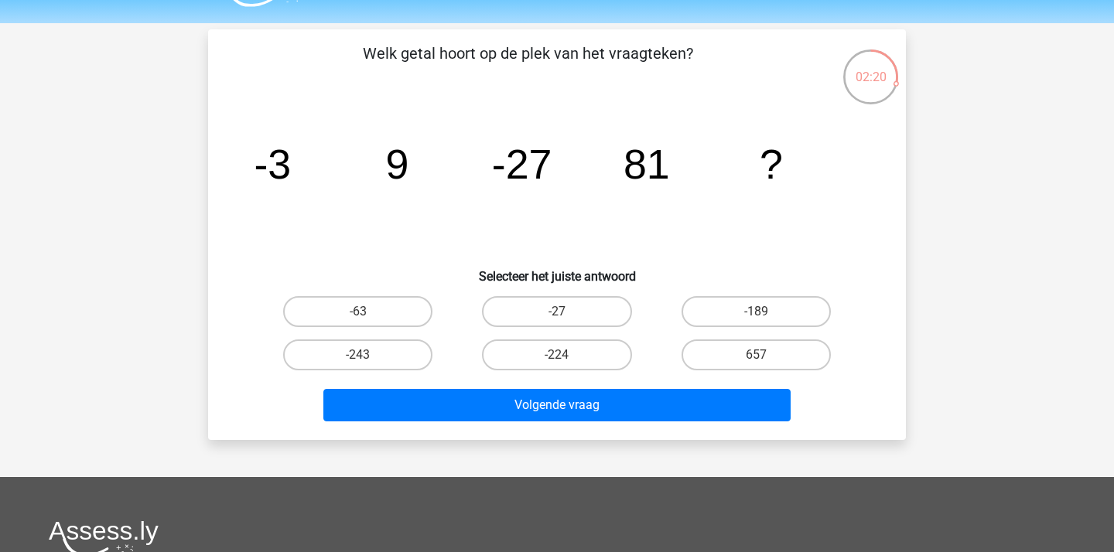
scroll to position [41, 0]
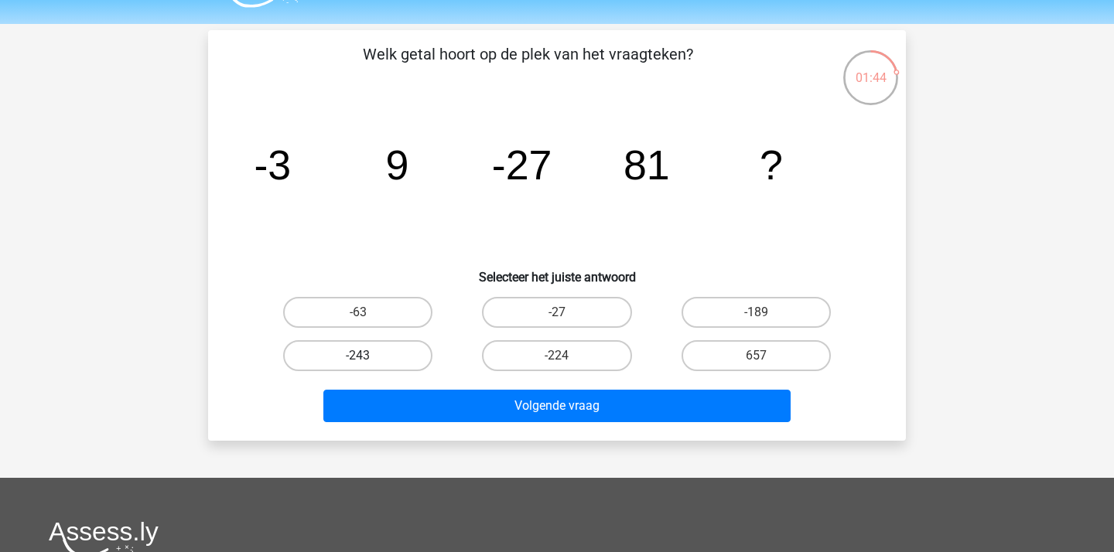
click at [393, 367] on label "-243" at bounding box center [357, 355] width 149 height 31
click at [368, 366] on input "-243" at bounding box center [363, 361] width 10 height 10
radio input "true"
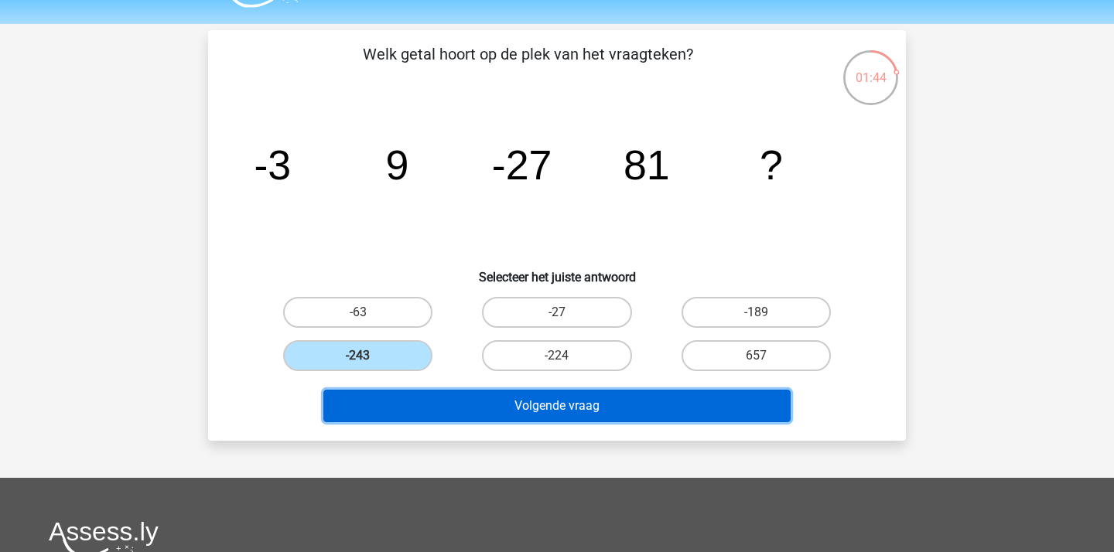
click at [452, 419] on button "Volgende vraag" at bounding box center [557, 406] width 468 height 32
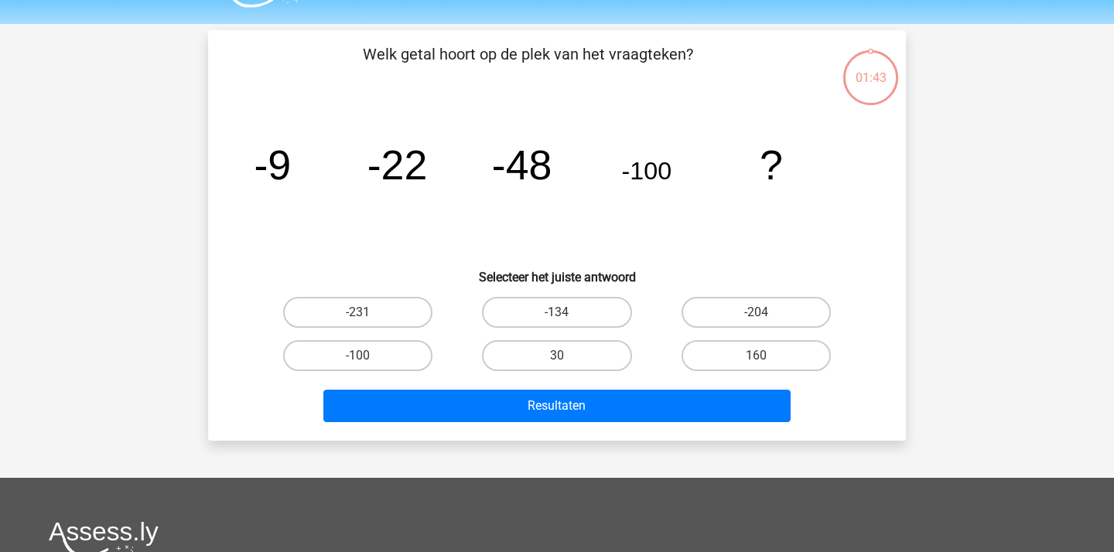
scroll to position [71, 0]
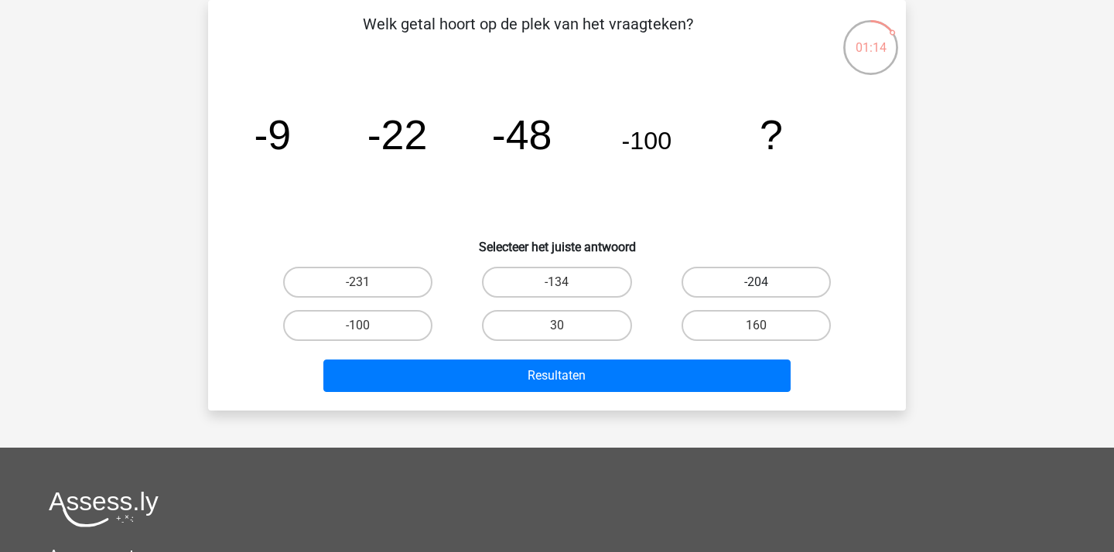
click at [764, 295] on label "-204" at bounding box center [755, 282] width 149 height 31
click at [764, 292] on input "-204" at bounding box center [761, 287] width 10 height 10
radio input "true"
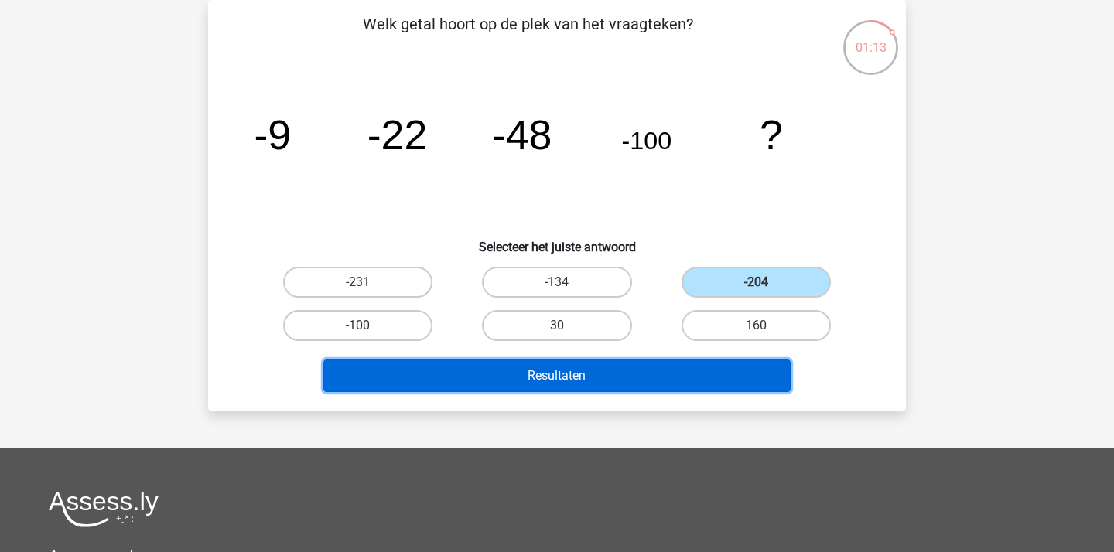
click at [637, 370] on button "Resultaten" at bounding box center [557, 376] width 468 height 32
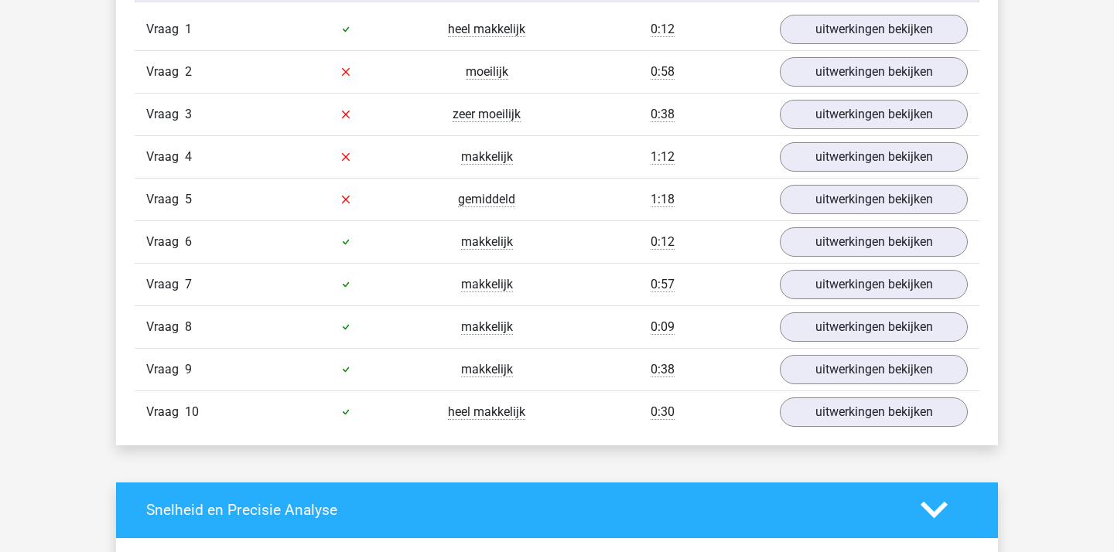
scroll to position [1220, 0]
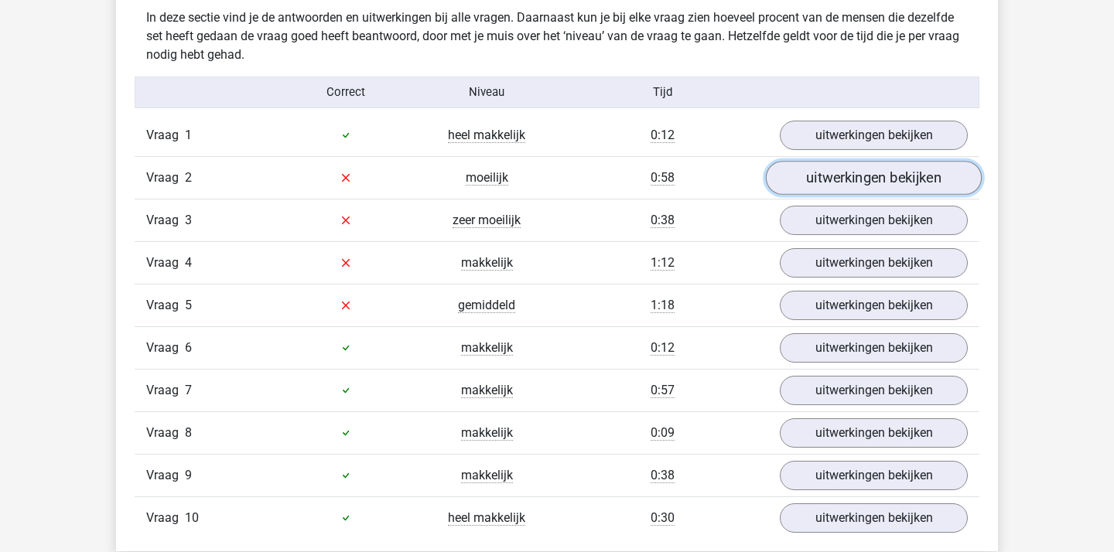
click at [872, 184] on link "uitwerkingen bekijken" at bounding box center [874, 178] width 216 height 34
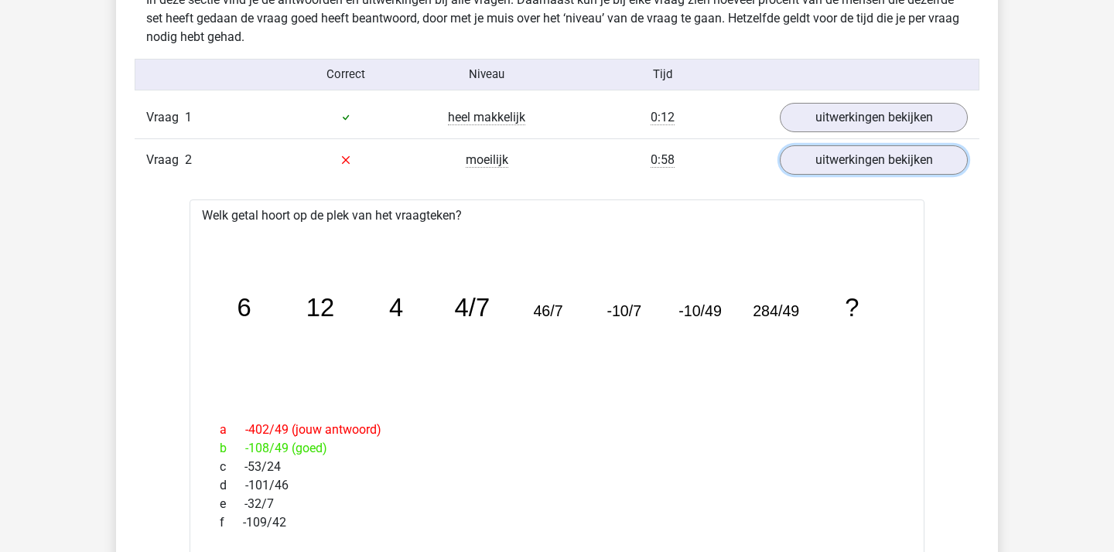
scroll to position [1232, 0]
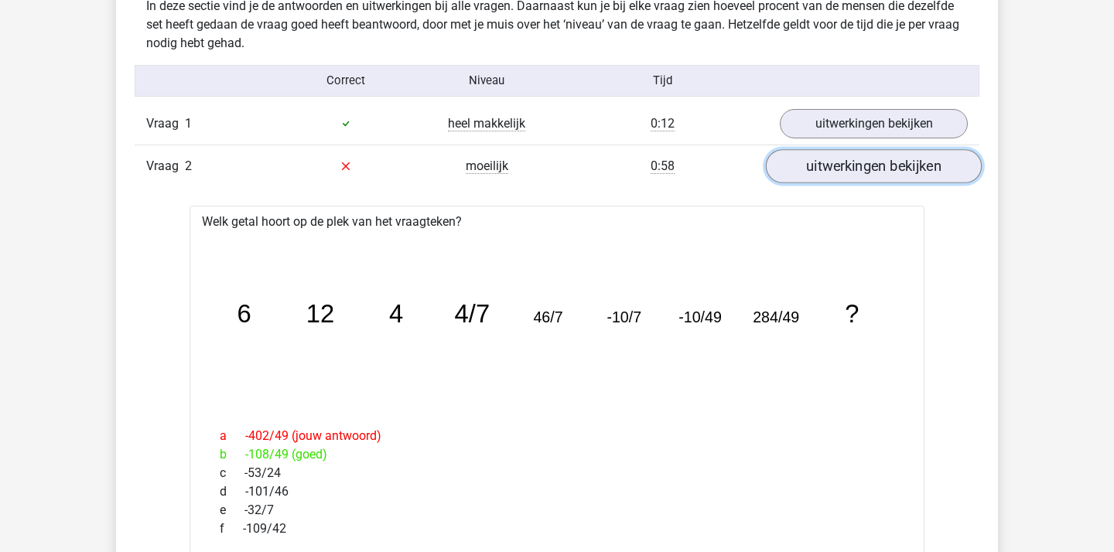
click at [822, 163] on link "uitwerkingen bekijken" at bounding box center [874, 166] width 216 height 34
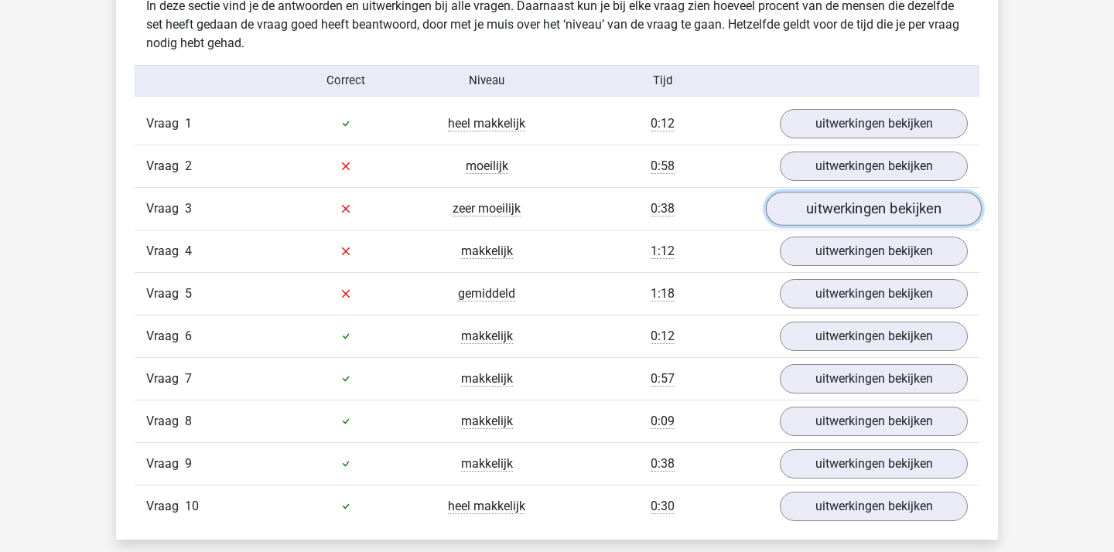
click at [821, 198] on link "uitwerkingen bekijken" at bounding box center [874, 209] width 216 height 34
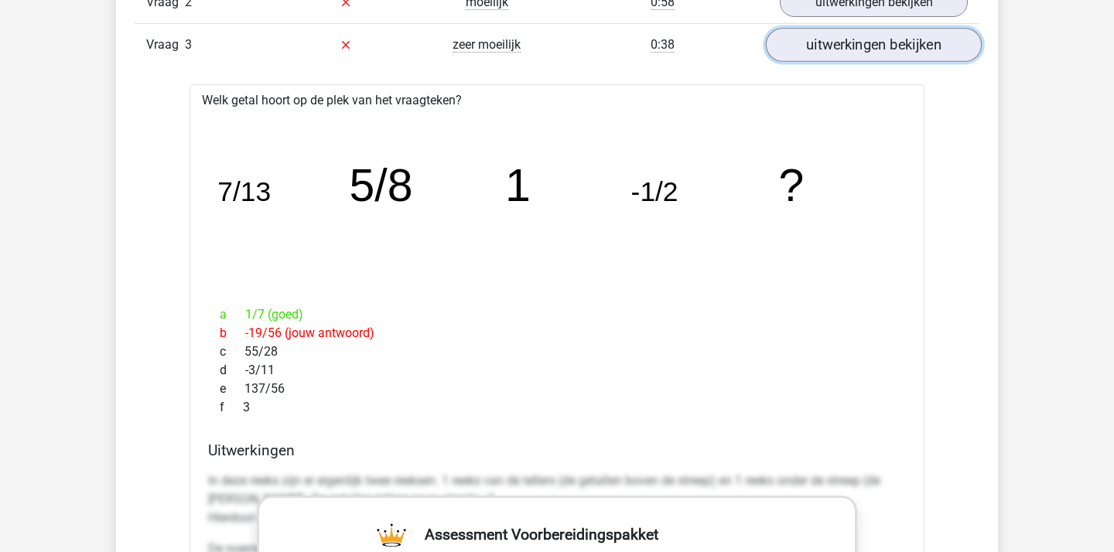
scroll to position [1309, 0]
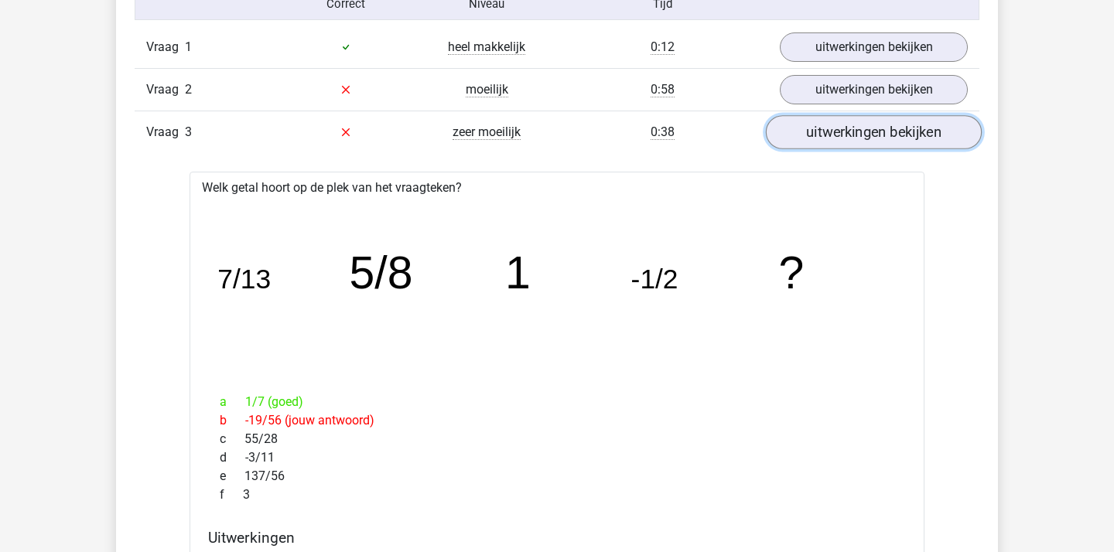
click at [820, 143] on link "uitwerkingen bekijken" at bounding box center [874, 132] width 216 height 34
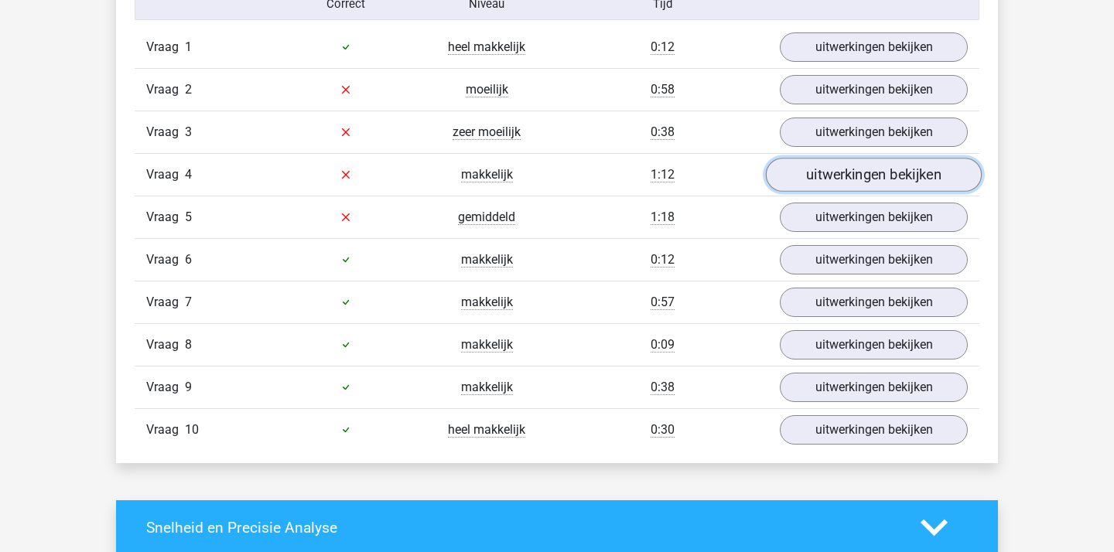
click at [818, 175] on link "uitwerkingen bekijken" at bounding box center [874, 175] width 216 height 34
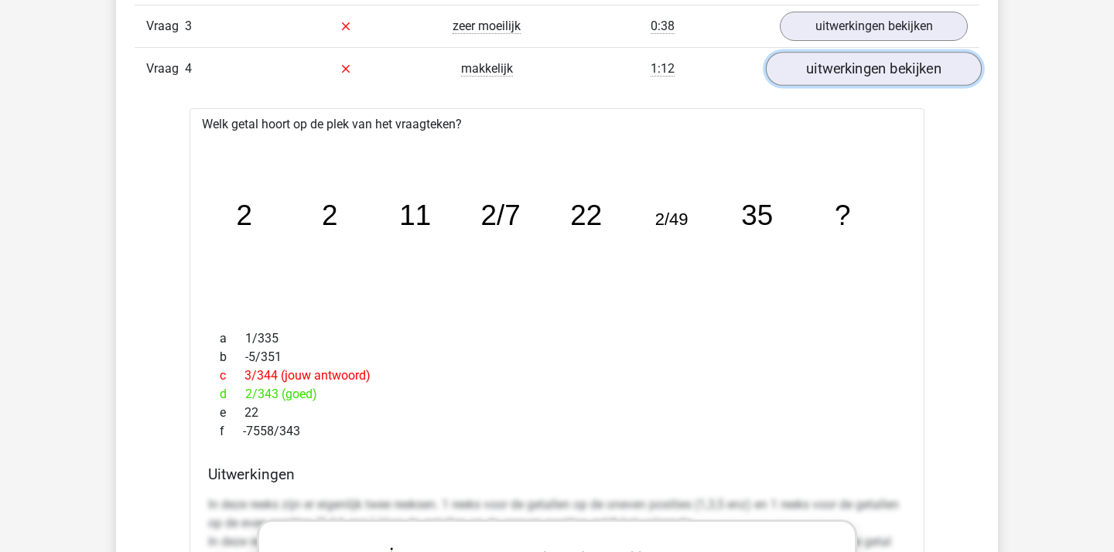
scroll to position [1350, 0]
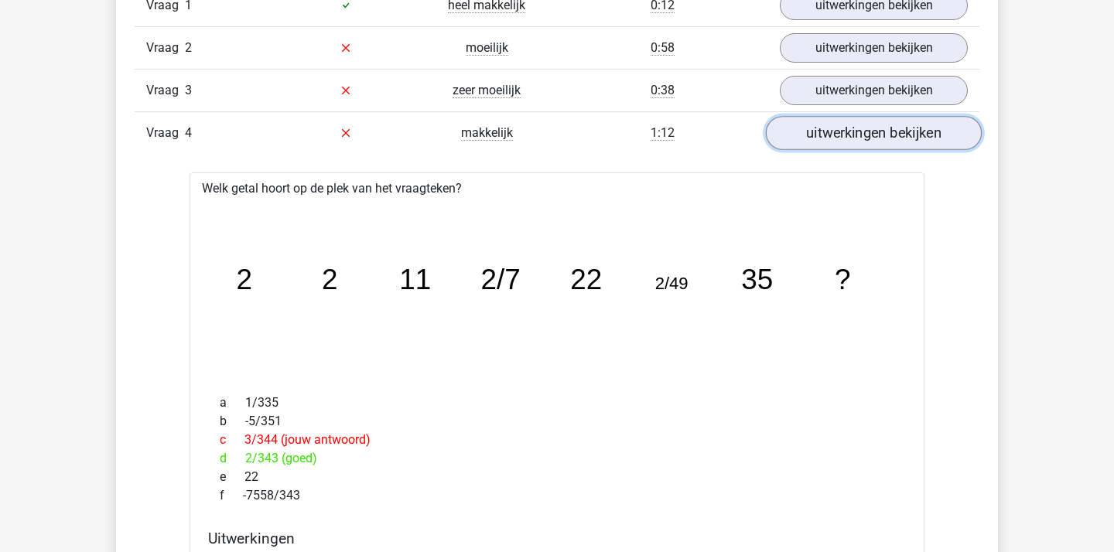
click at [824, 138] on link "uitwerkingen bekijken" at bounding box center [874, 133] width 216 height 34
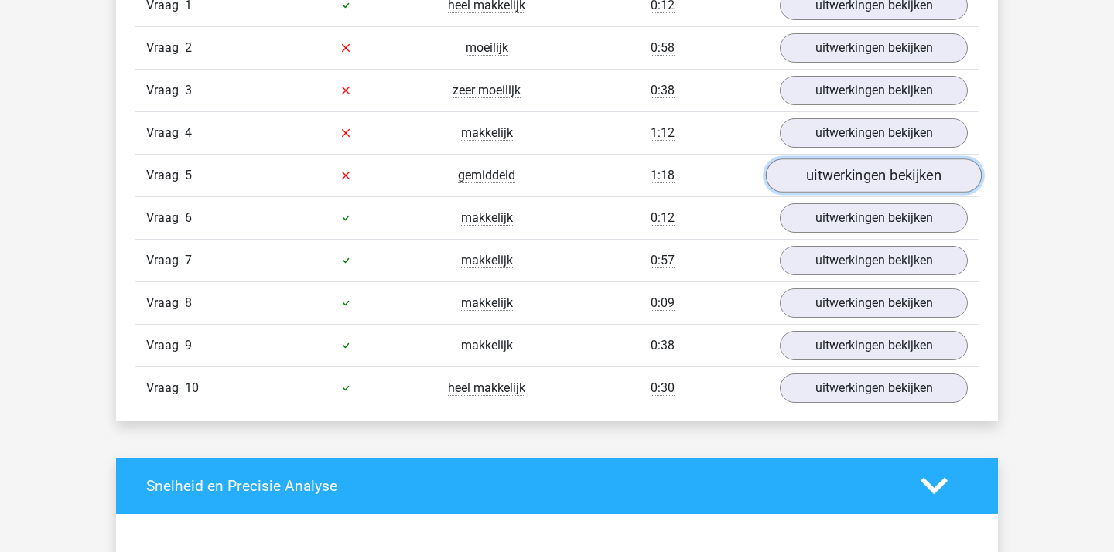
click at [821, 165] on link "uitwerkingen bekijken" at bounding box center [874, 176] width 216 height 34
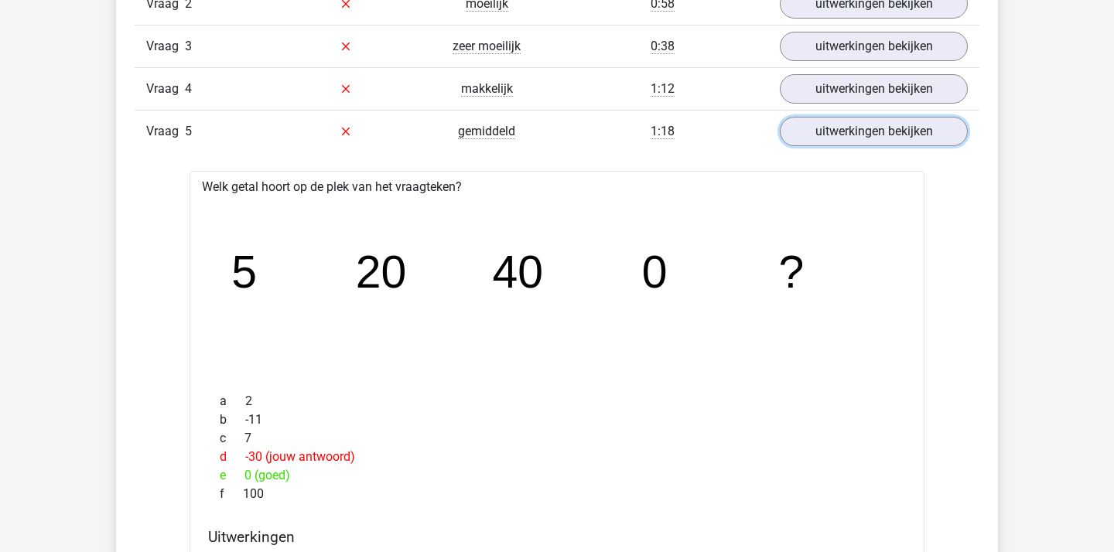
scroll to position [1377, 0]
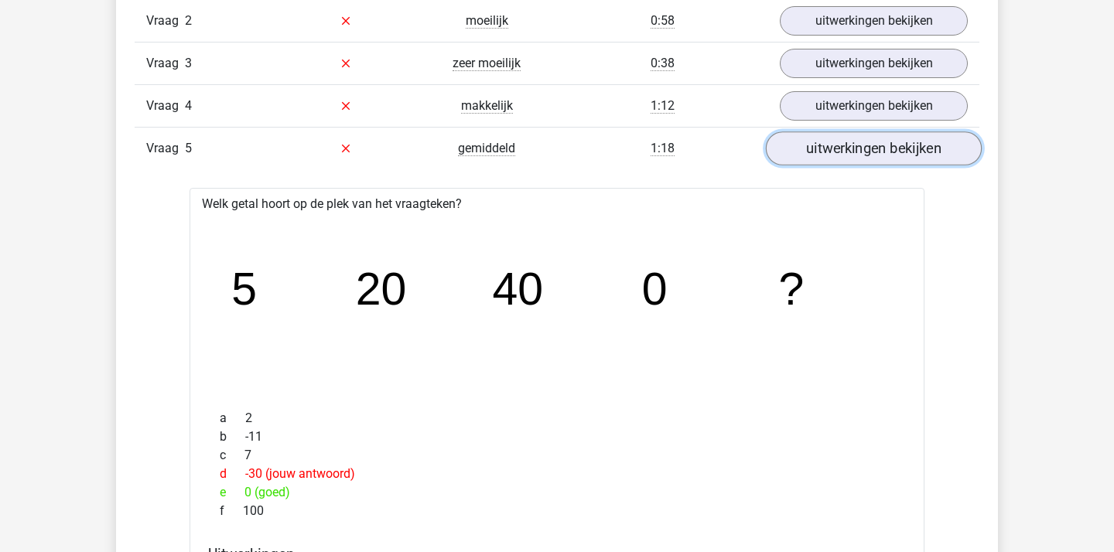
click at [837, 140] on link "uitwerkingen bekijken" at bounding box center [874, 148] width 216 height 34
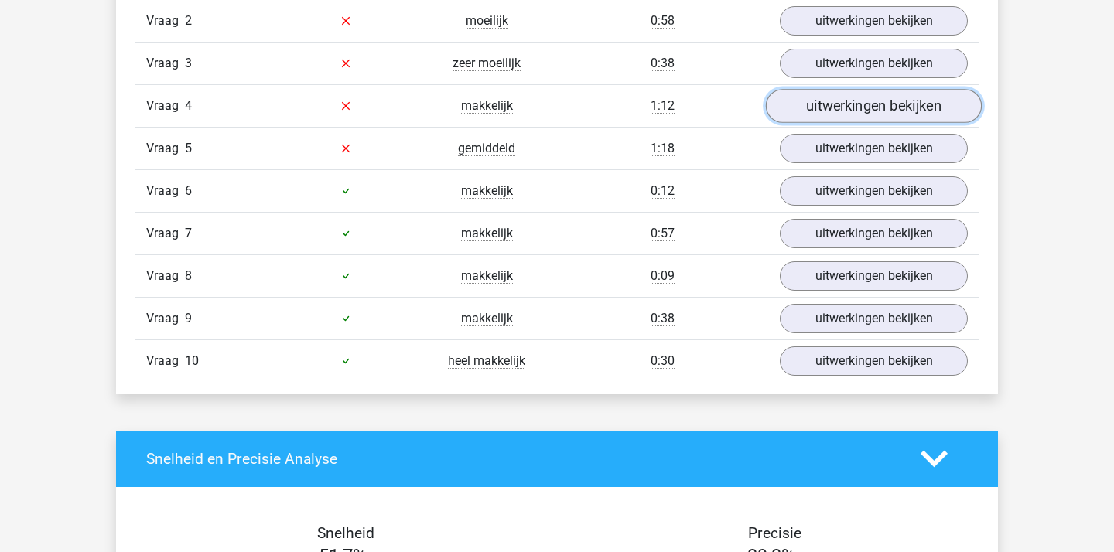
click at [842, 104] on link "uitwerkingen bekijken" at bounding box center [874, 106] width 216 height 34
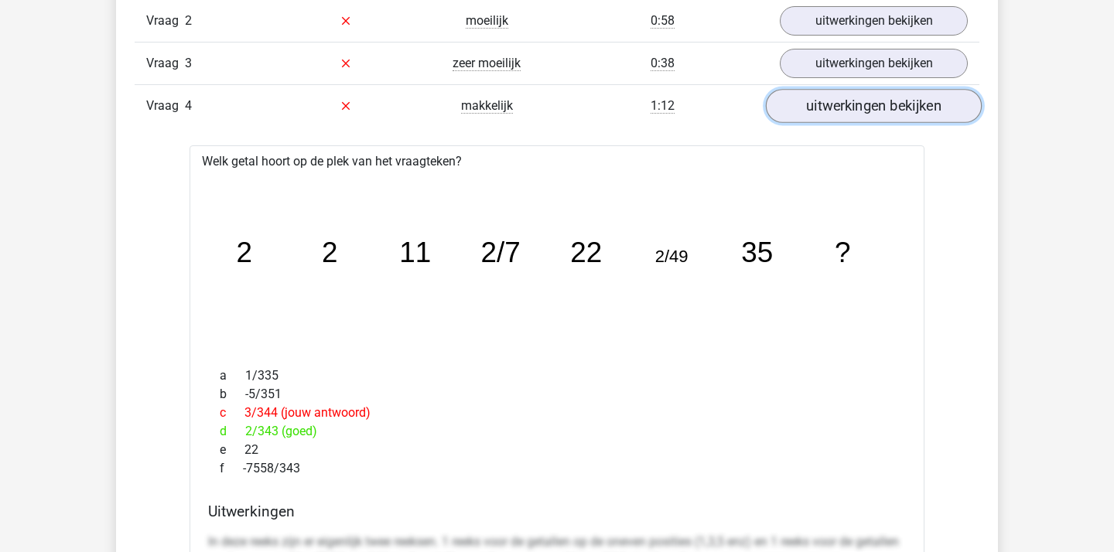
click at [842, 104] on link "uitwerkingen bekijken" at bounding box center [874, 106] width 216 height 34
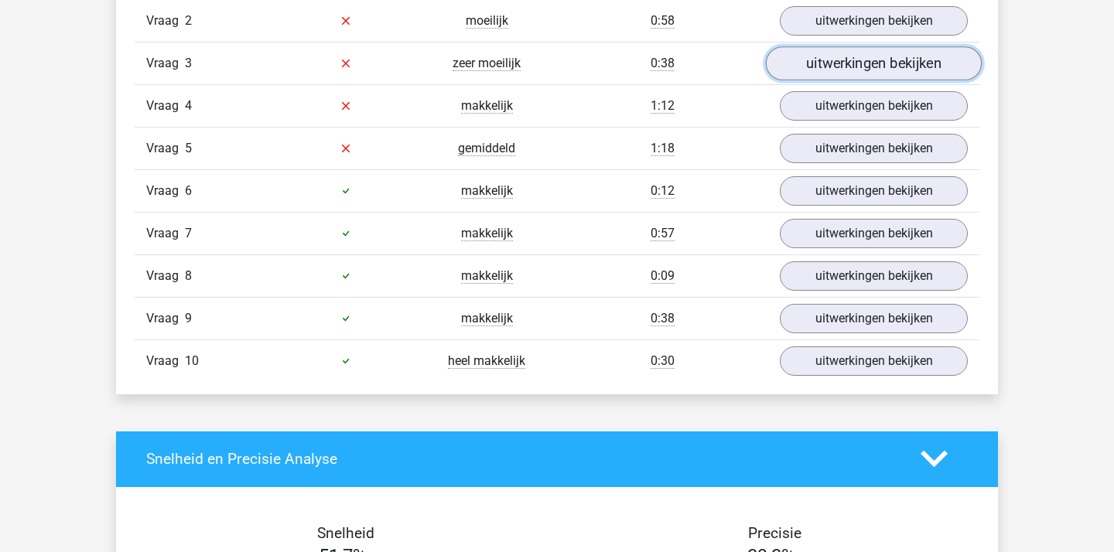
click at [835, 77] on link "uitwerkingen bekijken" at bounding box center [874, 63] width 216 height 34
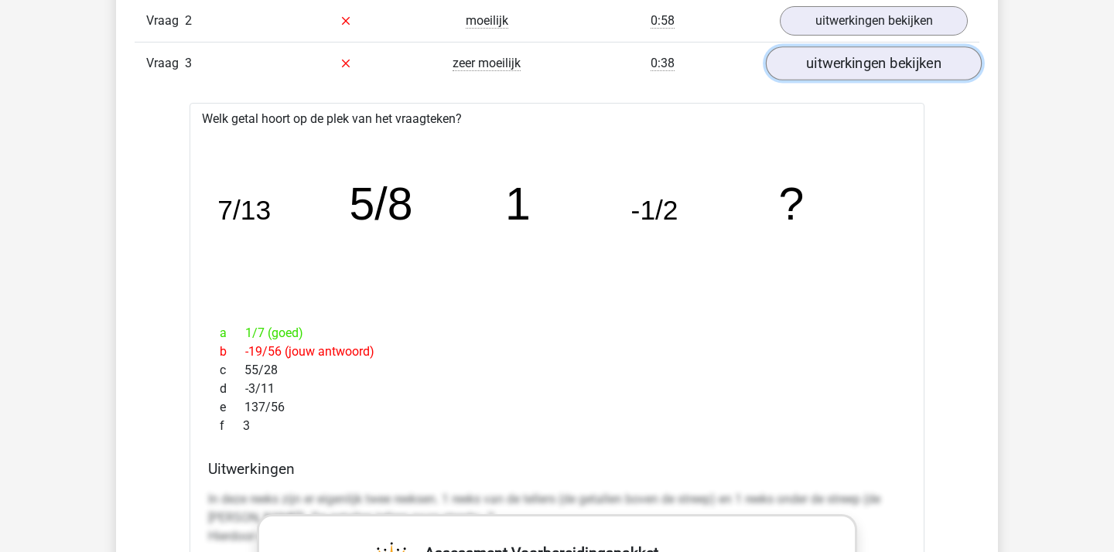
click at [835, 77] on link "uitwerkingen bekijken" at bounding box center [874, 63] width 216 height 34
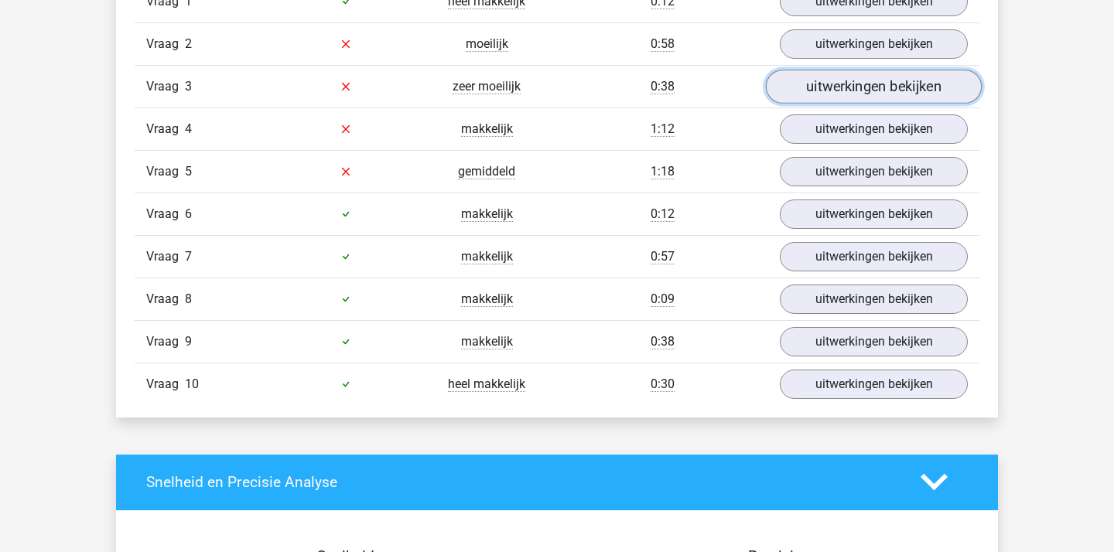
scroll to position [1345, 0]
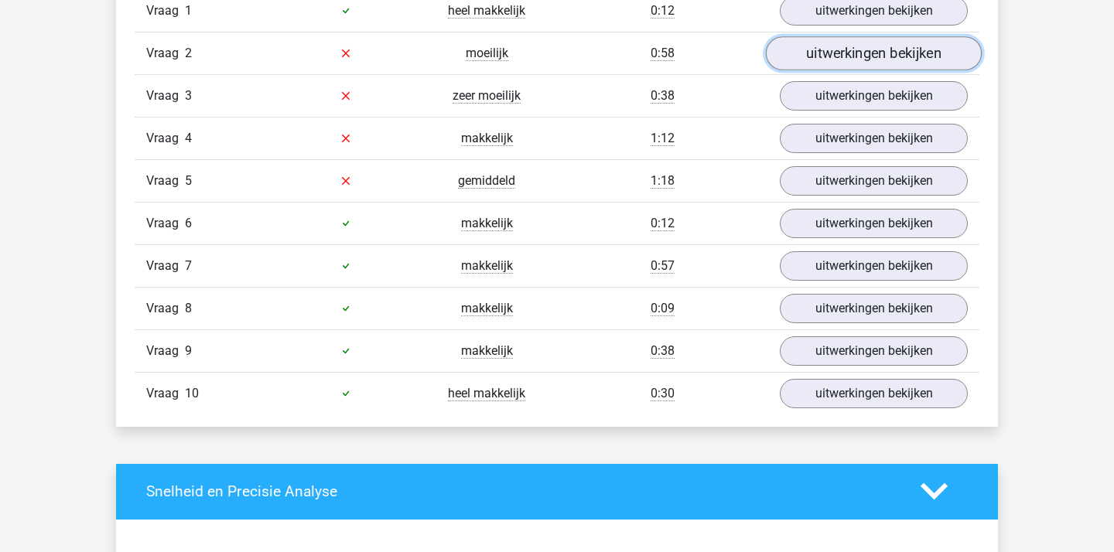
click at [828, 51] on link "uitwerkingen bekijken" at bounding box center [874, 53] width 216 height 34
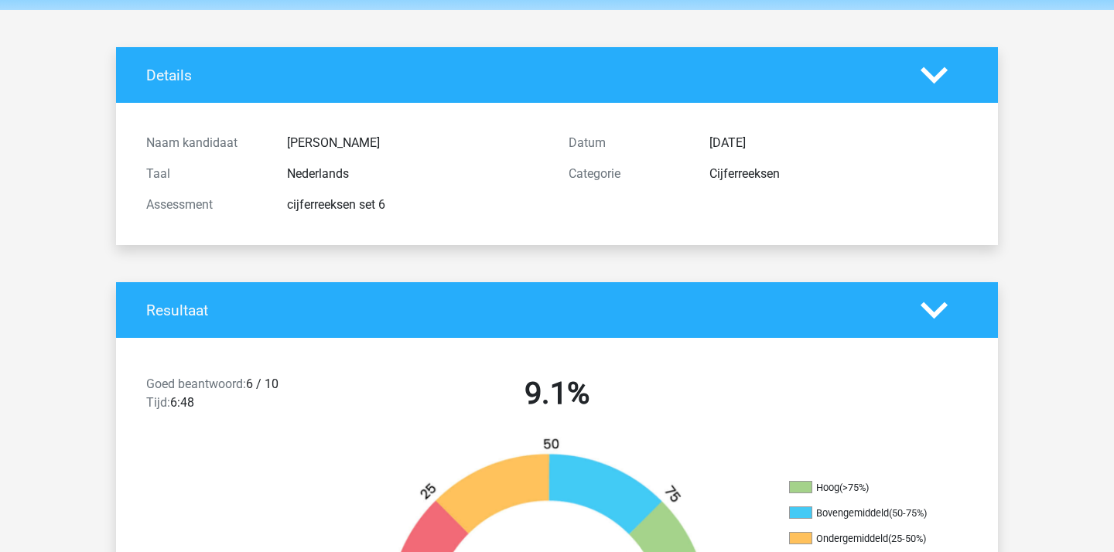
scroll to position [0, 0]
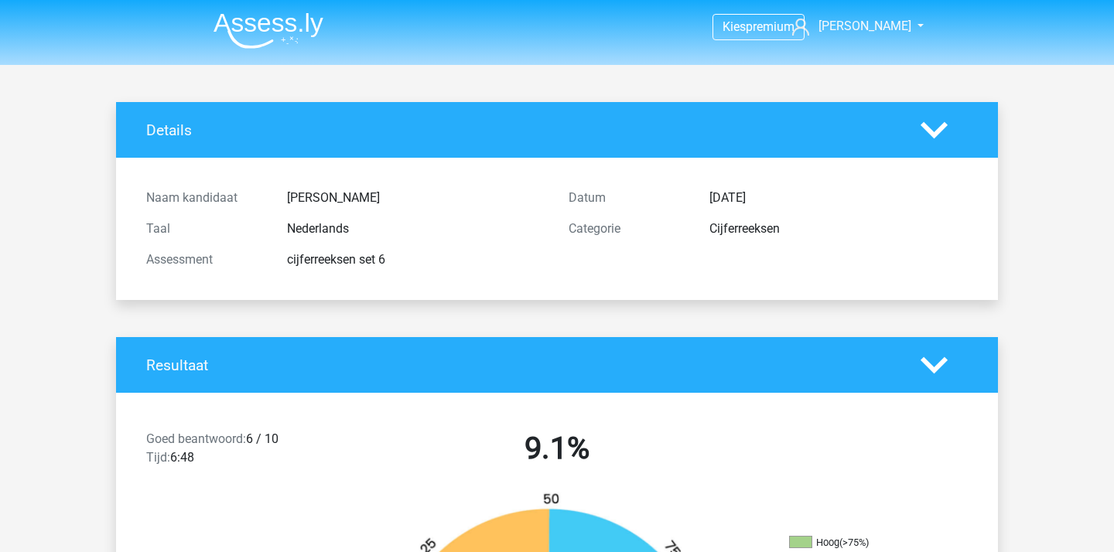
click at [307, 32] on img at bounding box center [268, 30] width 110 height 36
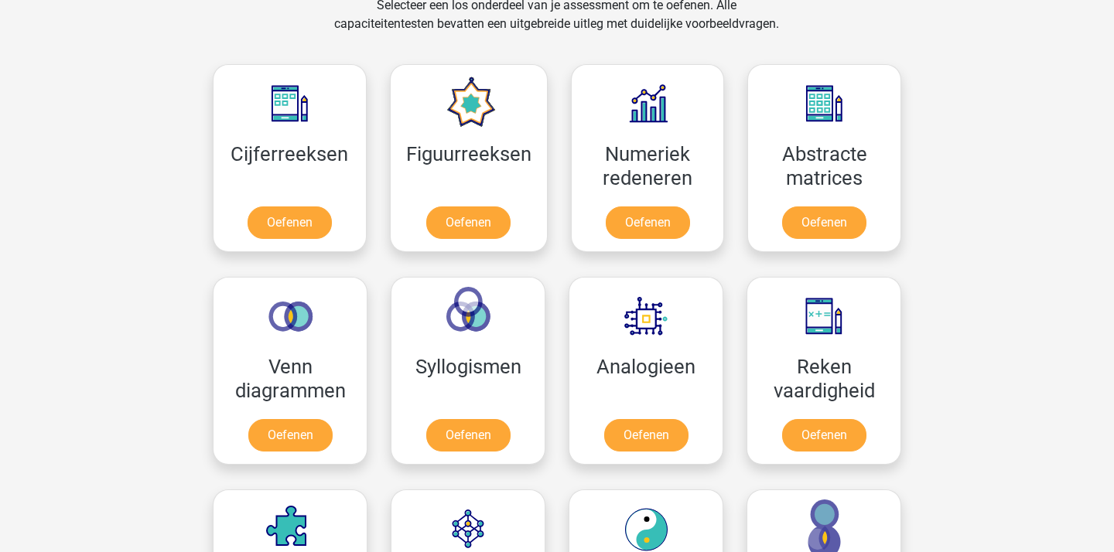
scroll to position [667, 0]
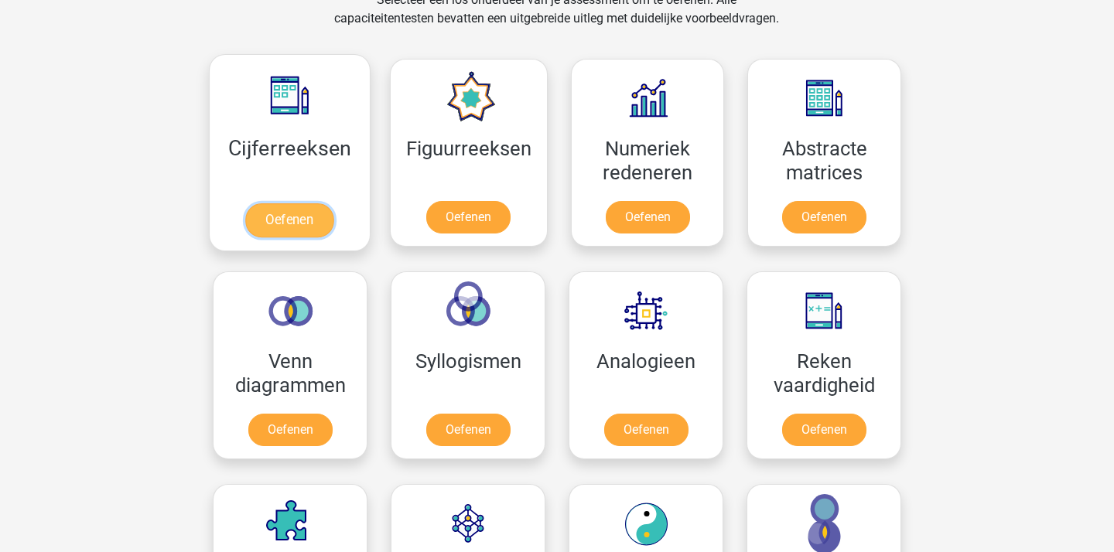
click at [333, 203] on link "Oefenen" at bounding box center [289, 220] width 88 height 34
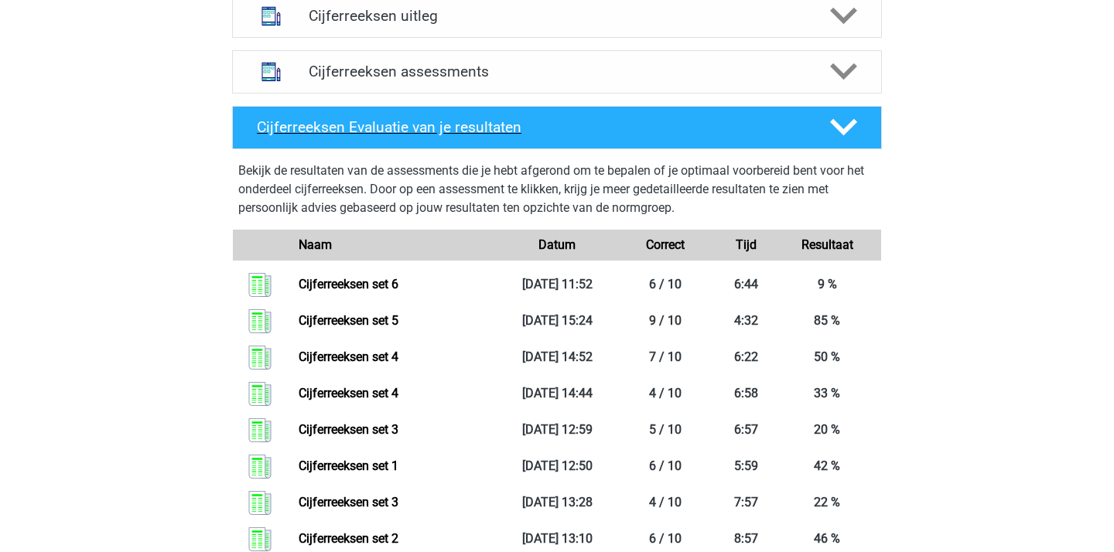
scroll to position [986, 0]
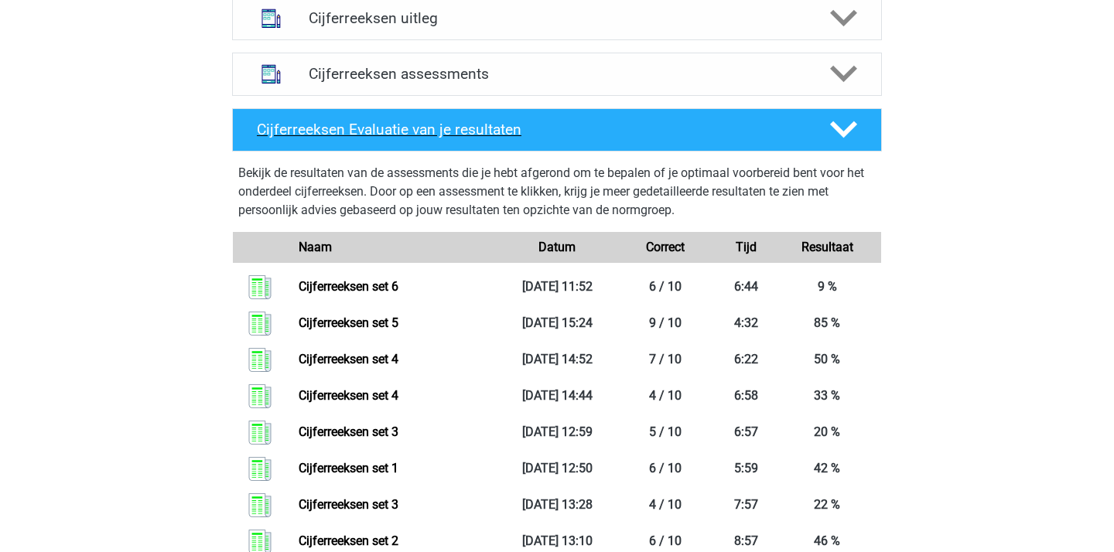
click at [545, 96] on div "Cijferreeksen assessments" at bounding box center [557, 74] width 650 height 43
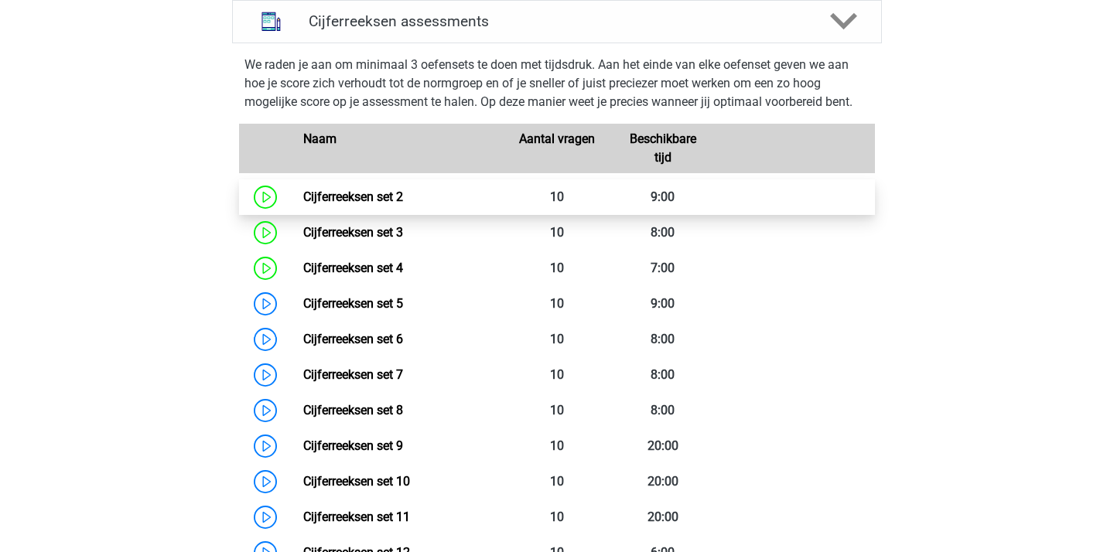
scroll to position [1045, 0]
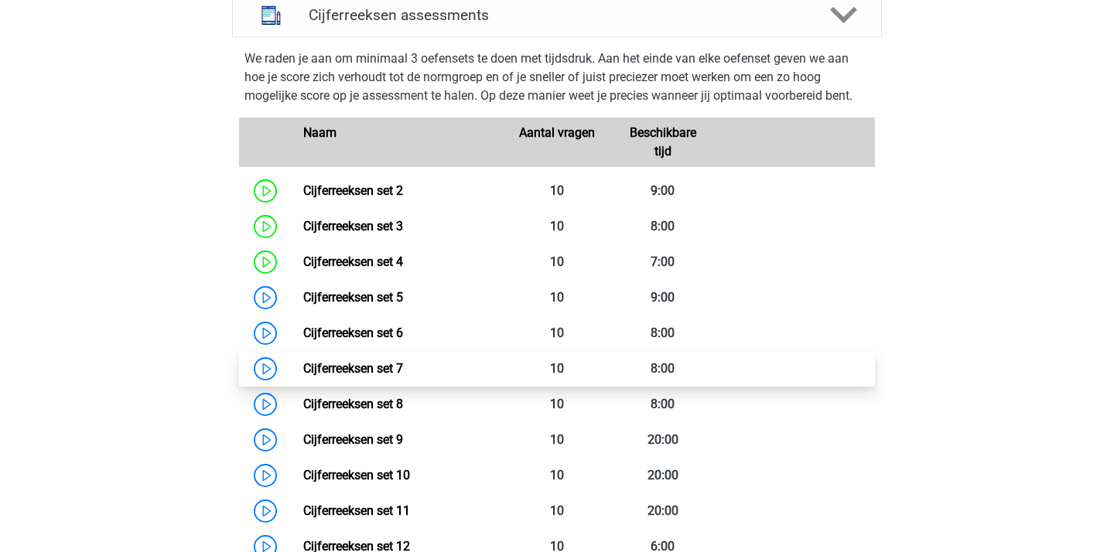
click at [403, 376] on link "Cijferreeksen set 7" at bounding box center [353, 368] width 100 height 15
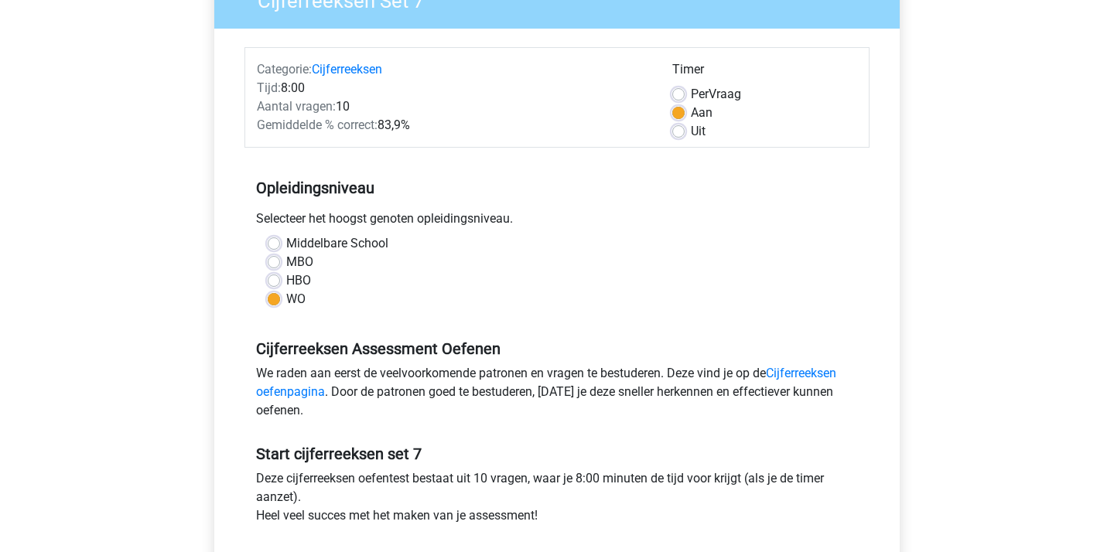
scroll to position [439, 0]
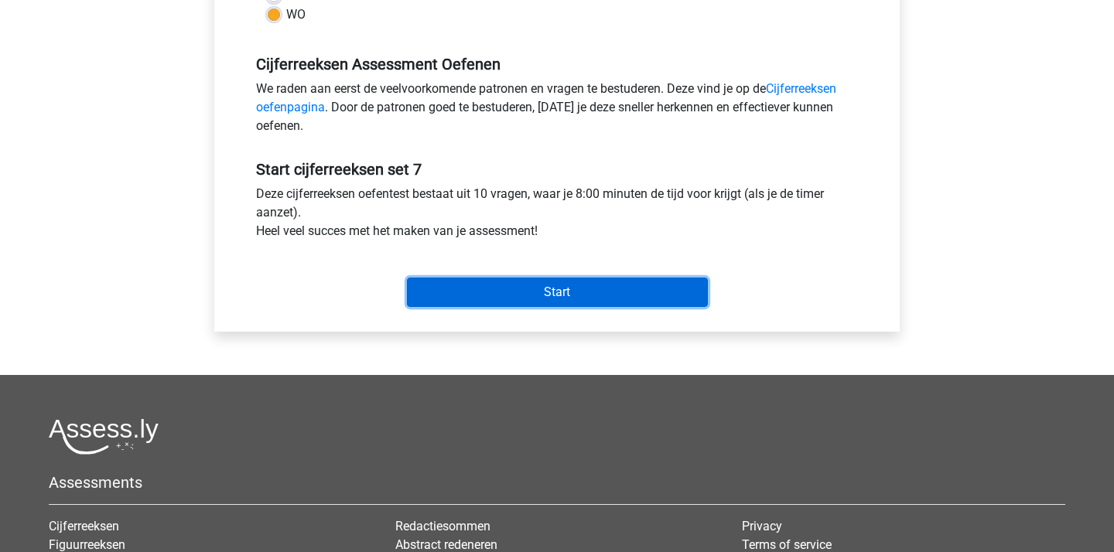
click at [593, 292] on input "Start" at bounding box center [557, 292] width 301 height 29
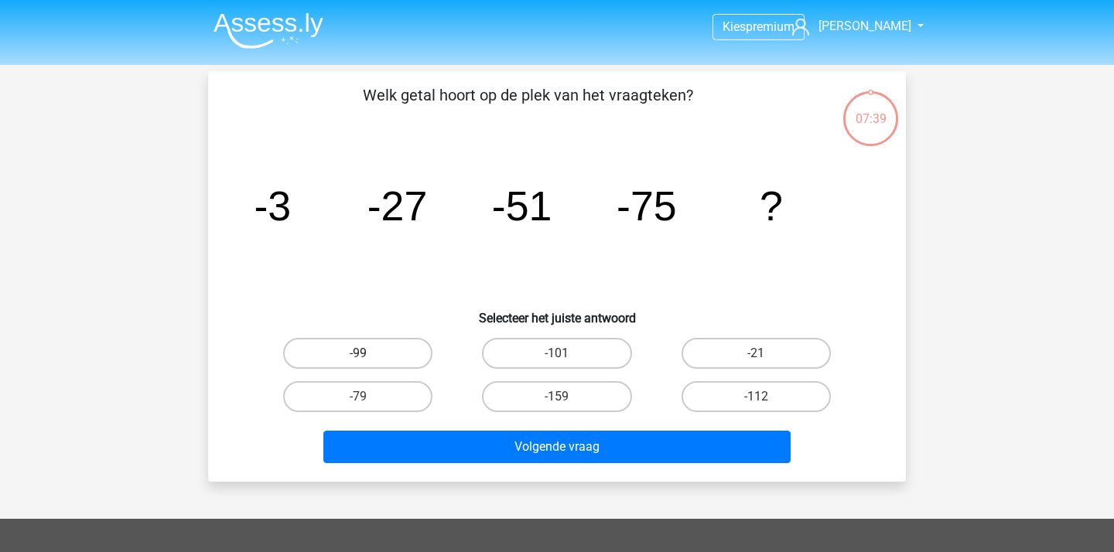
click at [424, 357] on label "-99" at bounding box center [357, 353] width 149 height 31
click at [368, 357] on input "-99" at bounding box center [363, 358] width 10 height 10
radio input "true"
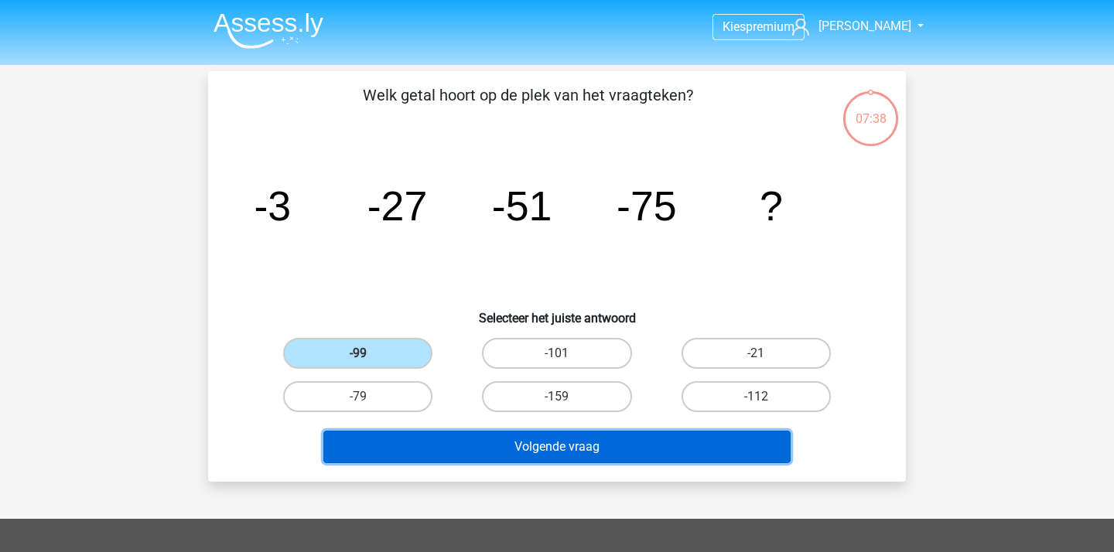
click at [493, 449] on button "Volgende vraag" at bounding box center [557, 447] width 468 height 32
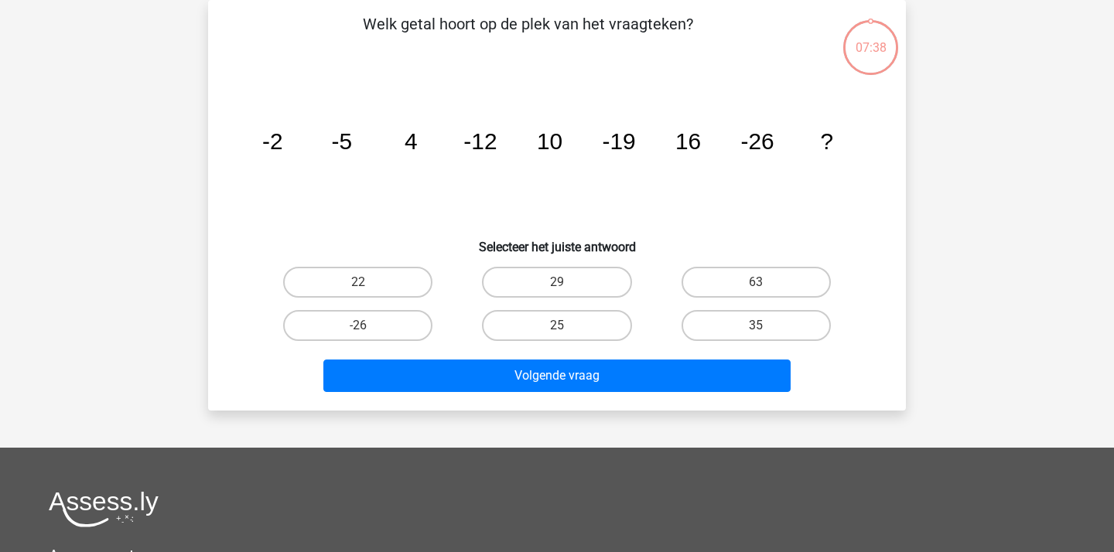
scroll to position [7, 0]
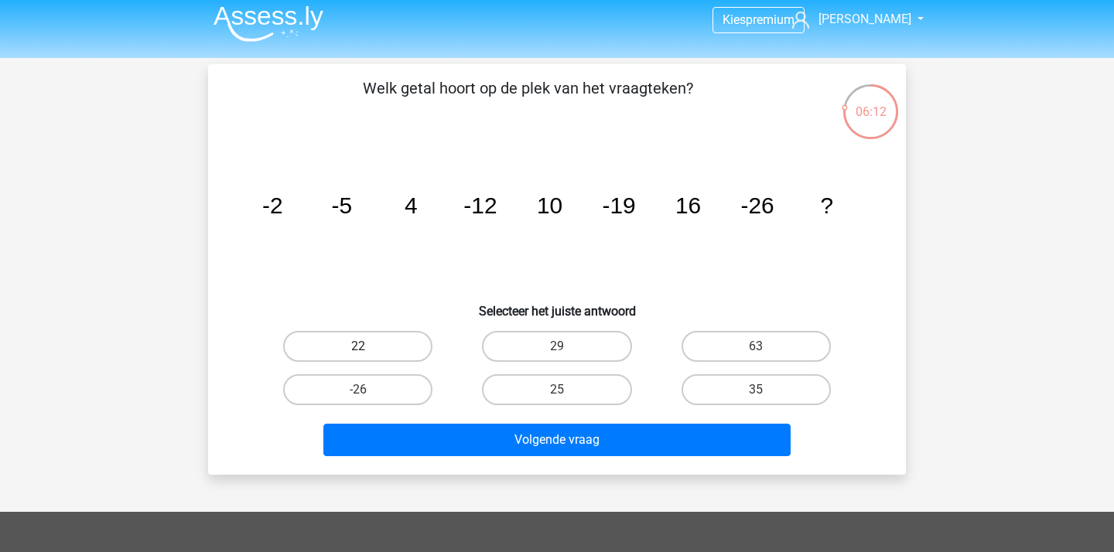
click at [370, 353] on label "22" at bounding box center [357, 346] width 149 height 31
click at [368, 353] on input "22" at bounding box center [363, 352] width 10 height 10
radio input "true"
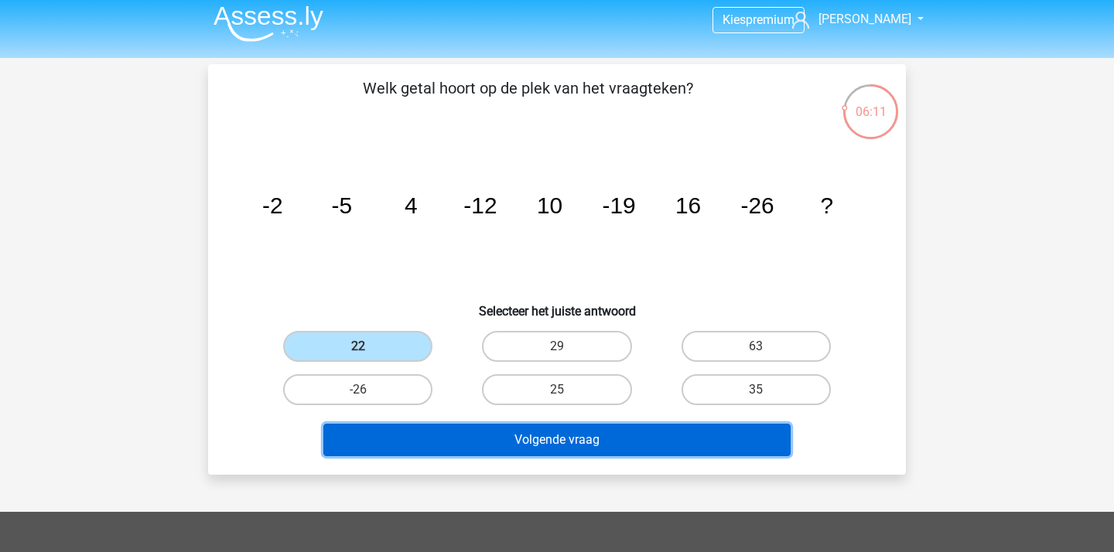
click at [474, 446] on button "Volgende vraag" at bounding box center [557, 440] width 468 height 32
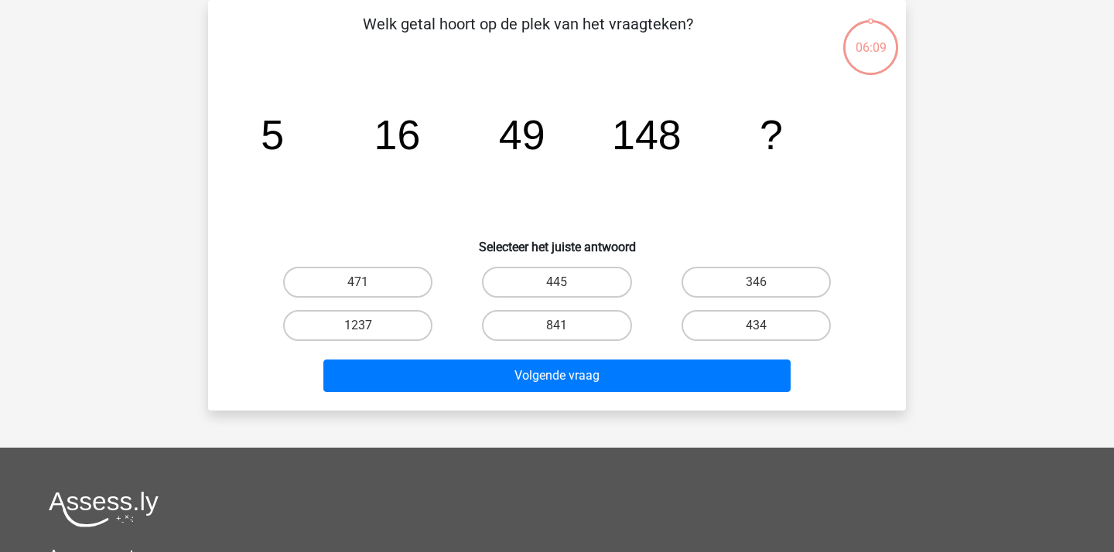
scroll to position [14, 0]
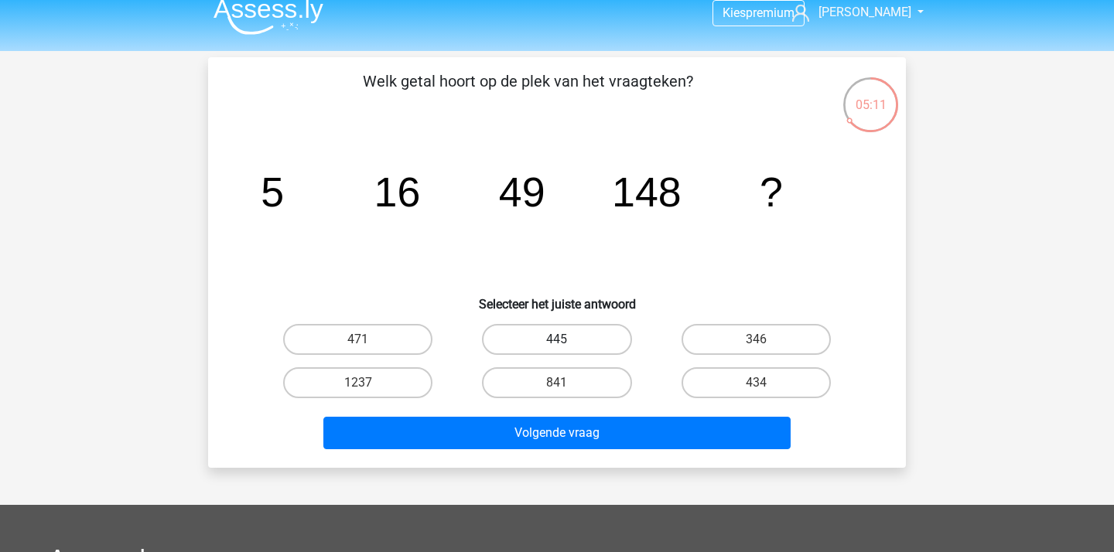
click at [599, 346] on label "445" at bounding box center [556, 339] width 149 height 31
click at [567, 346] on input "445" at bounding box center [562, 345] width 10 height 10
radio input "true"
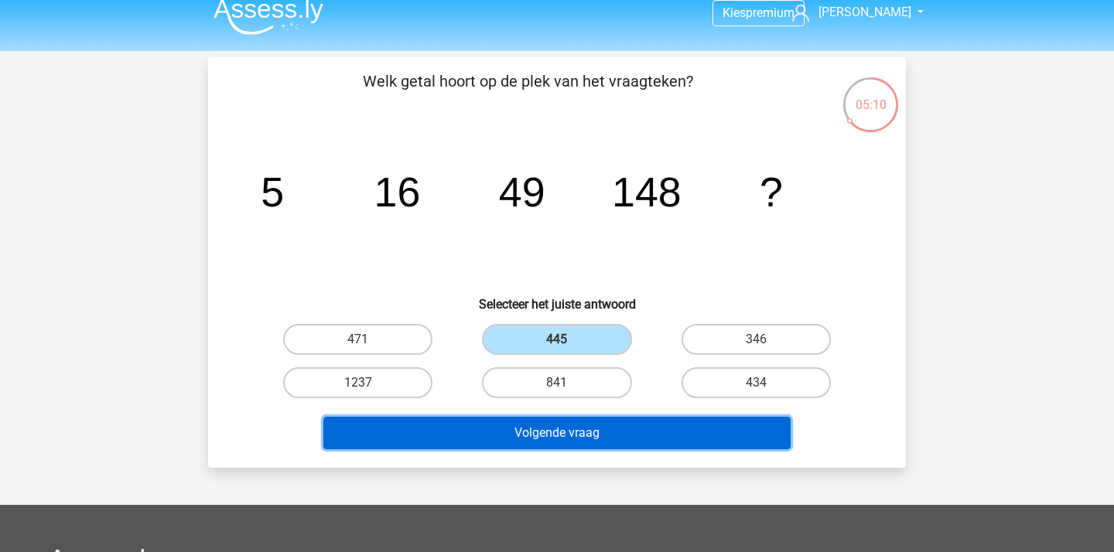
click at [600, 420] on button "Volgende vraag" at bounding box center [557, 433] width 468 height 32
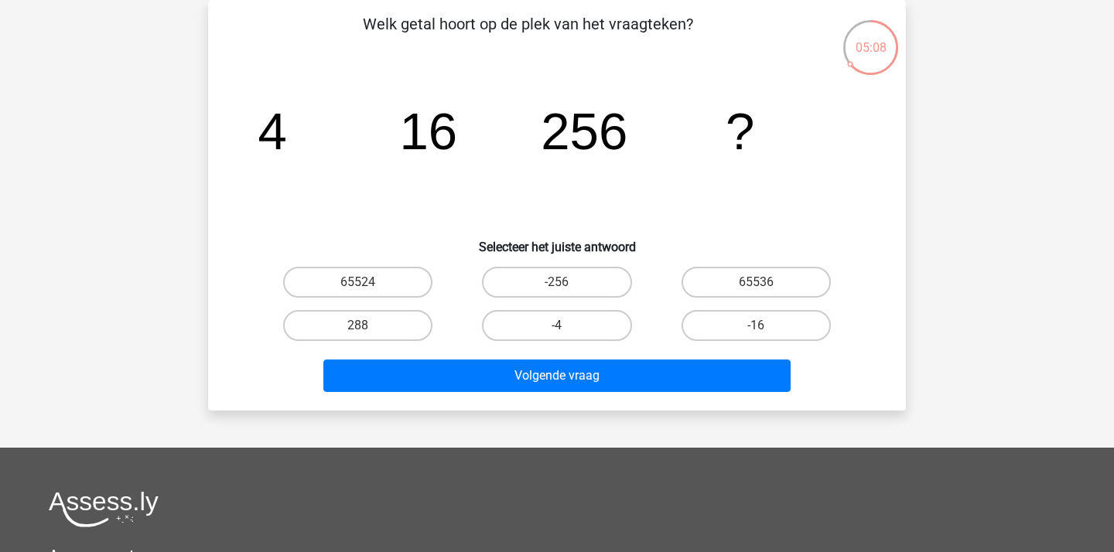
scroll to position [29, 0]
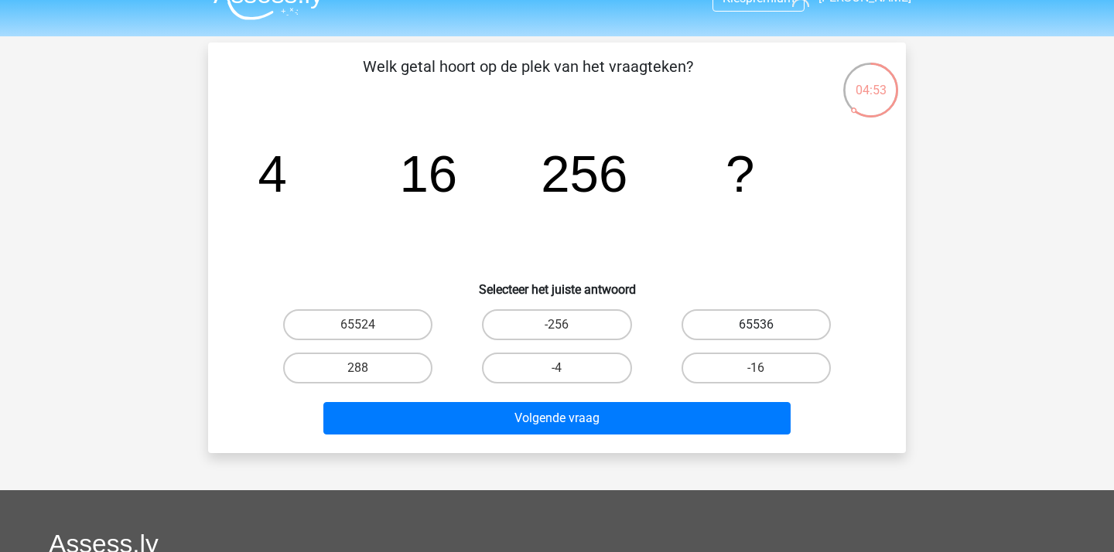
click at [776, 329] on label "65536" at bounding box center [755, 324] width 149 height 31
click at [766, 329] on input "65536" at bounding box center [761, 330] width 10 height 10
radio input "true"
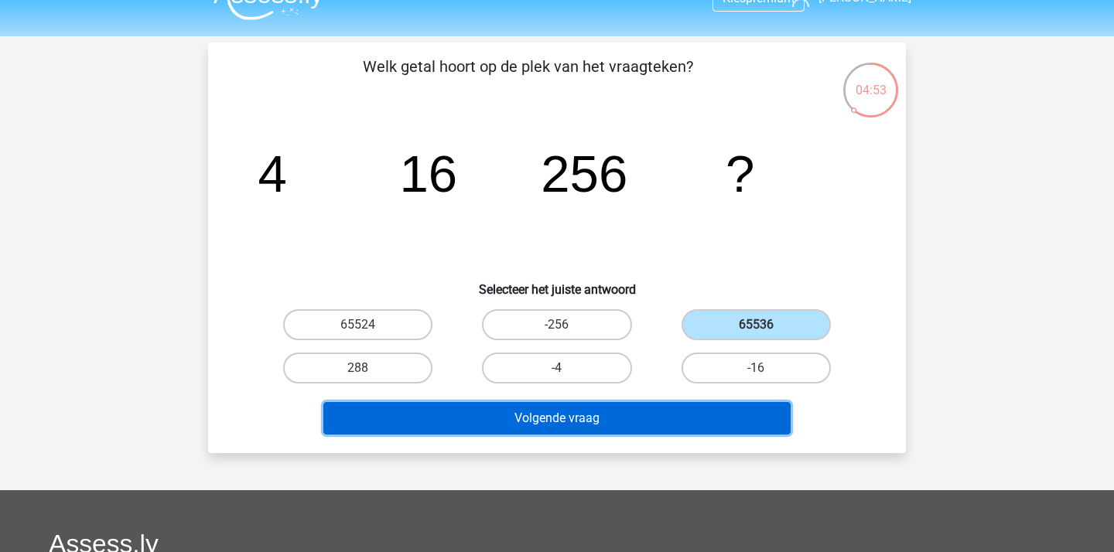
click at [682, 411] on button "Volgende vraag" at bounding box center [557, 418] width 468 height 32
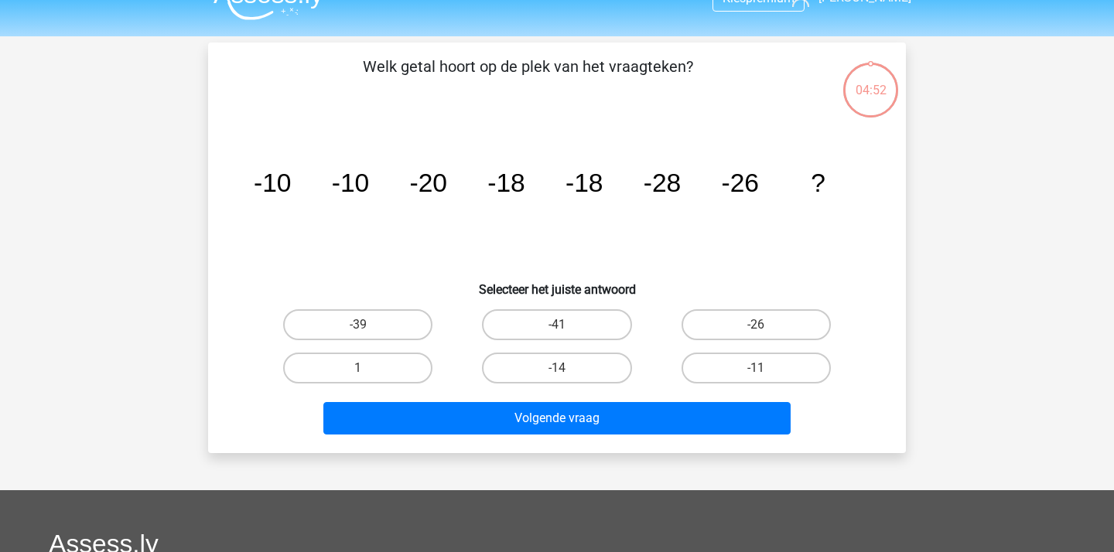
scroll to position [71, 0]
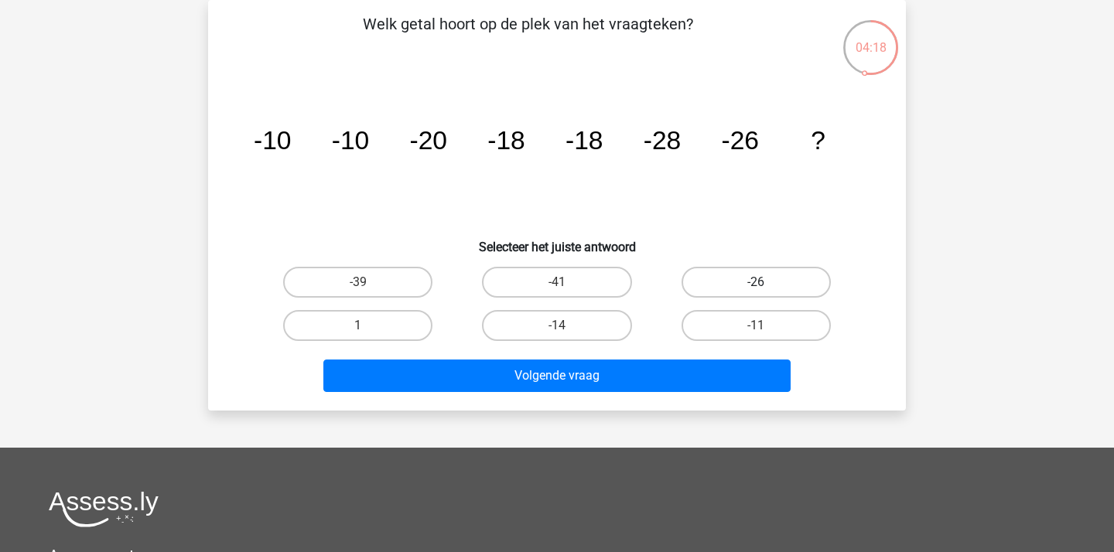
click at [771, 278] on label "-26" at bounding box center [755, 282] width 149 height 31
click at [766, 282] on input "-26" at bounding box center [761, 287] width 10 height 10
radio input "true"
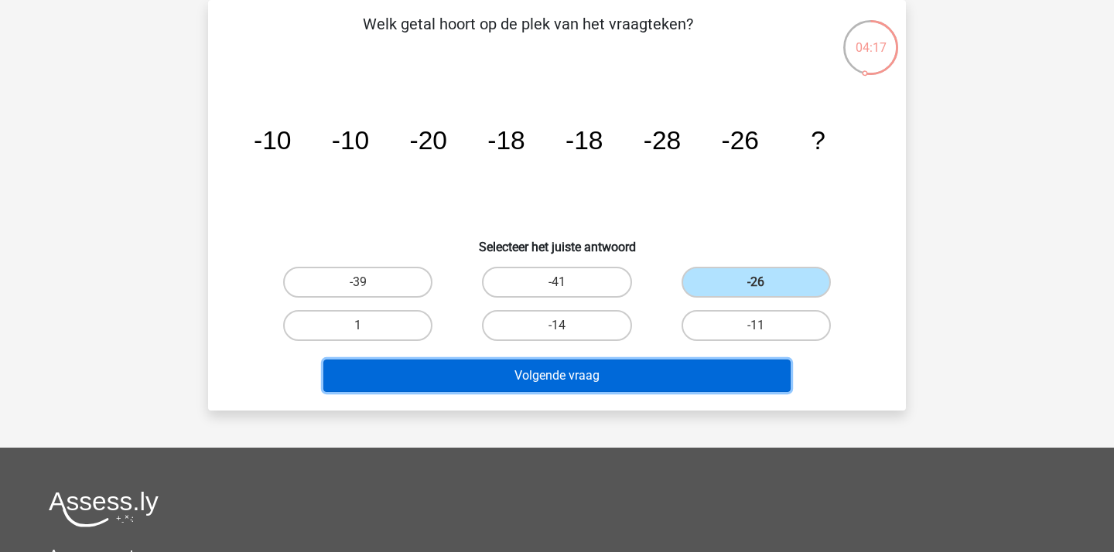
click at [598, 377] on button "Volgende vraag" at bounding box center [557, 376] width 468 height 32
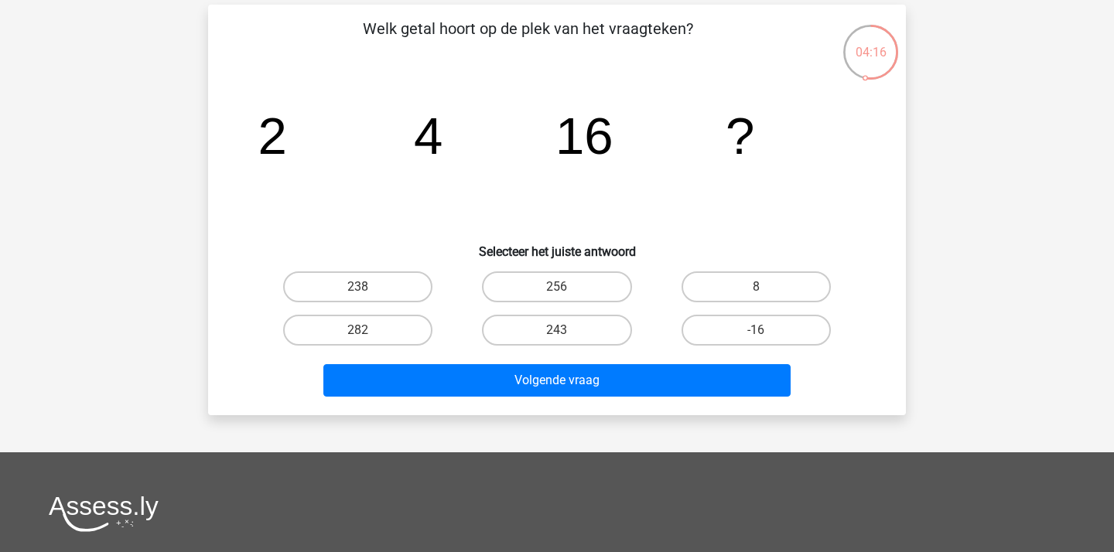
scroll to position [67, 0]
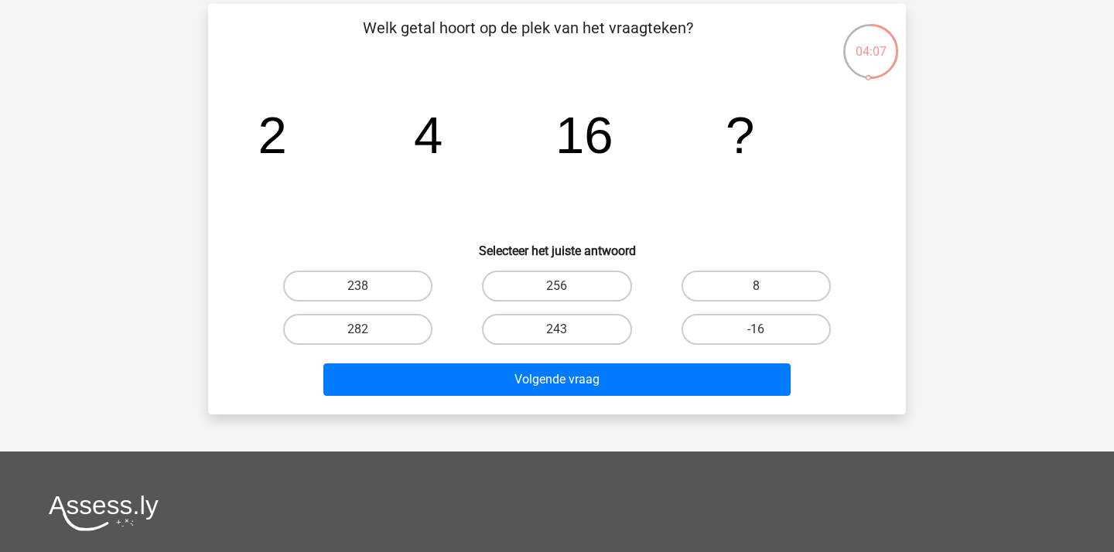
click at [598, 269] on div "256" at bounding box center [556, 286] width 199 height 43
click at [584, 286] on label "256" at bounding box center [556, 286] width 149 height 31
click at [567, 286] on input "256" at bounding box center [562, 291] width 10 height 10
radio input "true"
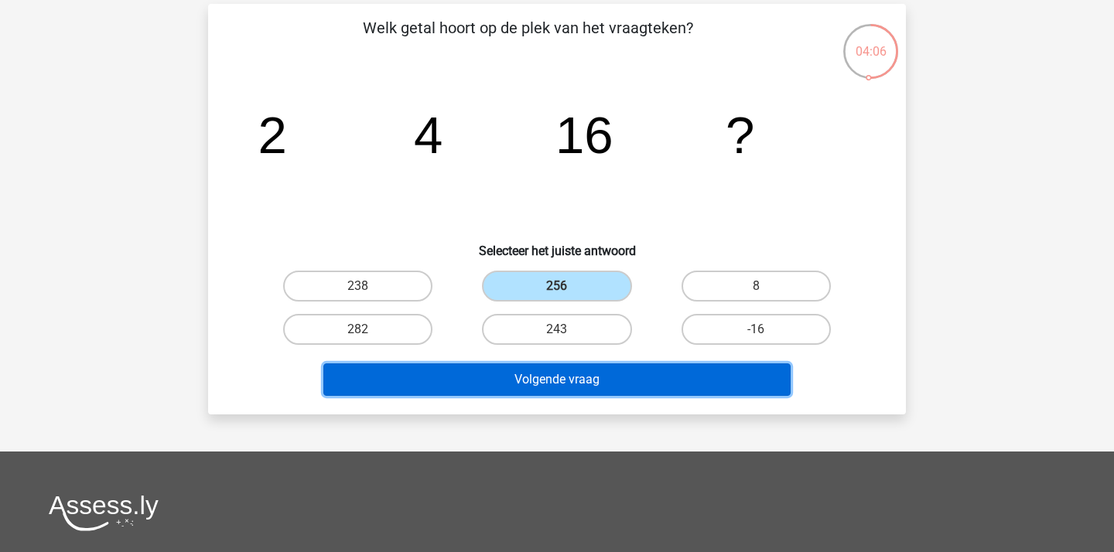
click at [574, 377] on button "Volgende vraag" at bounding box center [557, 380] width 468 height 32
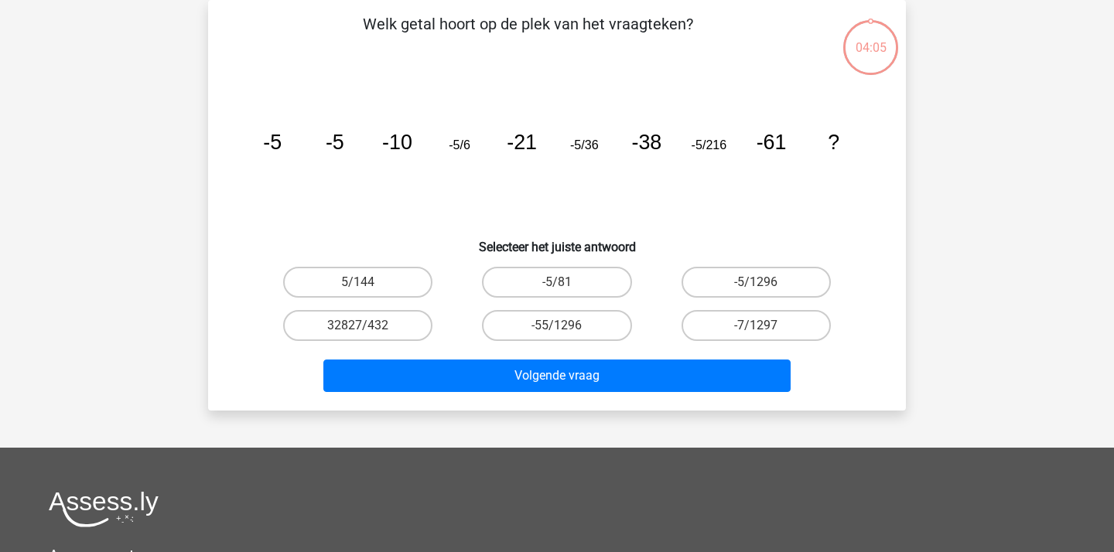
scroll to position [33, 0]
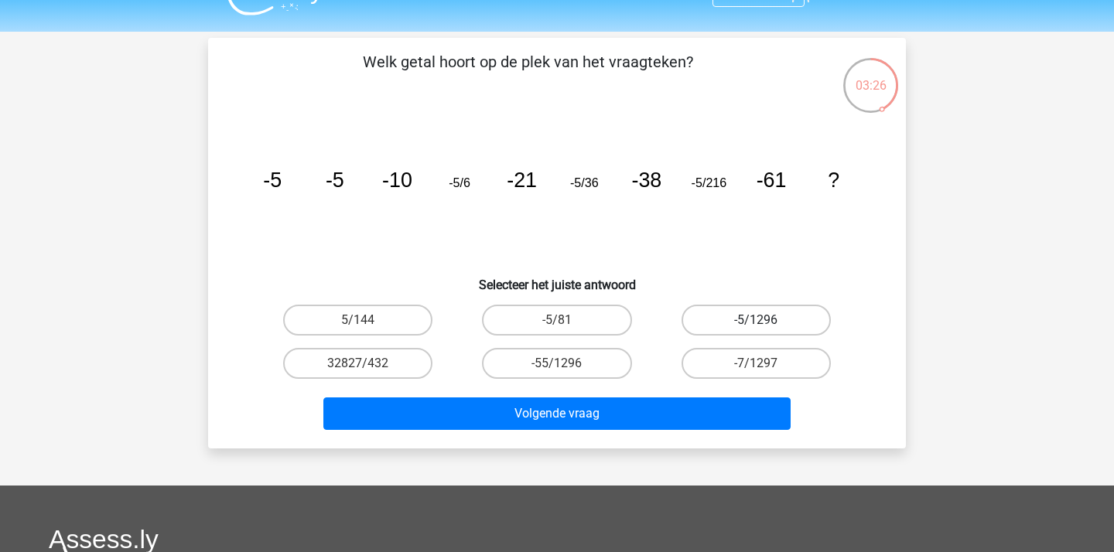
click at [801, 316] on label "-5/1296" at bounding box center [755, 320] width 149 height 31
click at [766, 320] on input "-5/1296" at bounding box center [761, 325] width 10 height 10
radio input "true"
click at [734, 328] on label "-5/1296" at bounding box center [755, 320] width 149 height 31
click at [756, 328] on input "-5/1296" at bounding box center [761, 325] width 10 height 10
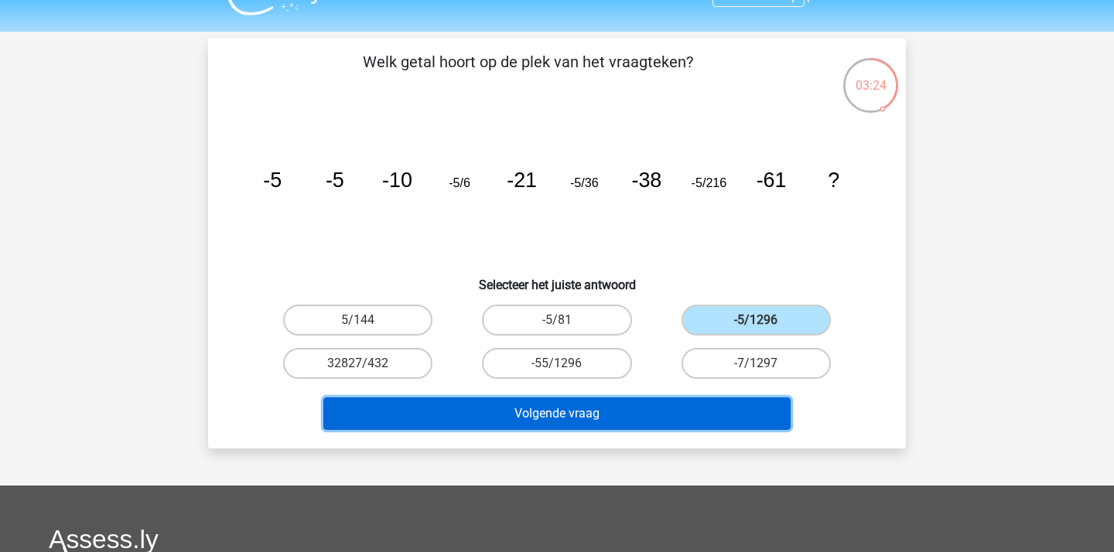
click at [655, 403] on button "Volgende vraag" at bounding box center [557, 414] width 468 height 32
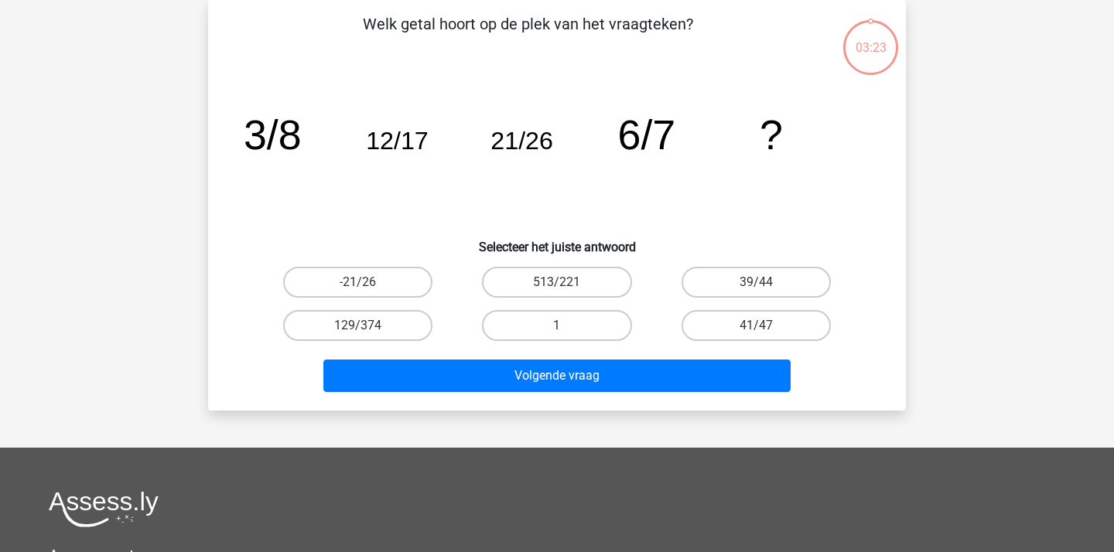
scroll to position [11, 0]
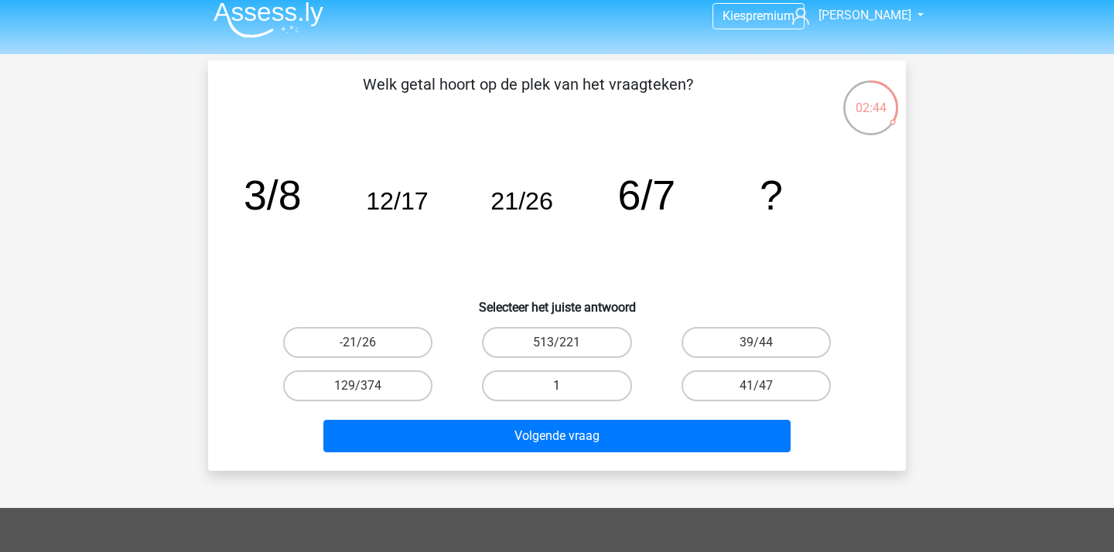
click at [539, 387] on label "1" at bounding box center [556, 385] width 149 height 31
click at [557, 387] on input "1" at bounding box center [562, 391] width 10 height 10
radio input "true"
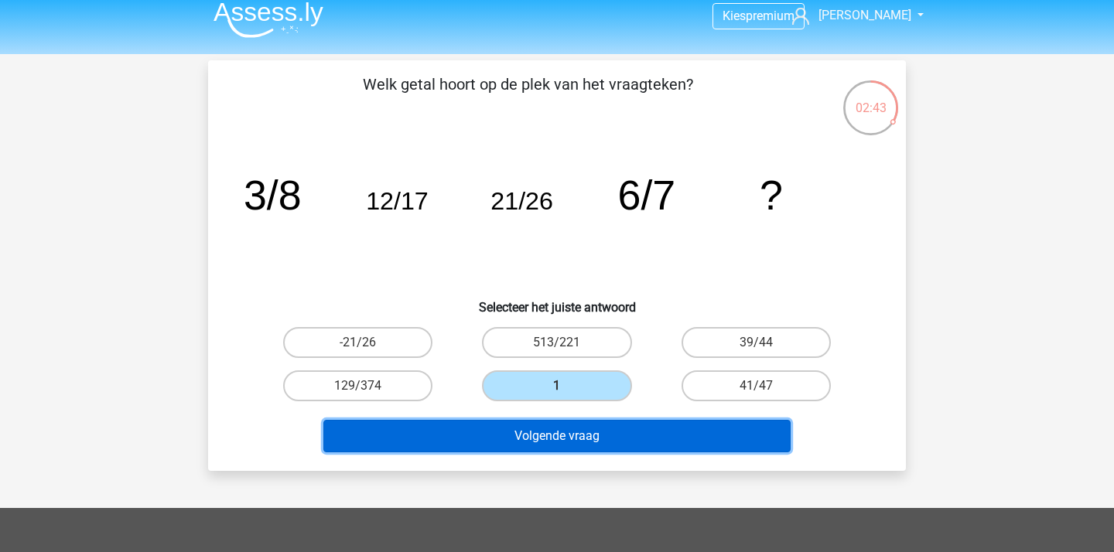
click at [545, 430] on button "Volgende vraag" at bounding box center [557, 436] width 468 height 32
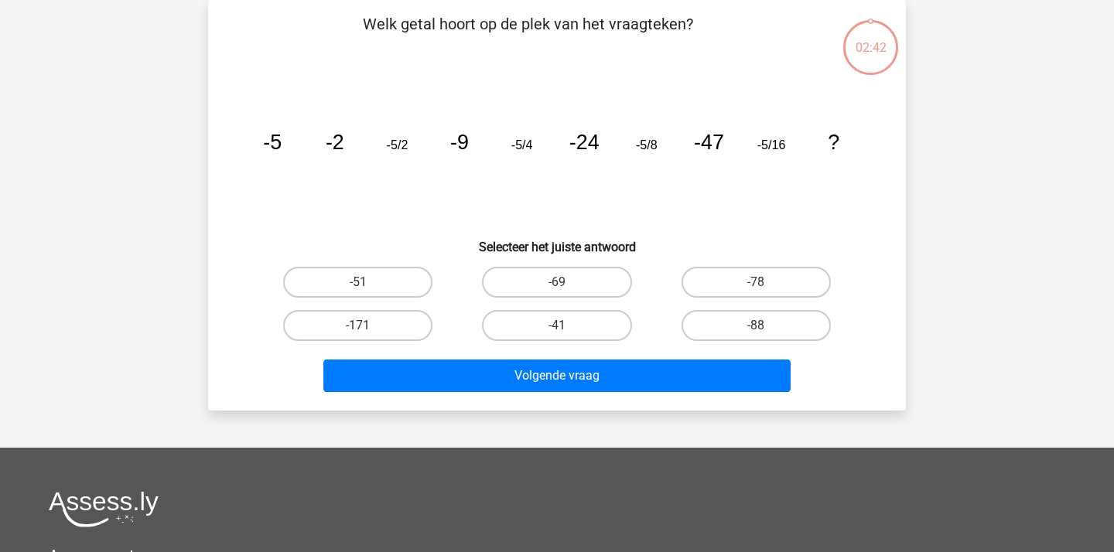
scroll to position [53, 0]
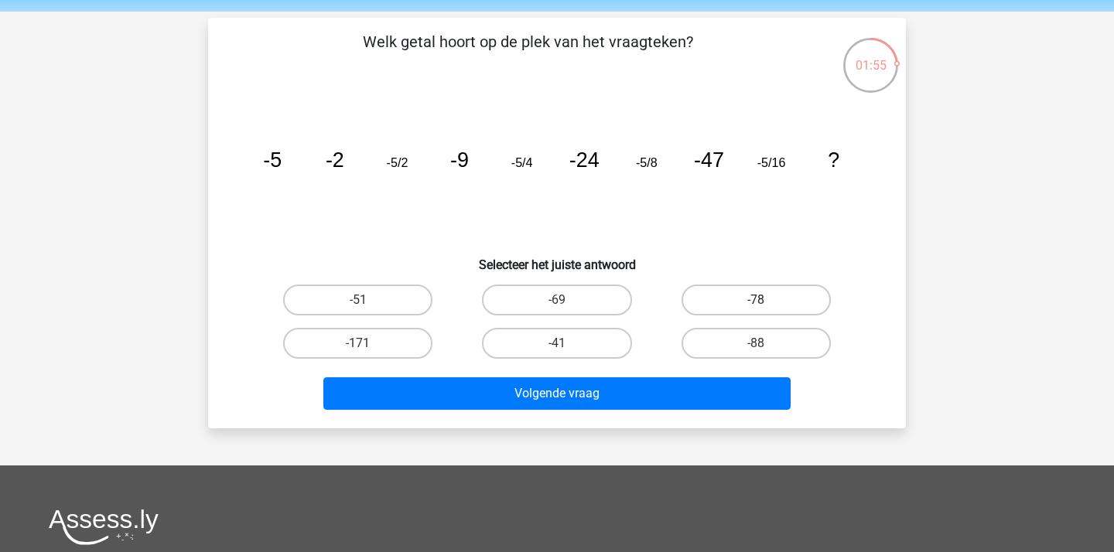
click at [740, 289] on label "-78" at bounding box center [755, 300] width 149 height 31
click at [756, 300] on input "-78" at bounding box center [761, 305] width 10 height 10
radio input "true"
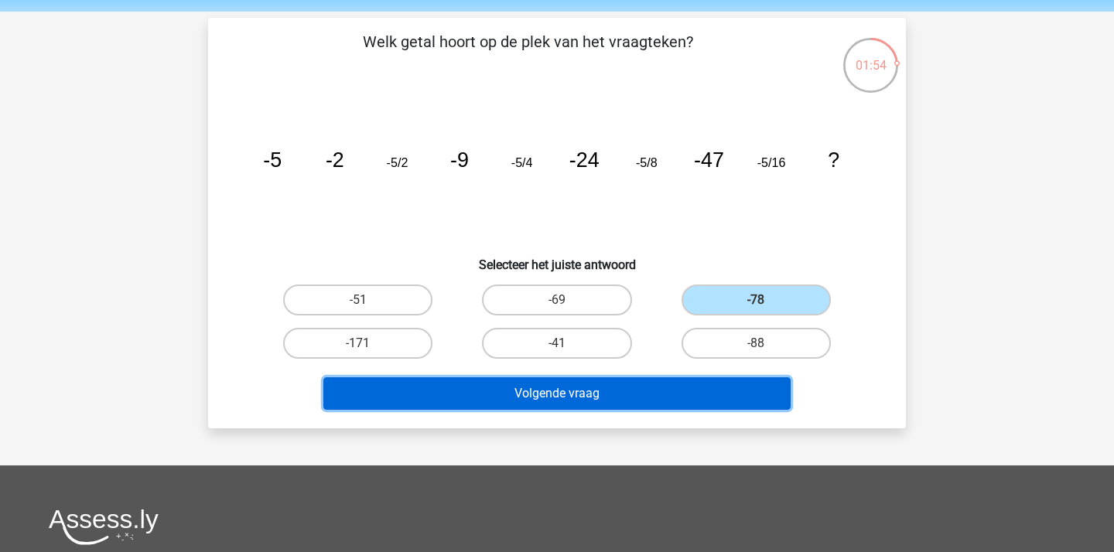
click at [639, 394] on button "Volgende vraag" at bounding box center [557, 393] width 468 height 32
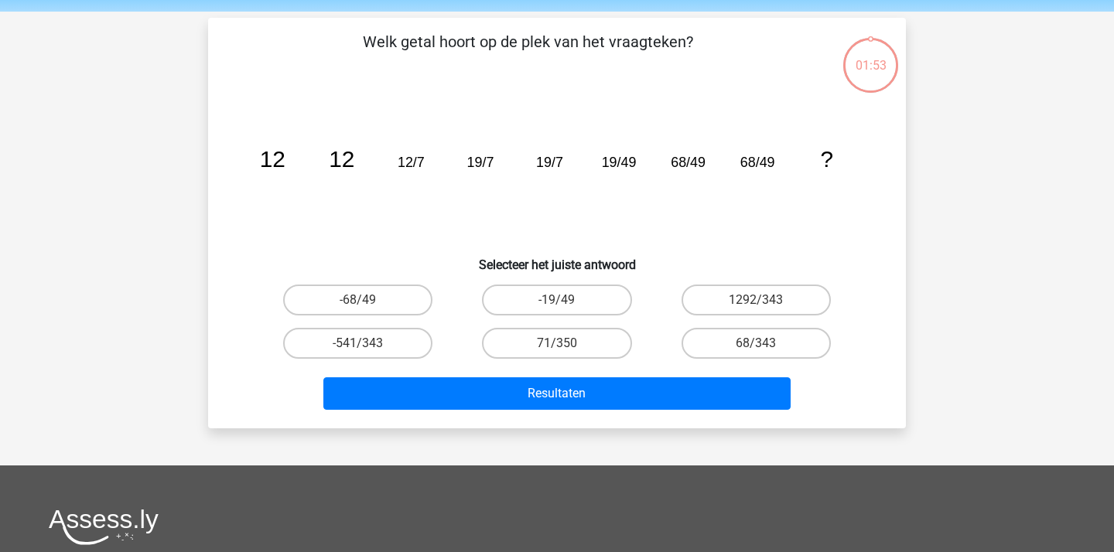
scroll to position [71, 0]
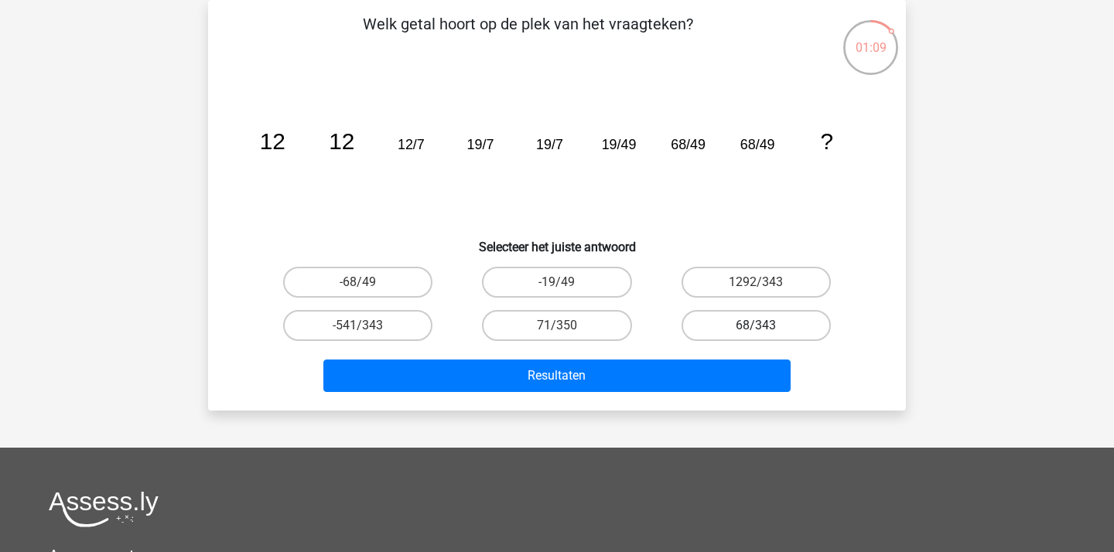
click at [811, 328] on label "68/343" at bounding box center [755, 325] width 149 height 31
click at [766, 328] on input "68/343" at bounding box center [761, 331] width 10 height 10
radio input "true"
click at [807, 278] on label "1292/343" at bounding box center [755, 282] width 149 height 31
click at [766, 282] on input "1292/343" at bounding box center [761, 287] width 10 height 10
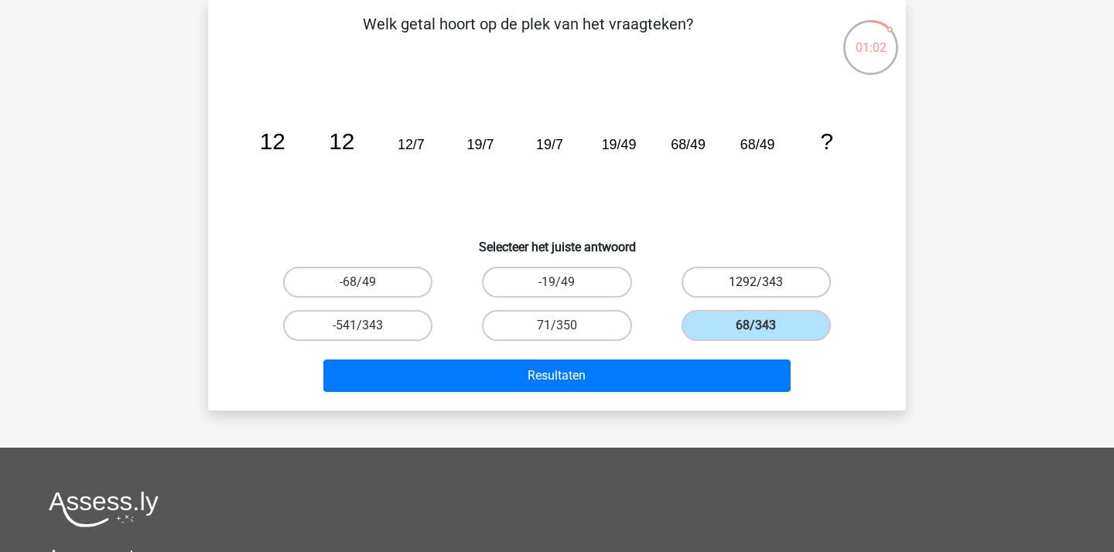
radio input "true"
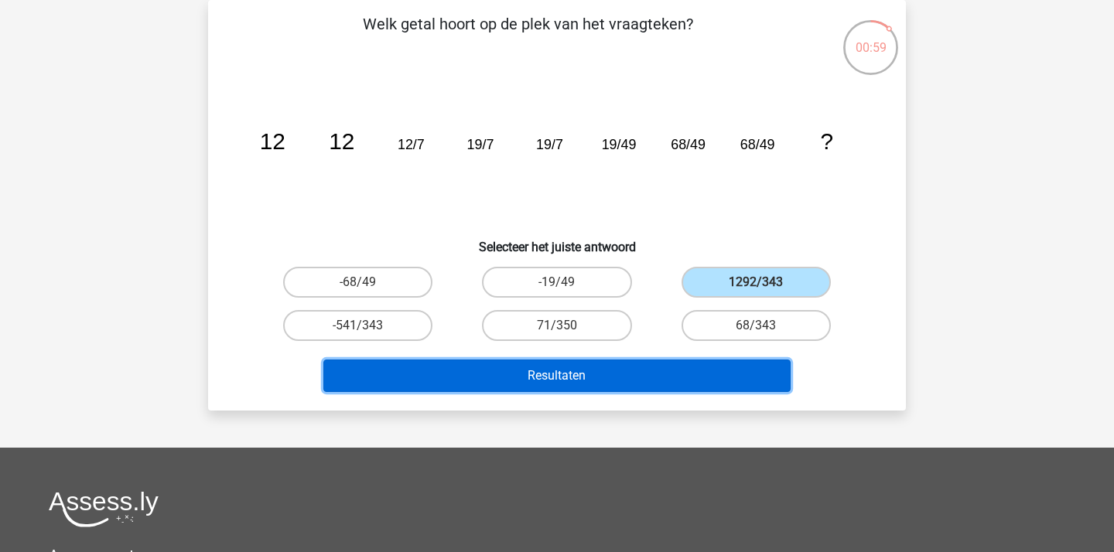
click at [599, 372] on button "Resultaten" at bounding box center [557, 376] width 468 height 32
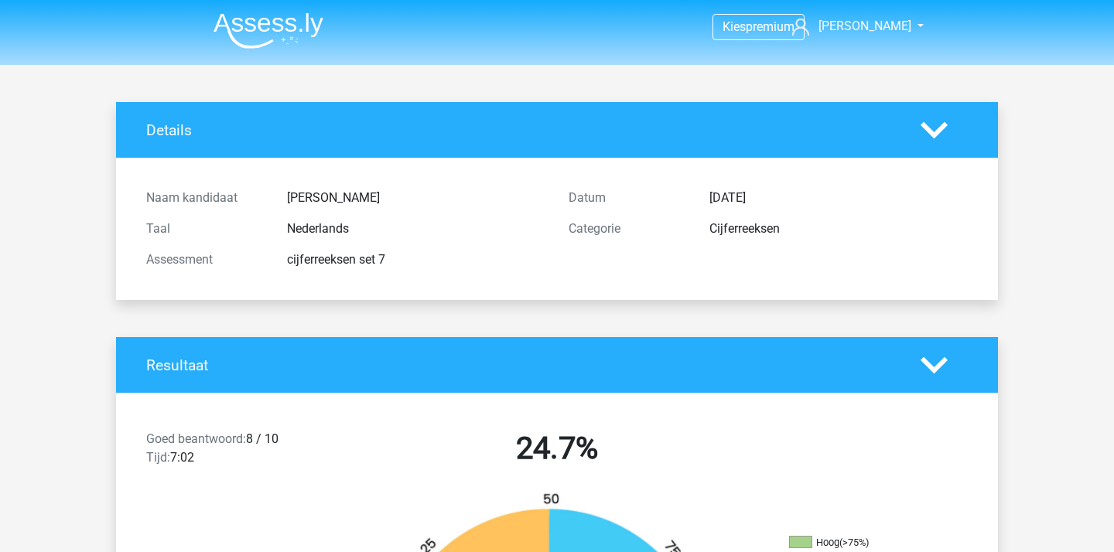
click at [302, 46] on img at bounding box center [268, 30] width 110 height 36
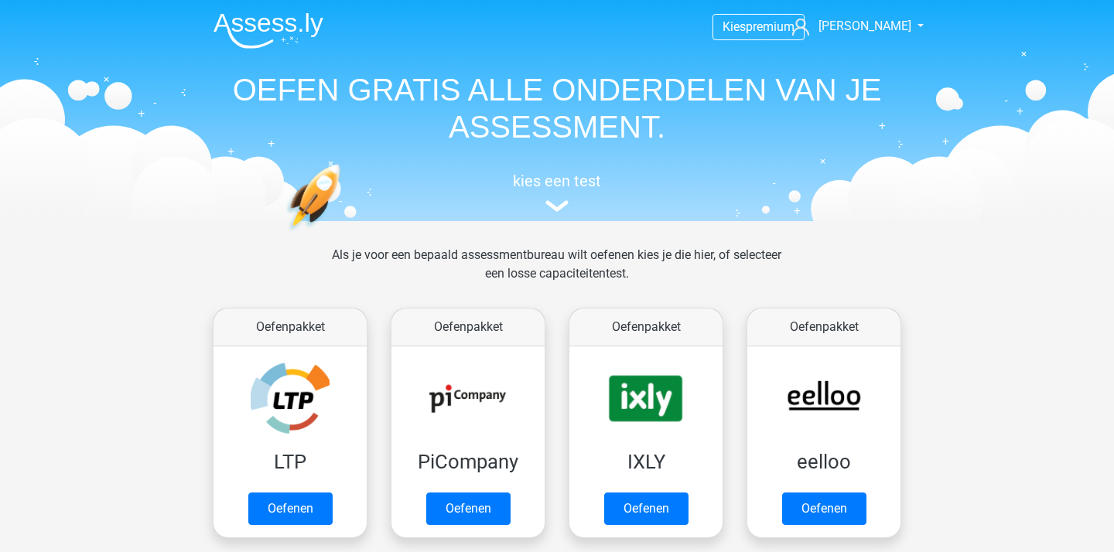
scroll to position [413, 0]
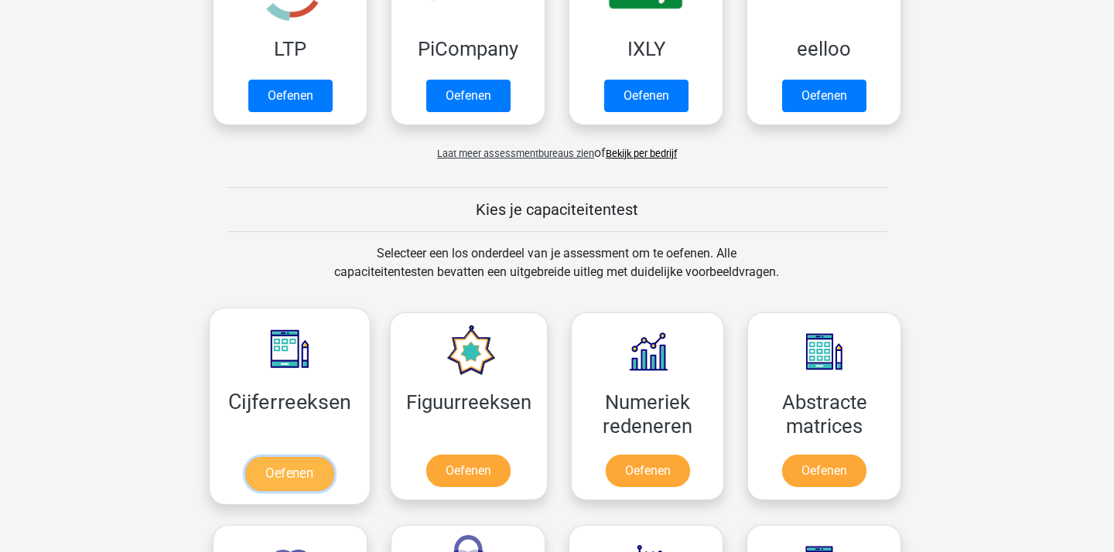
click at [309, 457] on link "Oefenen" at bounding box center [289, 474] width 88 height 34
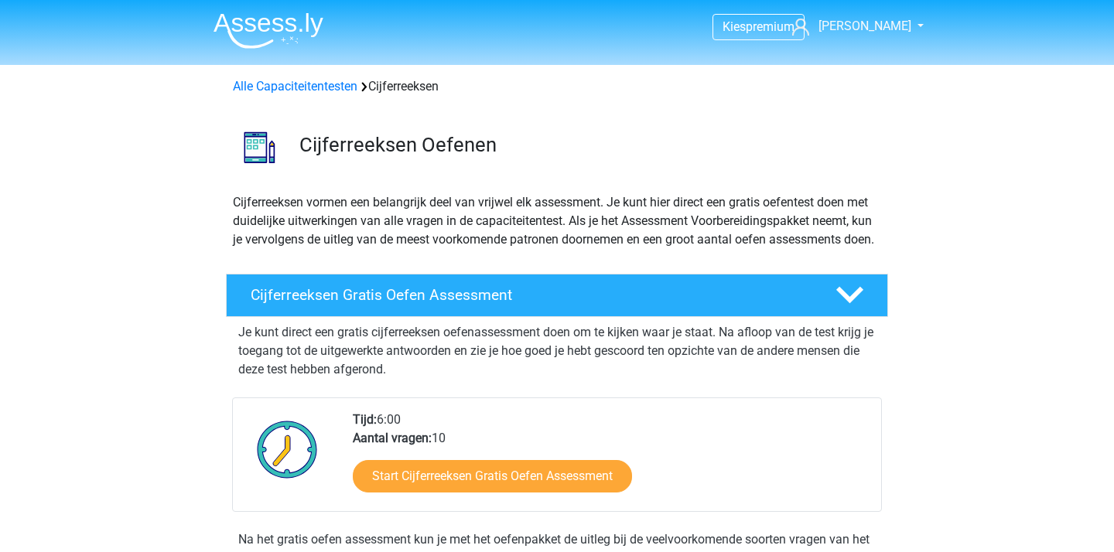
click at [268, 39] on img at bounding box center [268, 30] width 110 height 36
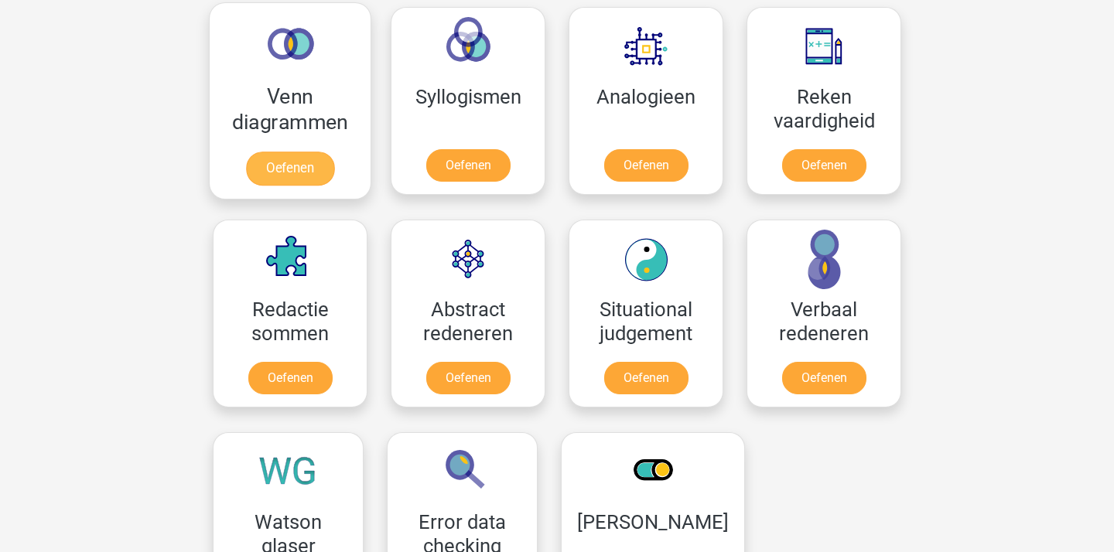
scroll to position [1057, 0]
